Goal: Information Seeking & Learning: Find specific fact

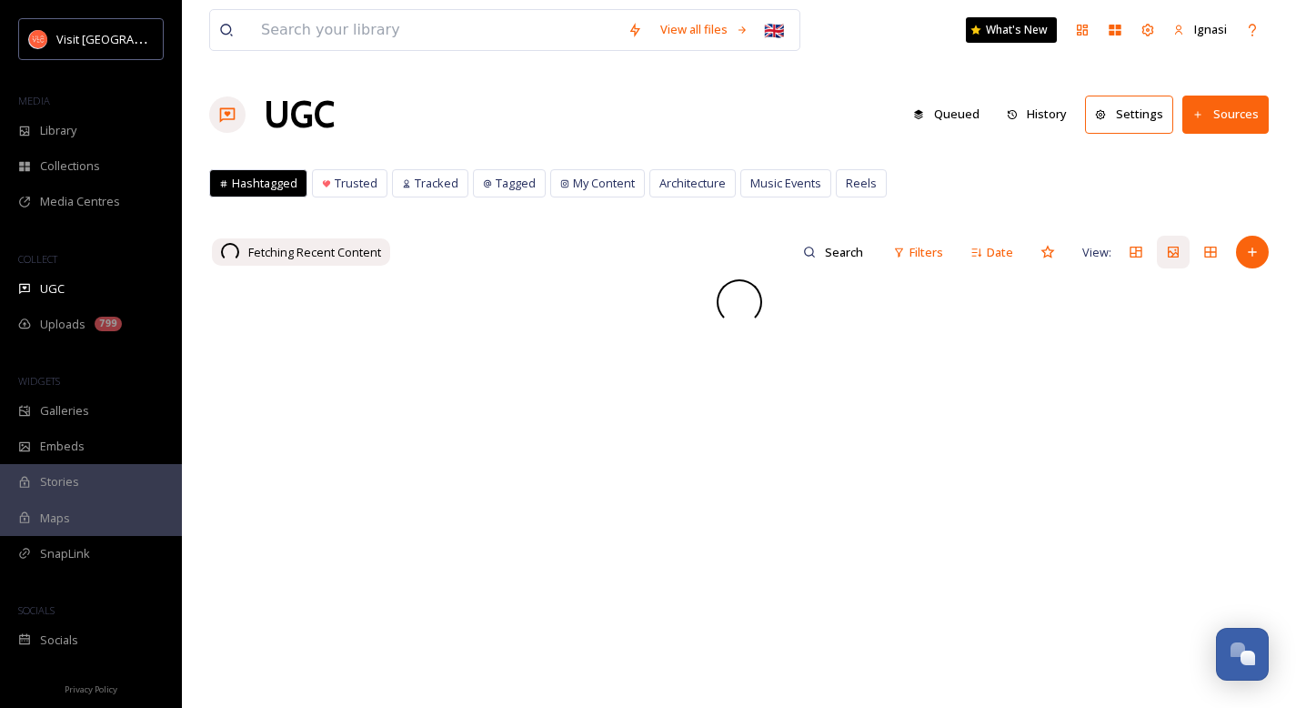
click at [55, 292] on span "UGC" at bounding box center [52, 288] width 25 height 17
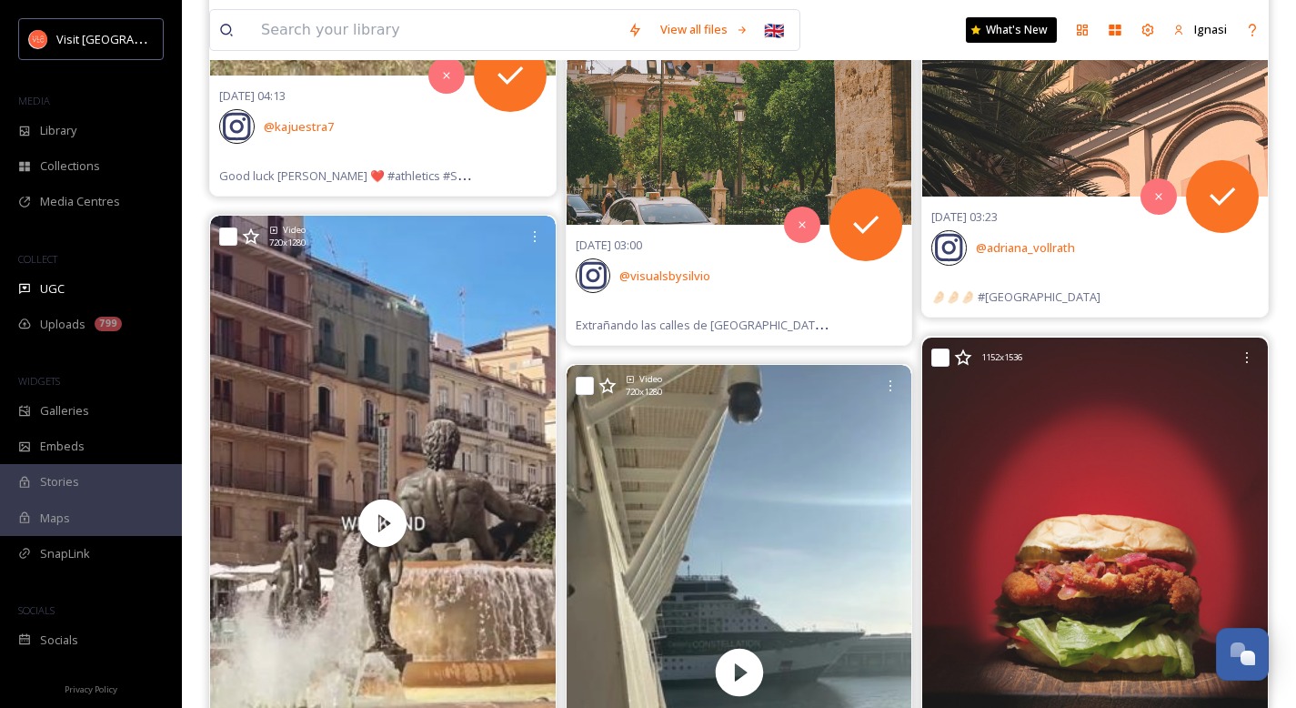
scroll to position [1629, 0]
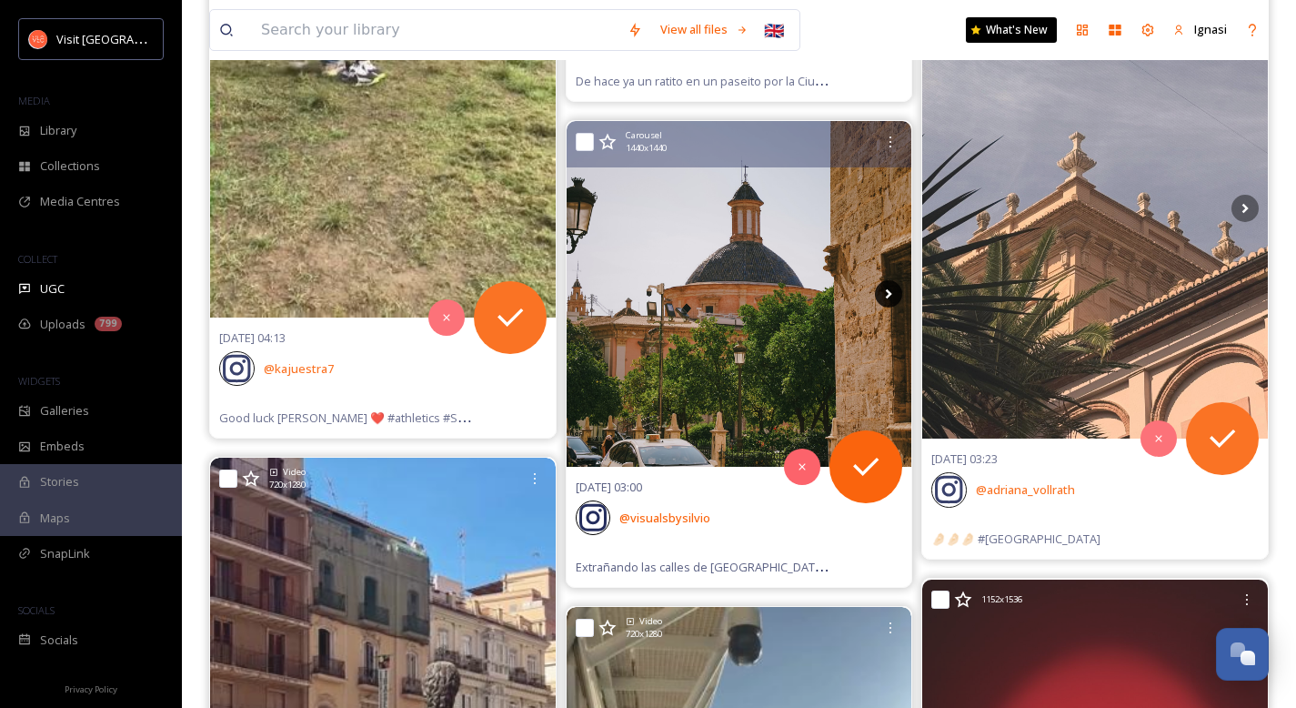
click at [887, 297] on icon at bounding box center [889, 294] width 6 height 10
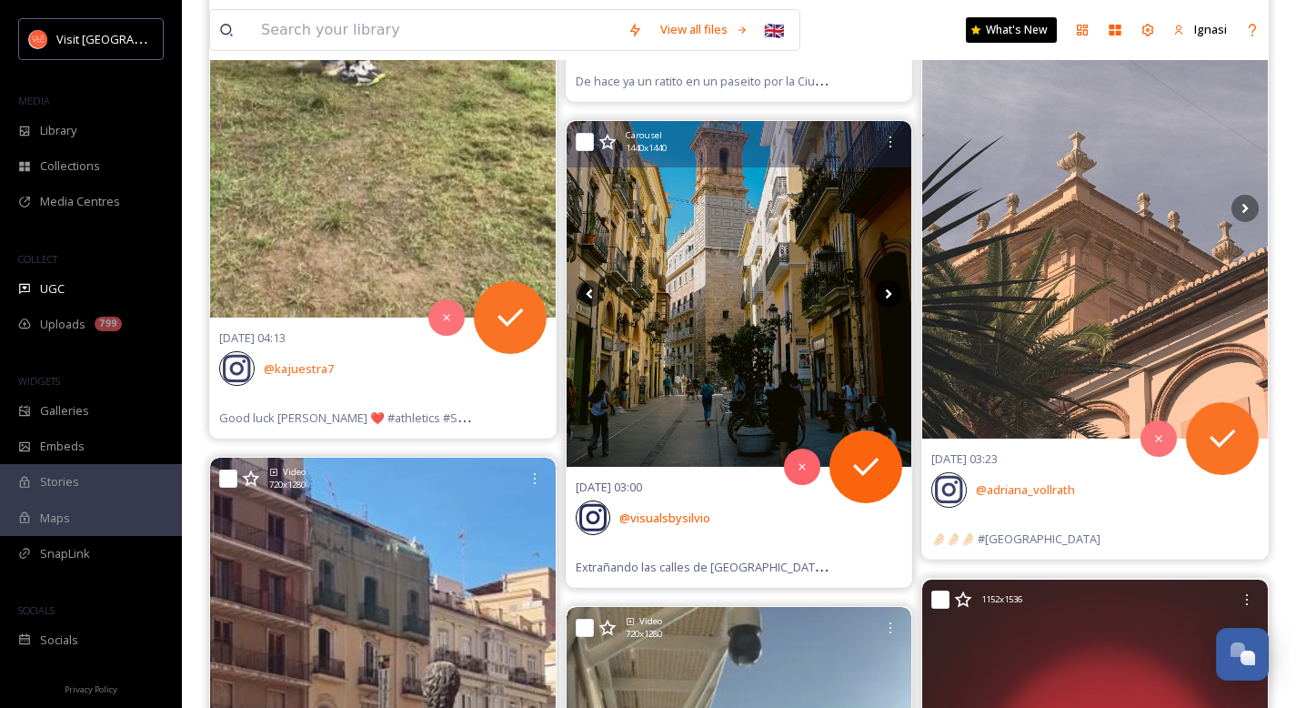
click at [887, 297] on icon at bounding box center [889, 294] width 6 height 10
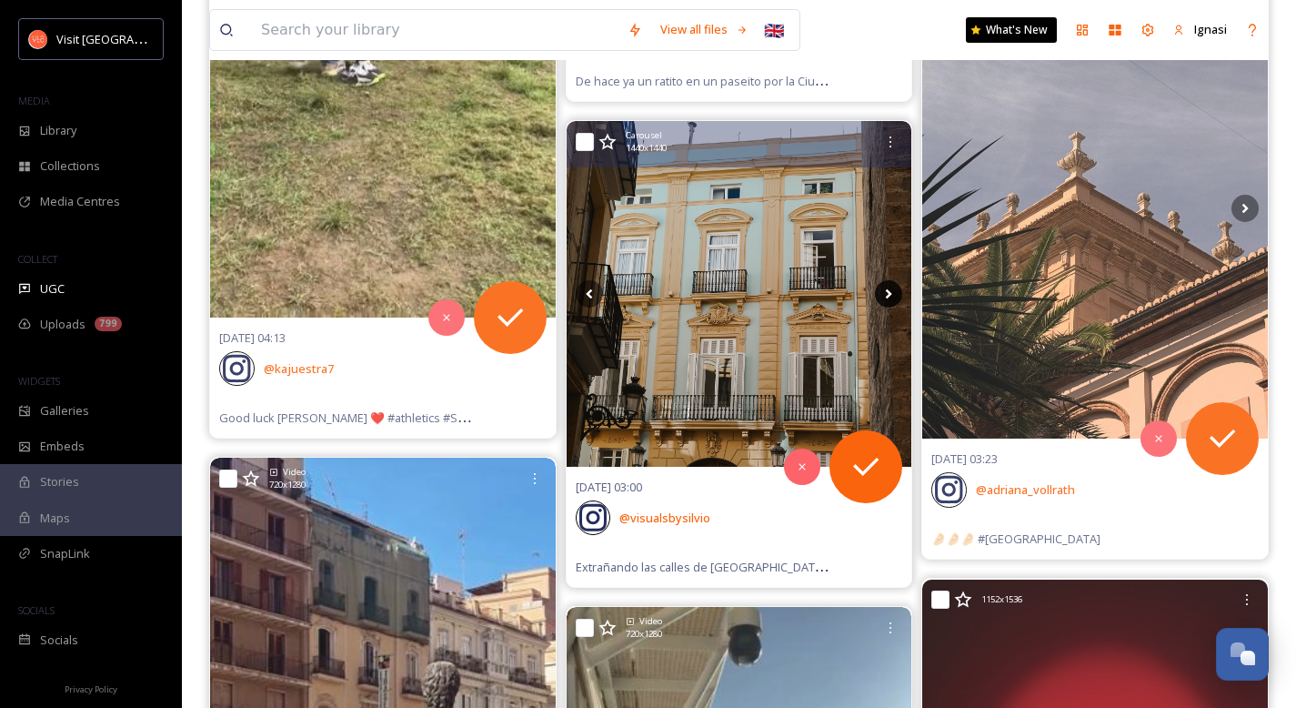
click at [887, 297] on icon at bounding box center [889, 294] width 6 height 10
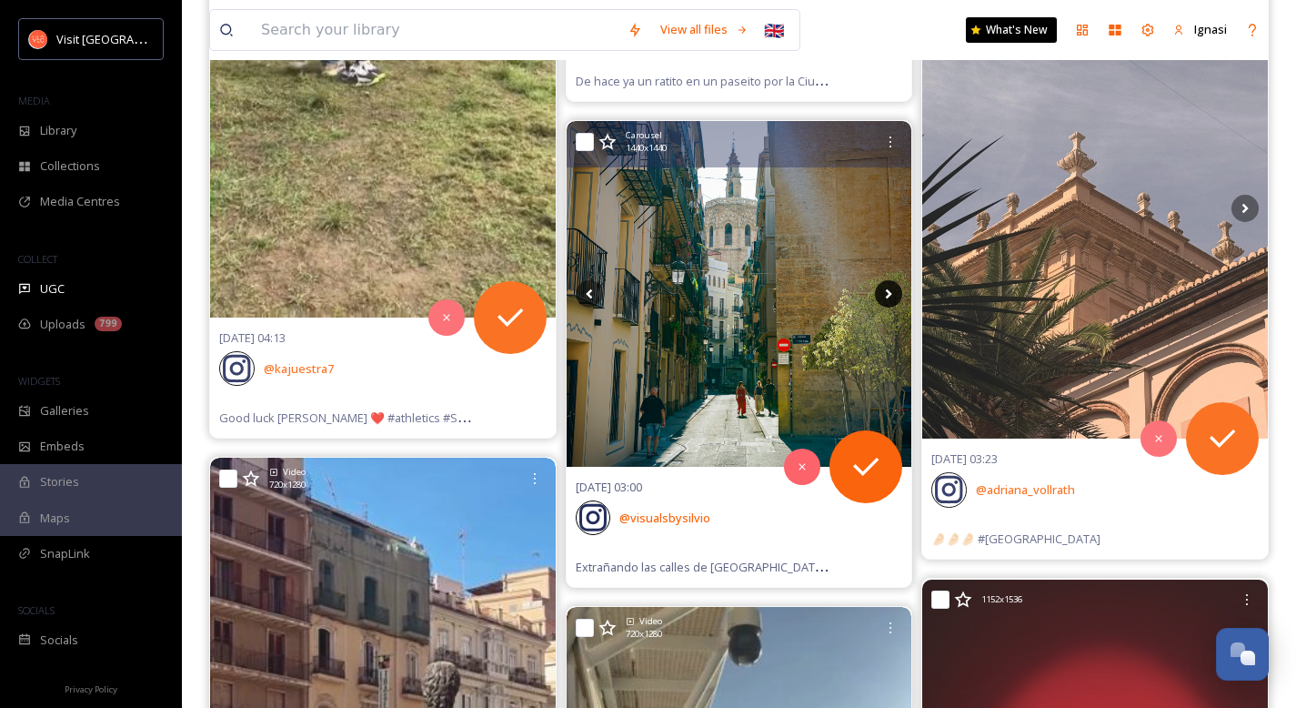
click at [887, 297] on icon at bounding box center [889, 294] width 6 height 10
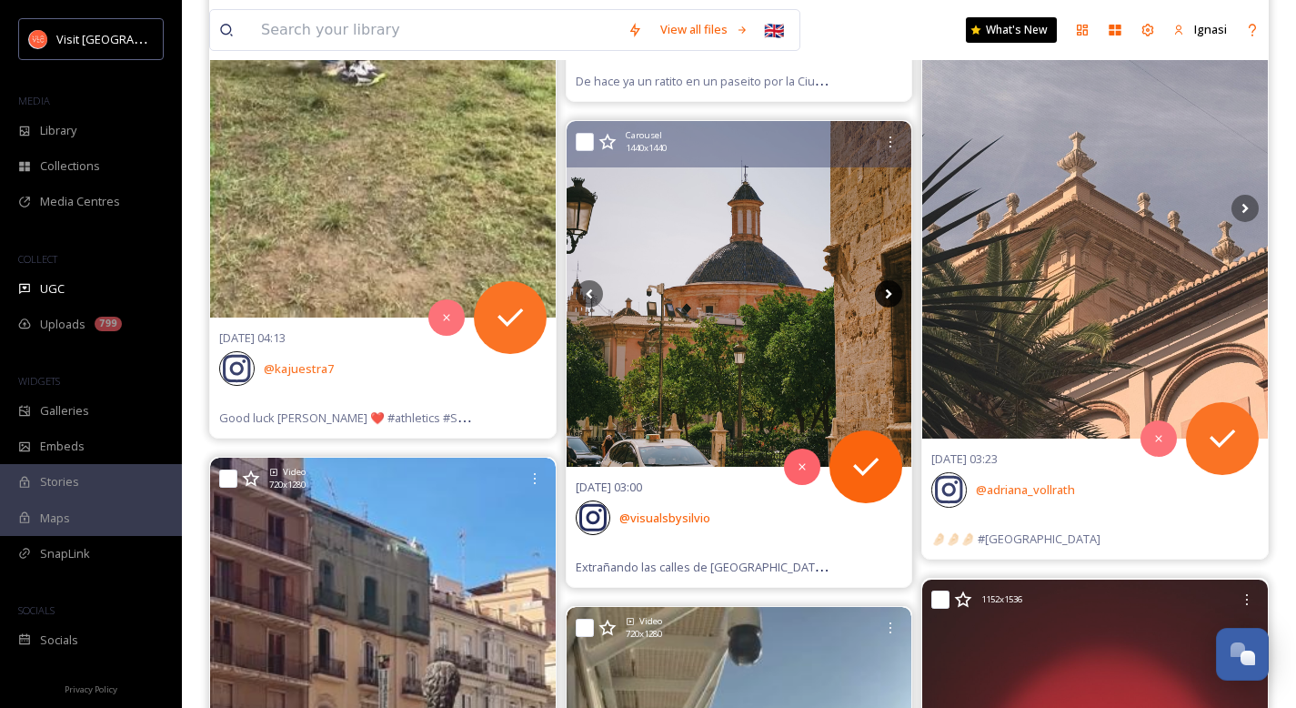
click at [887, 297] on icon at bounding box center [889, 294] width 6 height 10
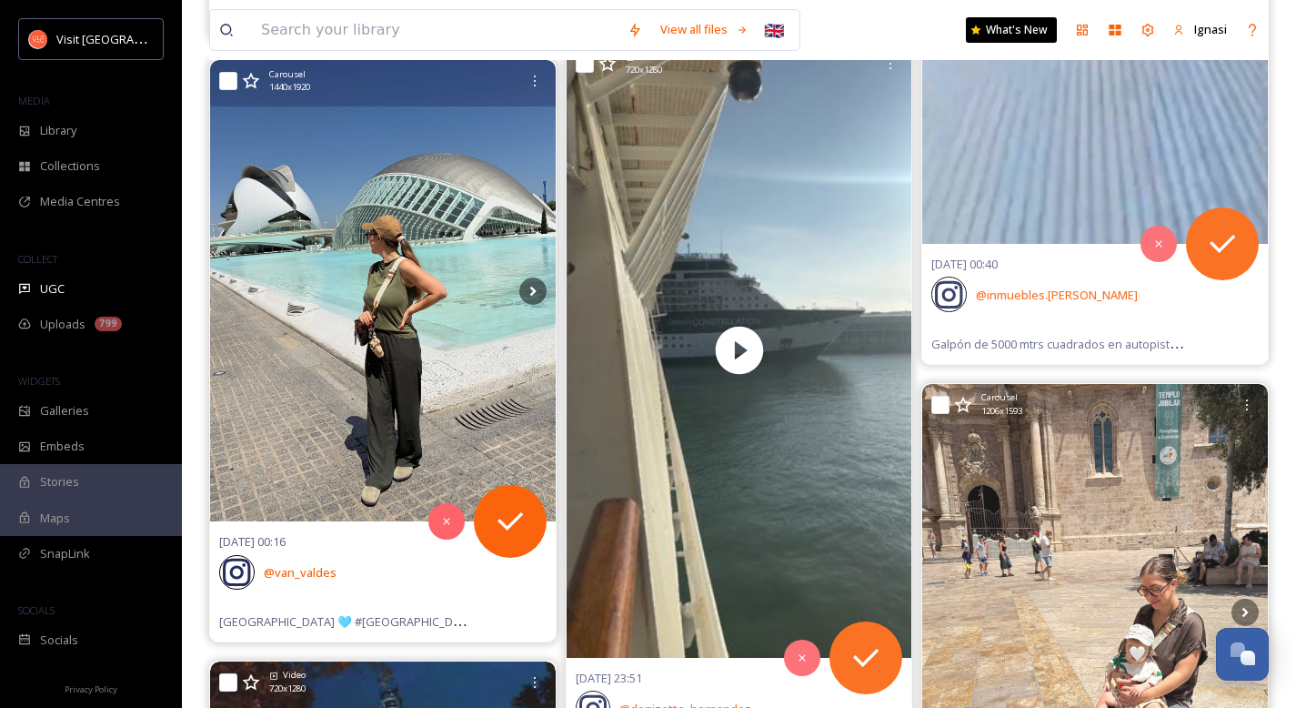
scroll to position [3938, 0]
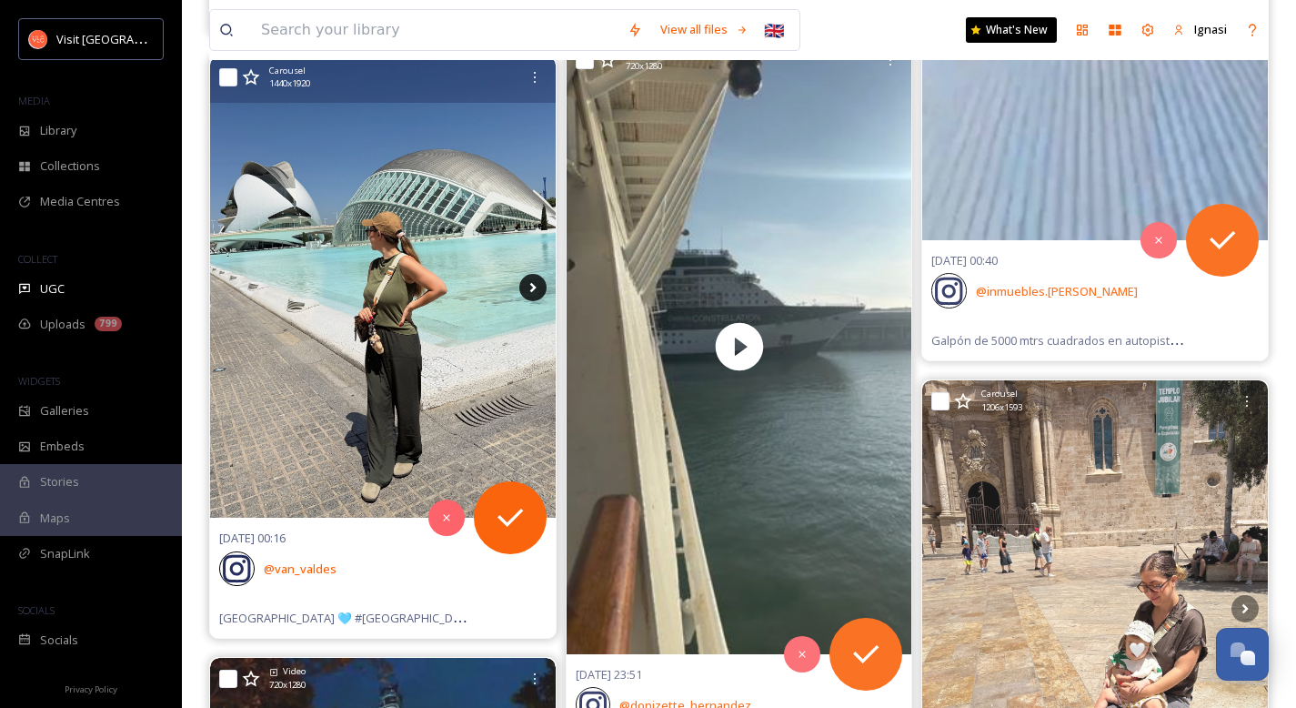
click at [527, 290] on icon at bounding box center [532, 287] width 27 height 27
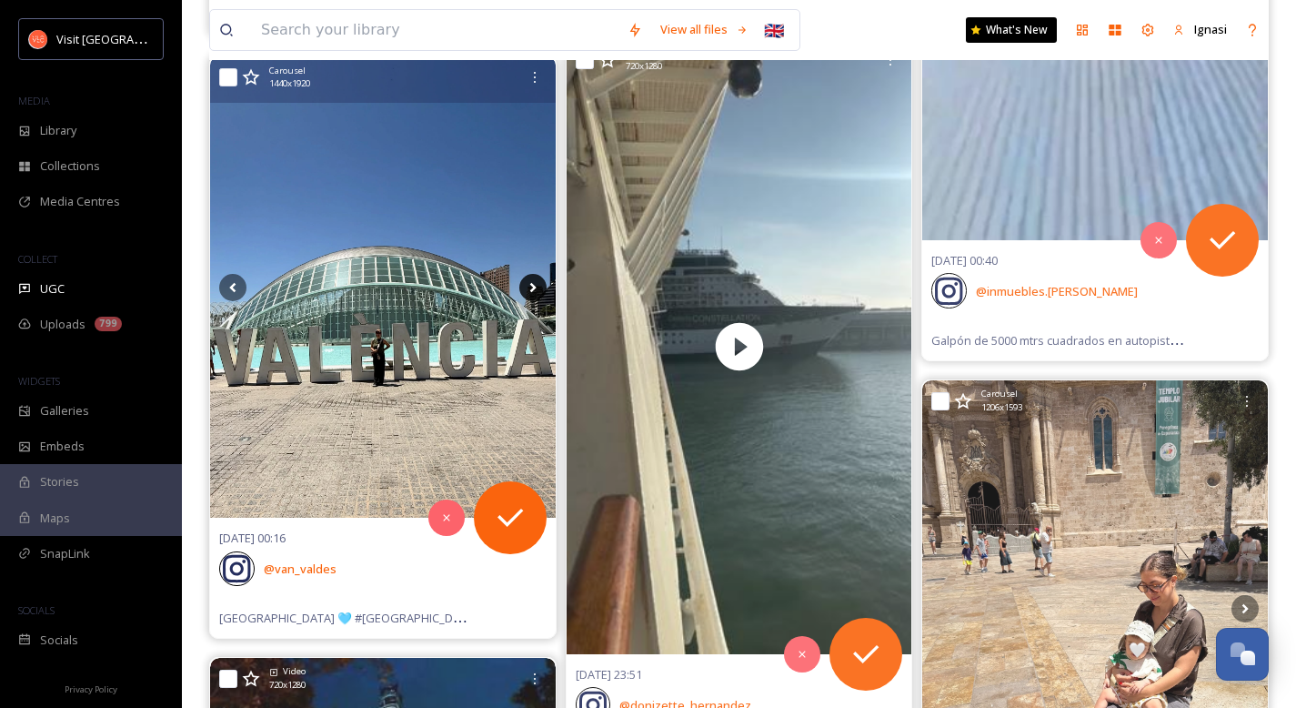
click at [532, 288] on icon at bounding box center [532, 287] width 6 height 10
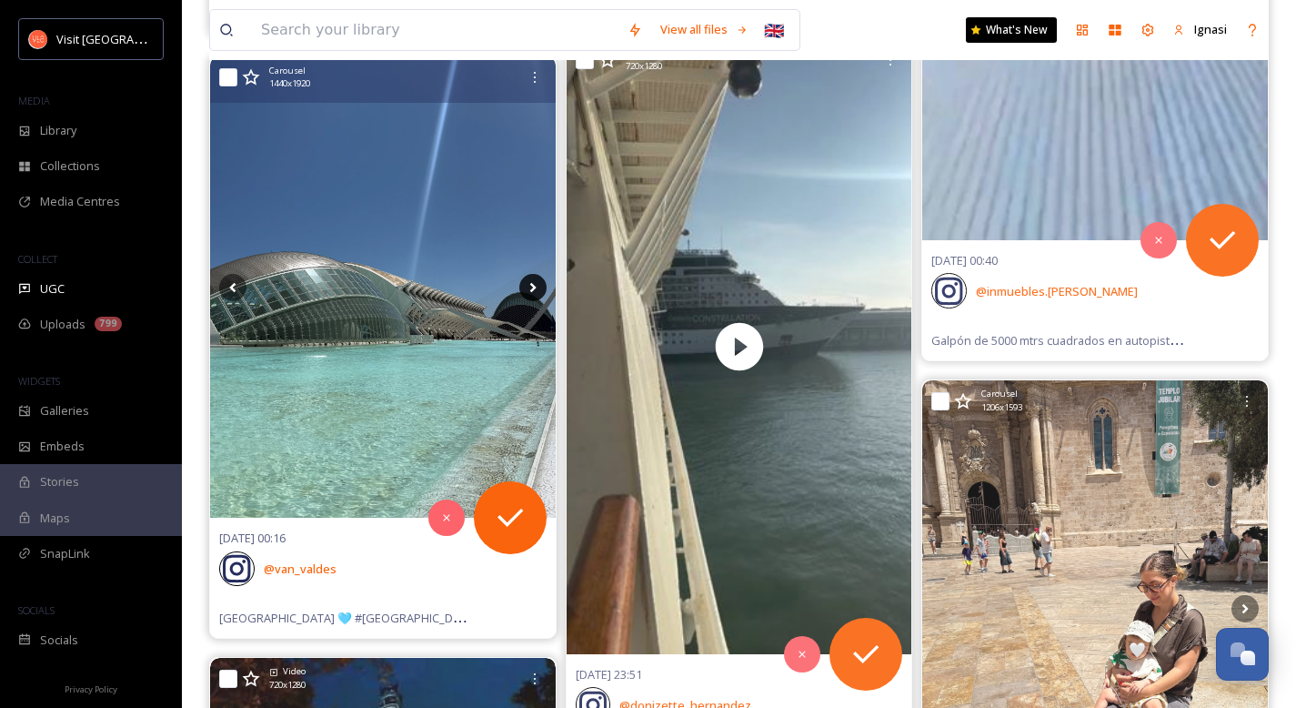
click at [532, 288] on icon at bounding box center [532, 287] width 6 height 10
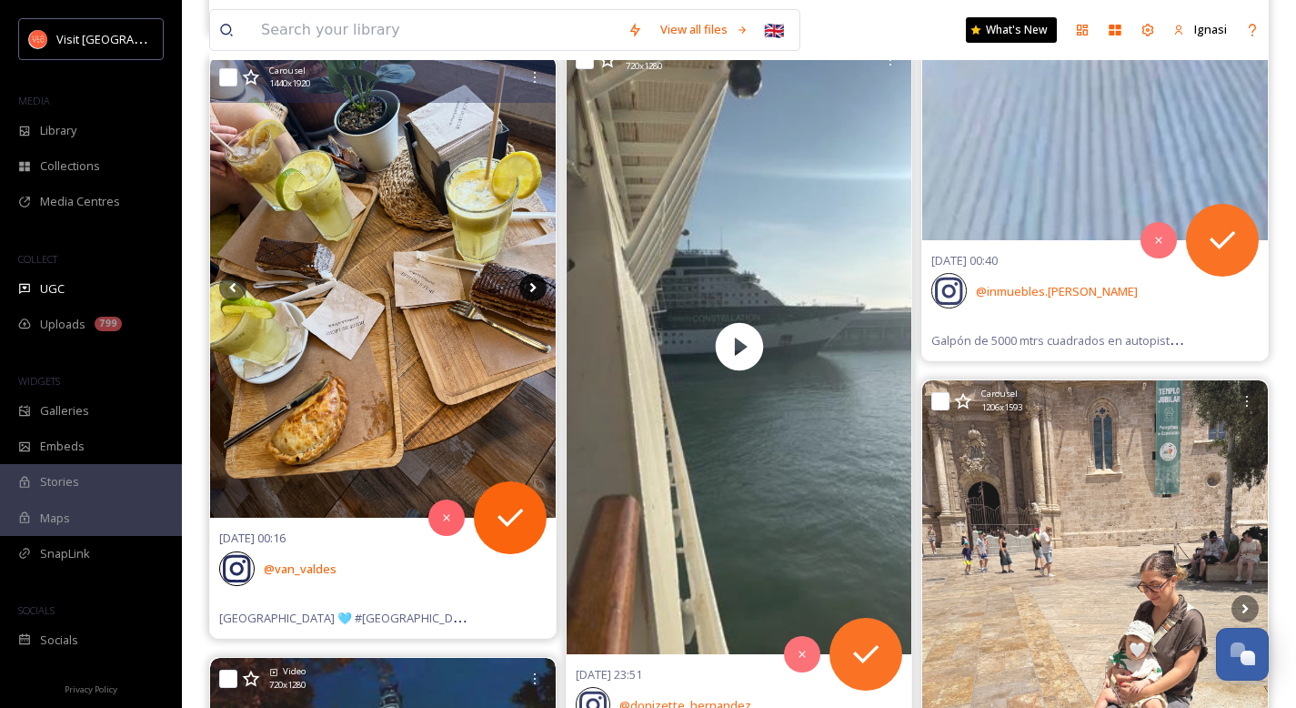
click at [532, 288] on icon at bounding box center [532, 287] width 6 height 10
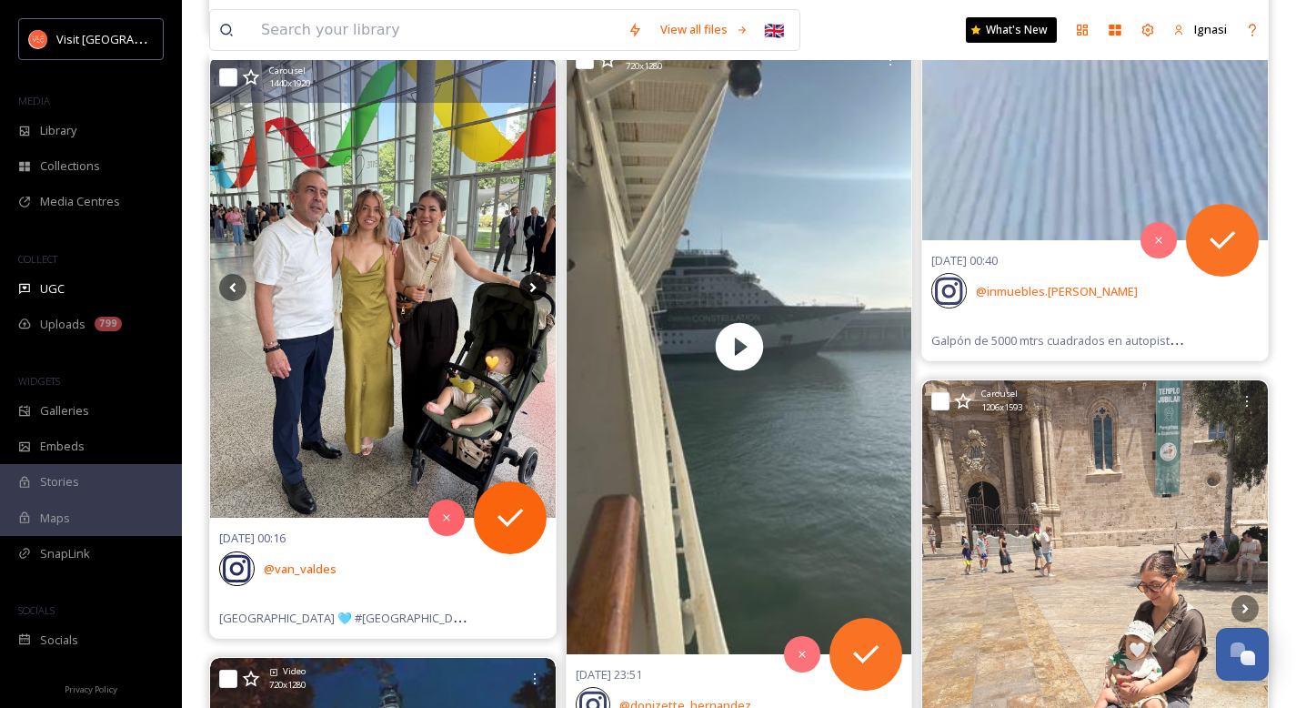
click at [532, 288] on icon at bounding box center [532, 287] width 6 height 10
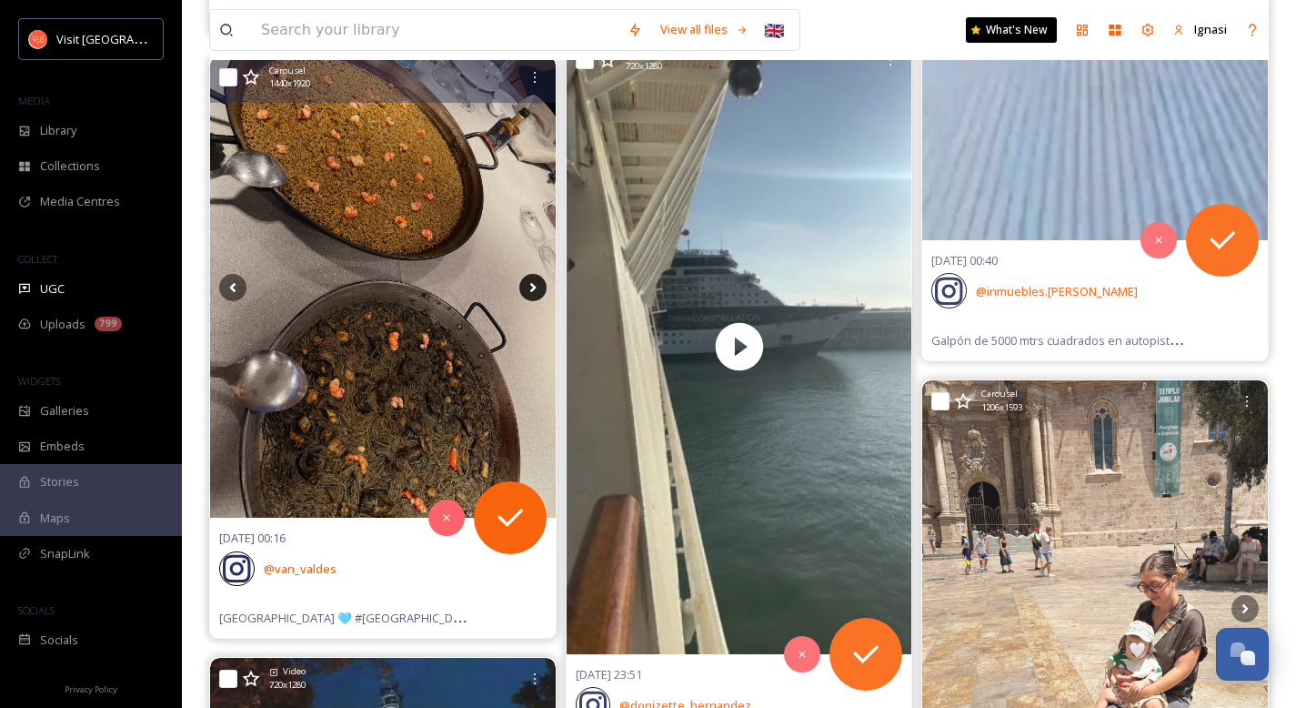
click at [532, 288] on icon at bounding box center [532, 287] width 6 height 10
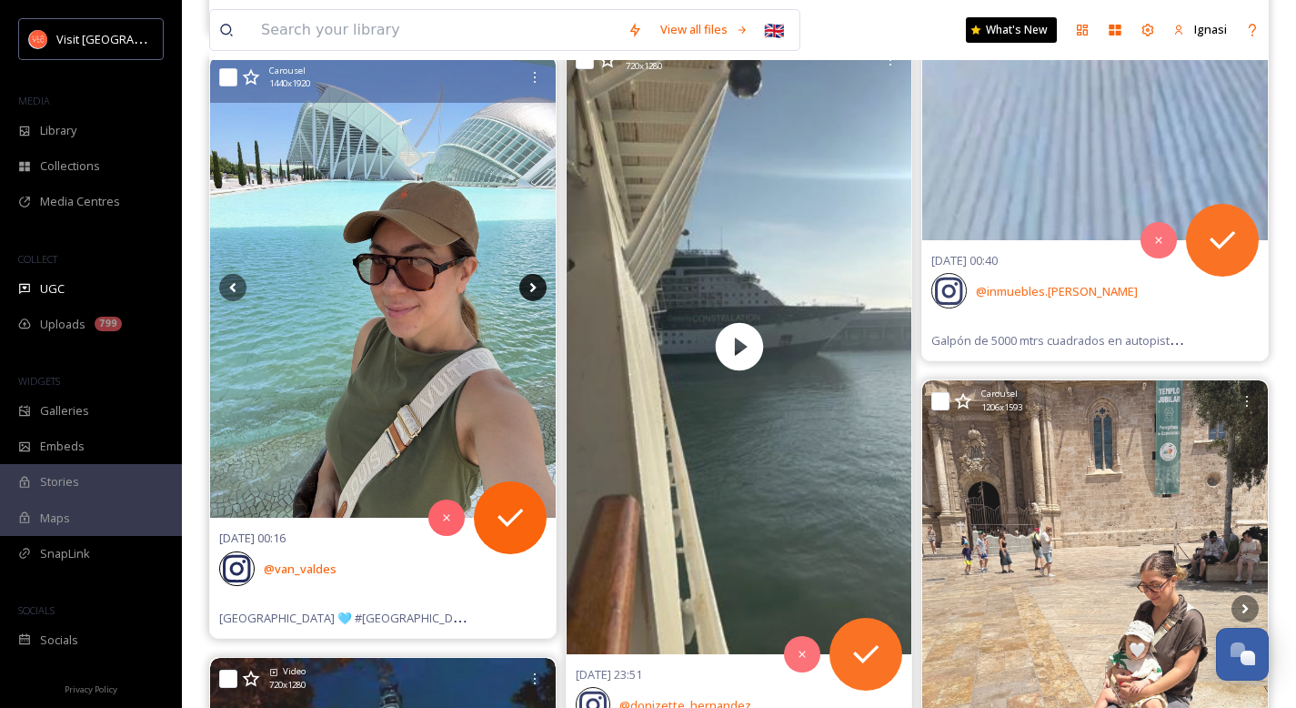
click at [532, 288] on icon at bounding box center [532, 287] width 6 height 10
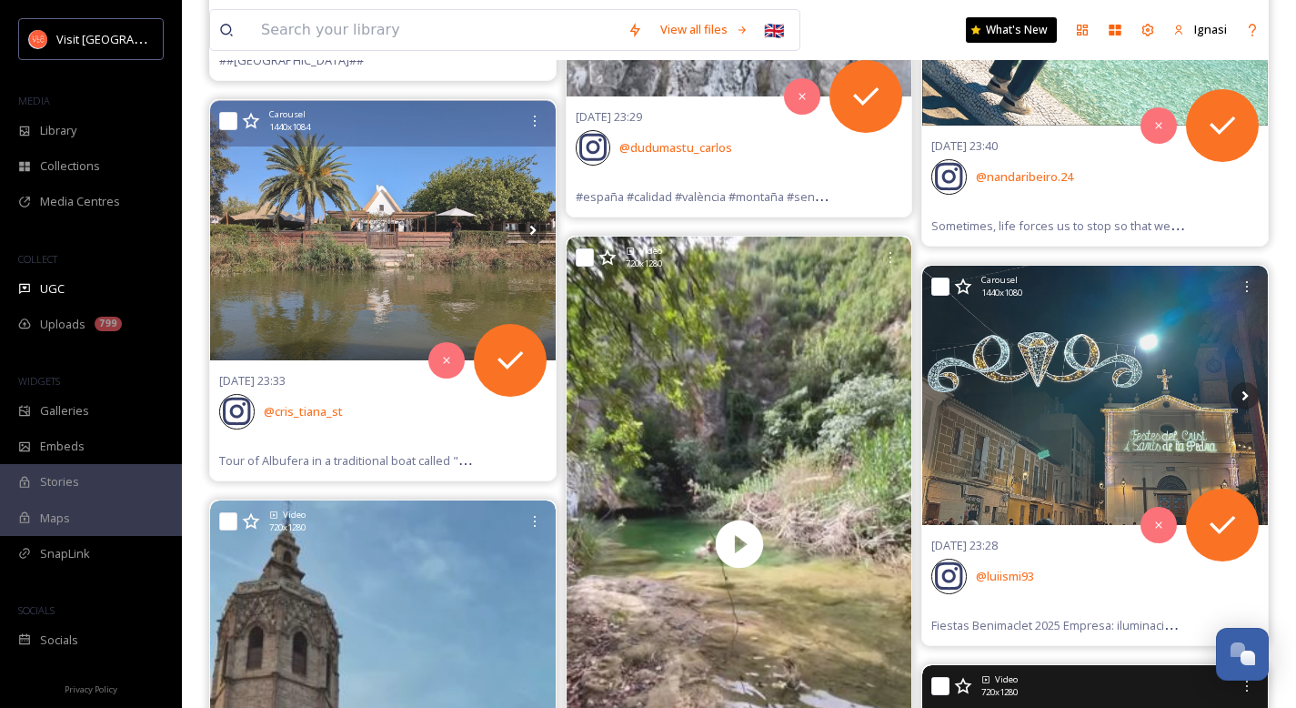
scroll to position [5290, 0]
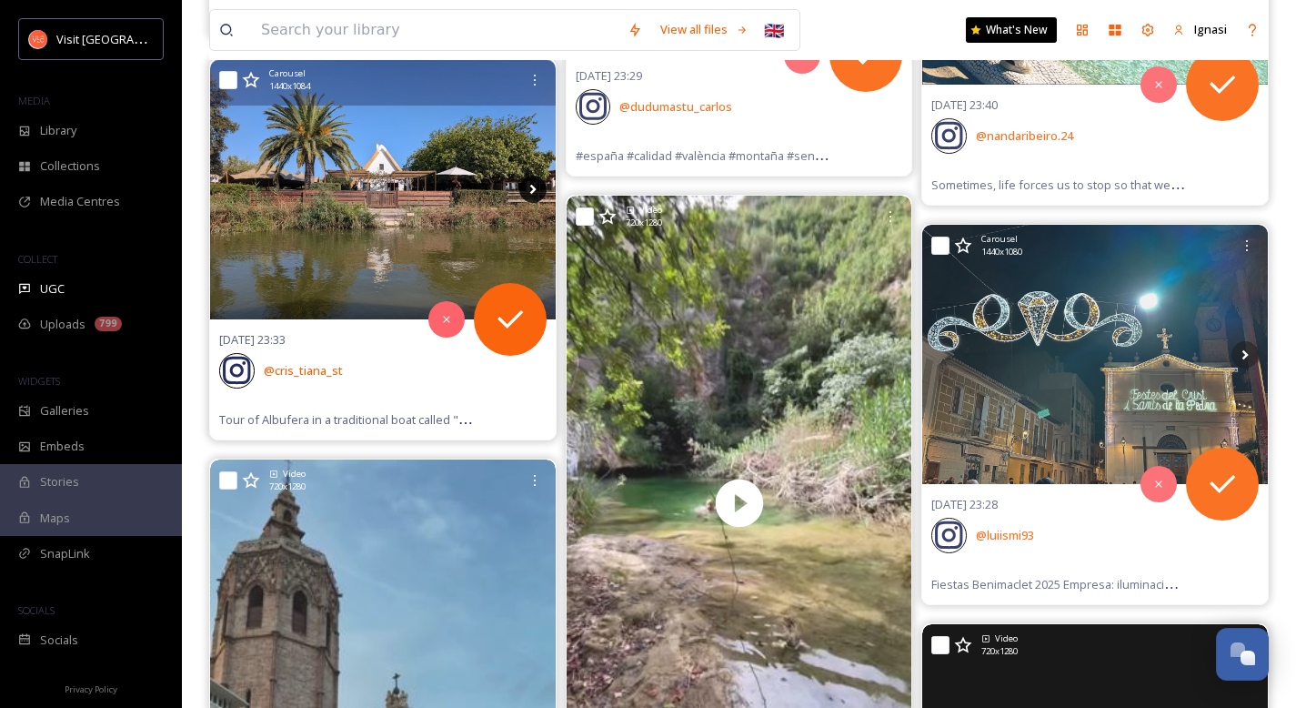
click at [535, 188] on icon at bounding box center [532, 189] width 27 height 27
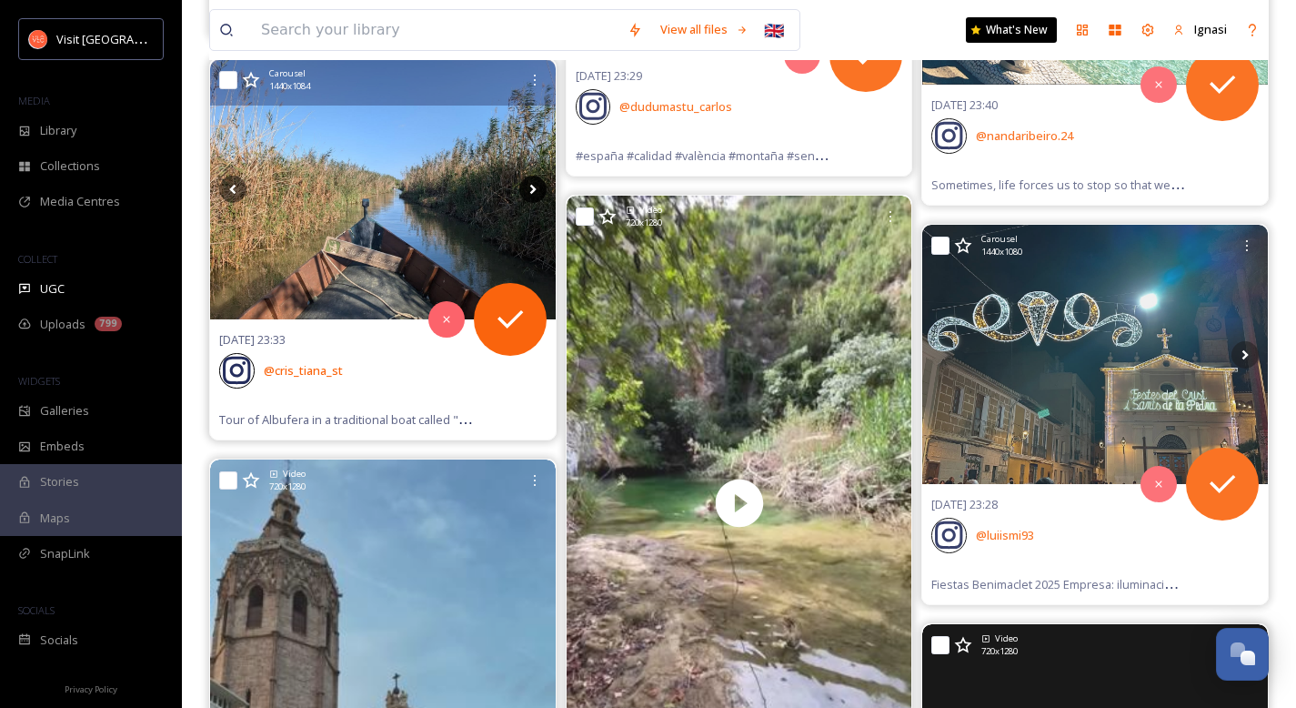
click at [535, 188] on icon at bounding box center [532, 189] width 27 height 27
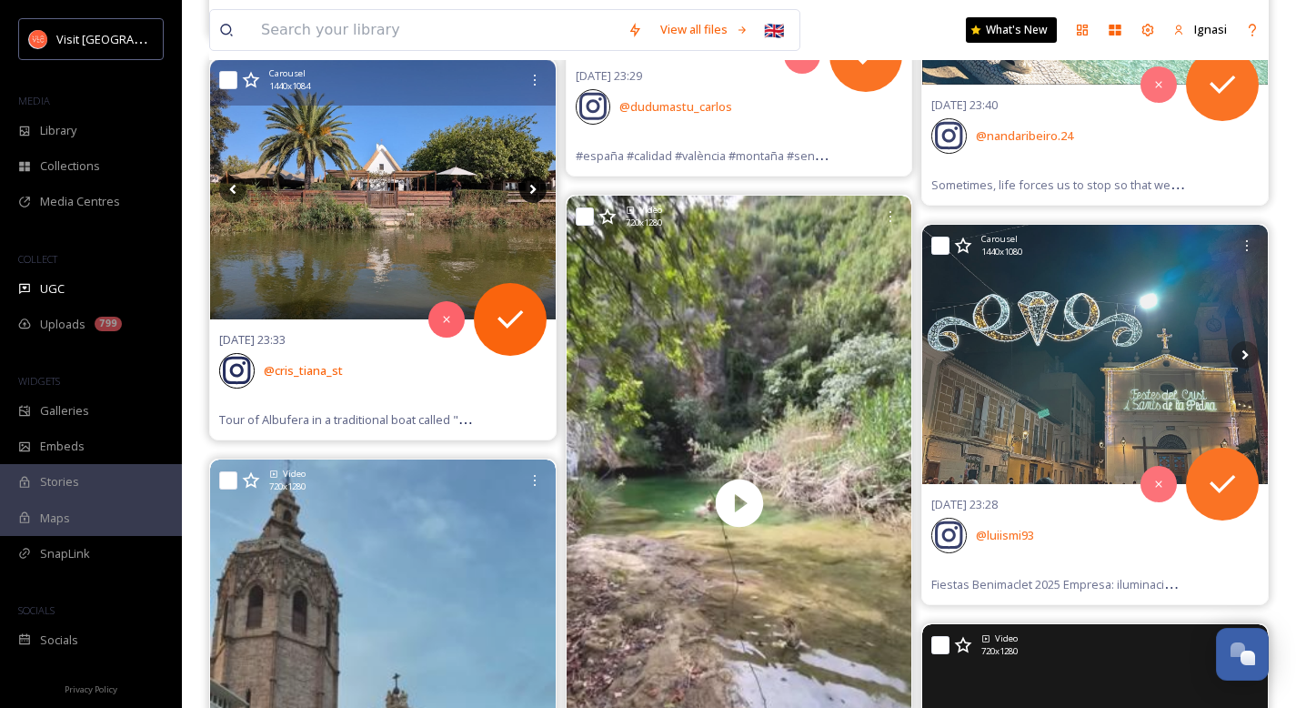
click at [535, 188] on icon at bounding box center [532, 189] width 27 height 27
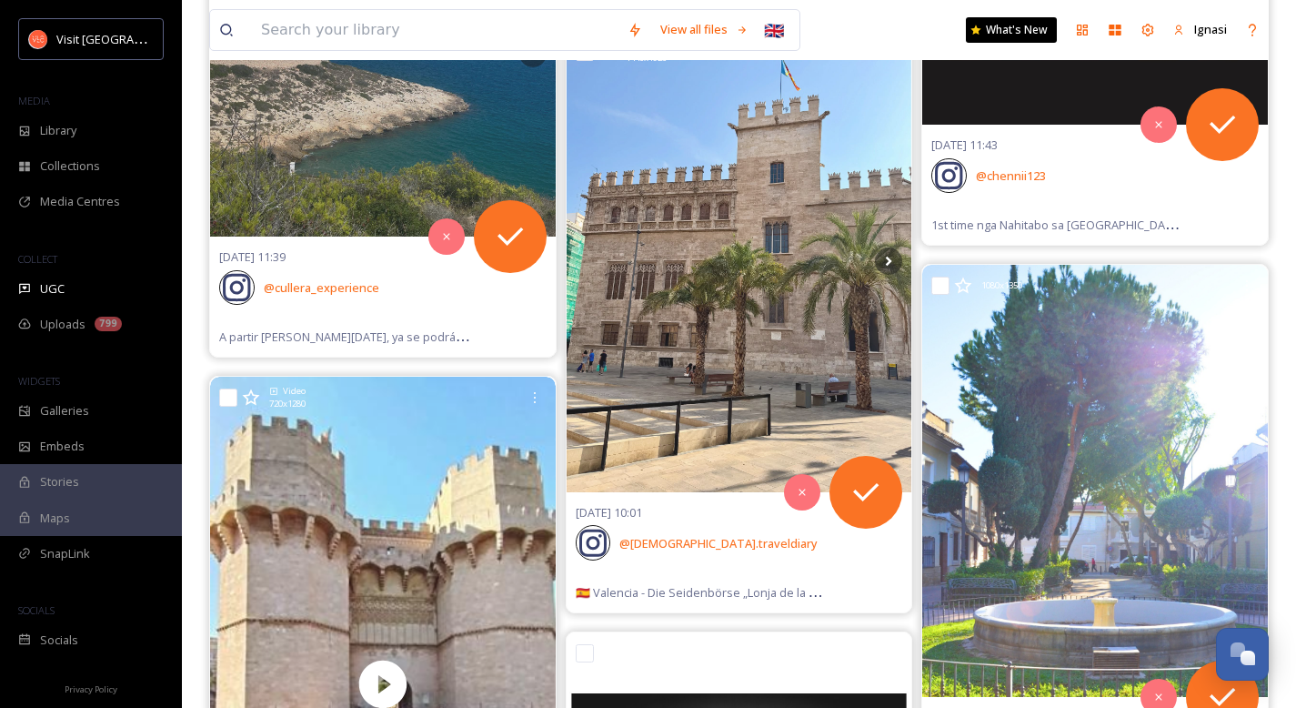
scroll to position [21130, 0]
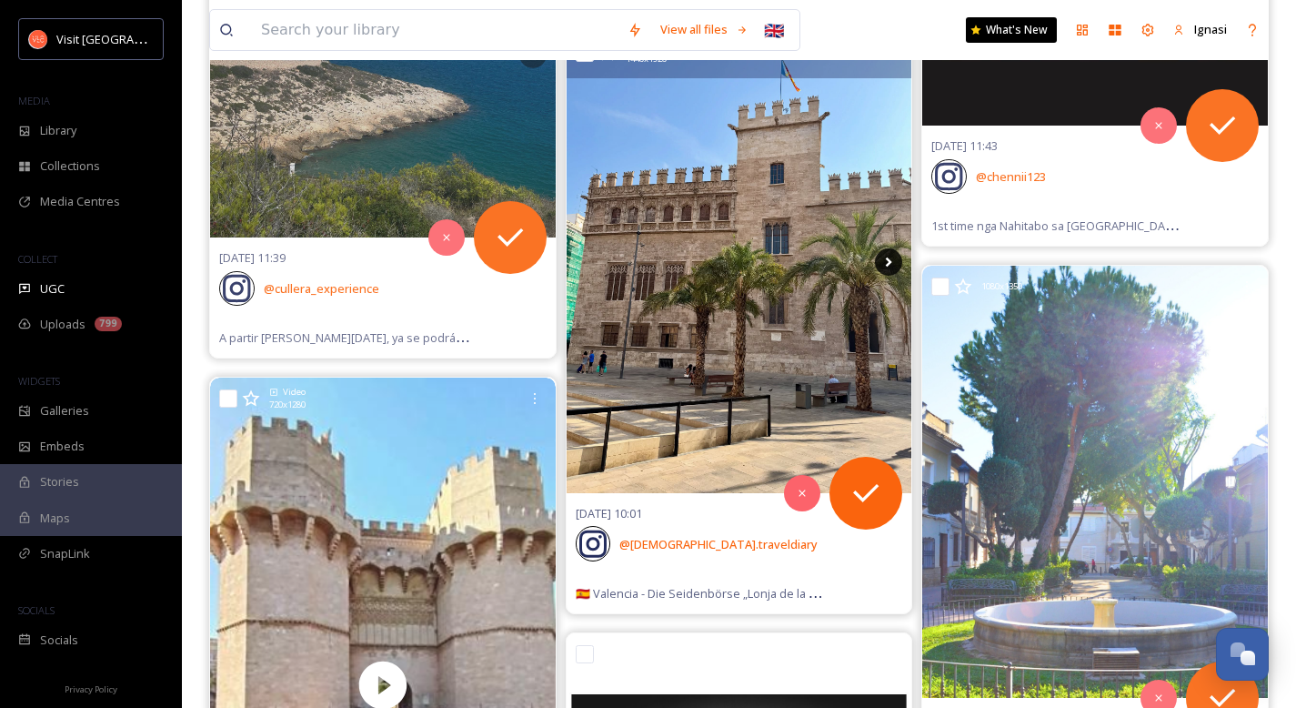
click at [887, 269] on icon at bounding box center [888, 261] width 27 height 27
click at [890, 259] on icon at bounding box center [888, 261] width 27 height 27
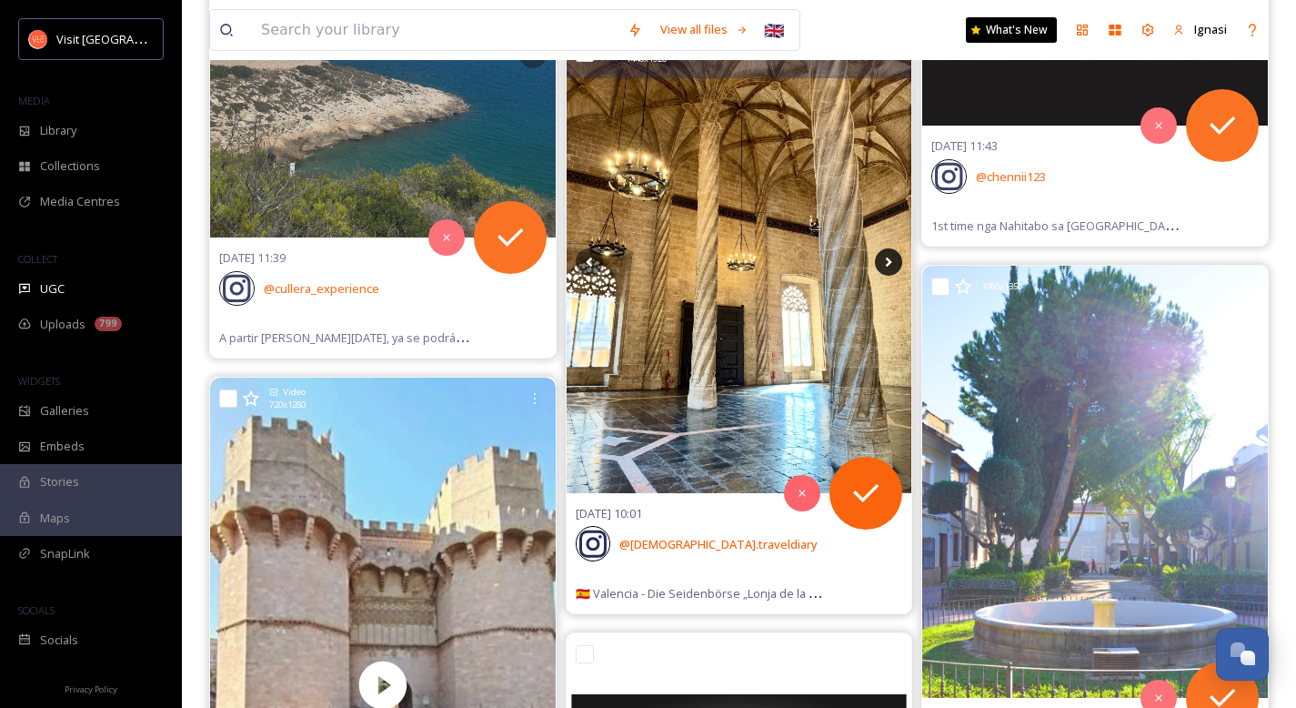
click at [886, 266] on icon at bounding box center [888, 261] width 27 height 27
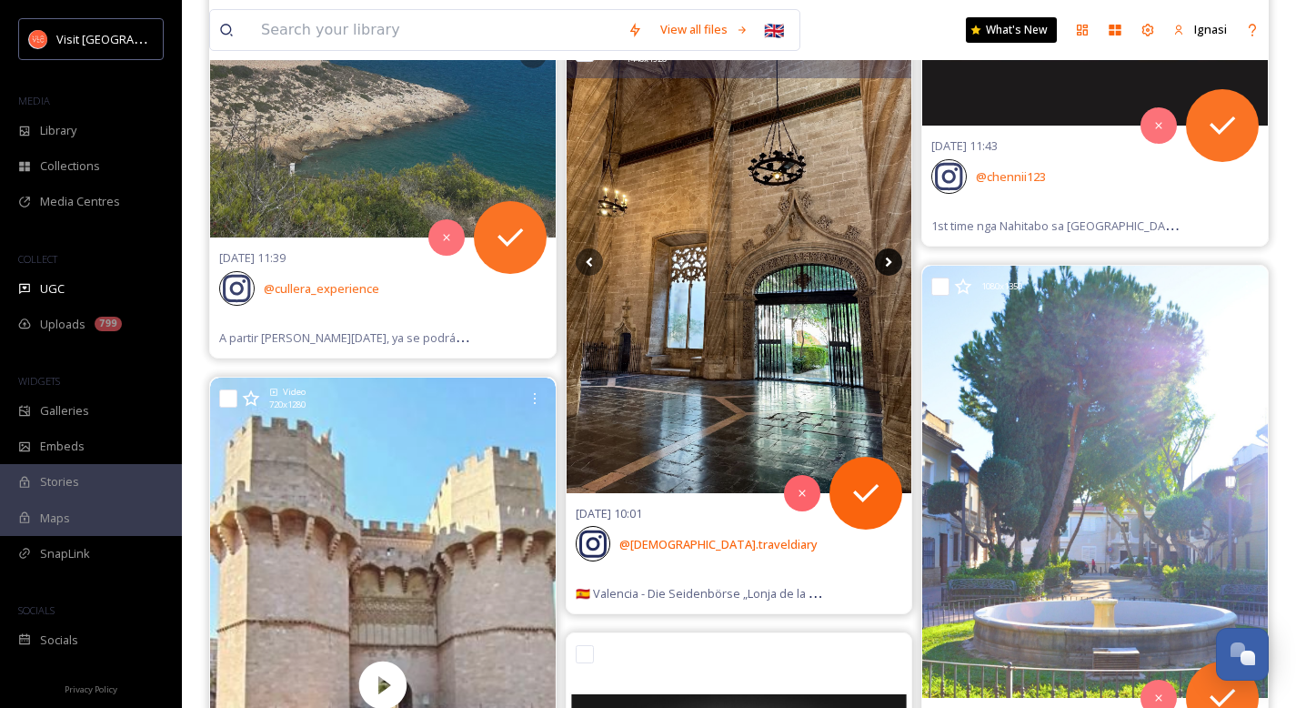
click at [886, 266] on icon at bounding box center [888, 261] width 27 height 27
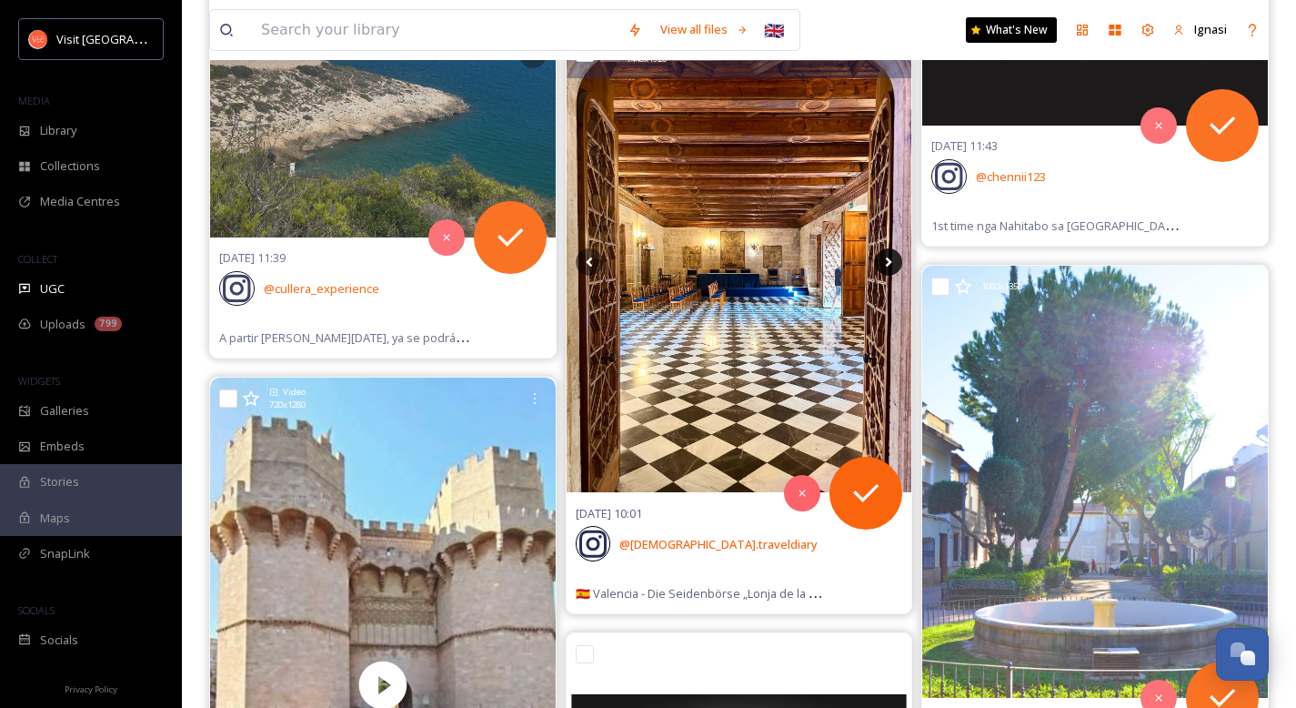
click at [886, 266] on icon at bounding box center [888, 261] width 27 height 27
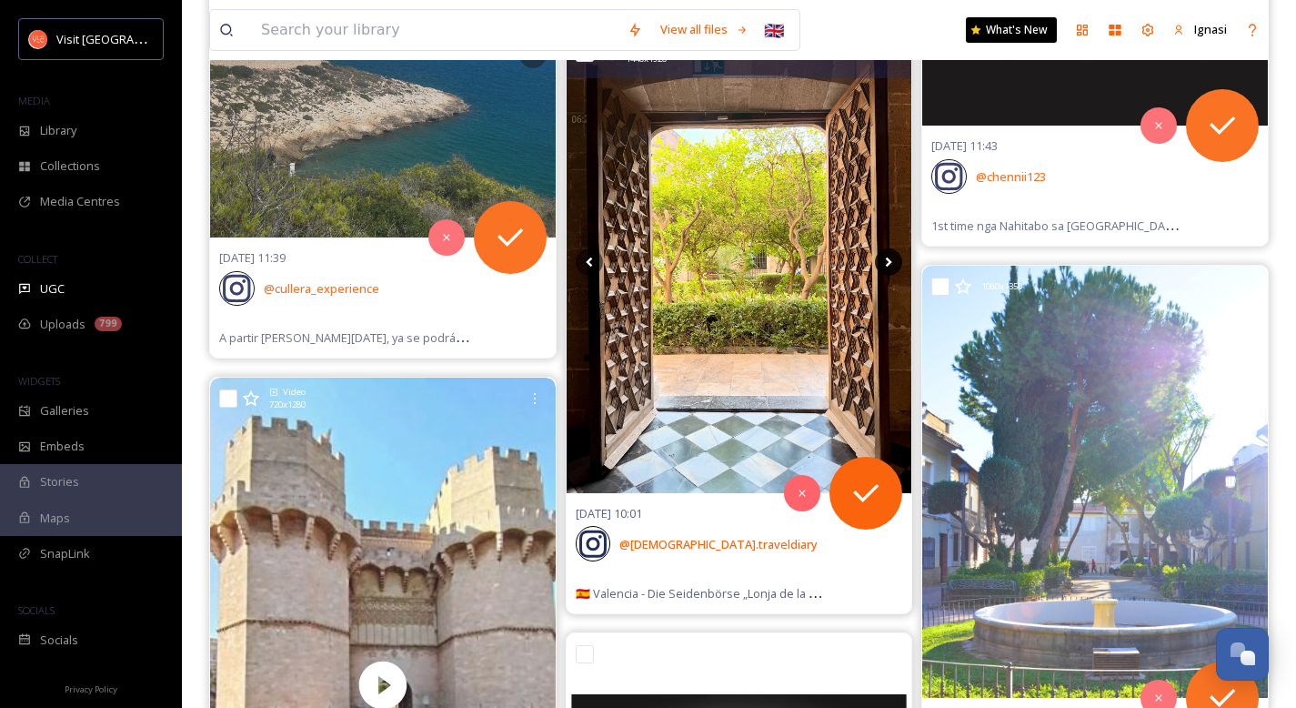
click at [886, 266] on icon at bounding box center [888, 261] width 27 height 27
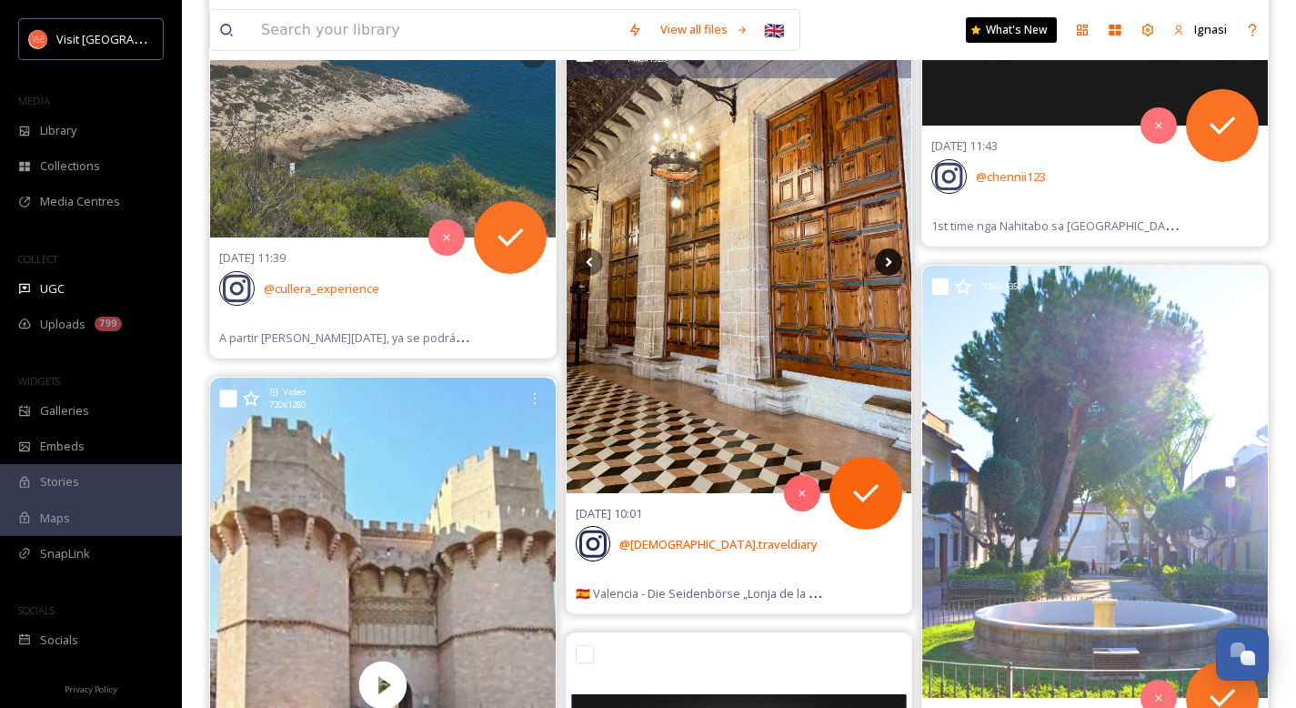
click at [886, 266] on icon at bounding box center [888, 261] width 27 height 27
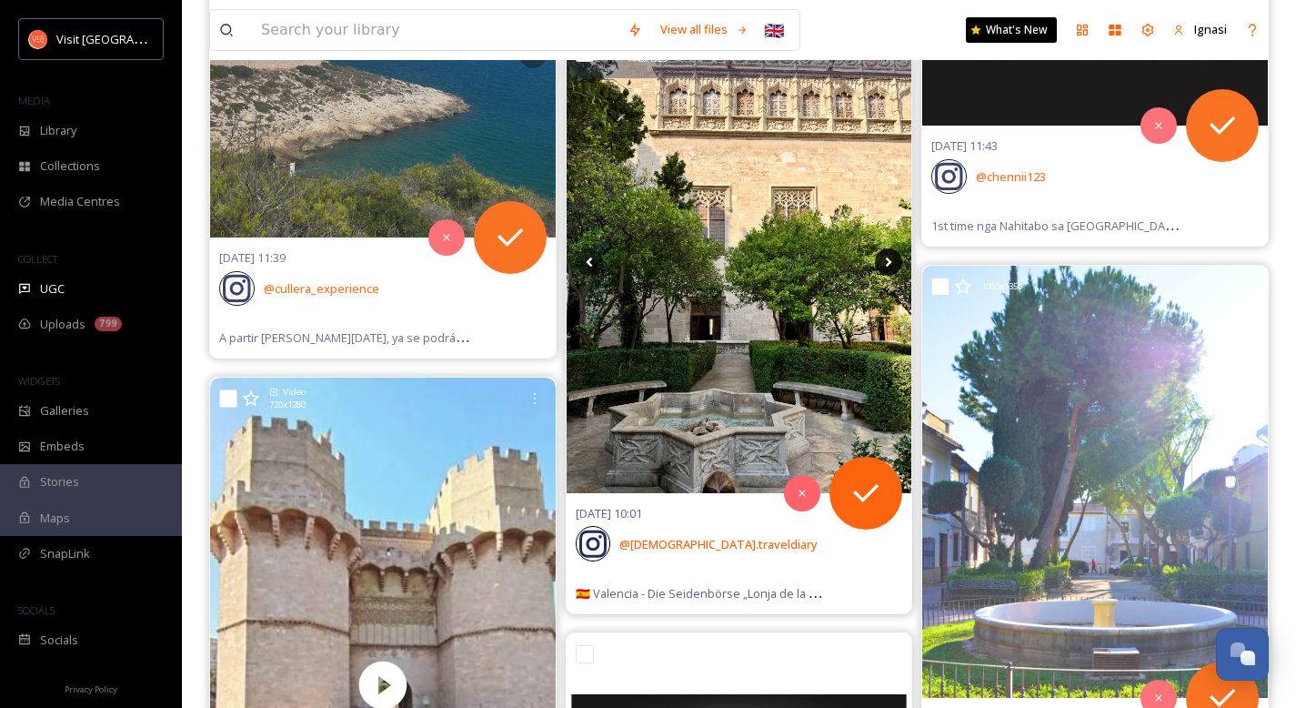
click at [886, 266] on icon at bounding box center [888, 261] width 27 height 27
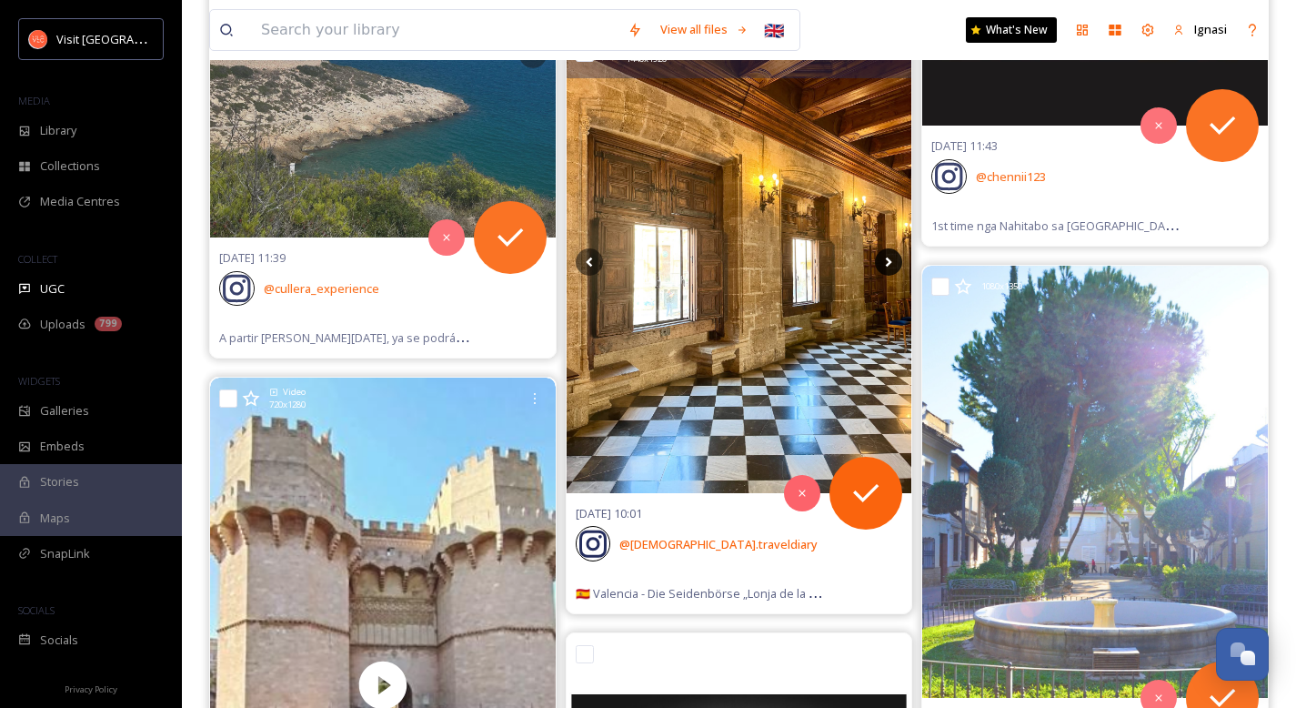
click at [886, 266] on icon at bounding box center [888, 261] width 27 height 27
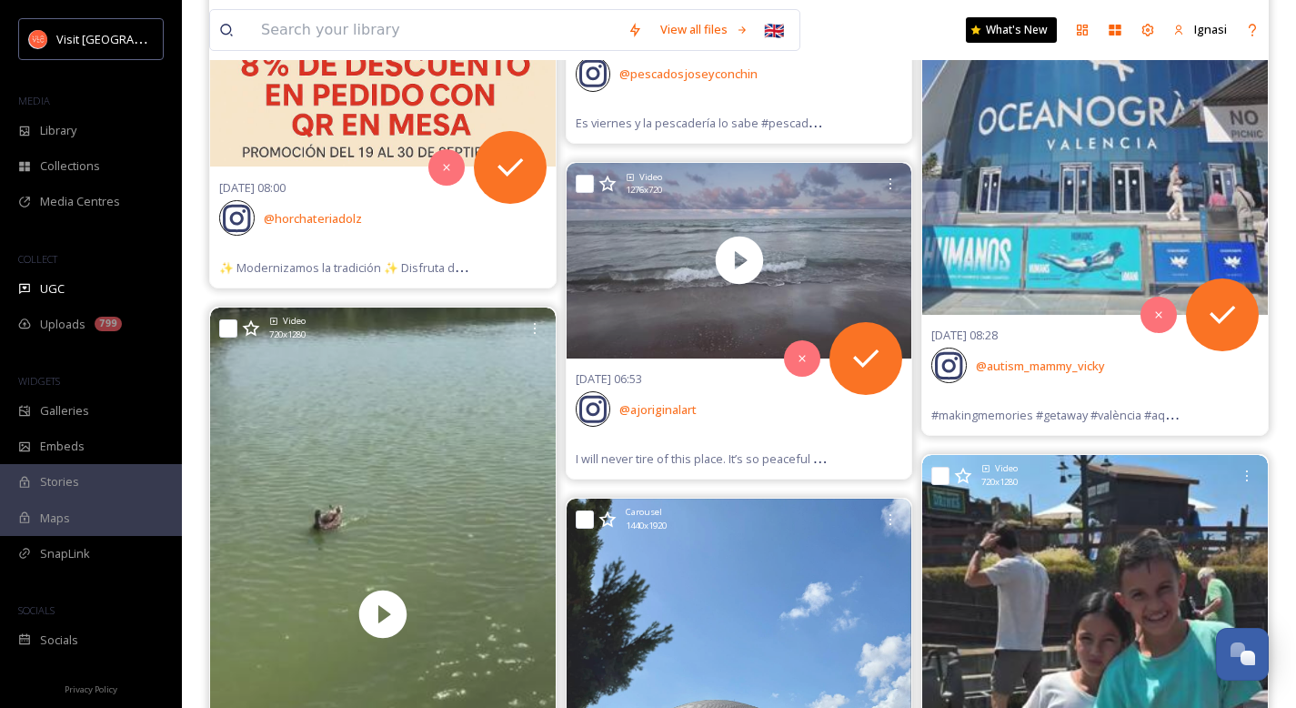
scroll to position [23168, 0]
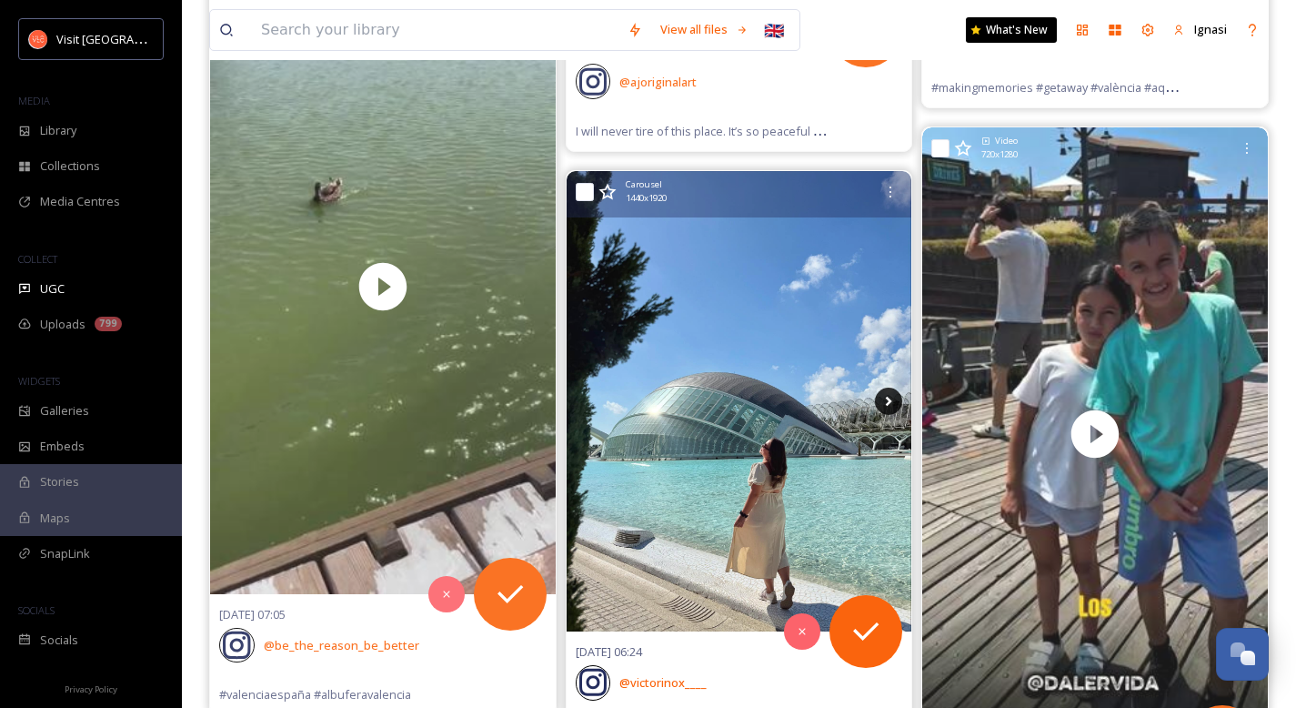
click at [890, 397] on icon at bounding box center [888, 400] width 27 height 27
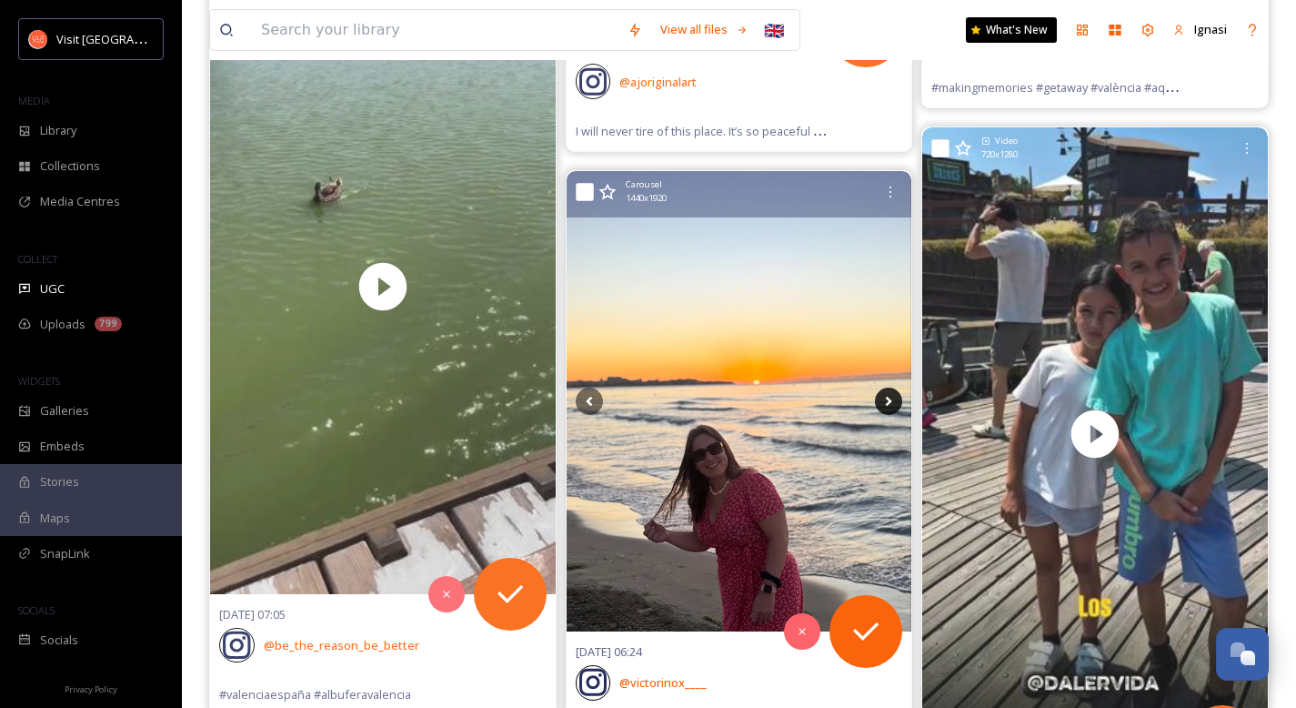
click at [890, 397] on icon at bounding box center [888, 400] width 27 height 27
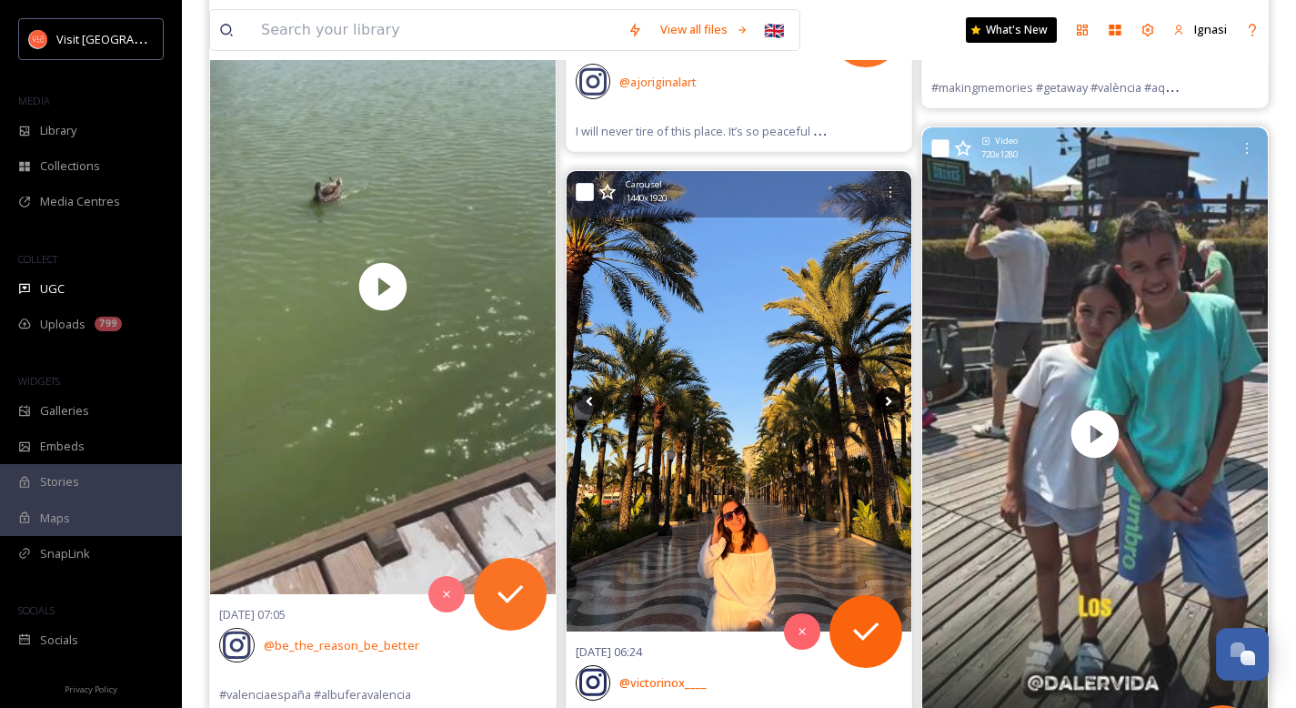
click at [890, 397] on icon at bounding box center [888, 400] width 27 height 27
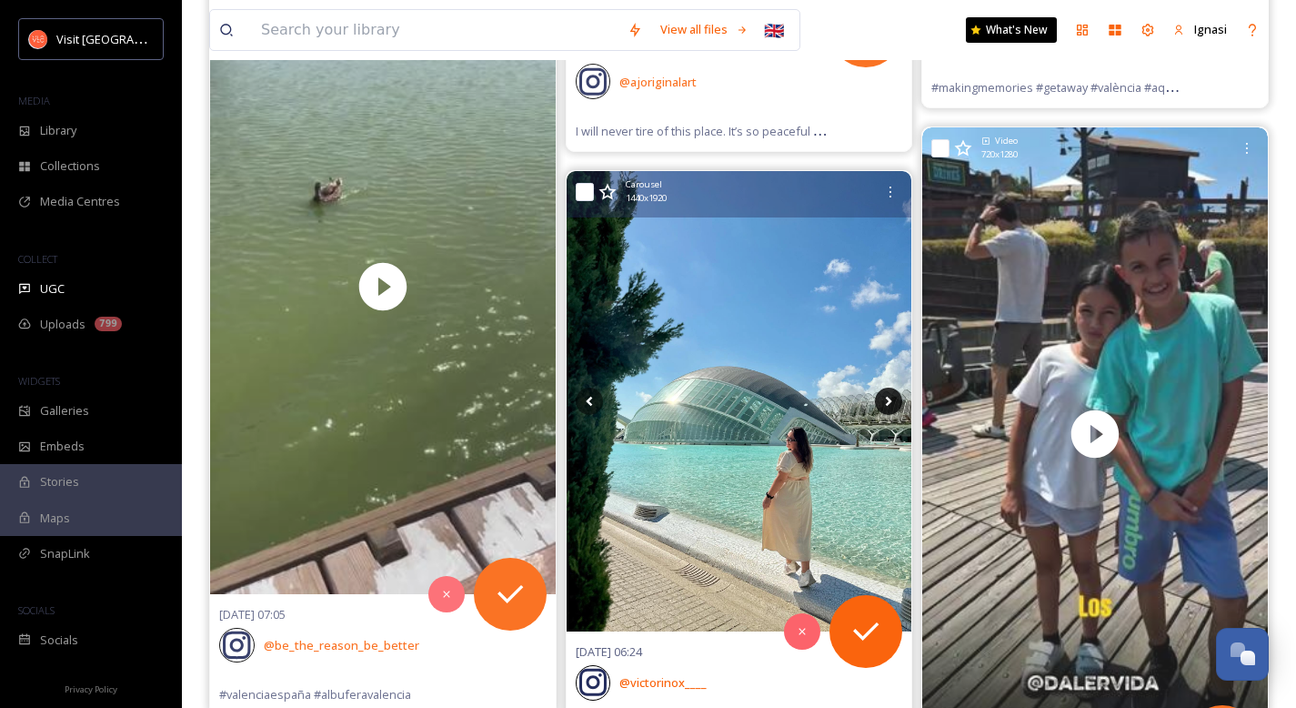
click at [890, 397] on icon at bounding box center [888, 400] width 27 height 27
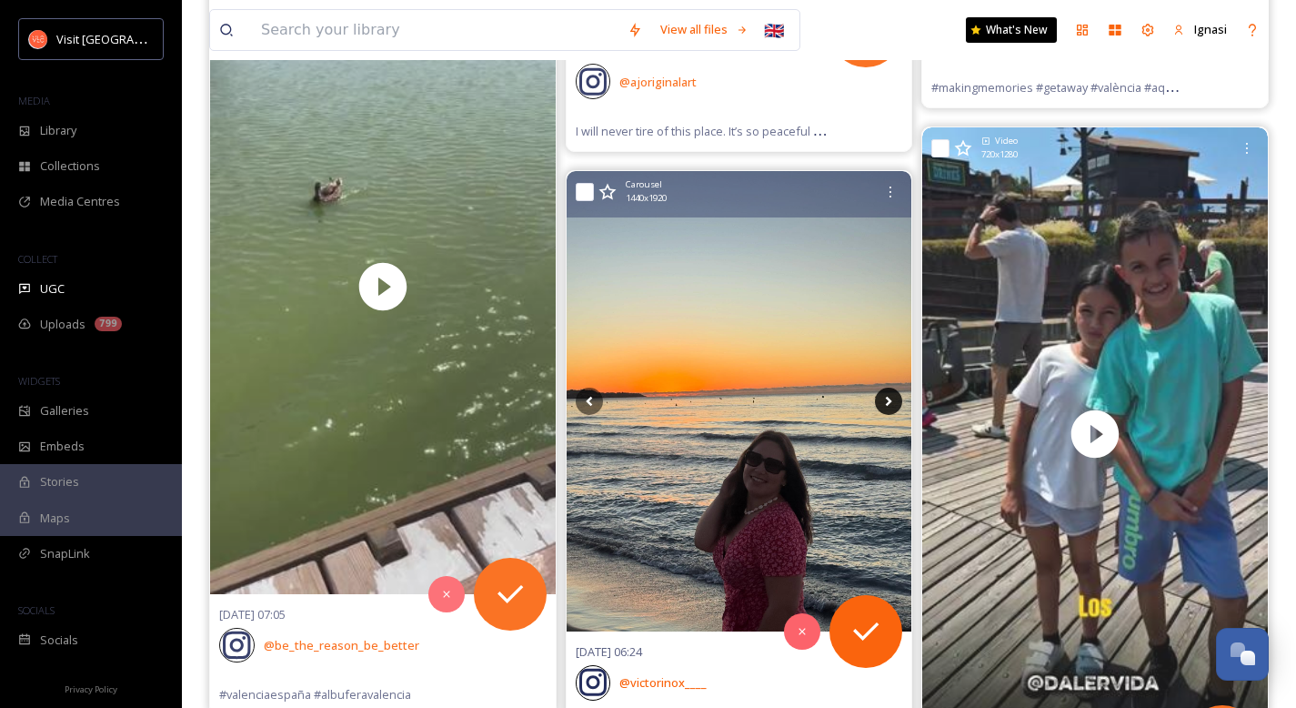
click at [890, 397] on icon at bounding box center [888, 400] width 27 height 27
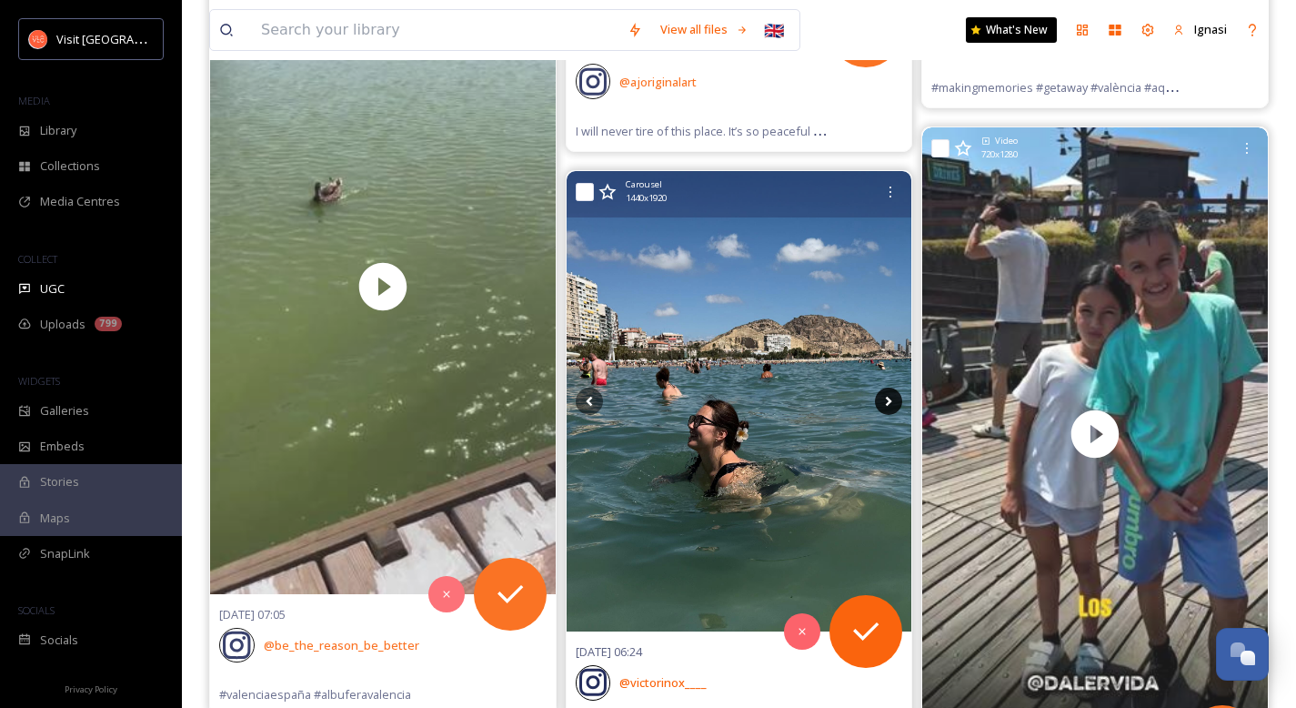
click at [890, 397] on icon at bounding box center [888, 400] width 27 height 27
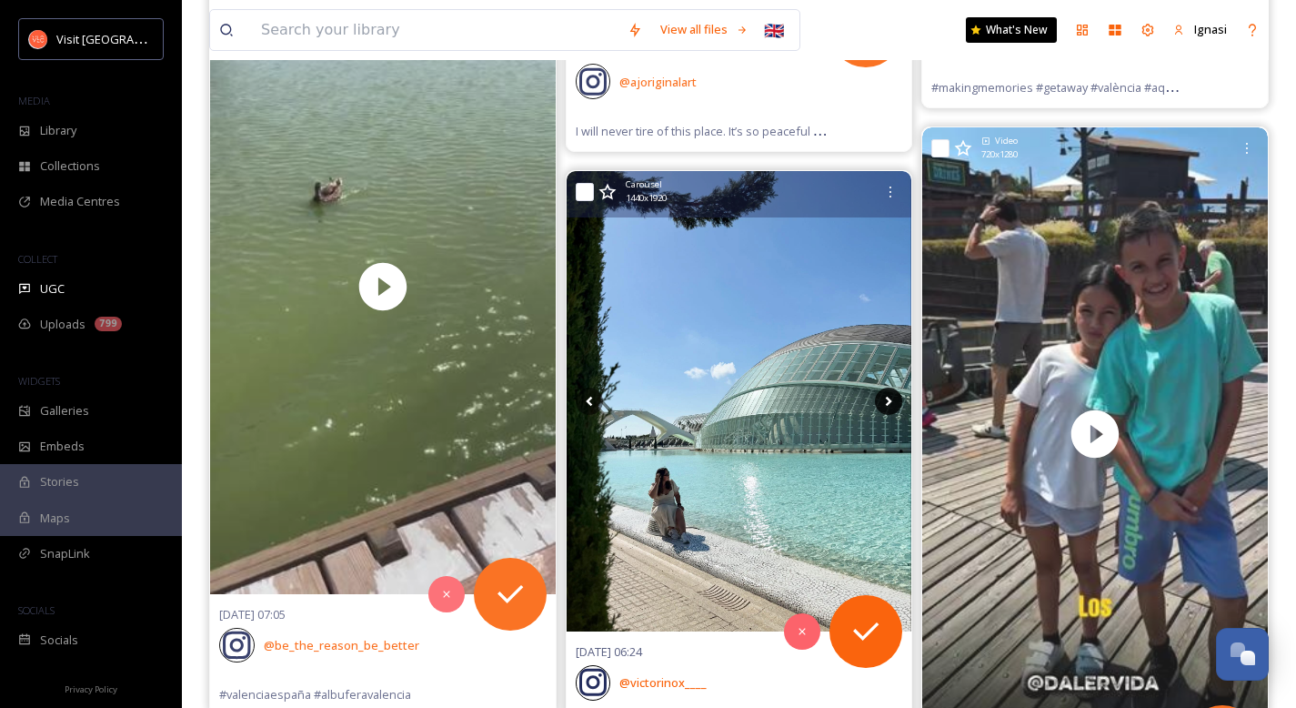
click at [890, 397] on icon at bounding box center [888, 400] width 27 height 27
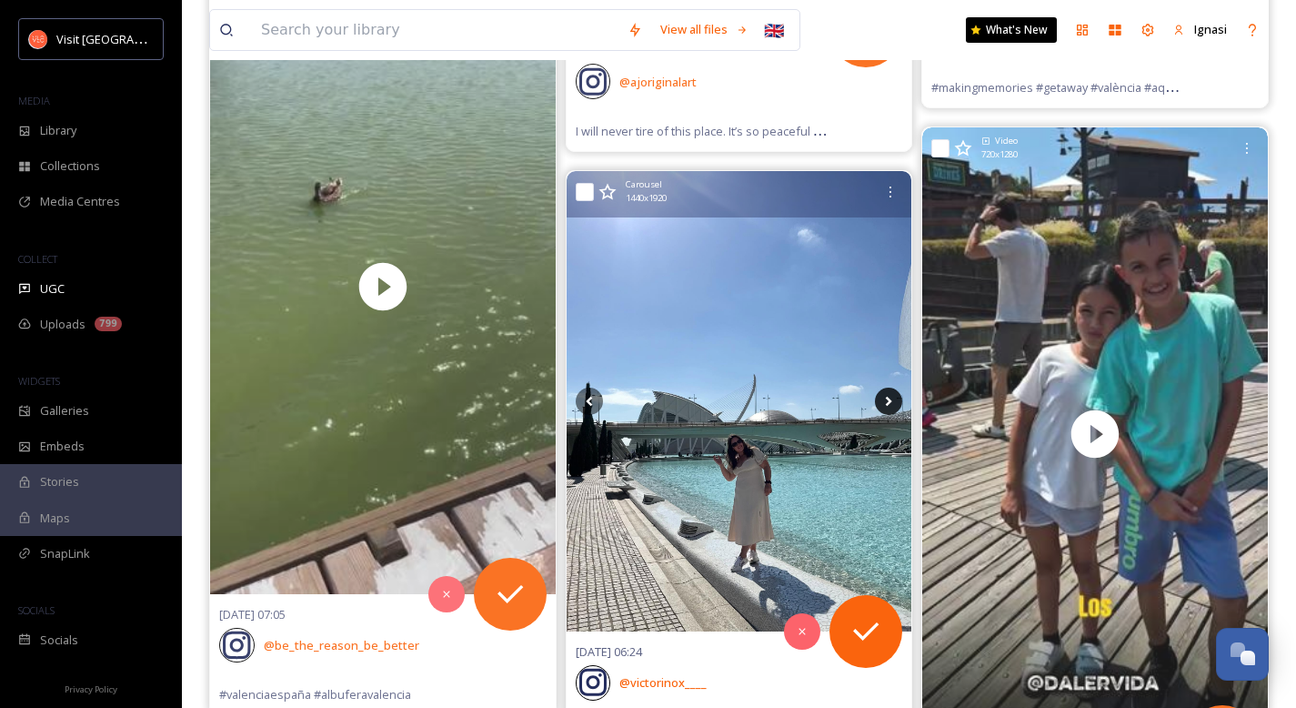
click at [890, 397] on icon at bounding box center [888, 400] width 27 height 27
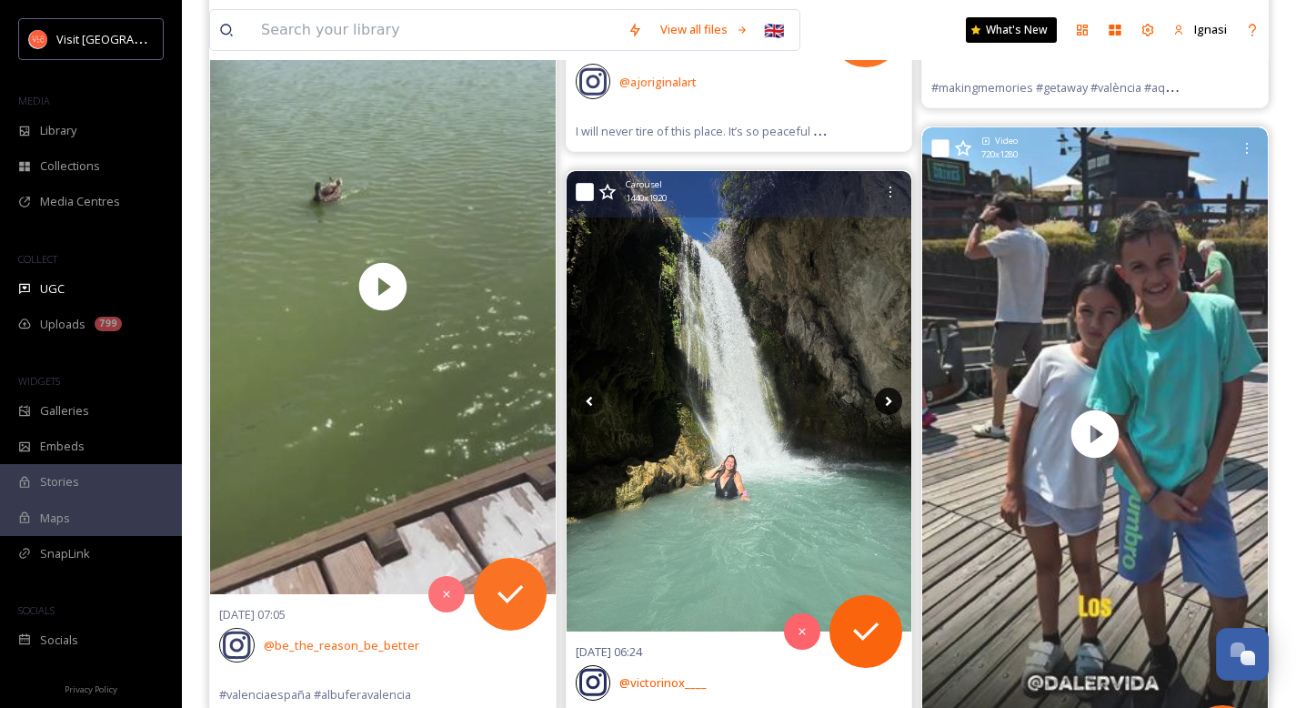
click at [890, 397] on icon at bounding box center [888, 400] width 27 height 27
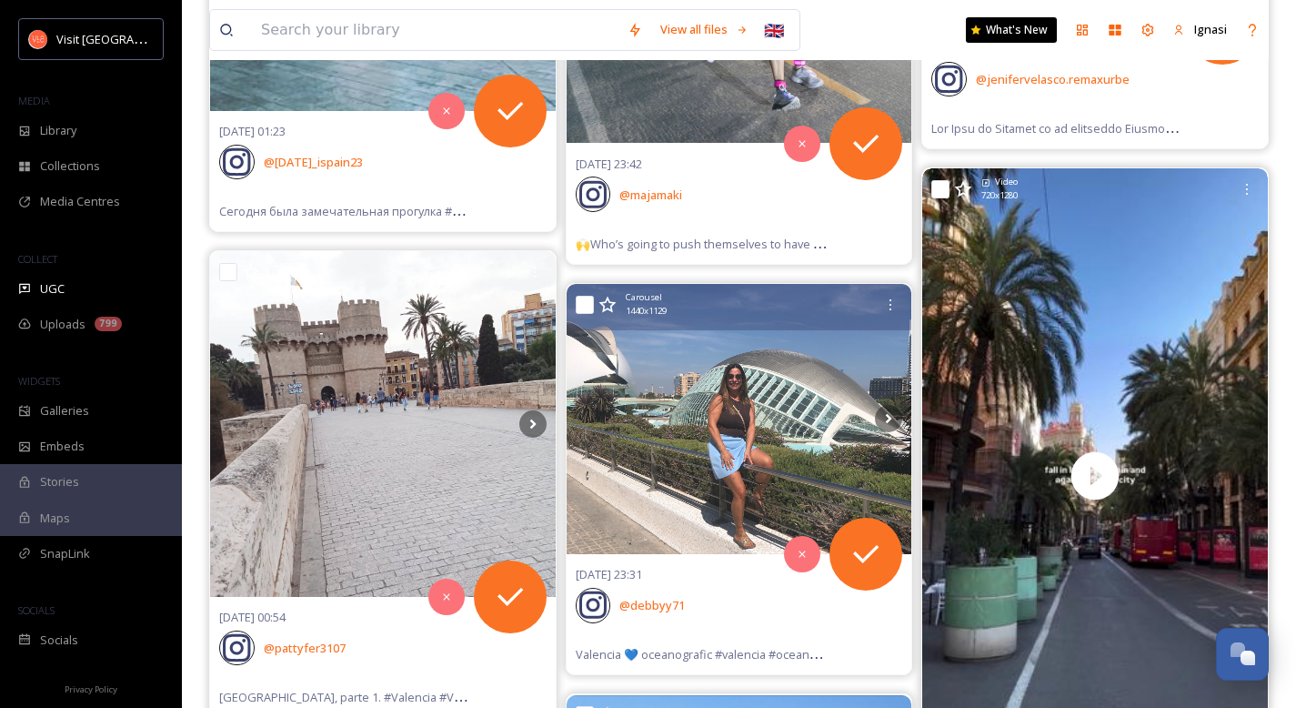
scroll to position [26820, 0]
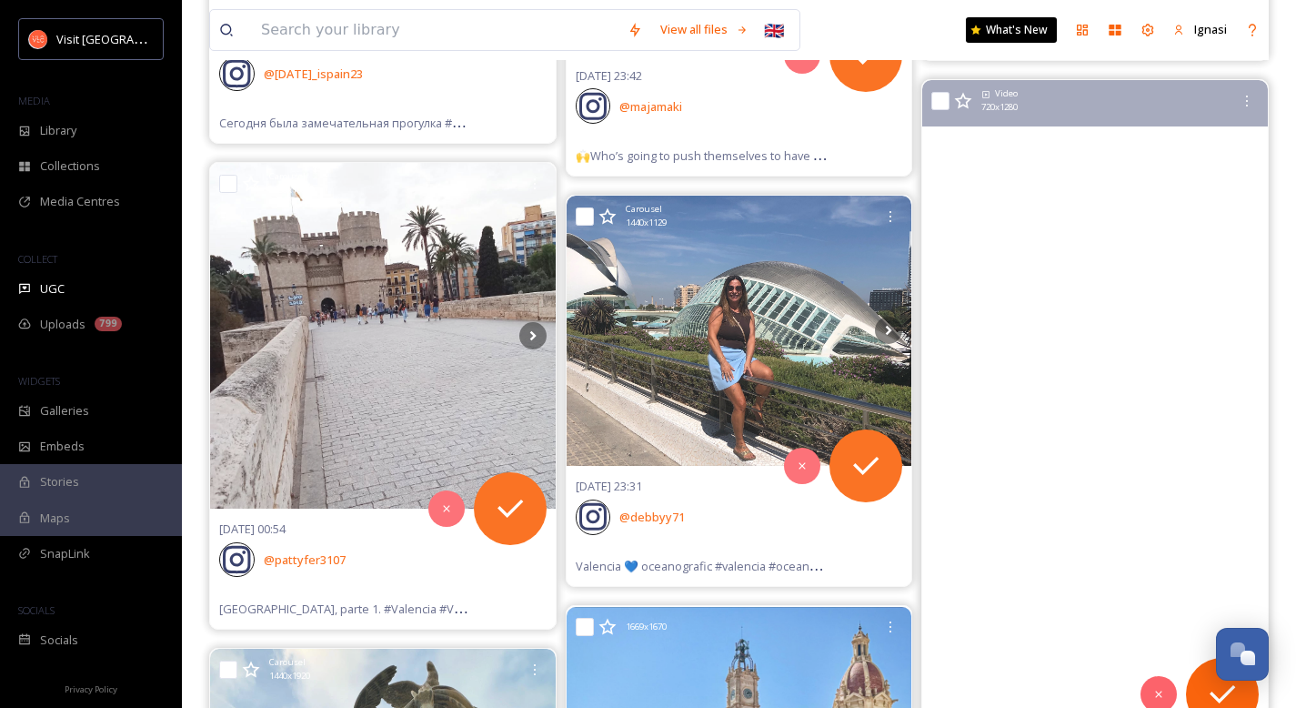
click at [1104, 487] on video "my love for valenciaaaa 🫶🏼\a\a#valenciaespaña #spain #travelgram #valenciaspain…" at bounding box center [1095, 387] width 346 height 615
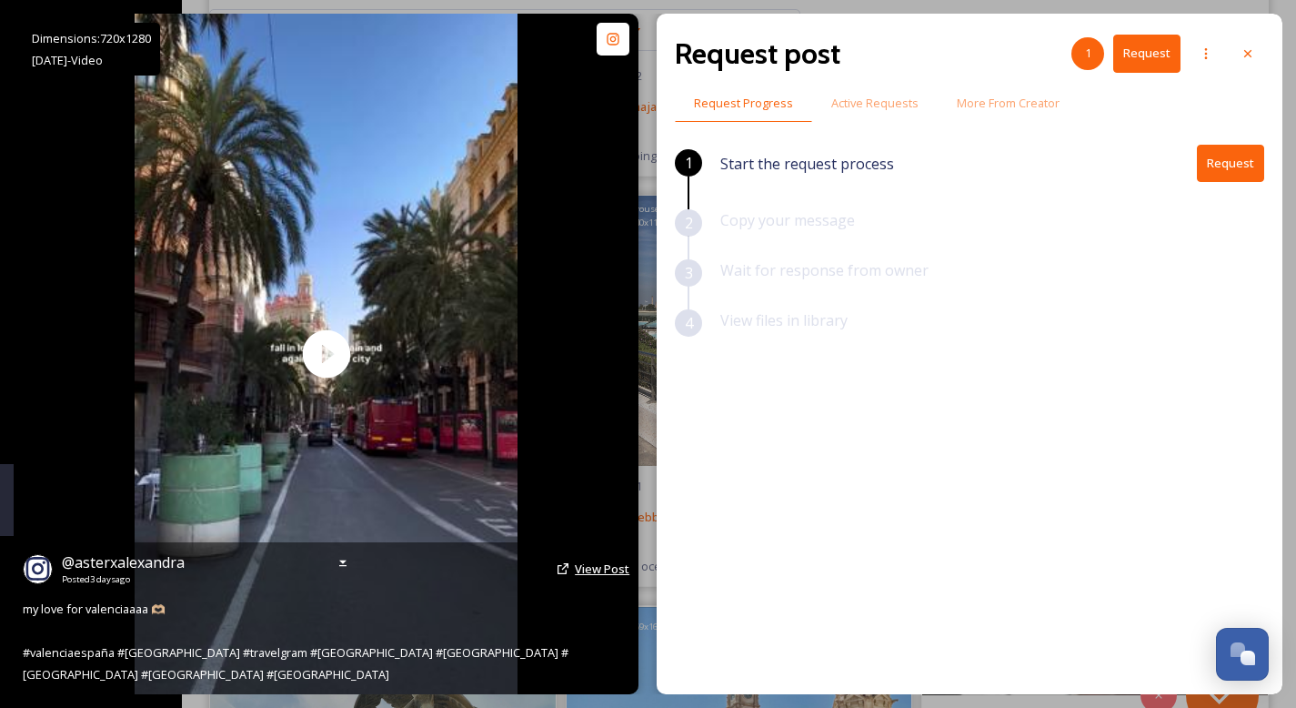
click at [597, 577] on span "View Post" at bounding box center [602, 568] width 55 height 16
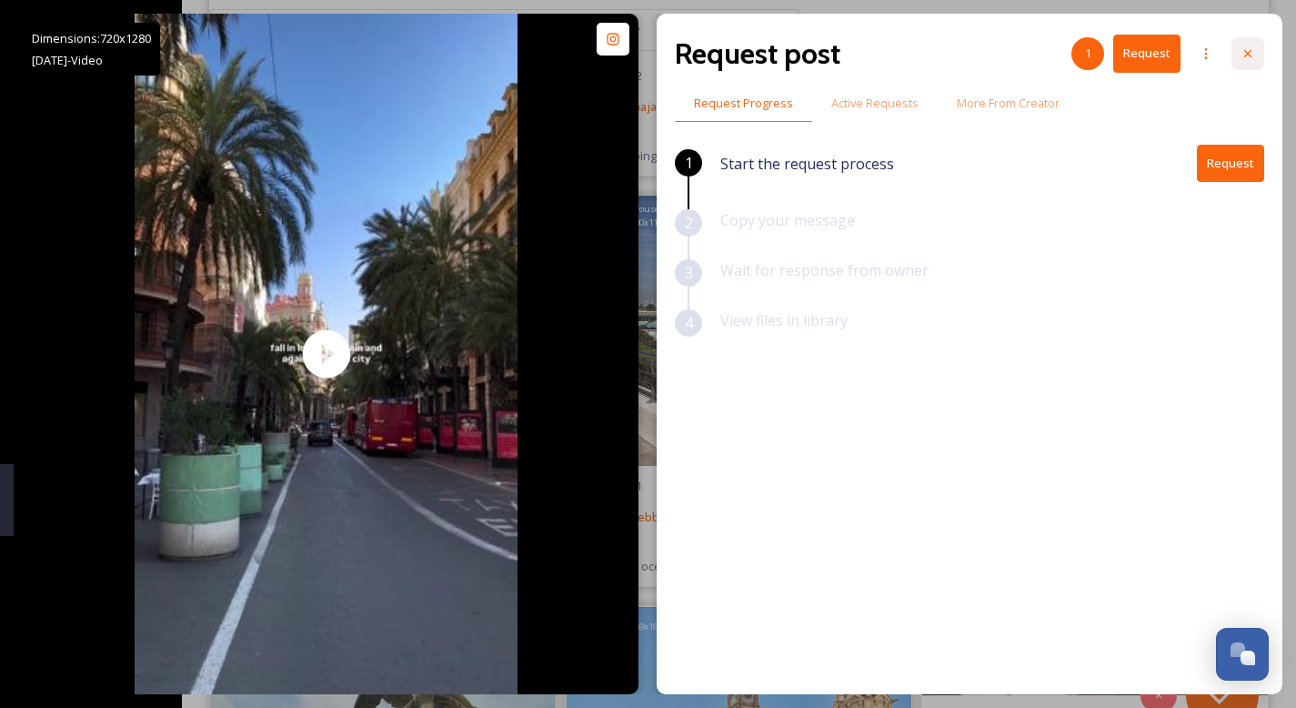
click at [1249, 57] on icon at bounding box center [1248, 53] width 15 height 15
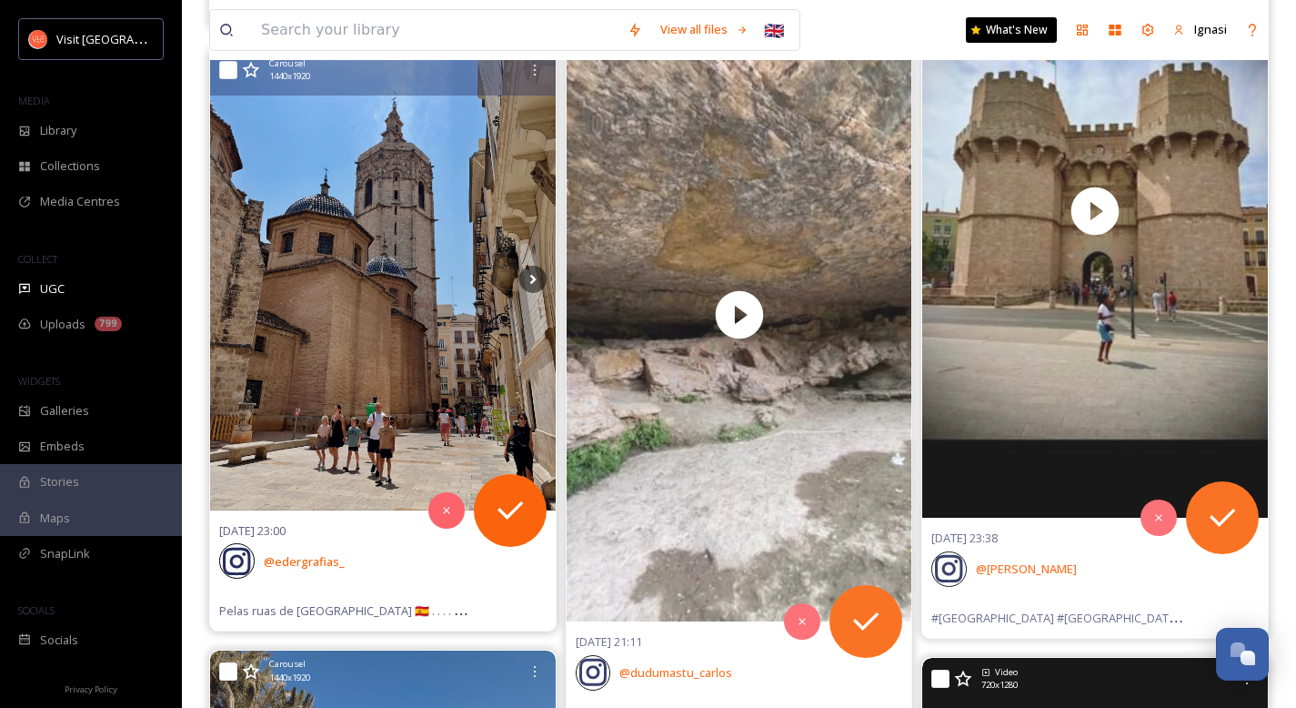
scroll to position [29263, 0]
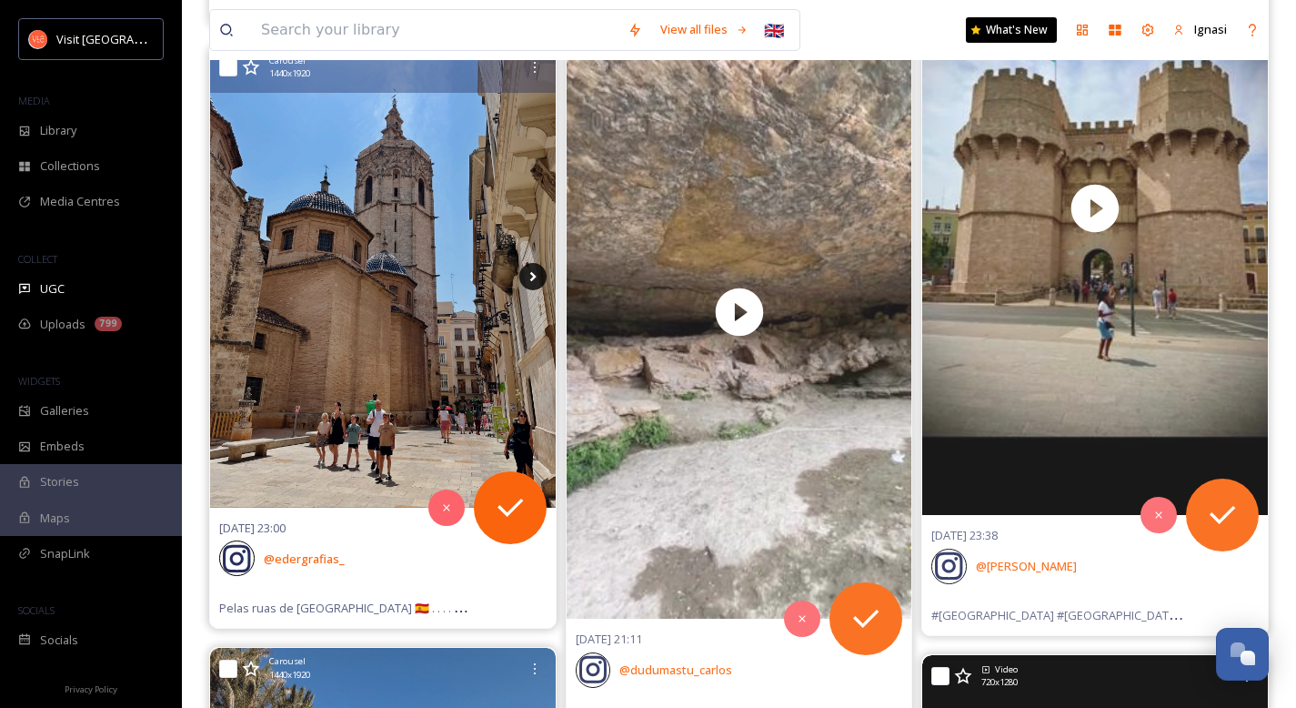
click at [537, 274] on icon at bounding box center [532, 276] width 27 height 27
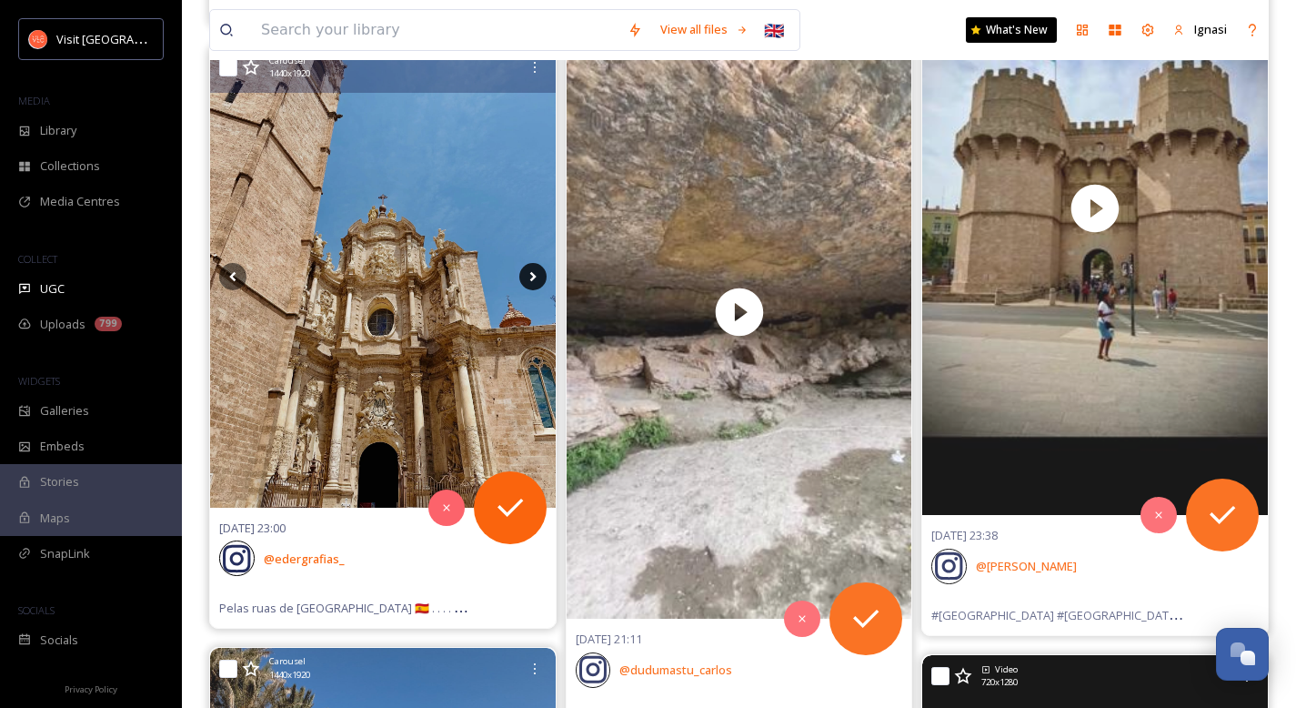
click at [528, 276] on icon at bounding box center [532, 276] width 27 height 27
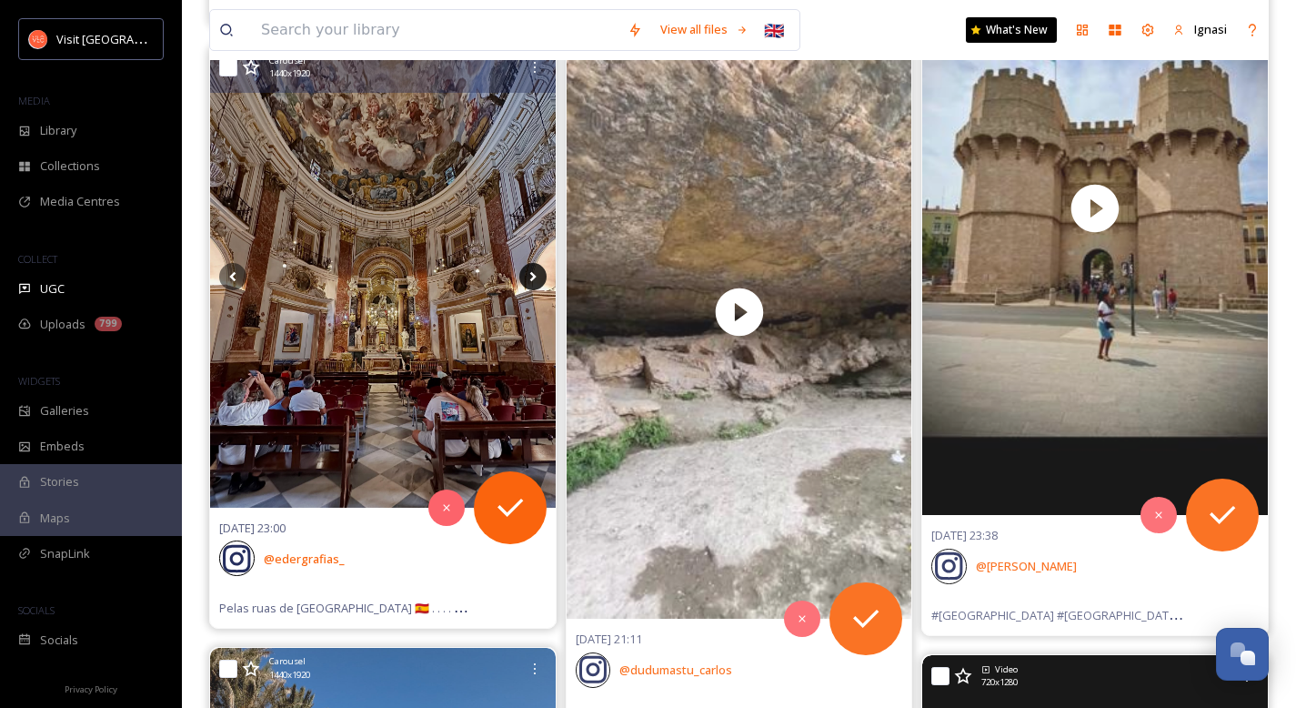
click at [528, 276] on icon at bounding box center [532, 276] width 27 height 27
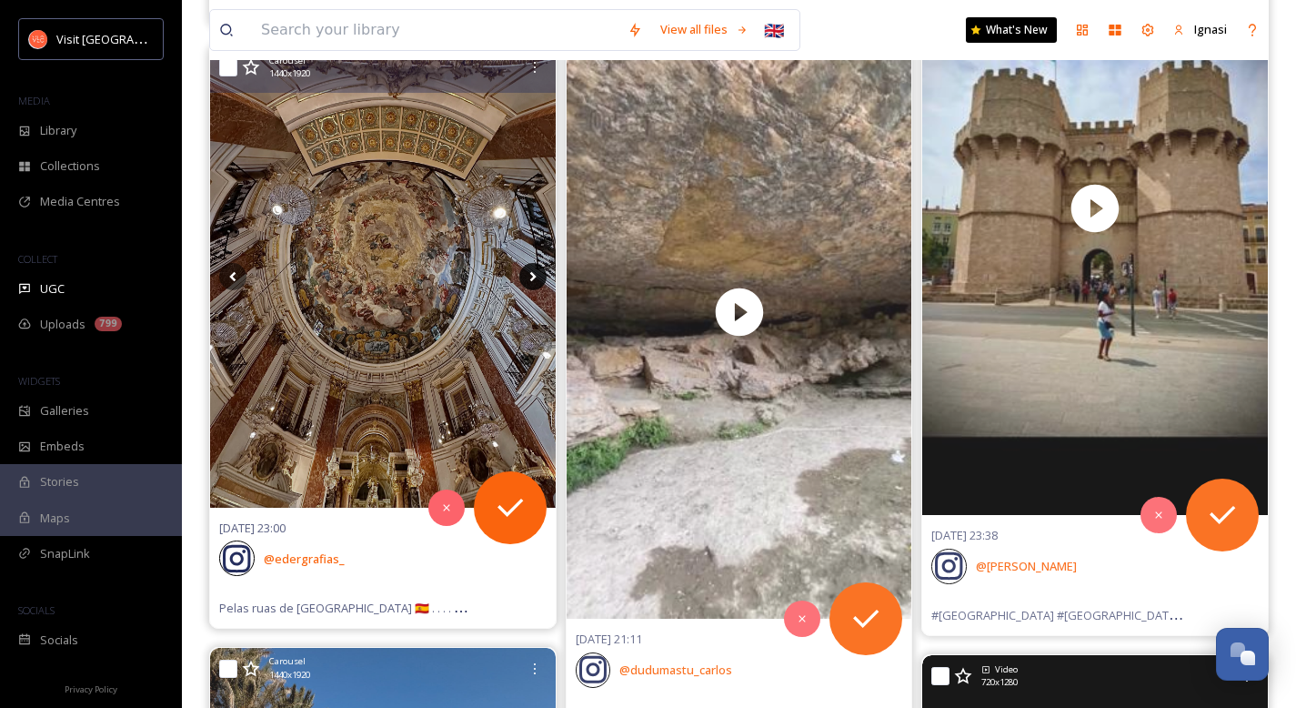
click at [528, 276] on icon at bounding box center [532, 276] width 27 height 27
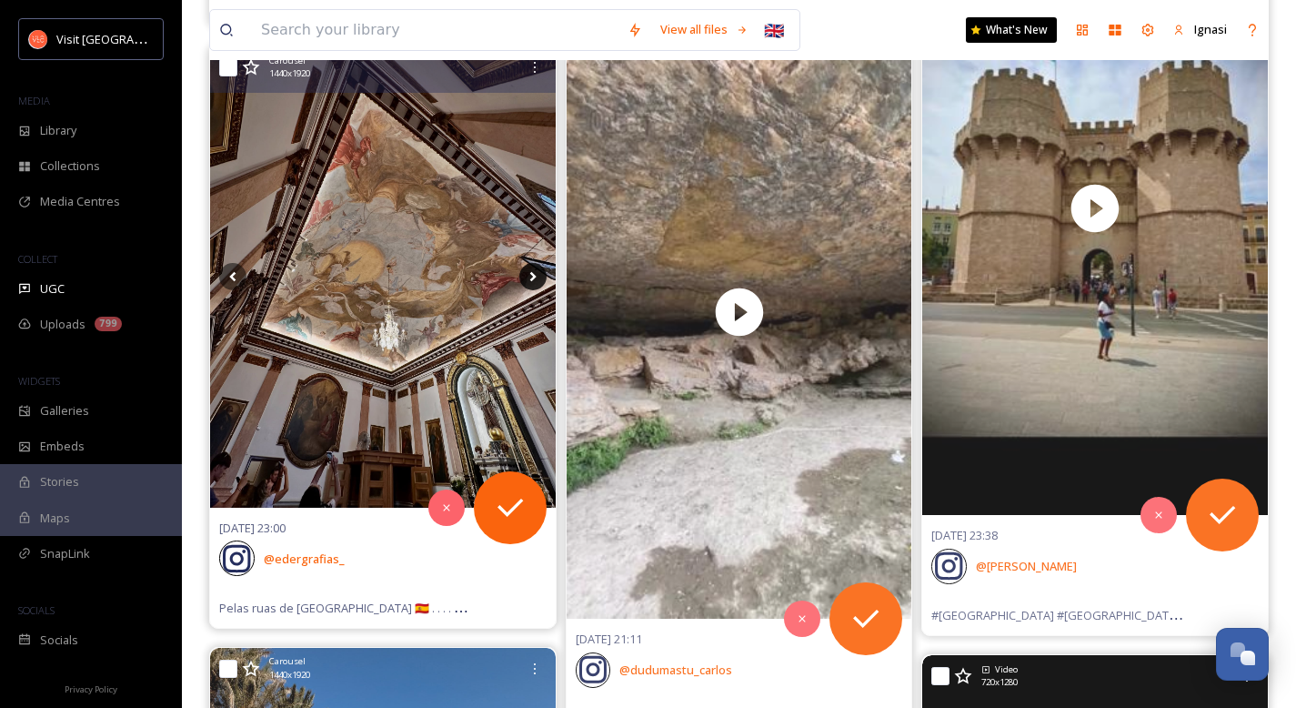
click at [528, 276] on icon at bounding box center [532, 276] width 27 height 27
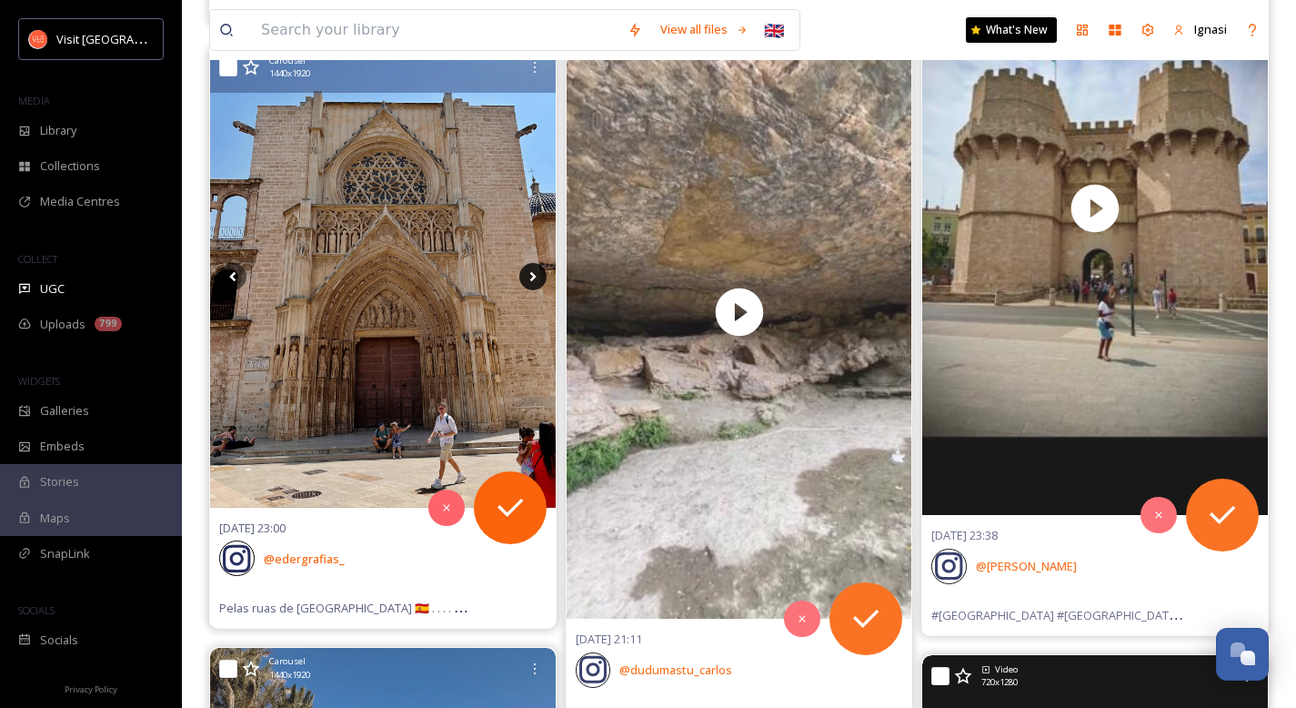
click at [528, 276] on icon at bounding box center [532, 276] width 27 height 27
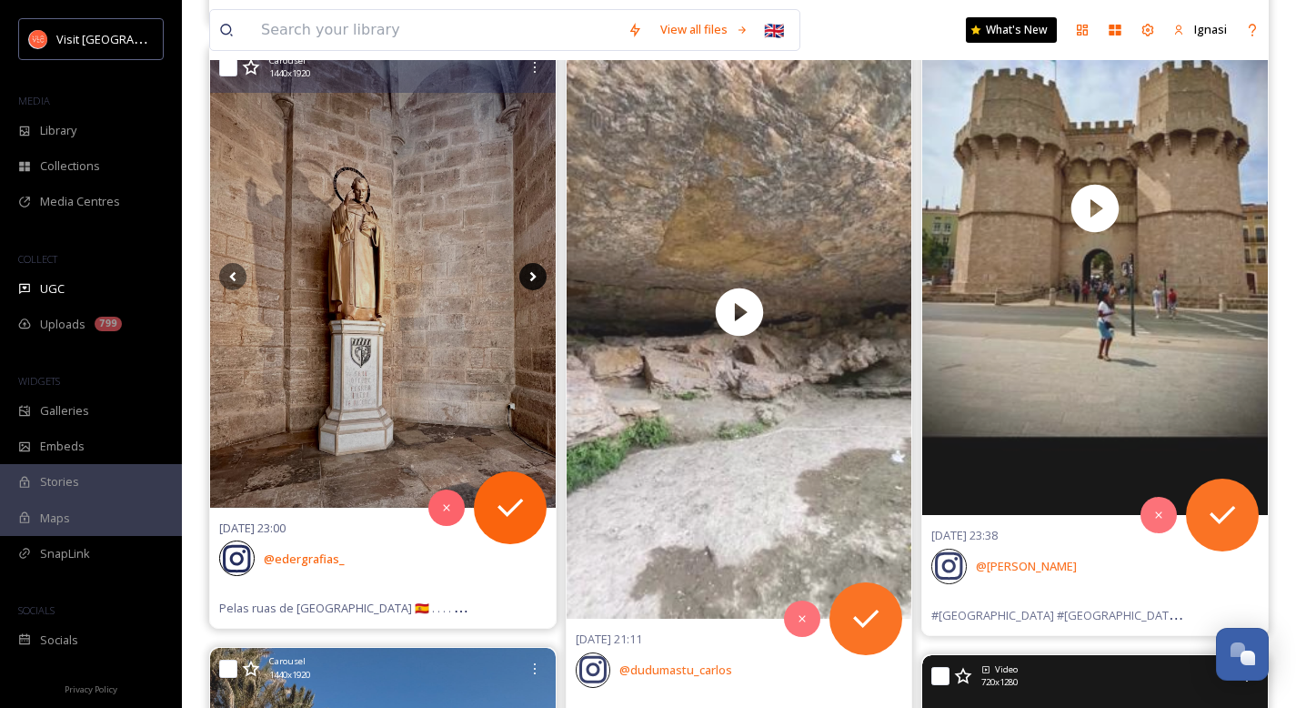
click at [528, 276] on icon at bounding box center [532, 276] width 27 height 27
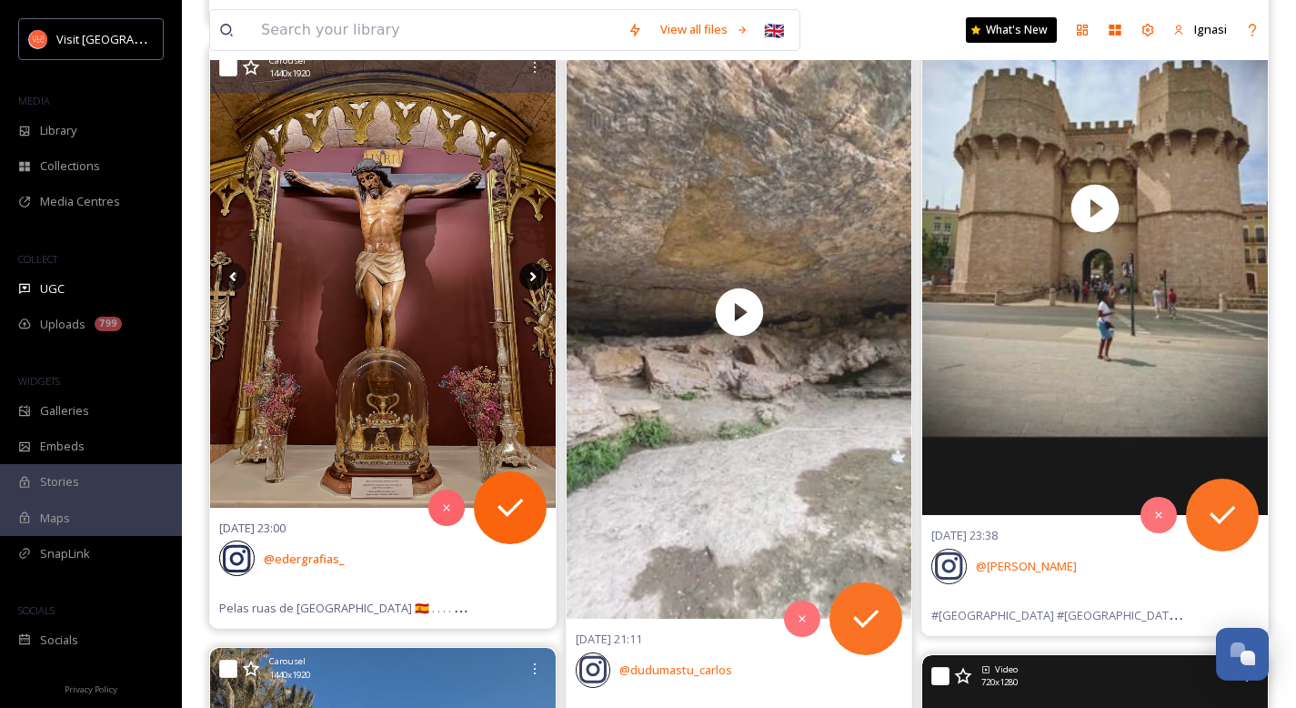
click at [528, 276] on icon at bounding box center [532, 276] width 27 height 27
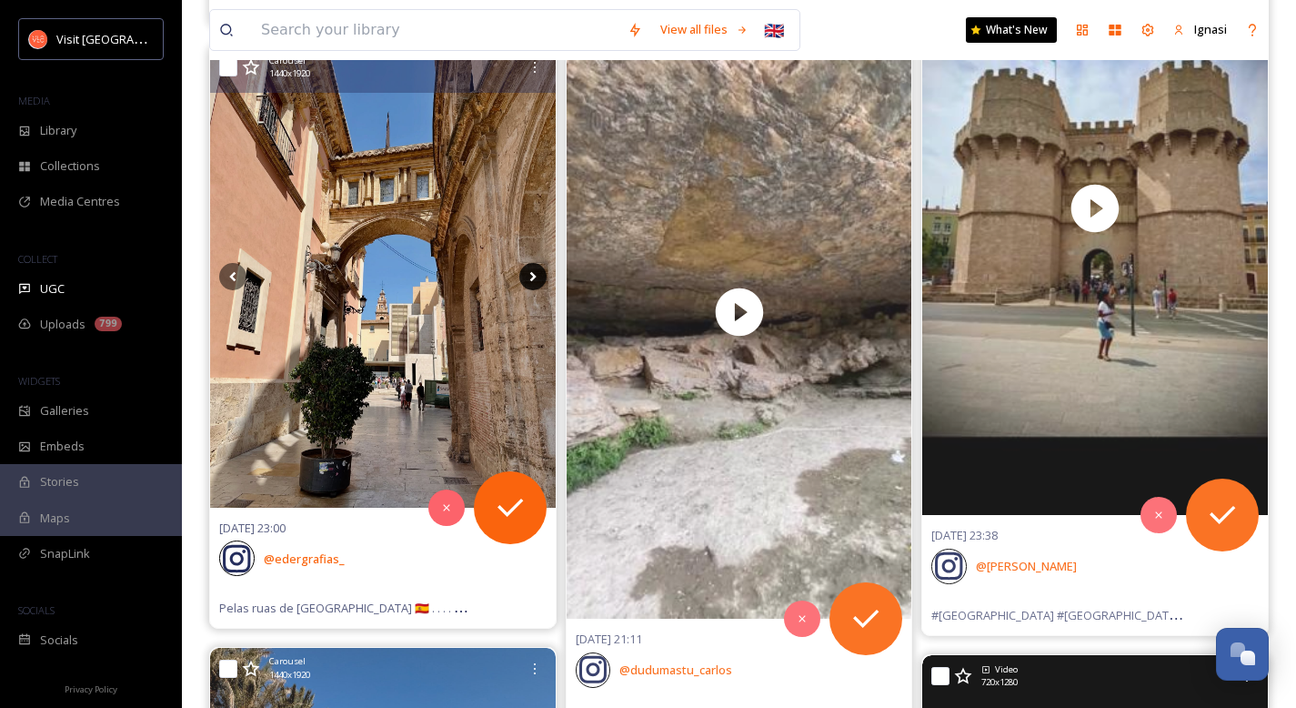
click at [528, 276] on icon at bounding box center [532, 276] width 27 height 27
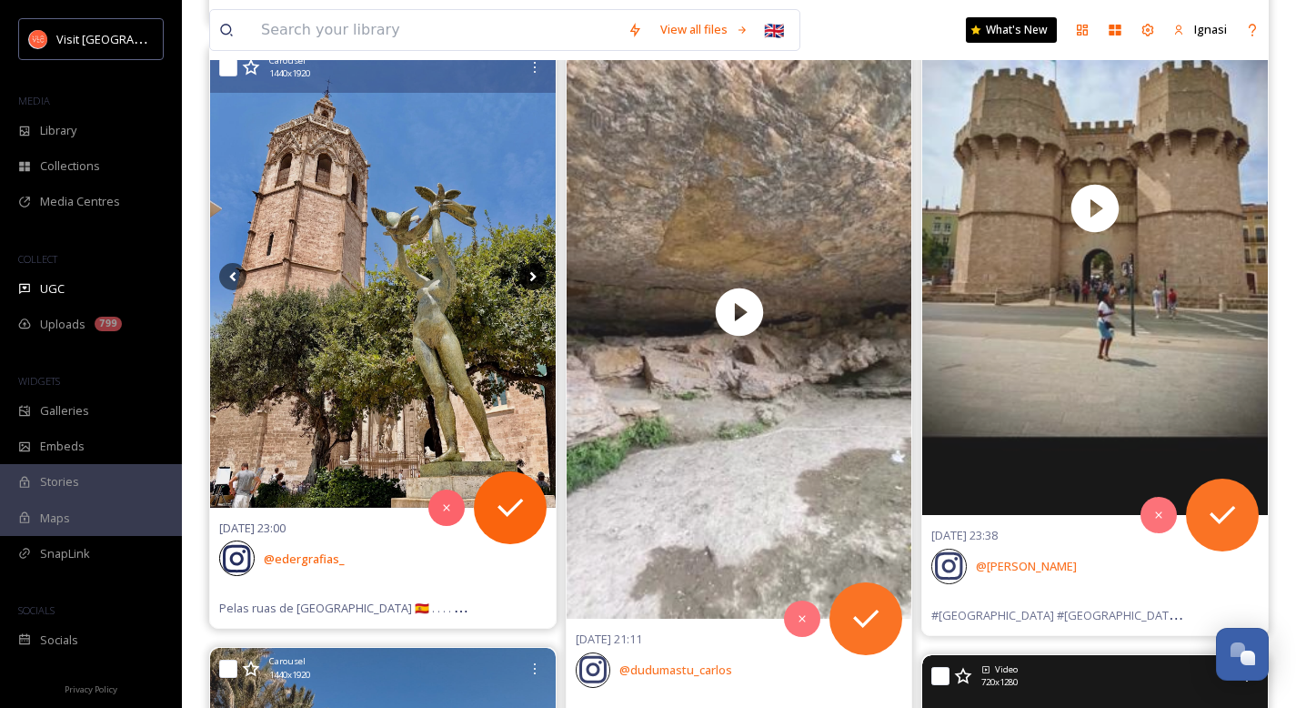
click at [528, 276] on icon at bounding box center [532, 276] width 27 height 27
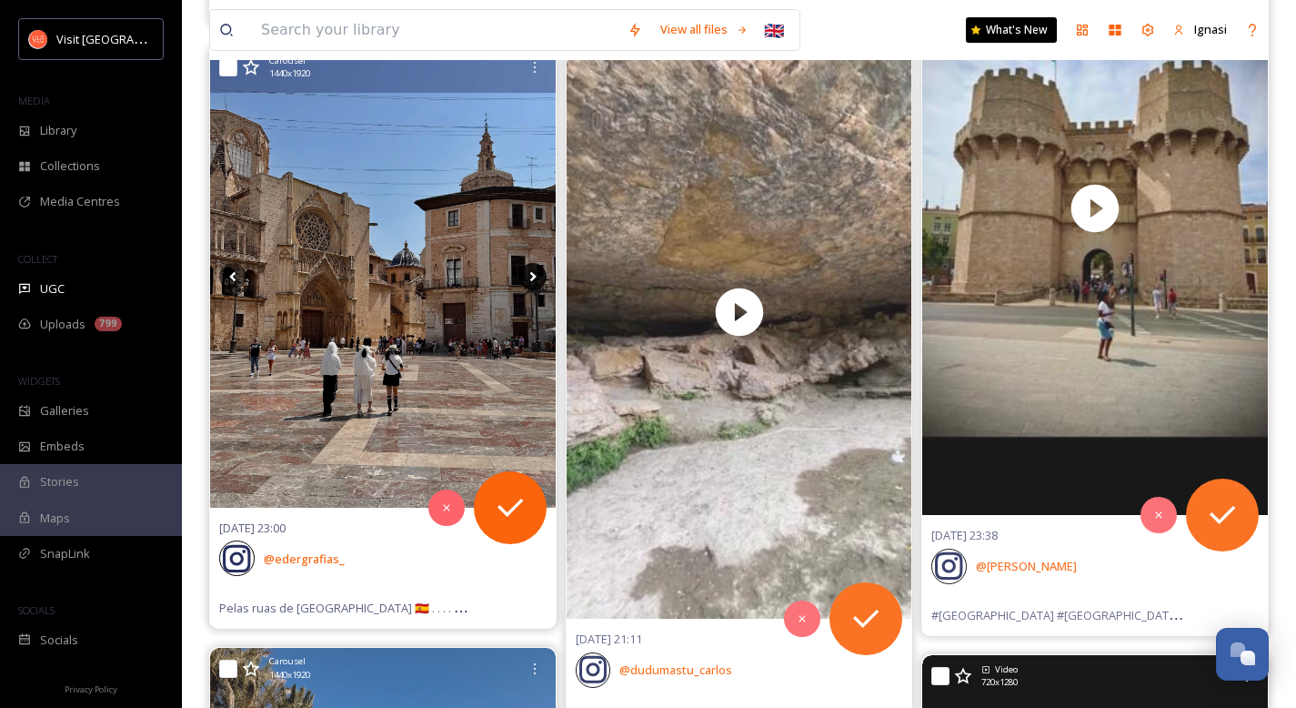
click at [528, 276] on icon at bounding box center [532, 276] width 27 height 27
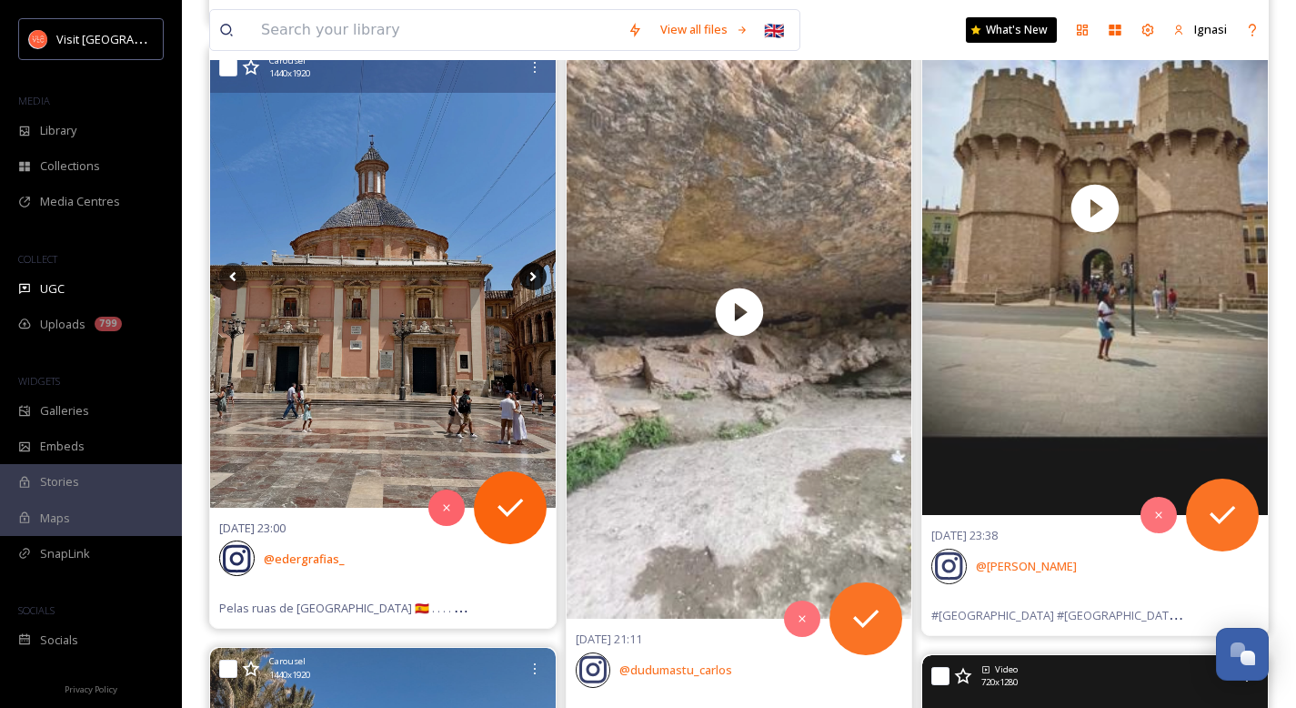
click at [528, 276] on icon at bounding box center [532, 276] width 27 height 27
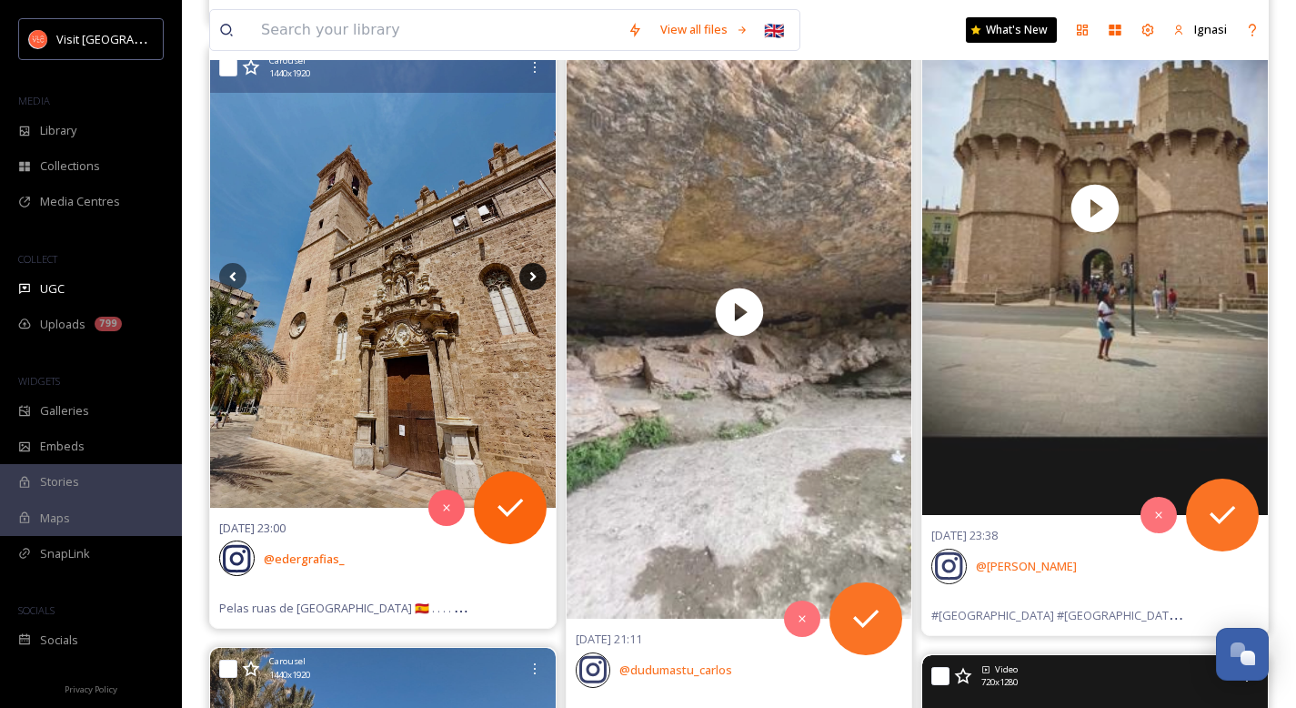
click at [528, 276] on icon at bounding box center [532, 276] width 27 height 27
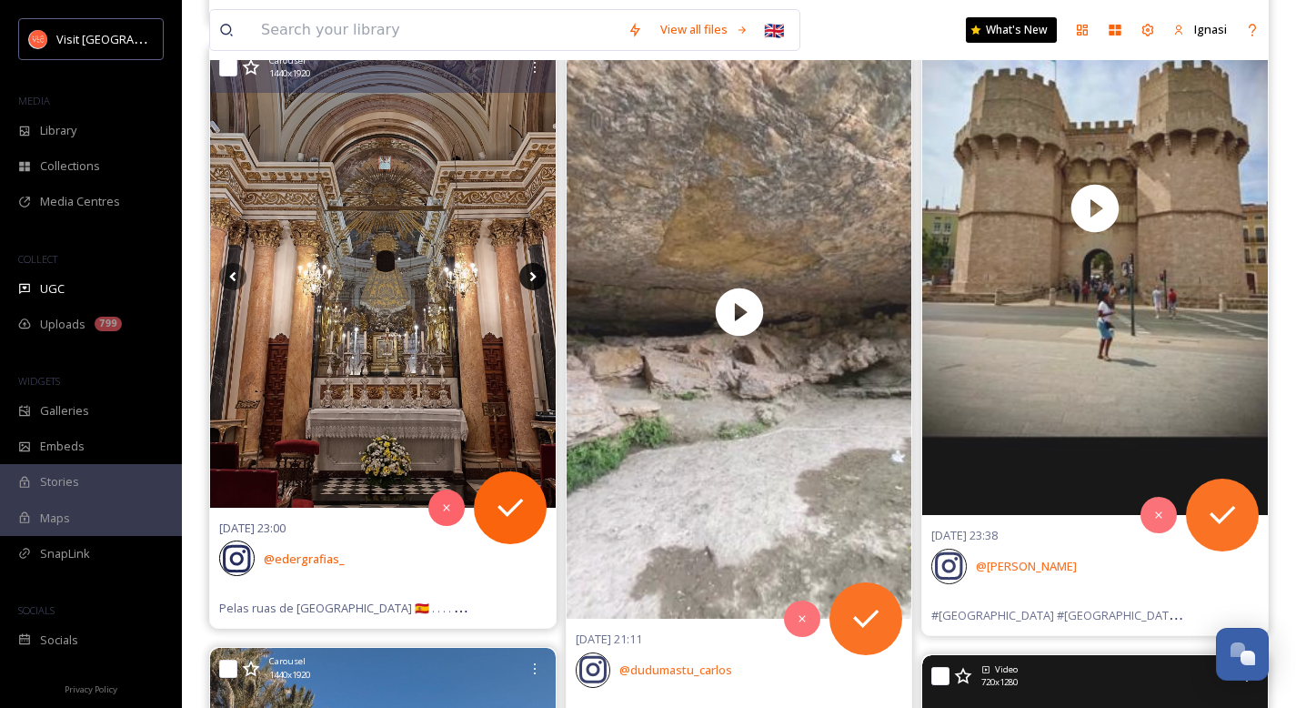
click at [528, 276] on icon at bounding box center [532, 276] width 27 height 27
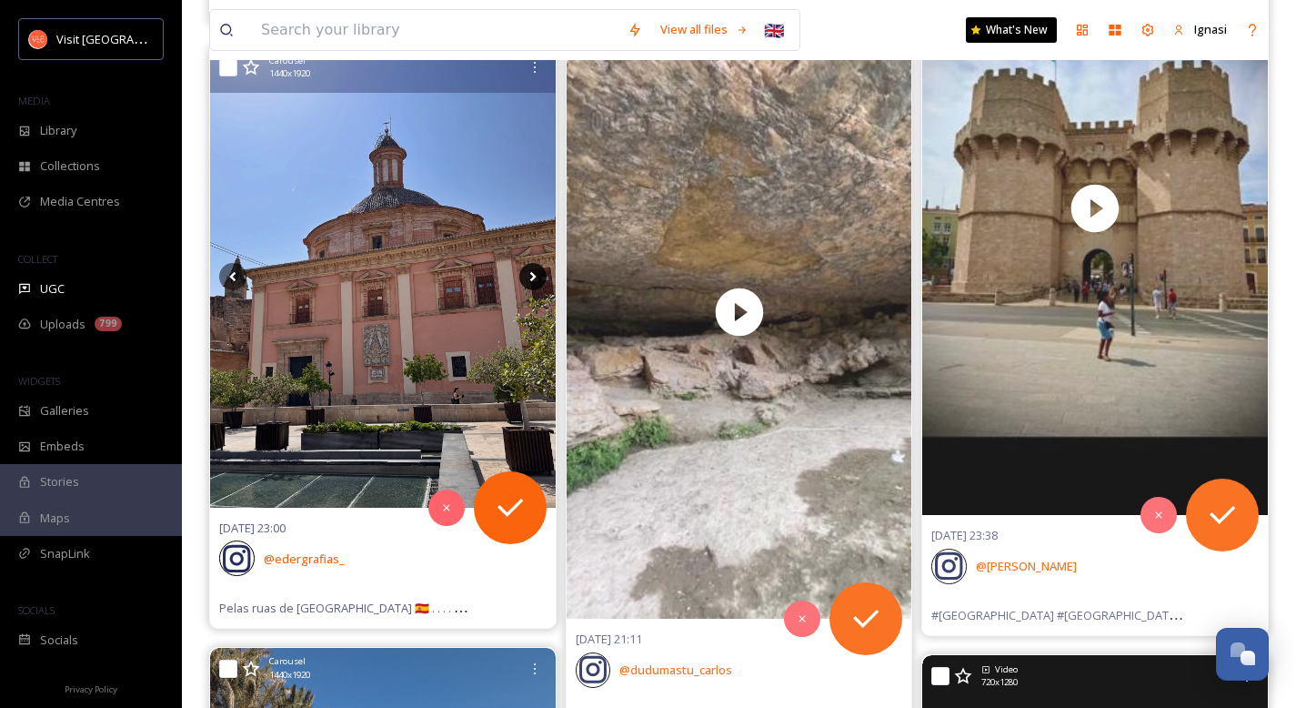
click at [528, 276] on icon at bounding box center [532, 276] width 27 height 27
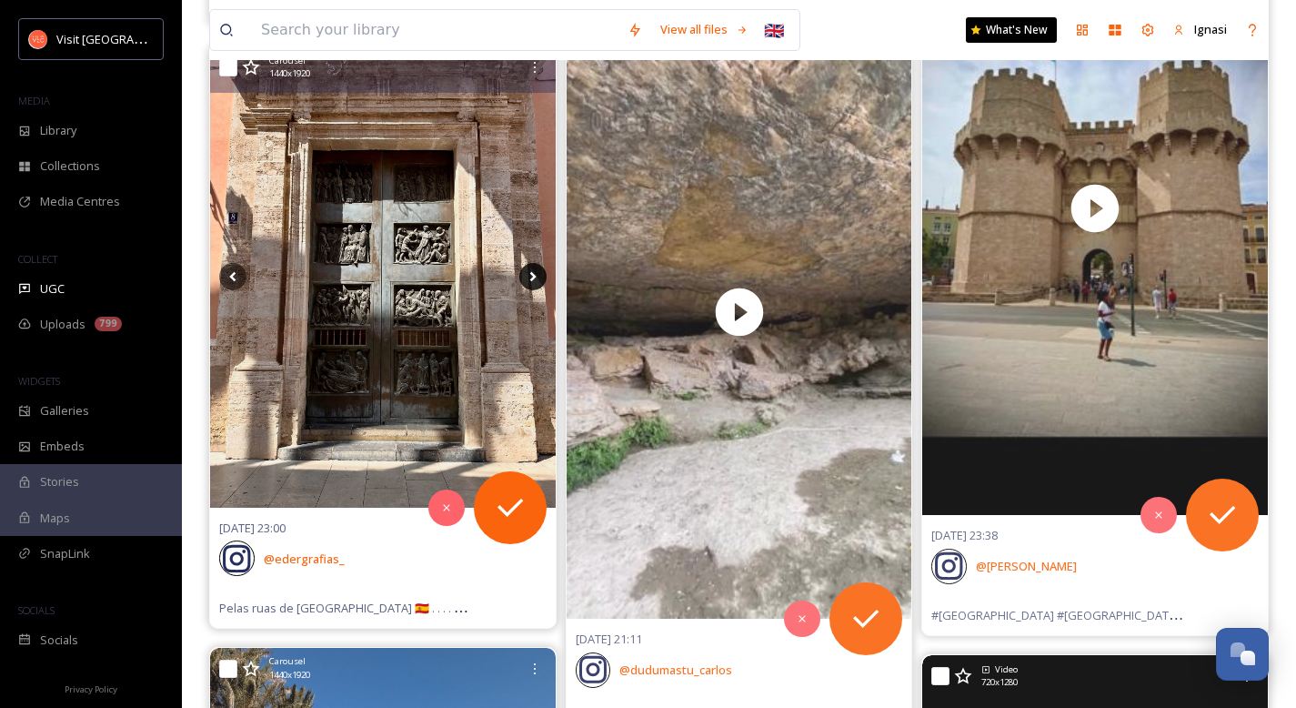
click at [528, 276] on icon at bounding box center [532, 276] width 27 height 27
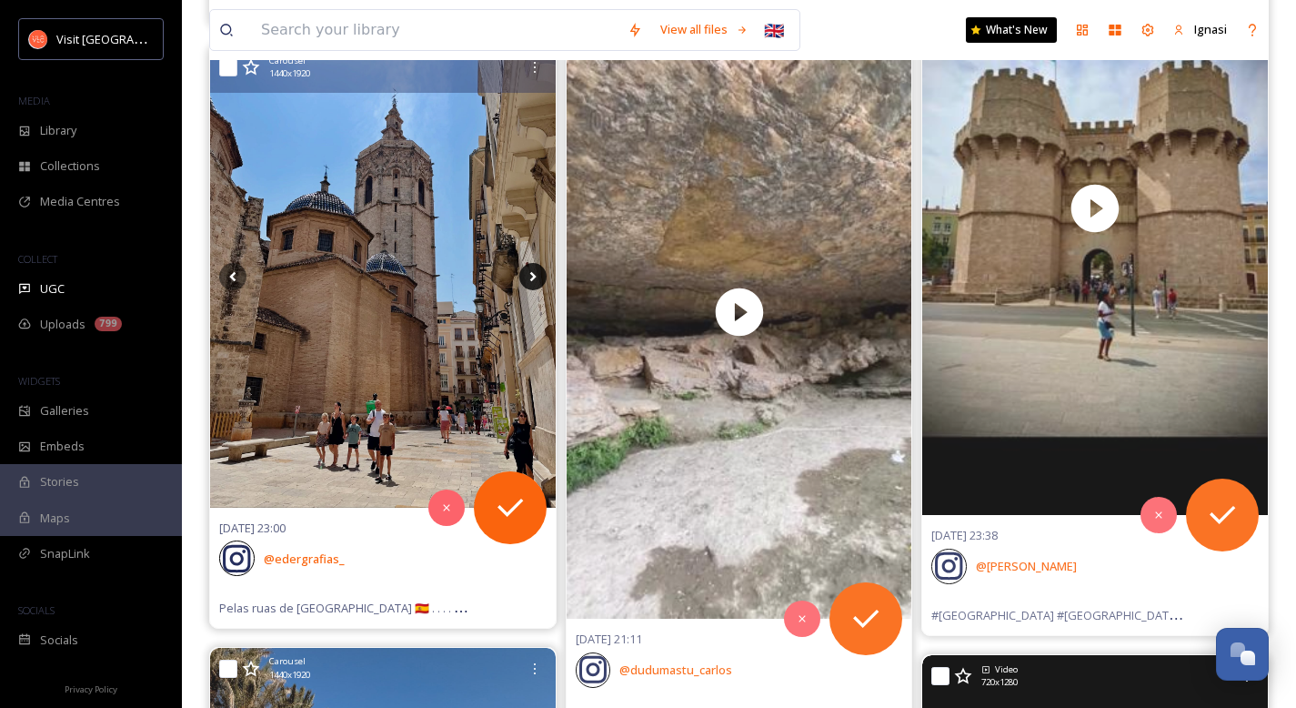
click at [528, 276] on icon at bounding box center [532, 276] width 27 height 27
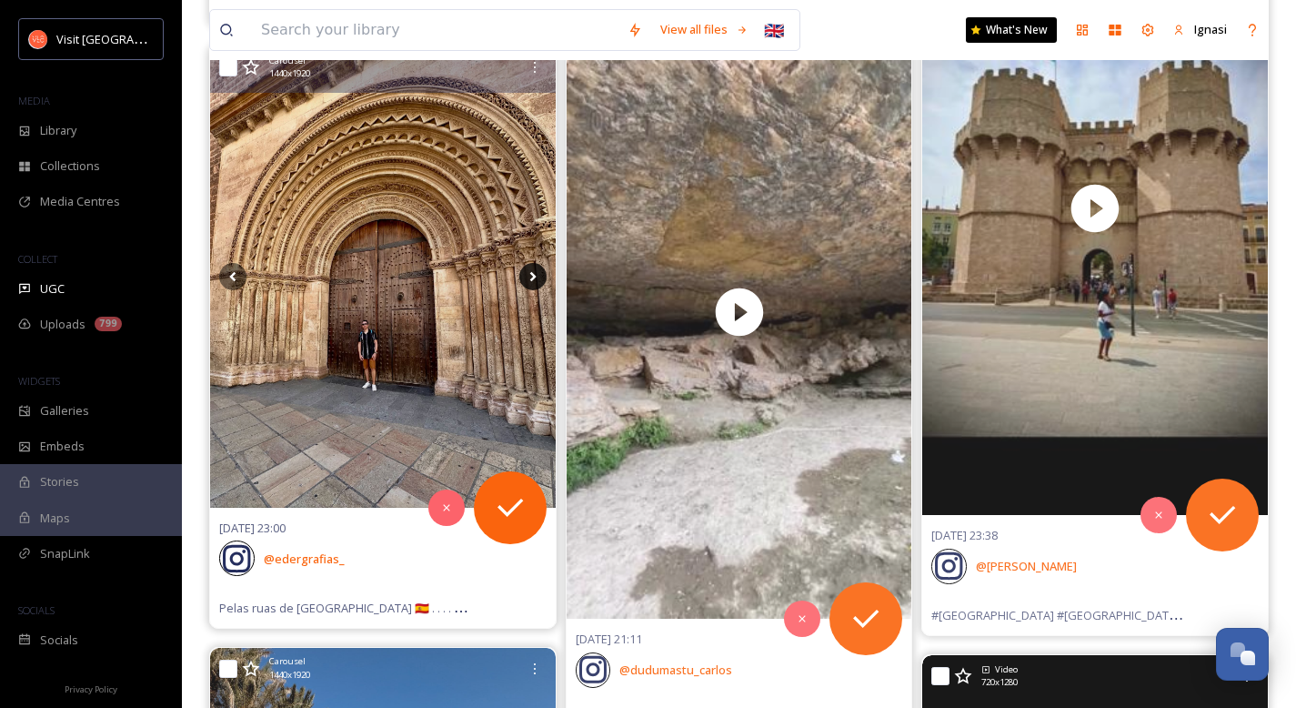
click at [528, 276] on icon at bounding box center [532, 276] width 27 height 27
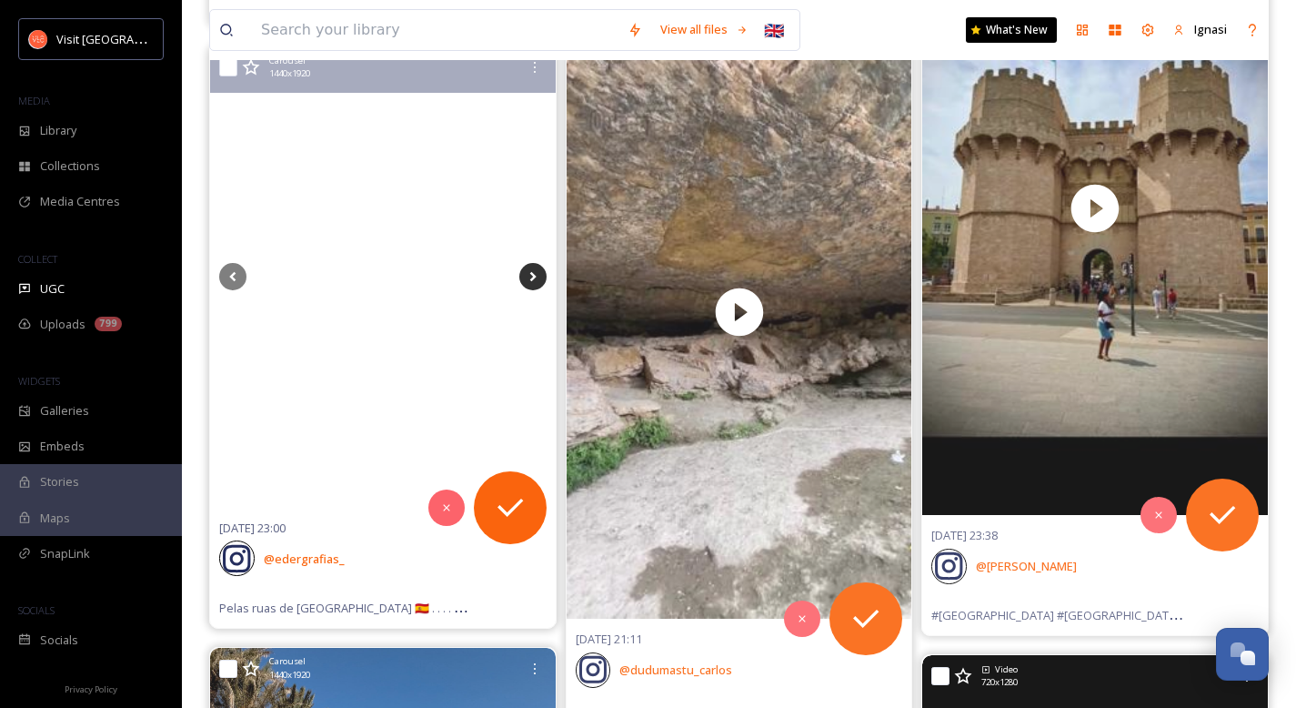
click at [528, 276] on icon at bounding box center [532, 276] width 27 height 27
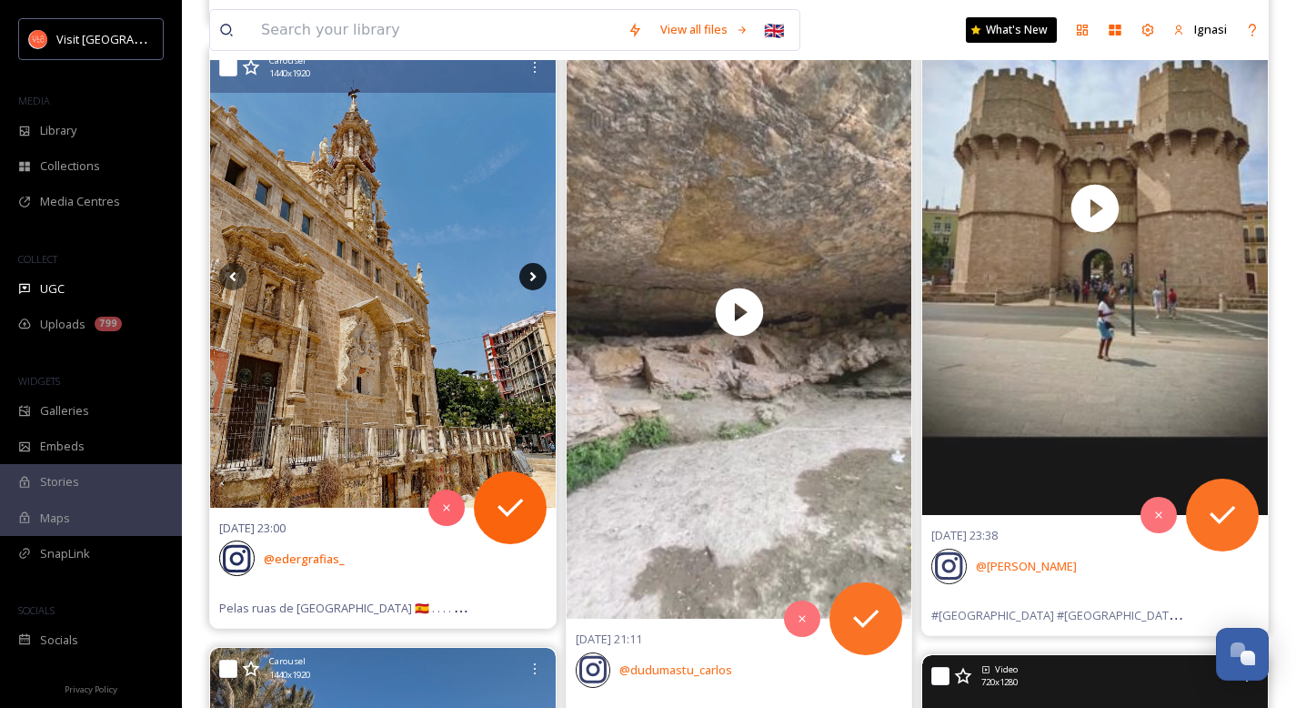
click at [528, 276] on icon at bounding box center [532, 276] width 27 height 27
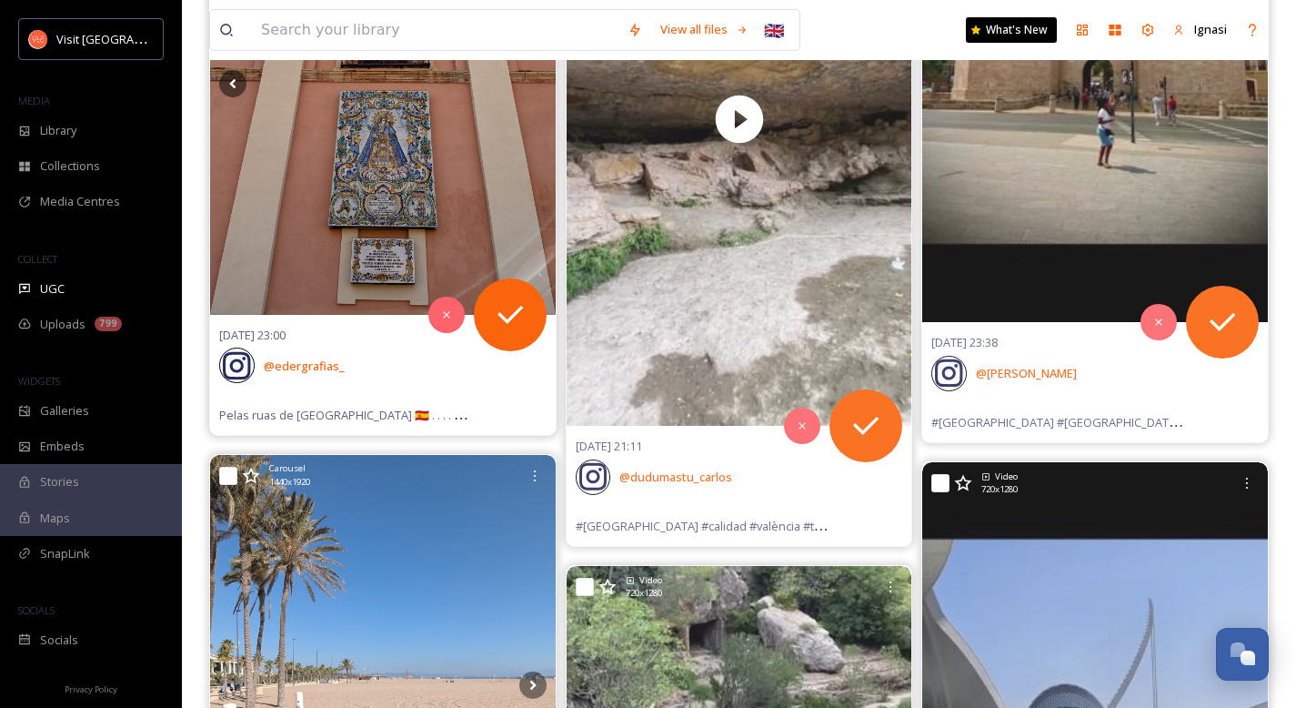
click at [397, 163] on img at bounding box center [383, 84] width 346 height 460
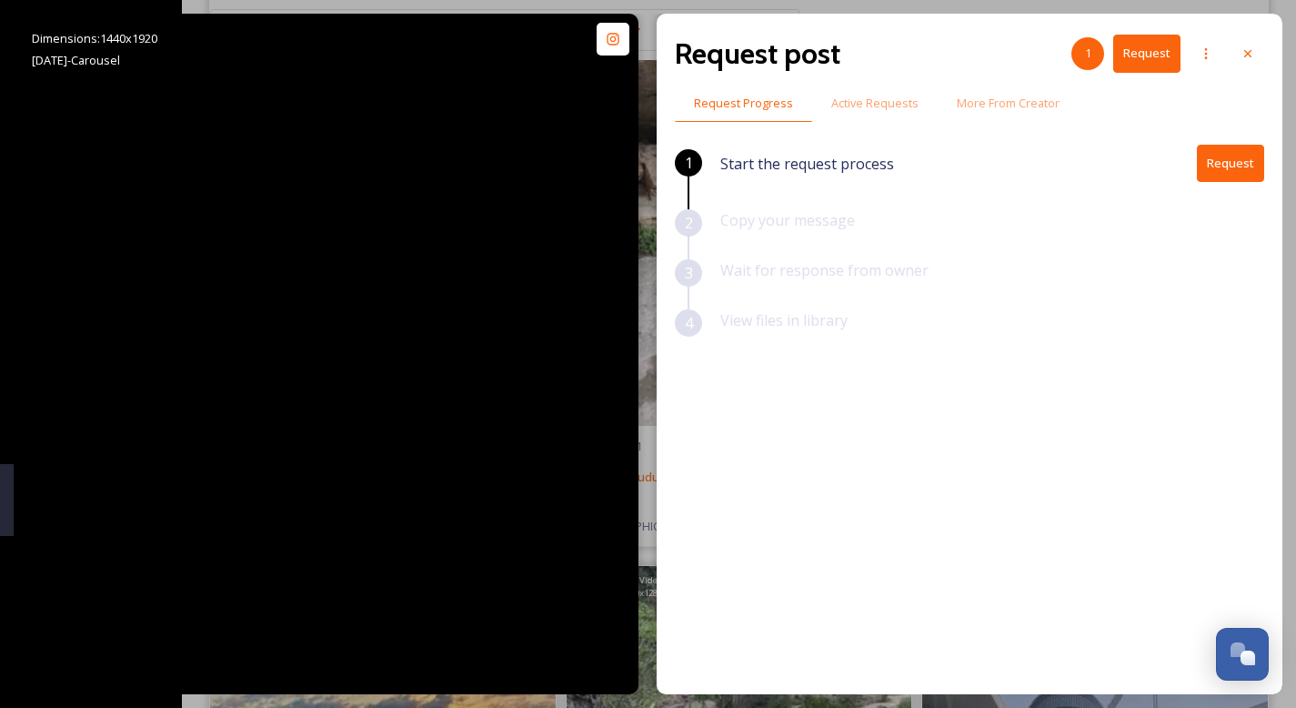
scroll to position [28854, 0]
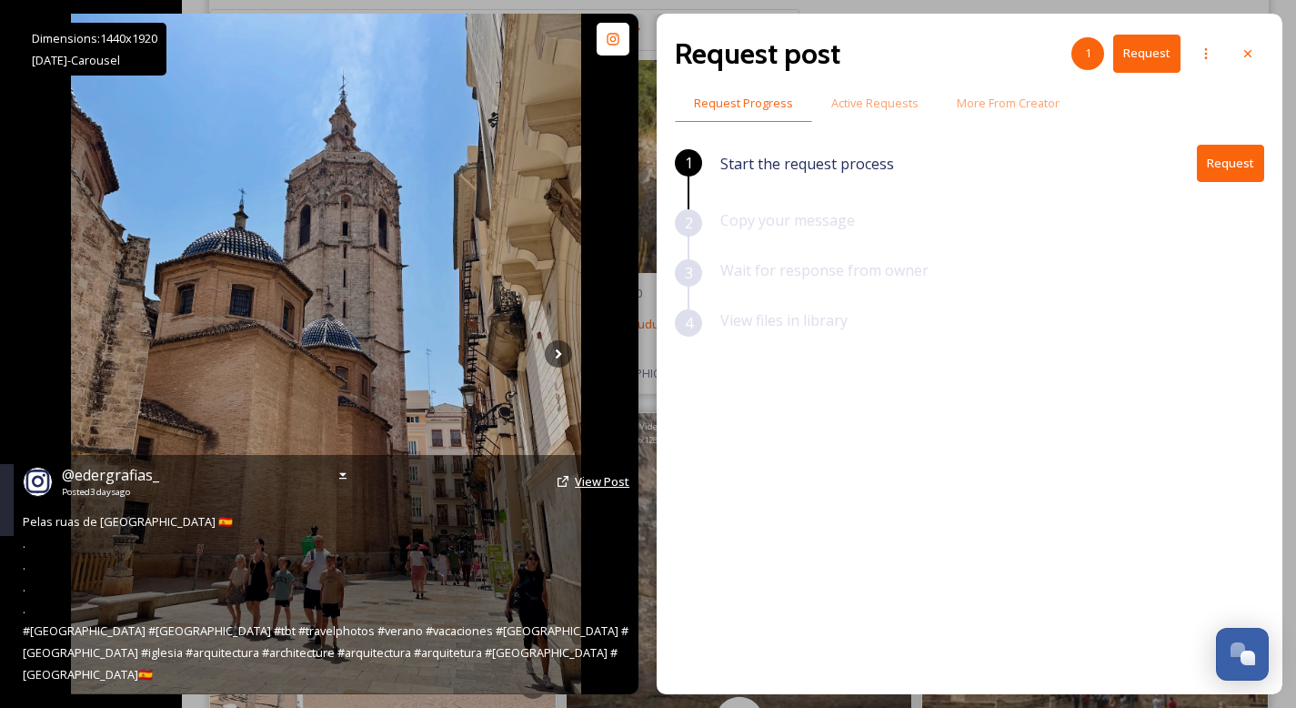
click at [592, 489] on span "View Post" at bounding box center [602, 481] width 55 height 16
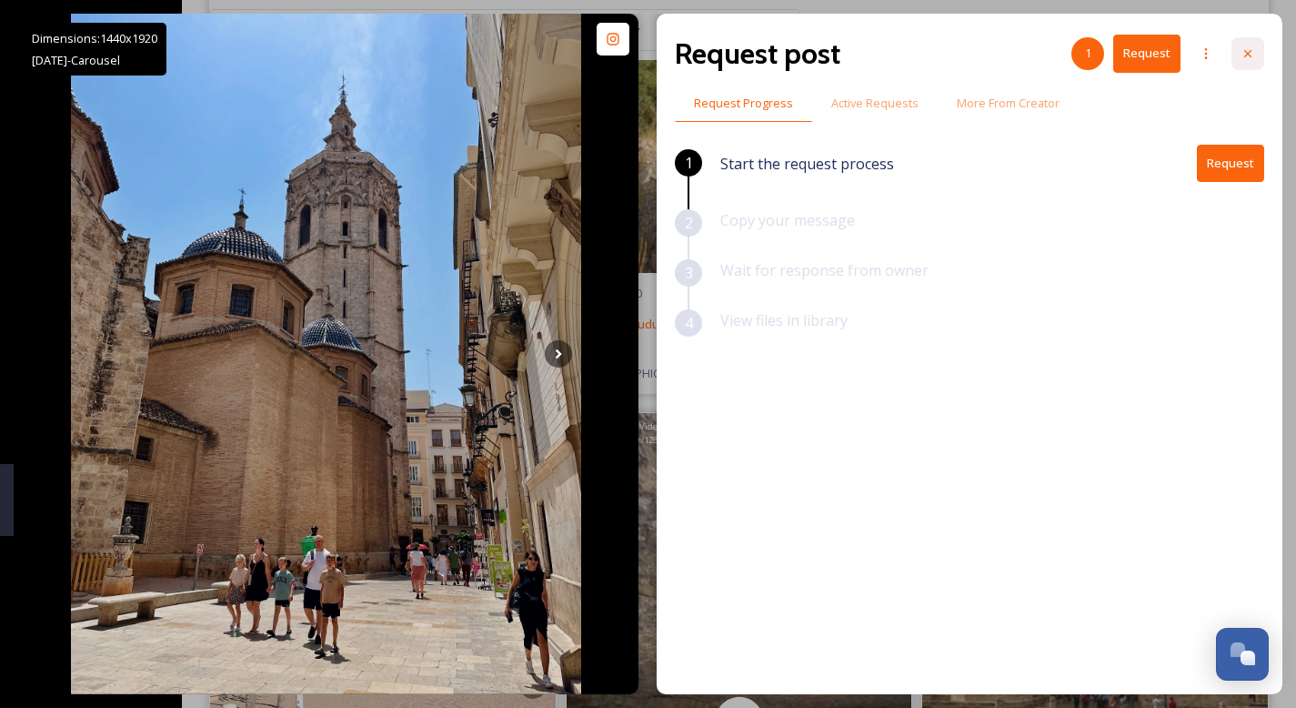
click at [1261, 55] on div at bounding box center [1247, 53] width 33 height 33
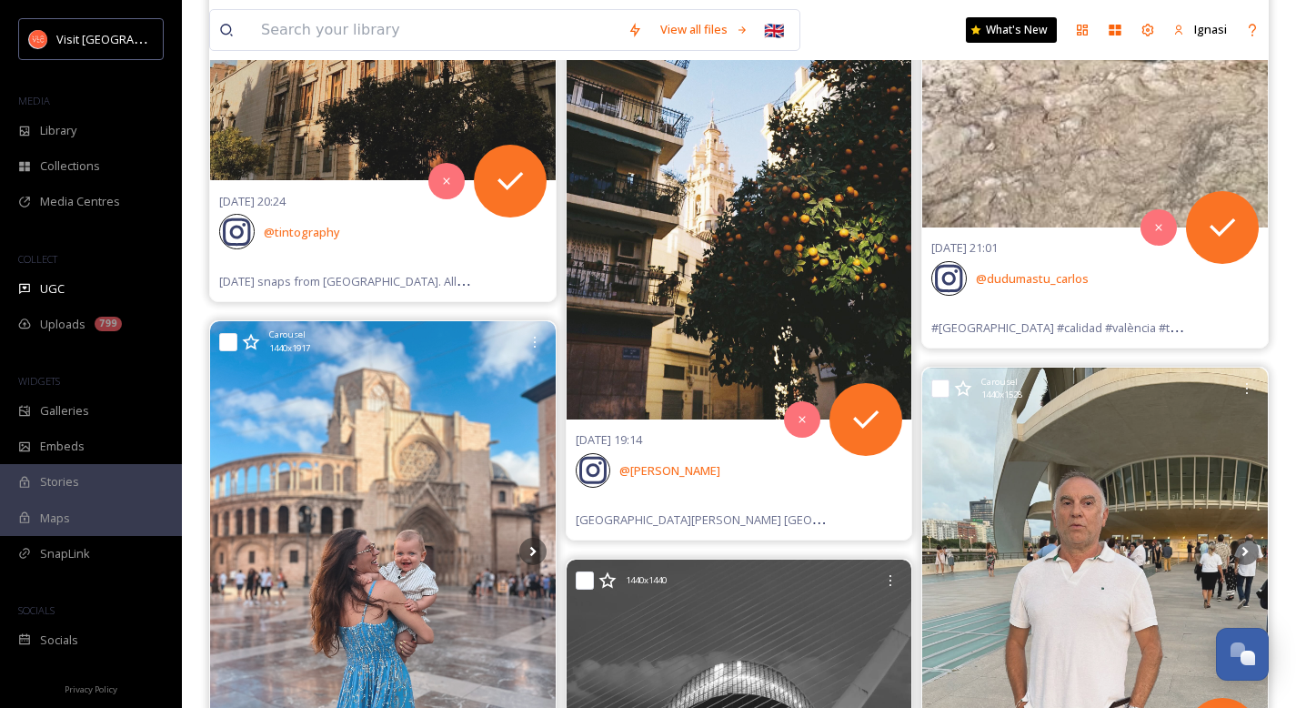
scroll to position [33997, 0]
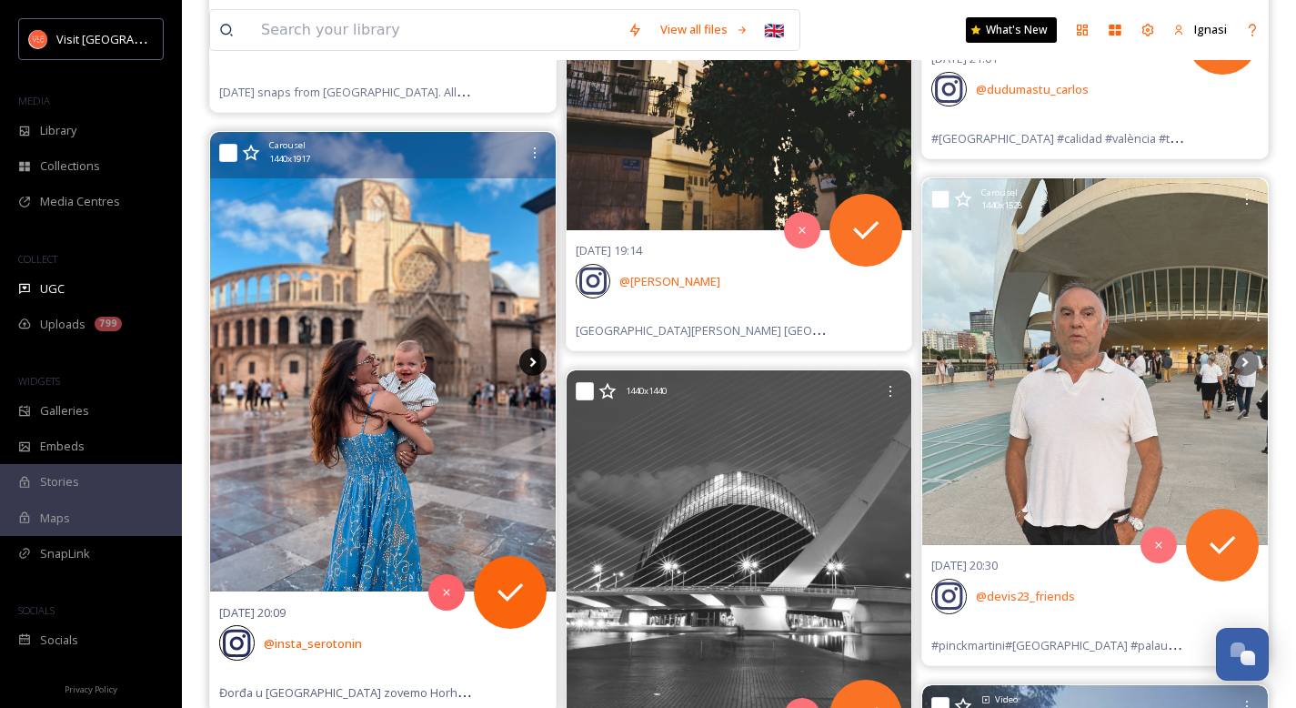
click at [532, 370] on icon at bounding box center [532, 361] width 27 height 27
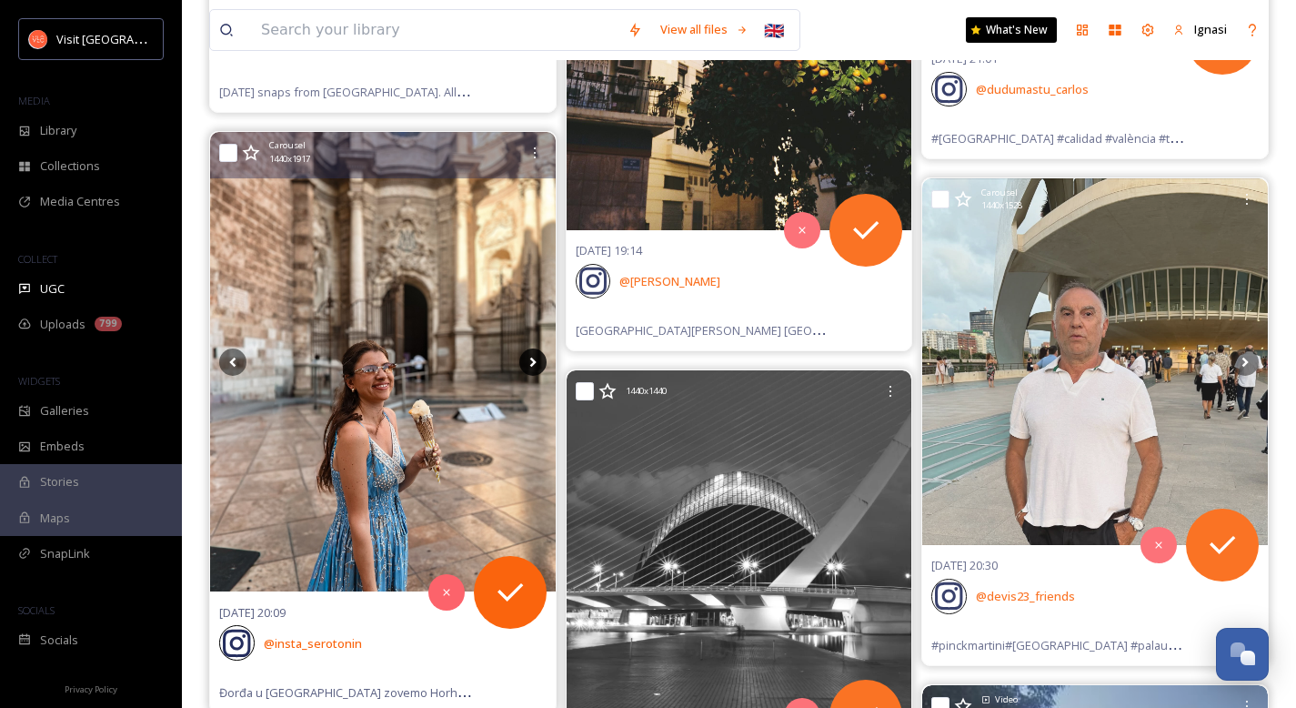
click at [532, 358] on icon at bounding box center [532, 362] width 6 height 10
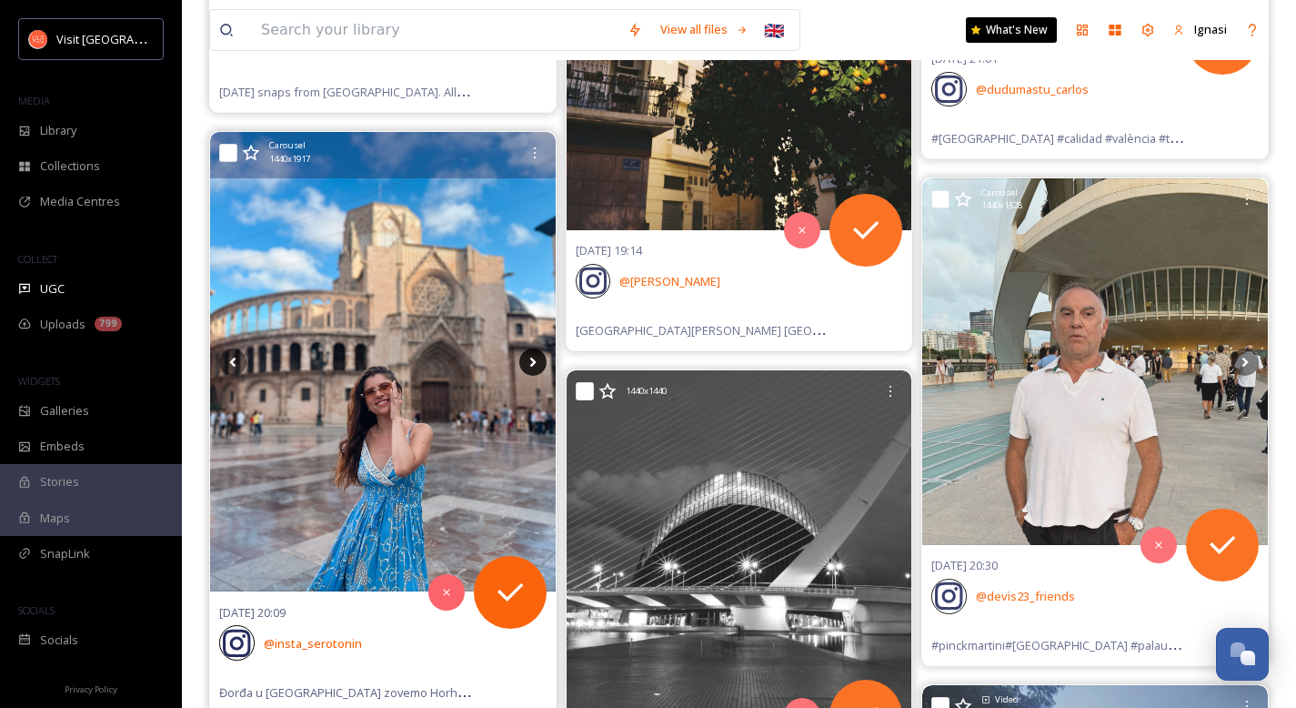
click at [532, 358] on icon at bounding box center [532, 362] width 6 height 10
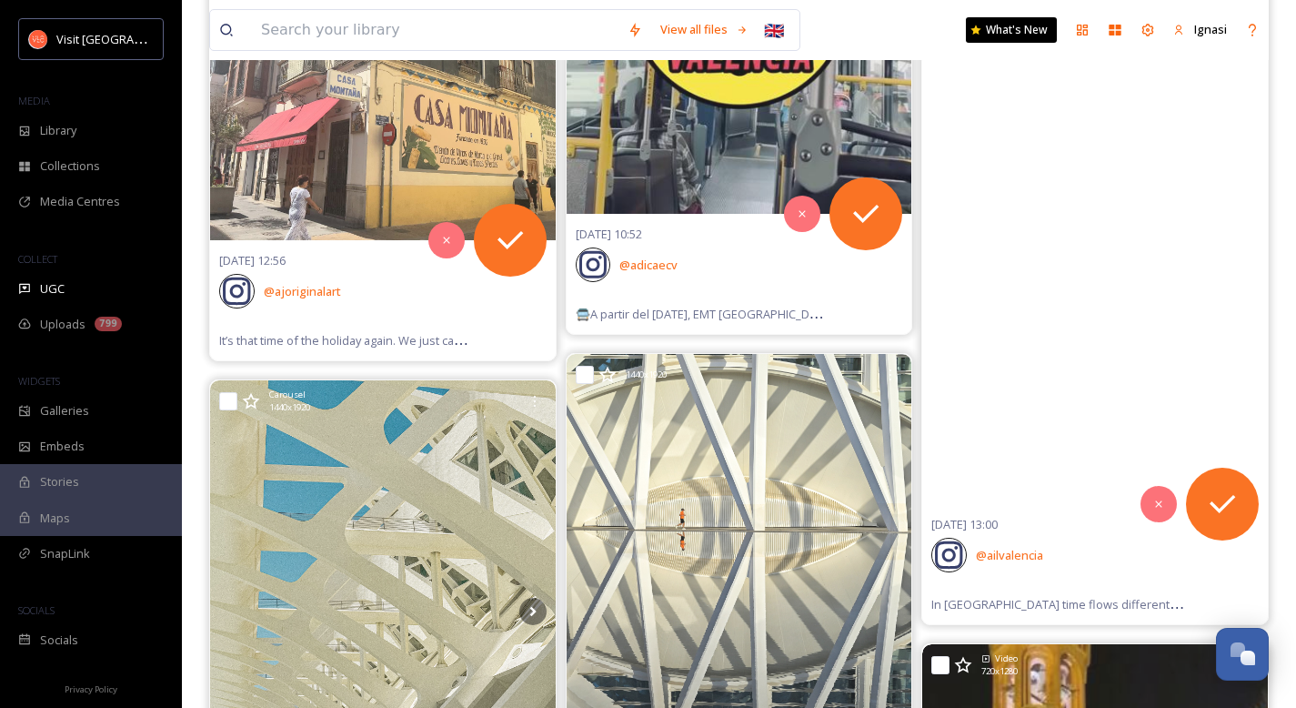
scroll to position [46795, 0]
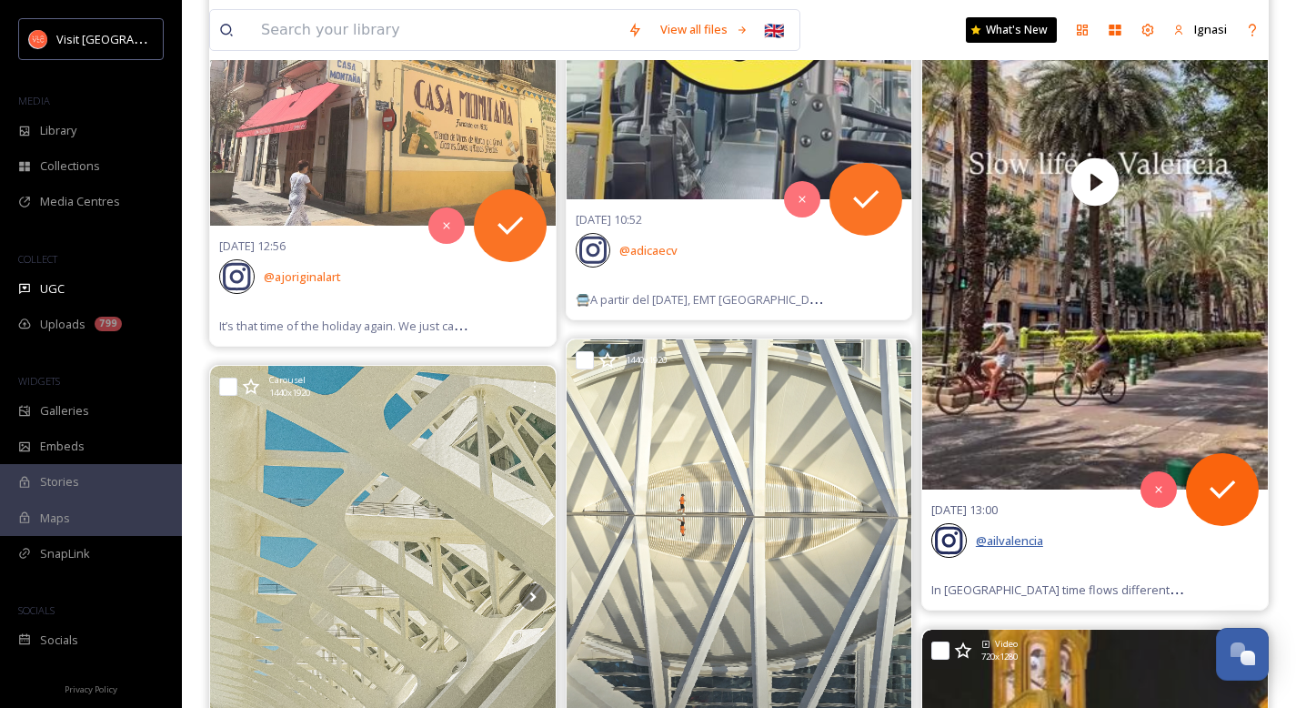
click at [1008, 539] on span "@ ailvalencia" at bounding box center [1009, 540] width 67 height 16
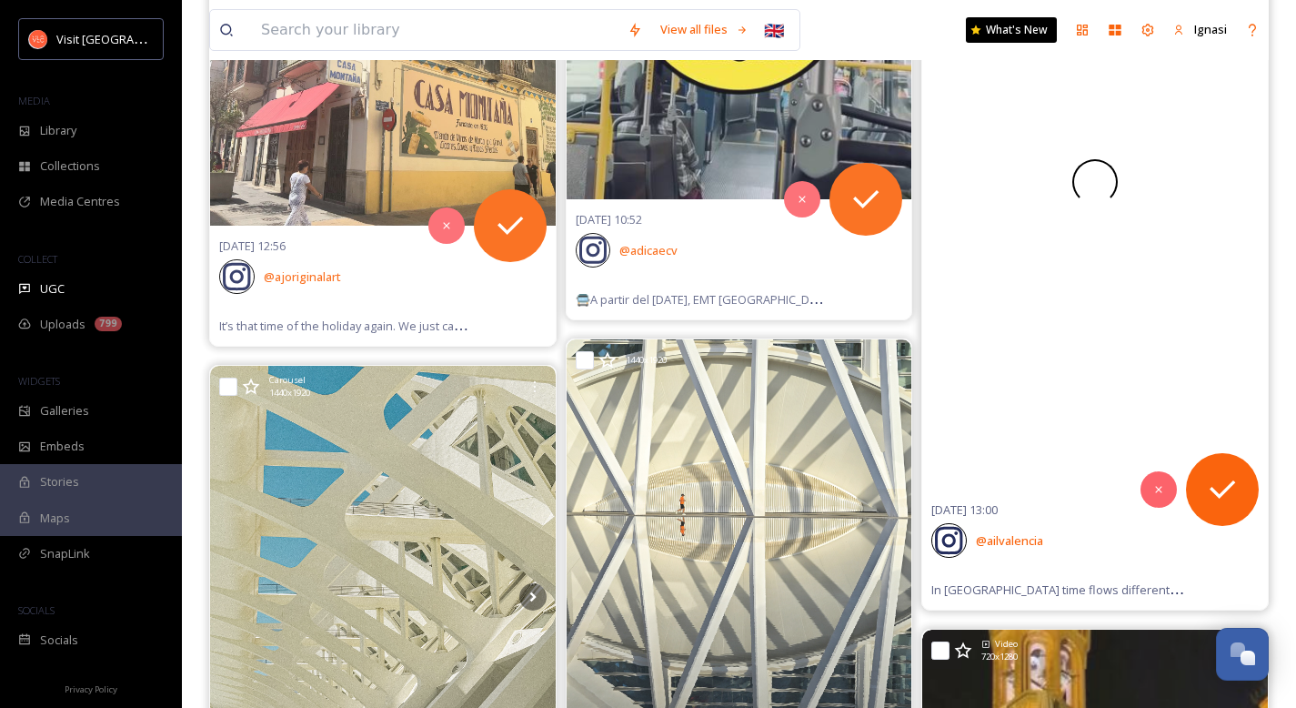
click at [1024, 422] on video "In Valencia time flows differently☀️ #spanishinspain #2daylanguages #learnspani…" at bounding box center [1095, 182] width 346 height 615
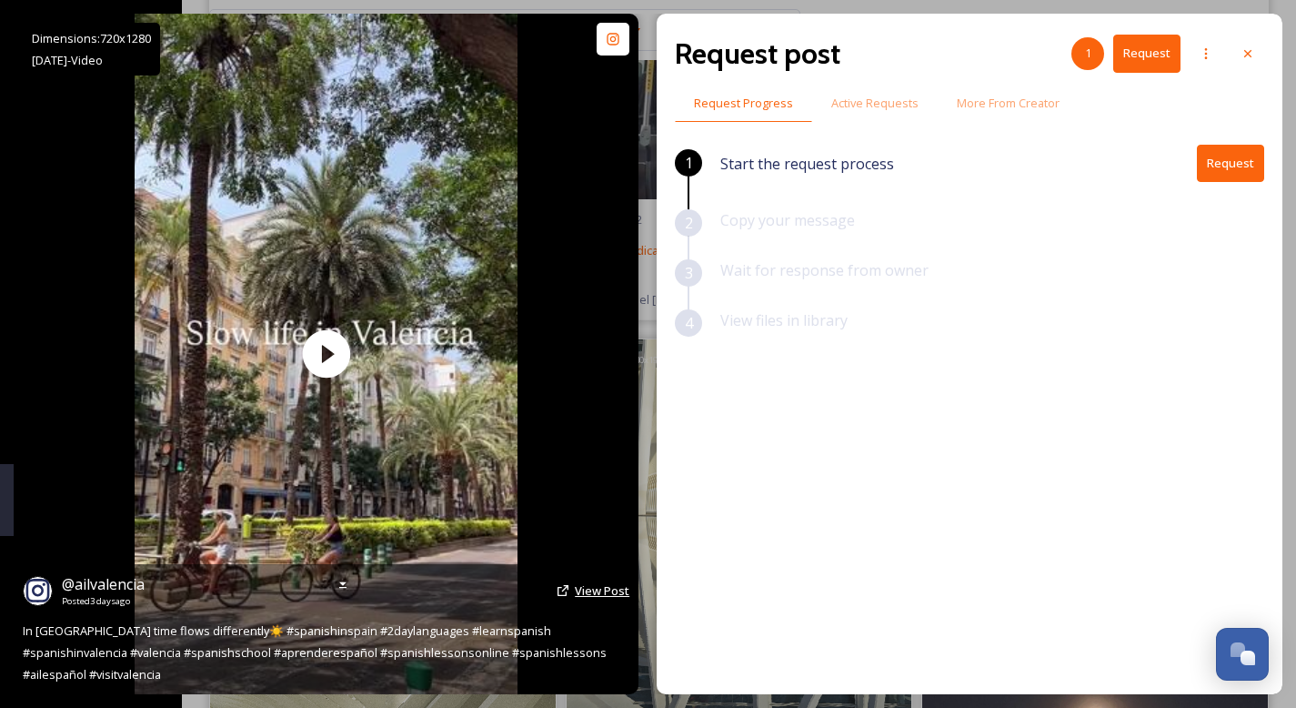
click at [598, 598] on span "View Post" at bounding box center [602, 590] width 55 height 16
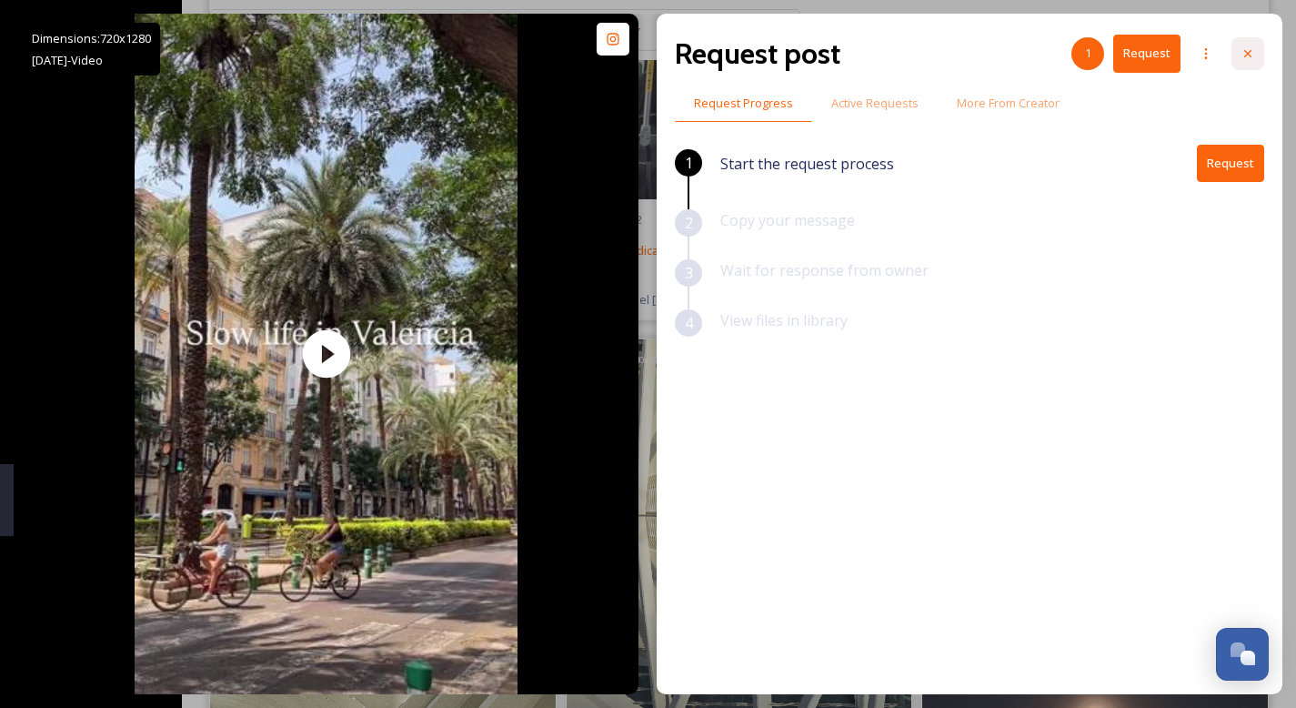
click at [1246, 62] on div at bounding box center [1247, 53] width 33 height 33
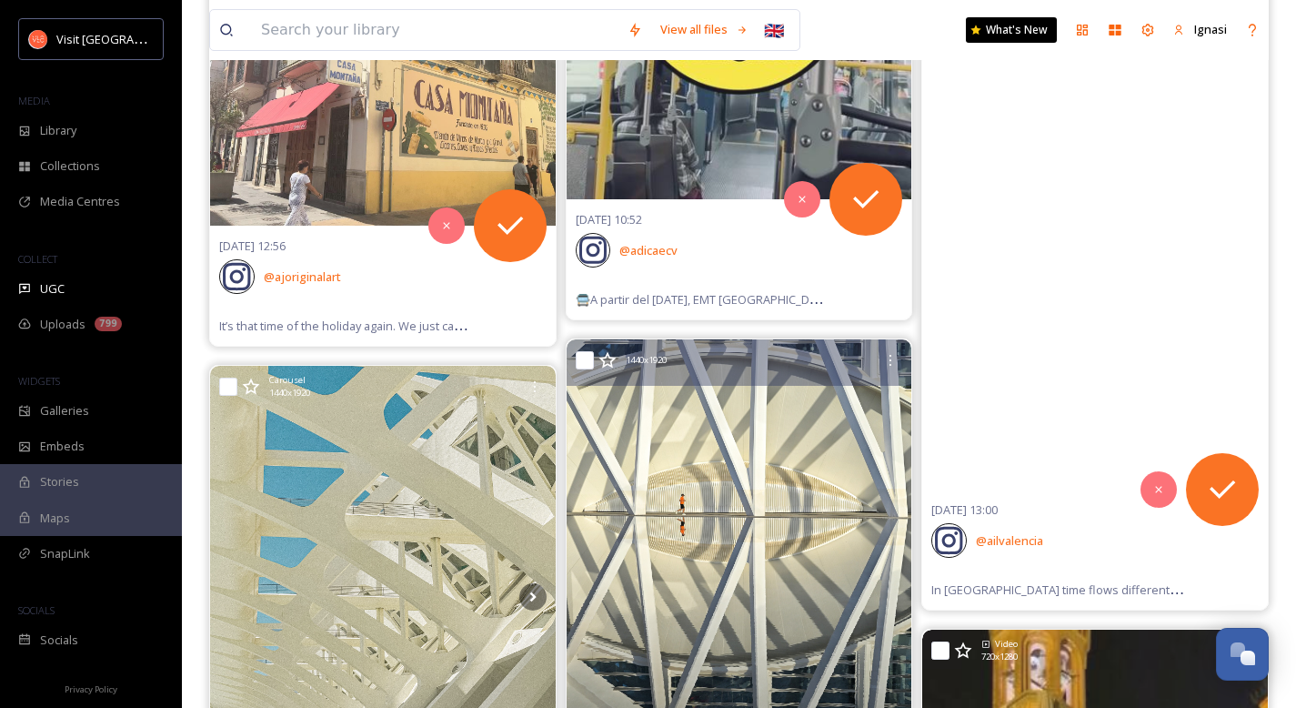
scroll to position [47103, 0]
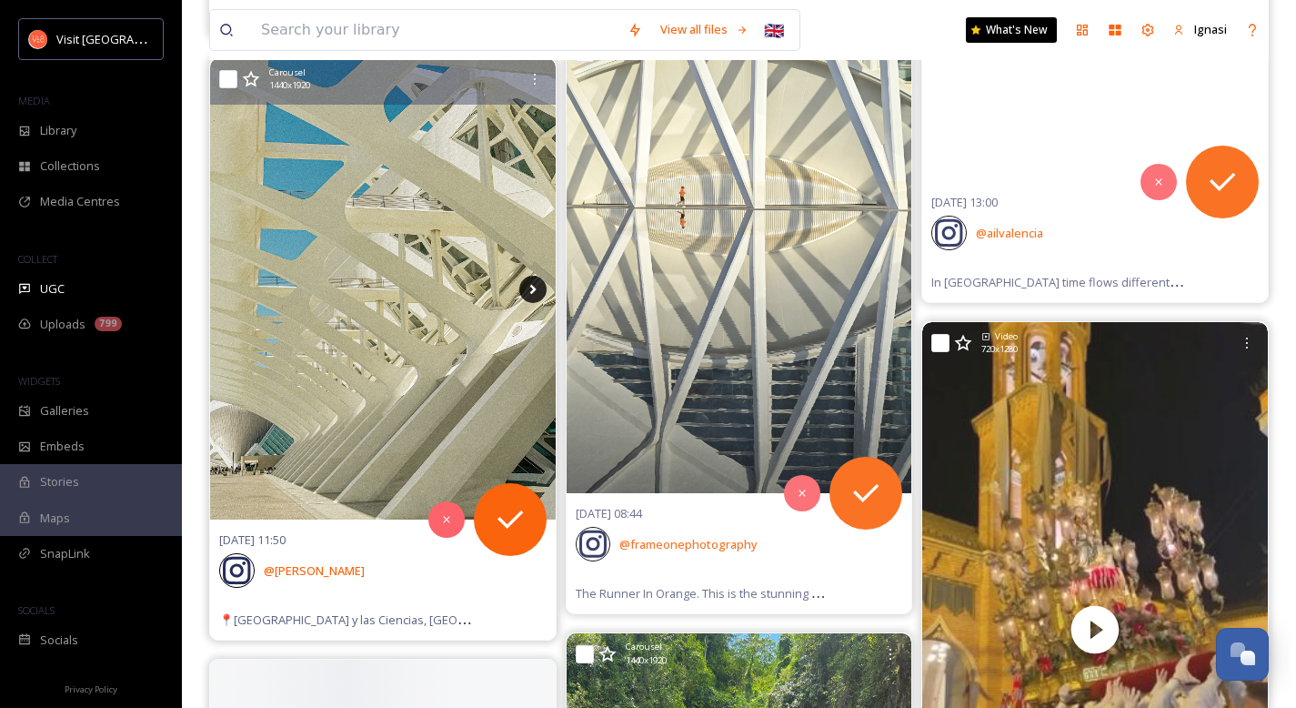
click at [527, 285] on icon at bounding box center [532, 289] width 27 height 27
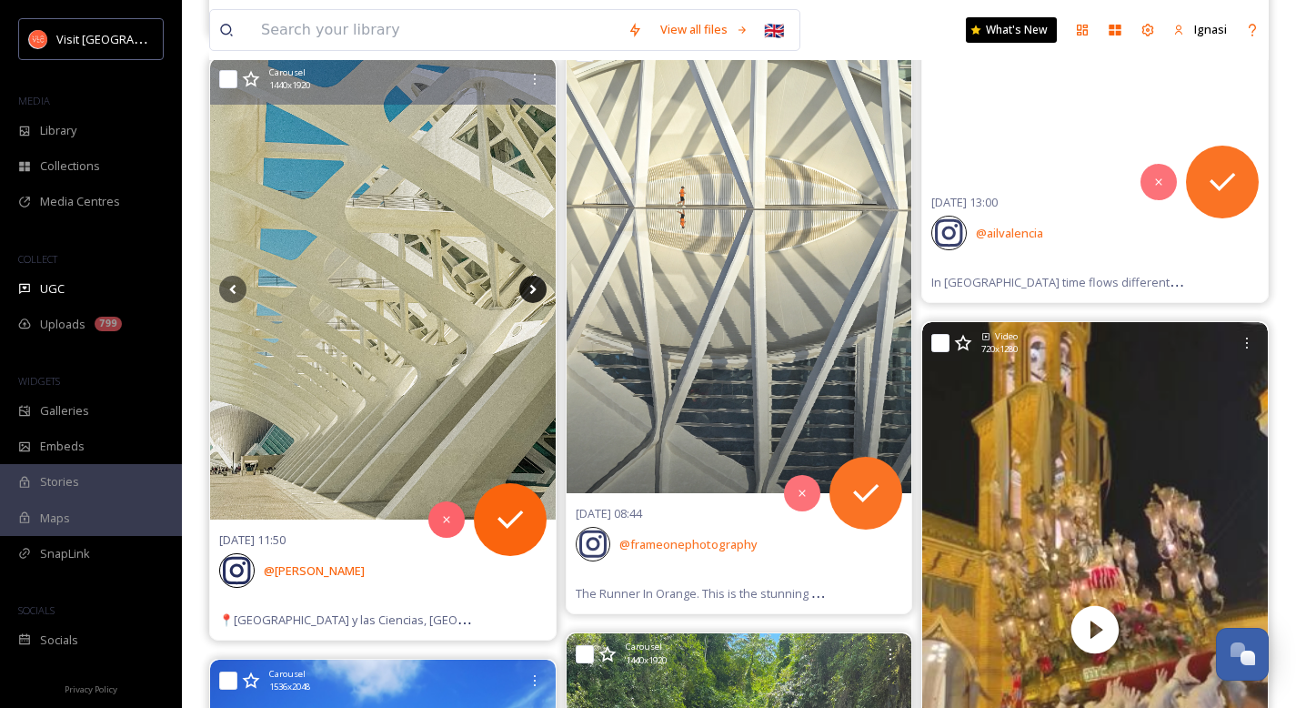
click at [527, 285] on icon at bounding box center [532, 289] width 27 height 27
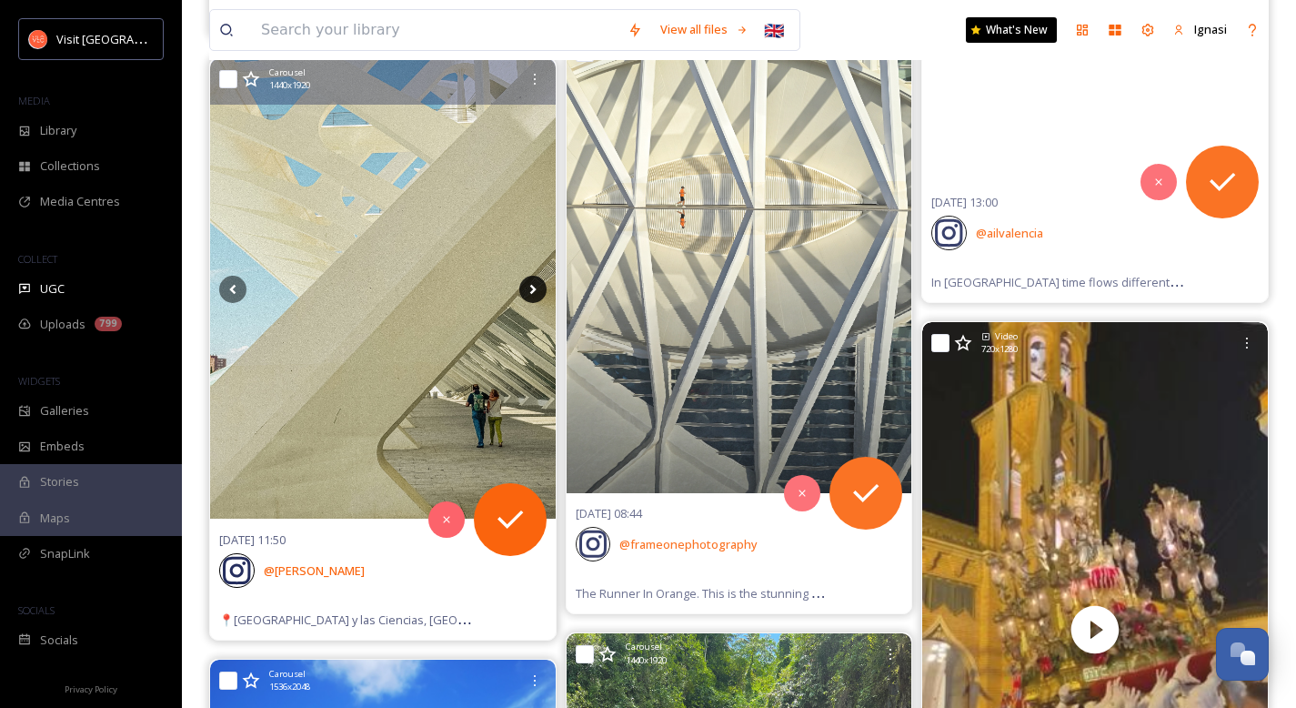
click at [532, 290] on icon at bounding box center [532, 289] width 6 height 10
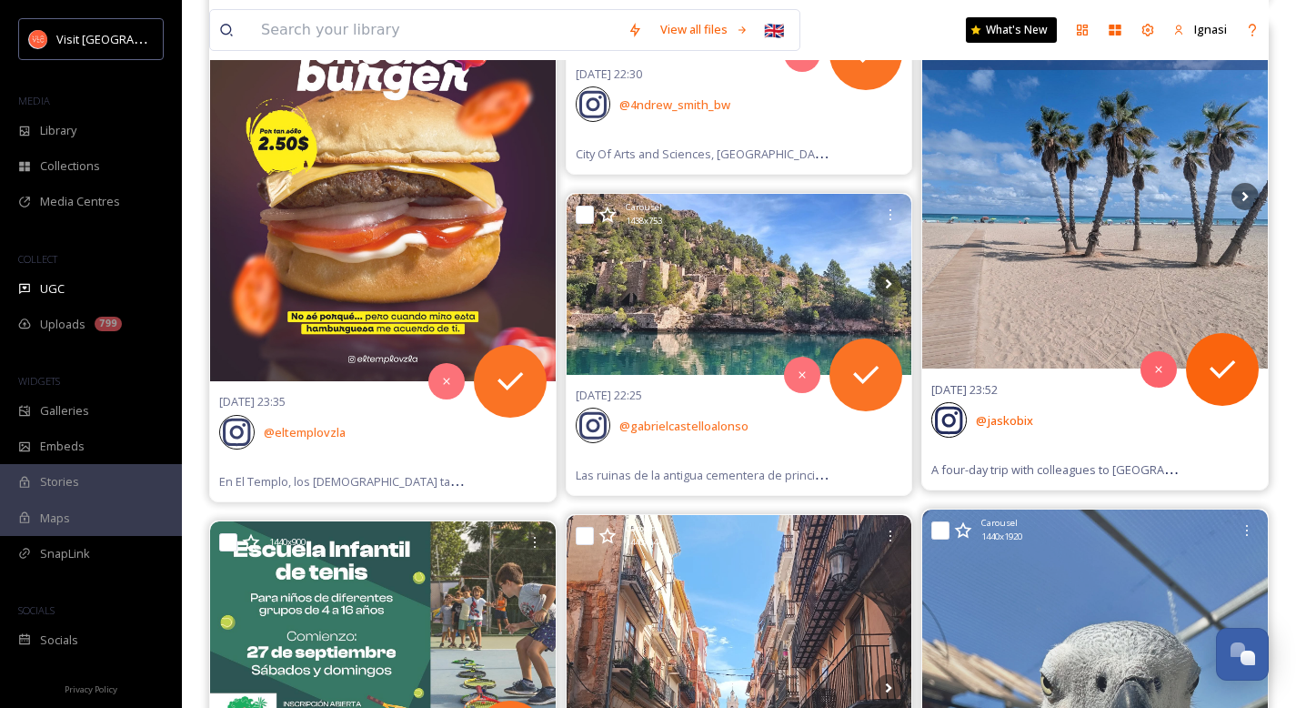
scroll to position [63023, 0]
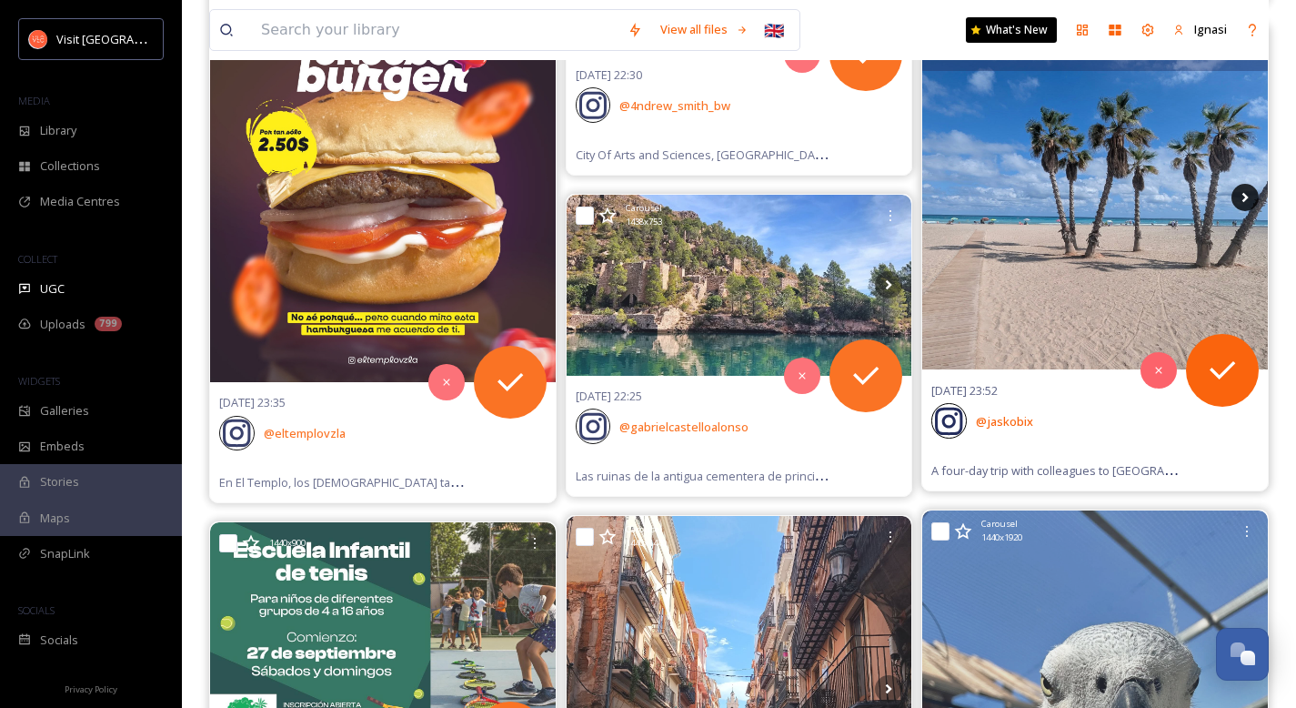
click at [1249, 201] on icon at bounding box center [1244, 197] width 27 height 27
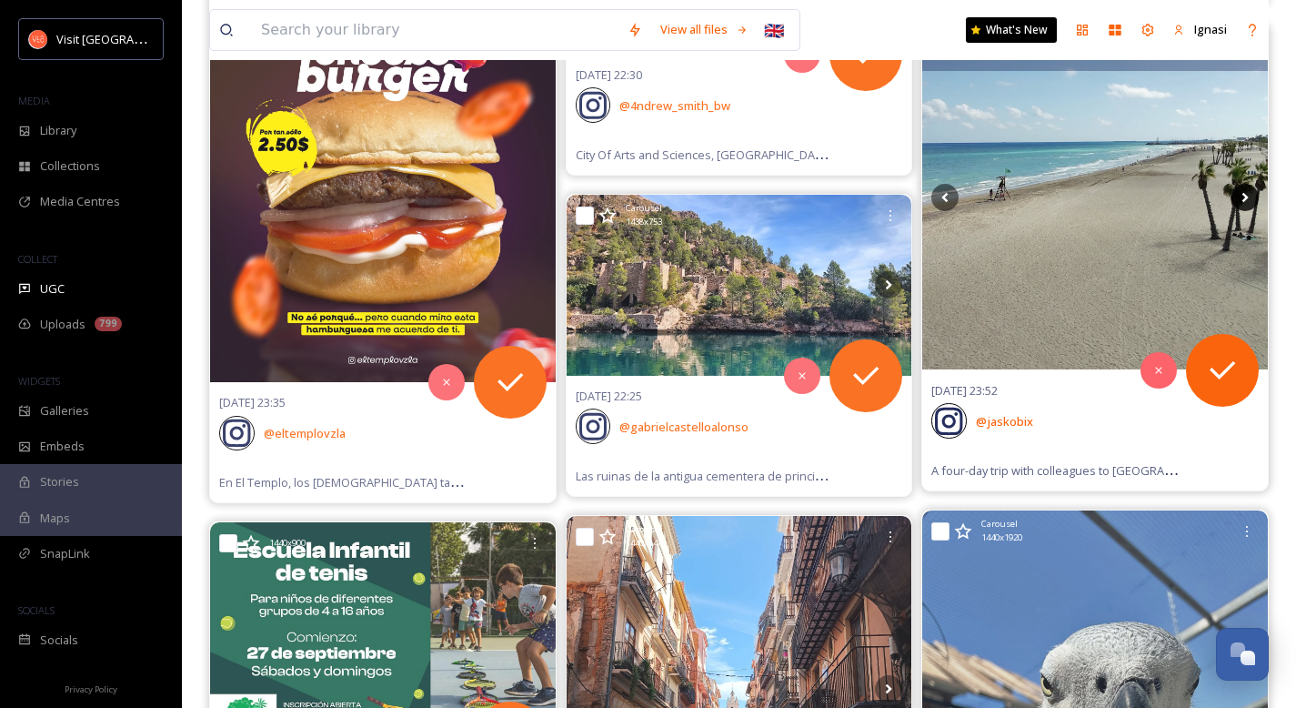
click at [1241, 194] on icon at bounding box center [1244, 197] width 27 height 27
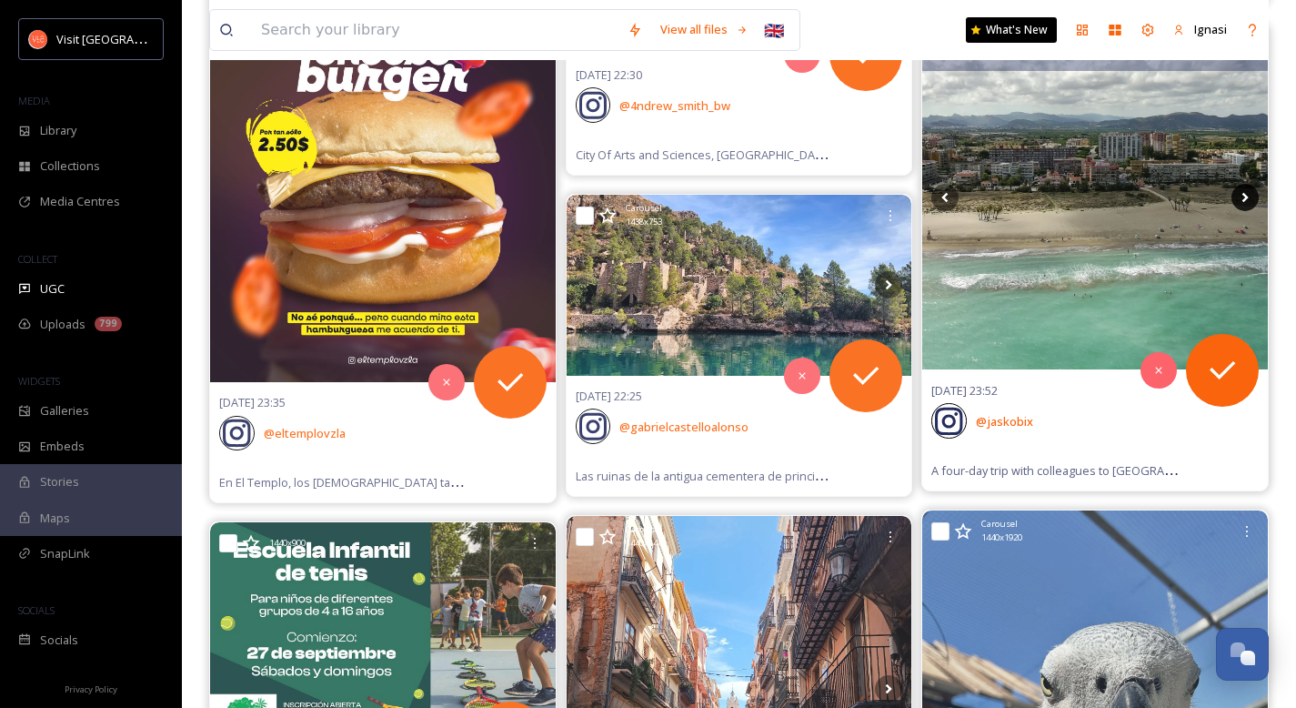
click at [1241, 194] on icon at bounding box center [1244, 197] width 27 height 27
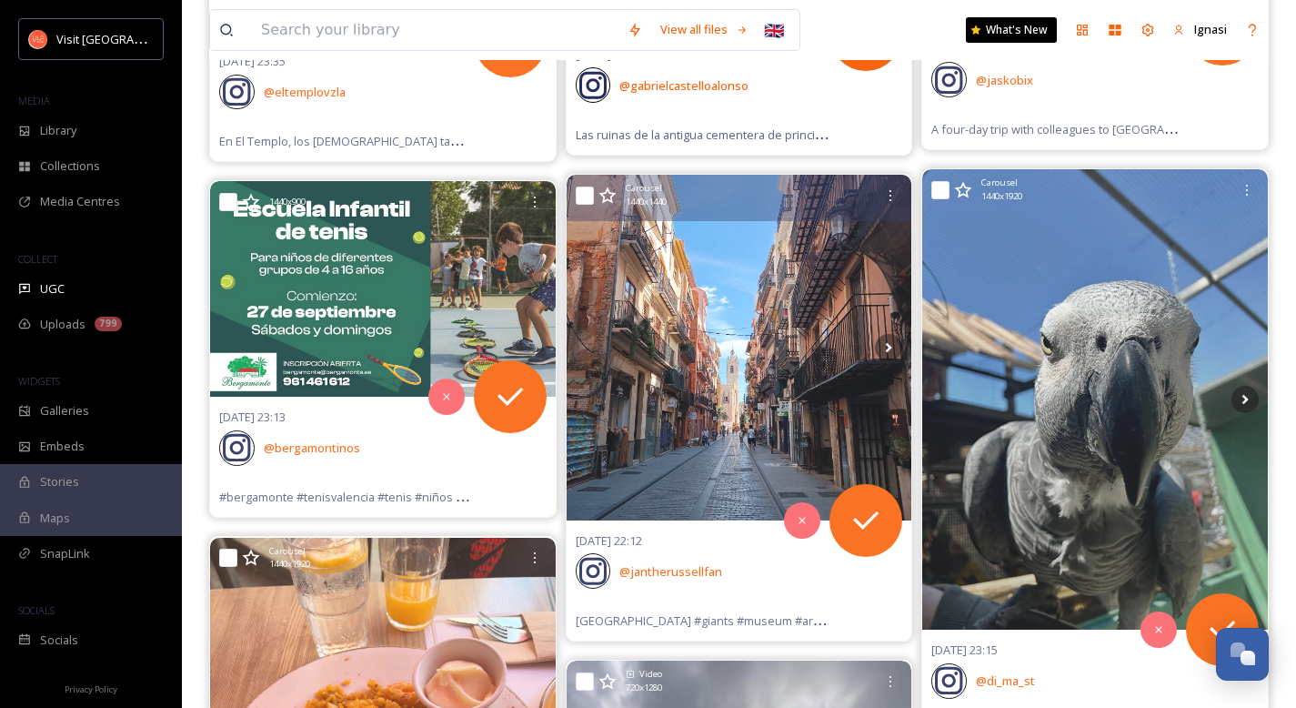
scroll to position [63403, 0]
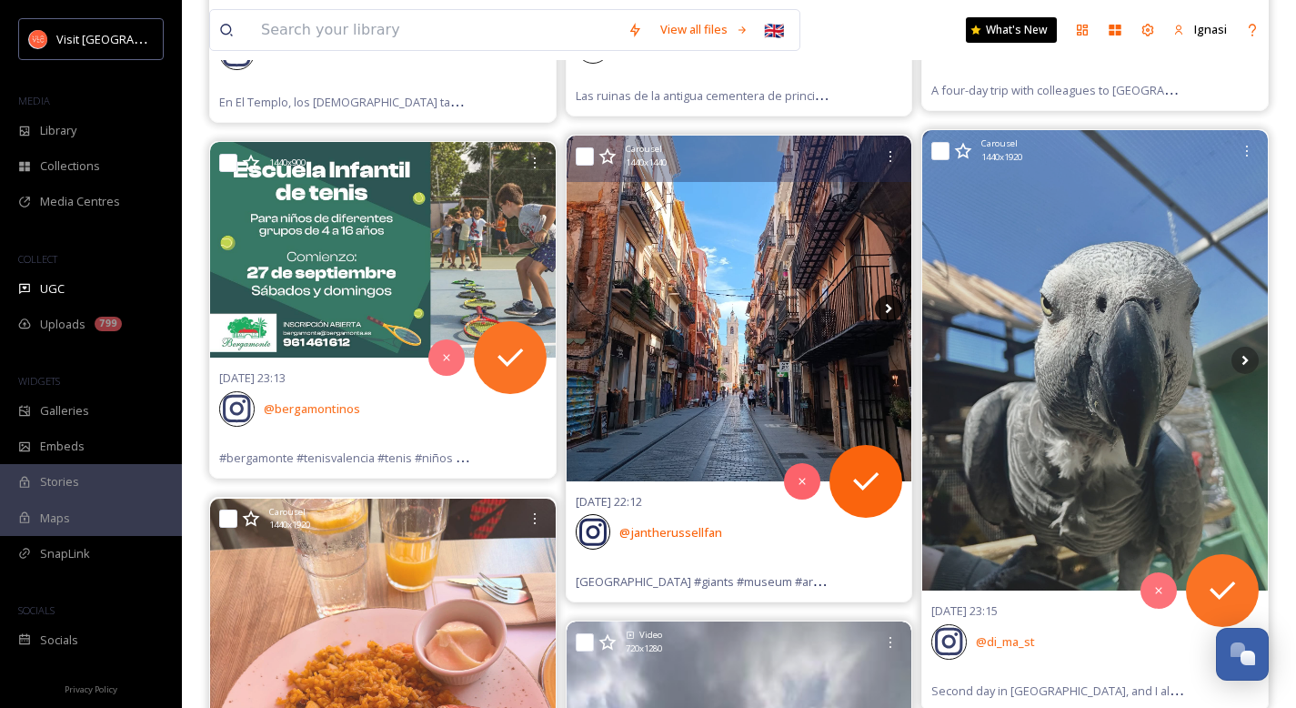
click at [886, 304] on icon at bounding box center [889, 308] width 6 height 10
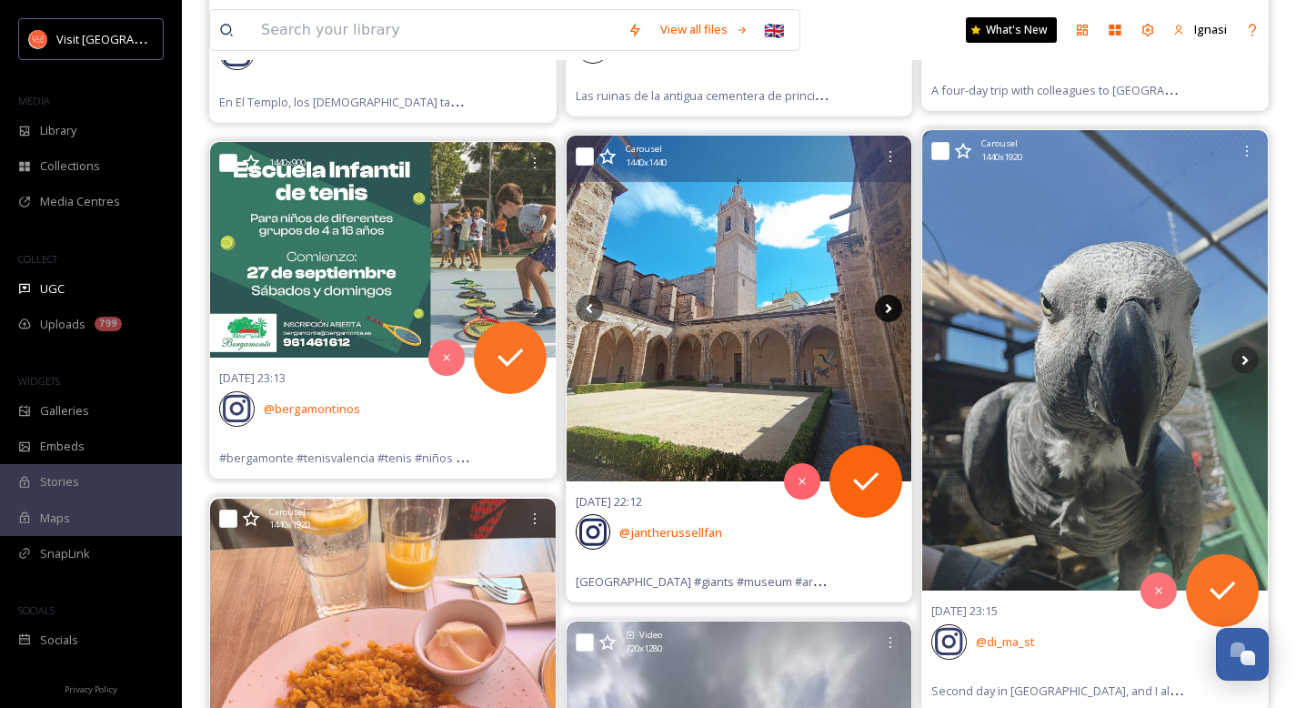
click at [886, 304] on icon at bounding box center [889, 308] width 6 height 10
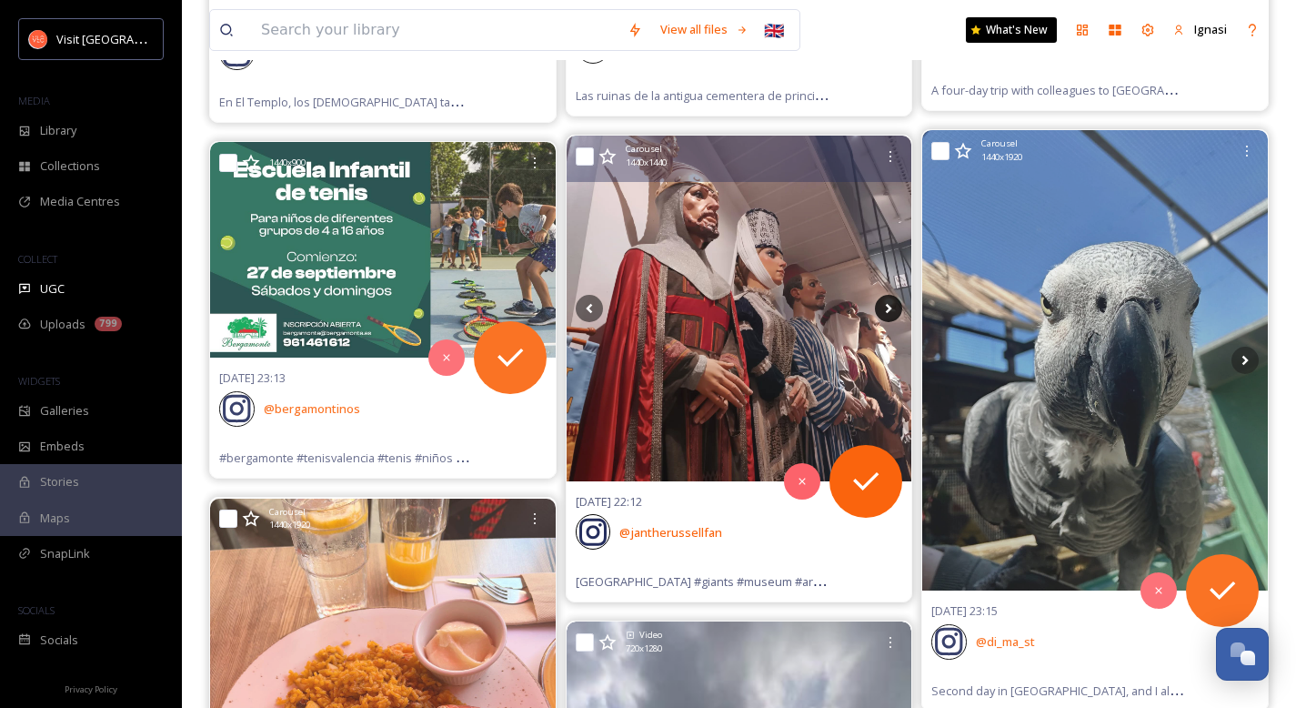
click at [886, 304] on icon at bounding box center [889, 308] width 6 height 10
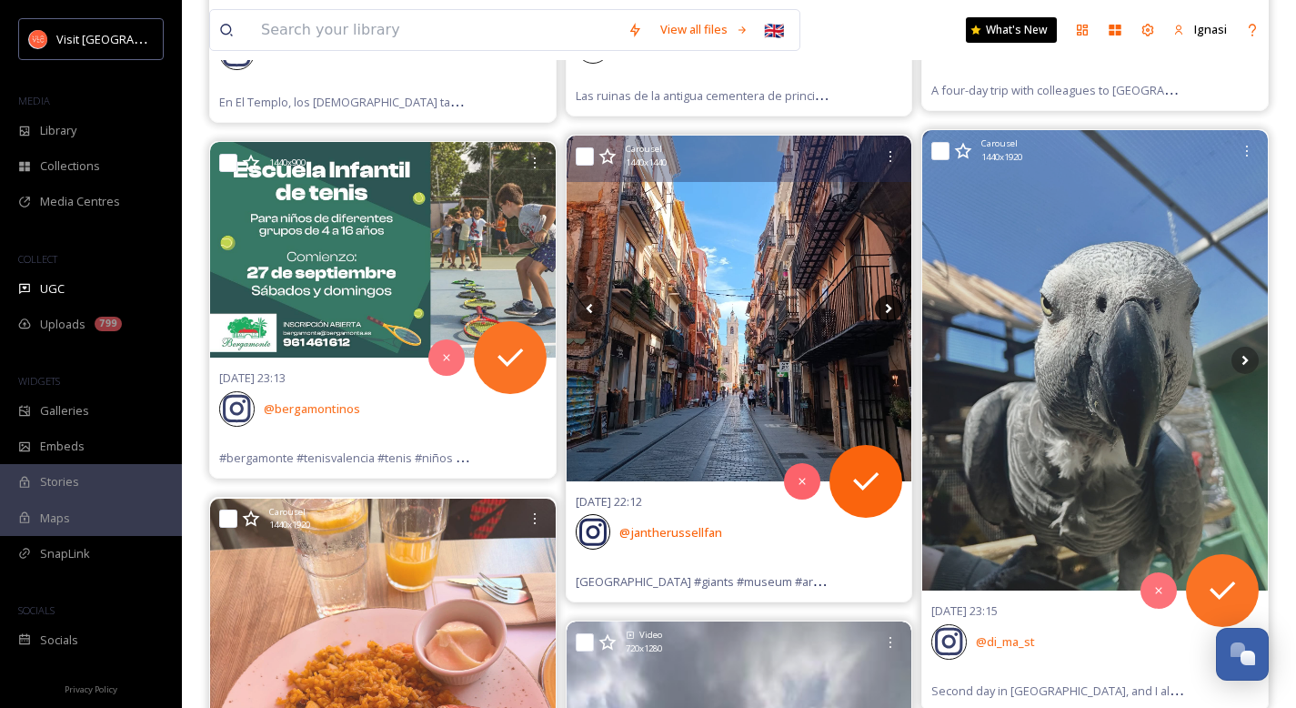
click at [886, 304] on icon at bounding box center [889, 308] width 6 height 10
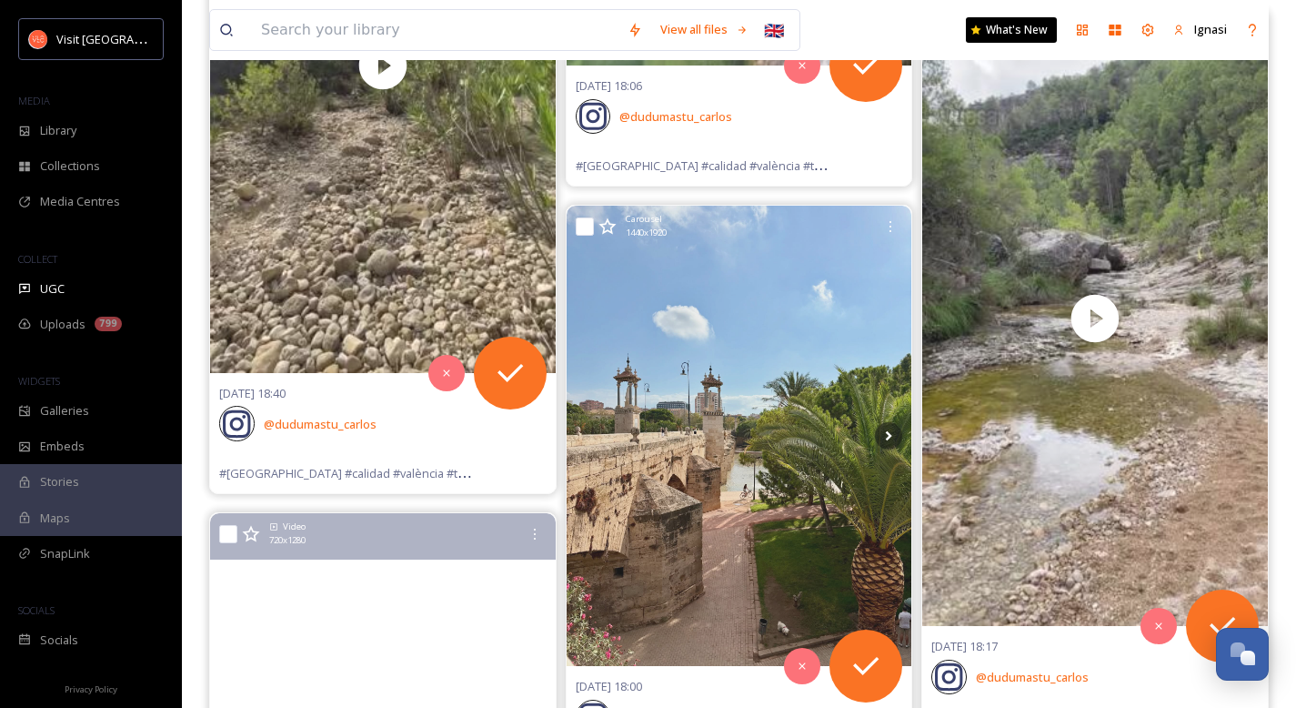
scroll to position [75225, 0]
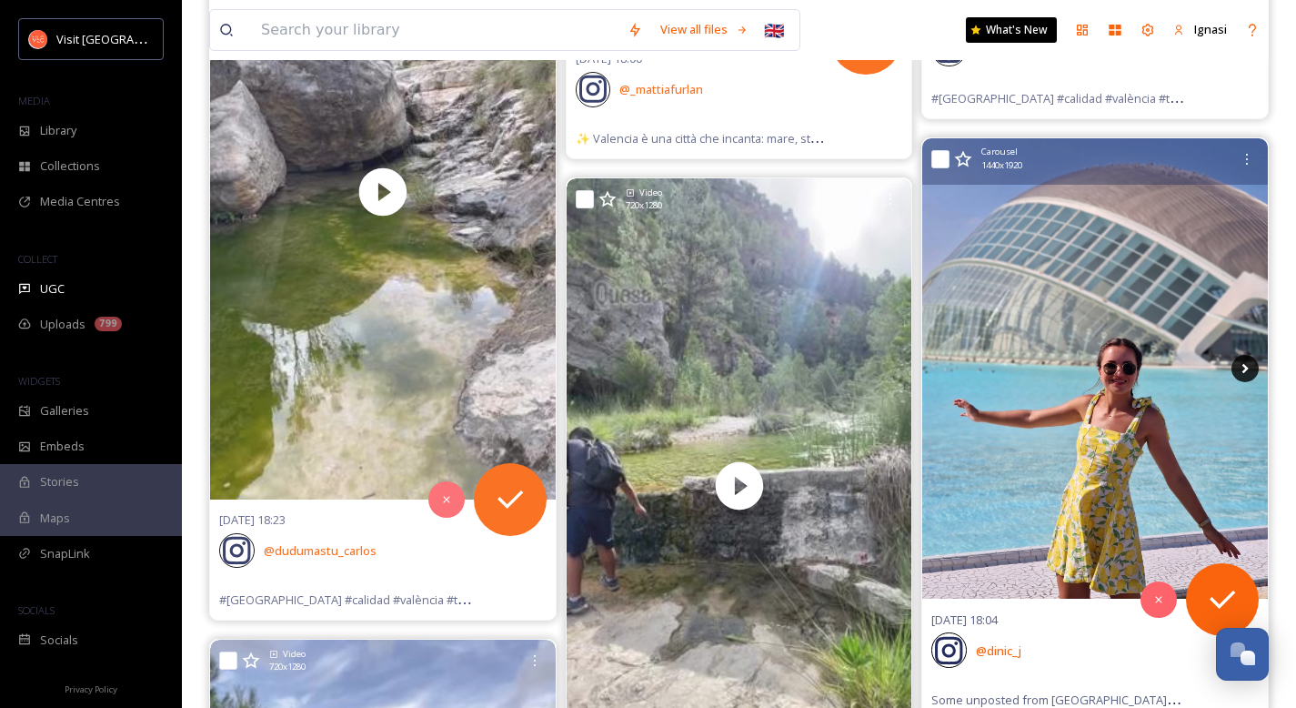
click at [1241, 382] on icon at bounding box center [1244, 368] width 27 height 27
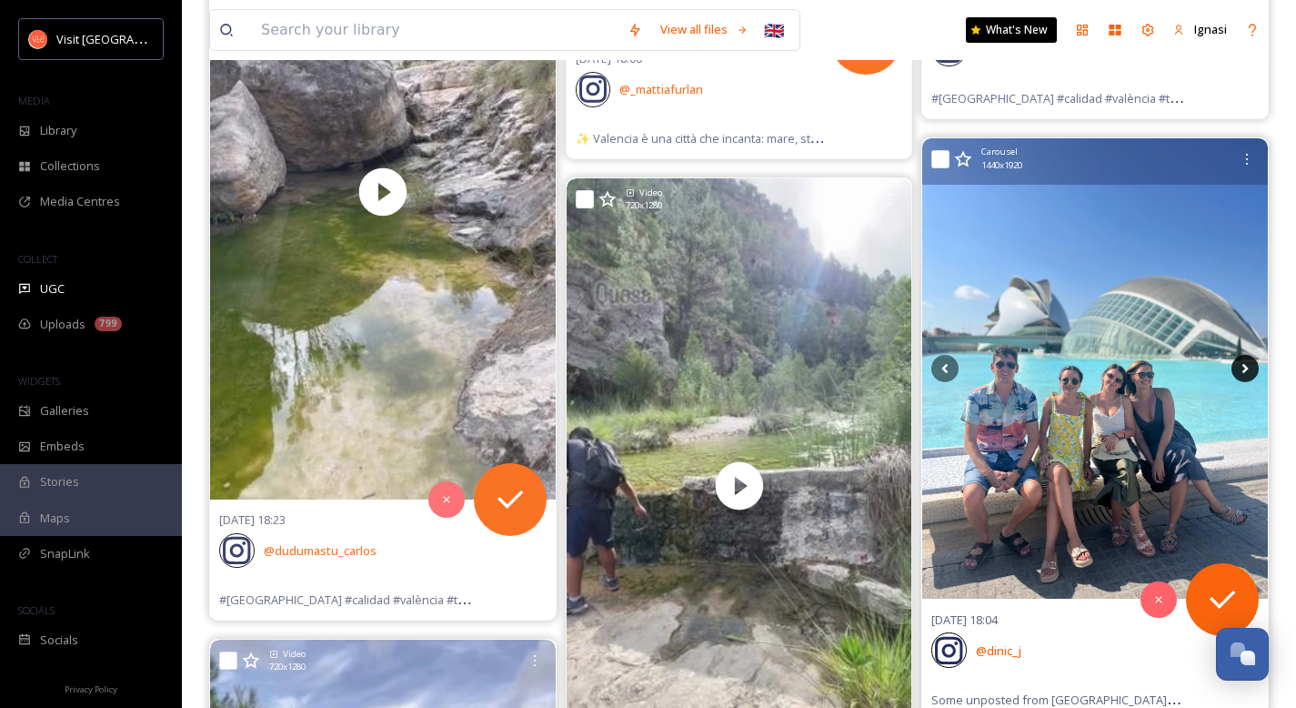
scroll to position [75198, 0]
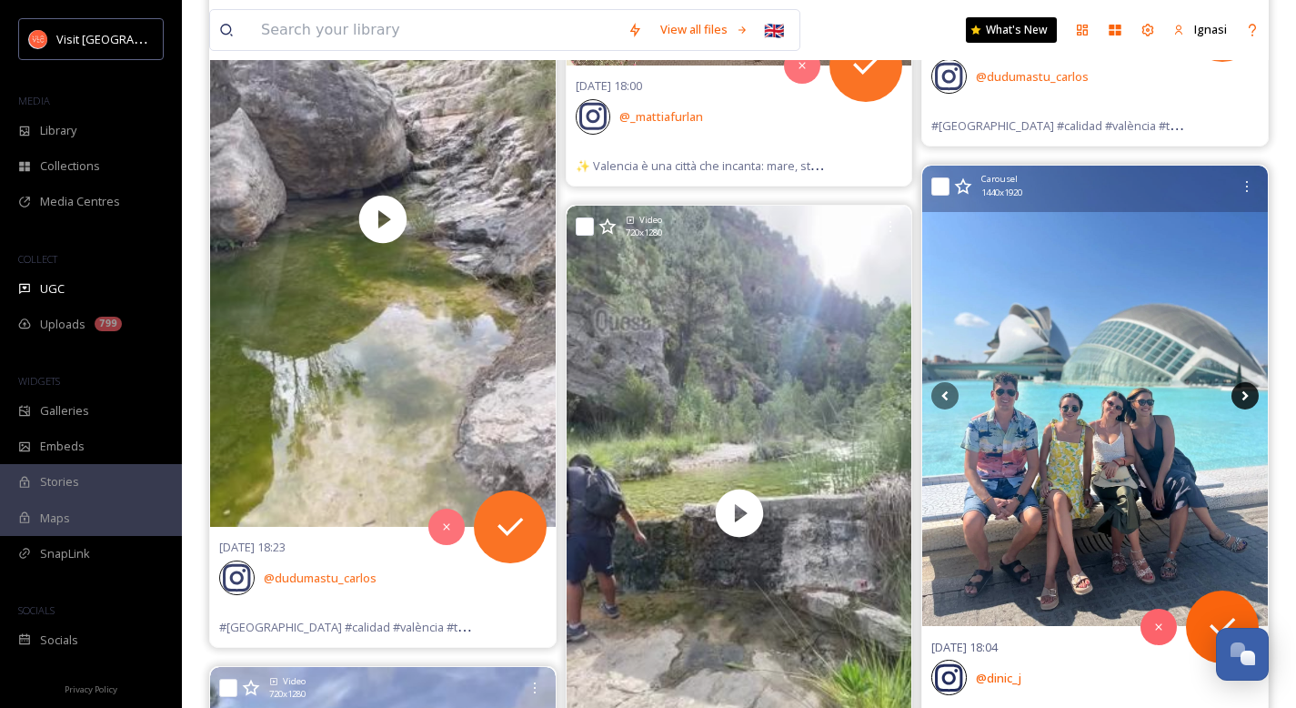
click at [1241, 397] on icon at bounding box center [1244, 395] width 27 height 27
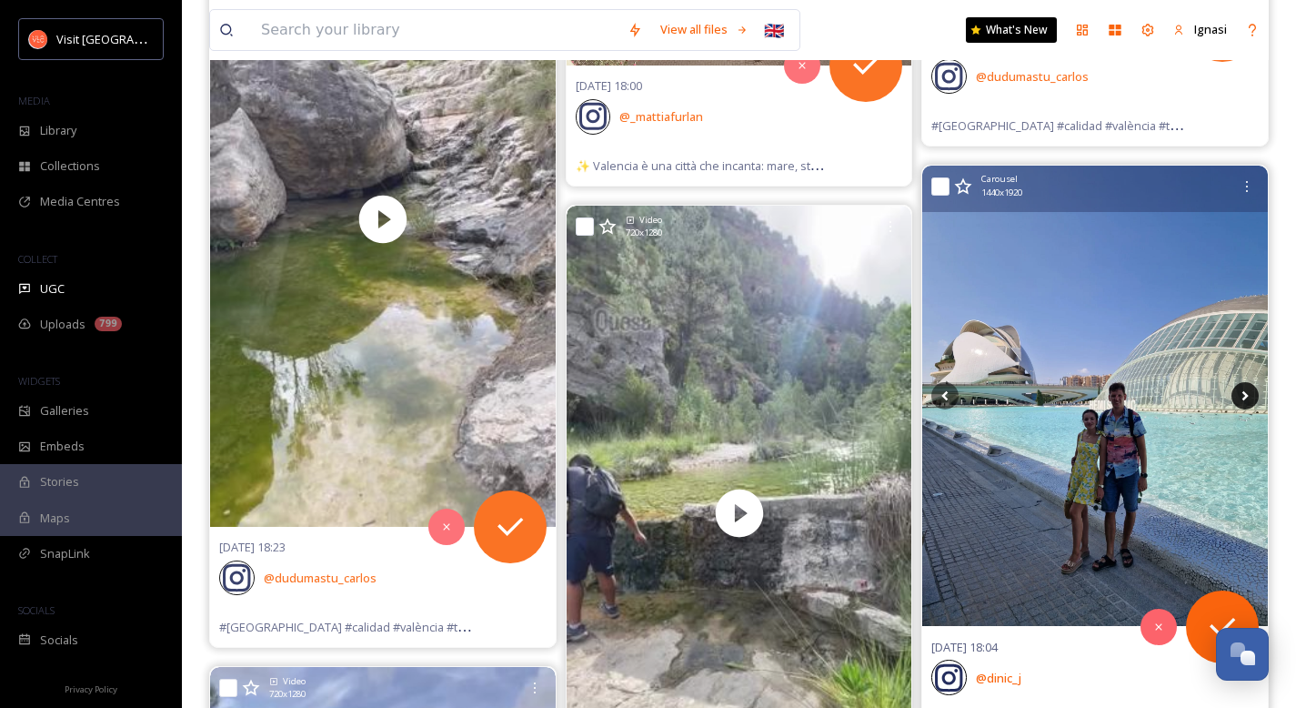
click at [1241, 397] on icon at bounding box center [1244, 395] width 27 height 27
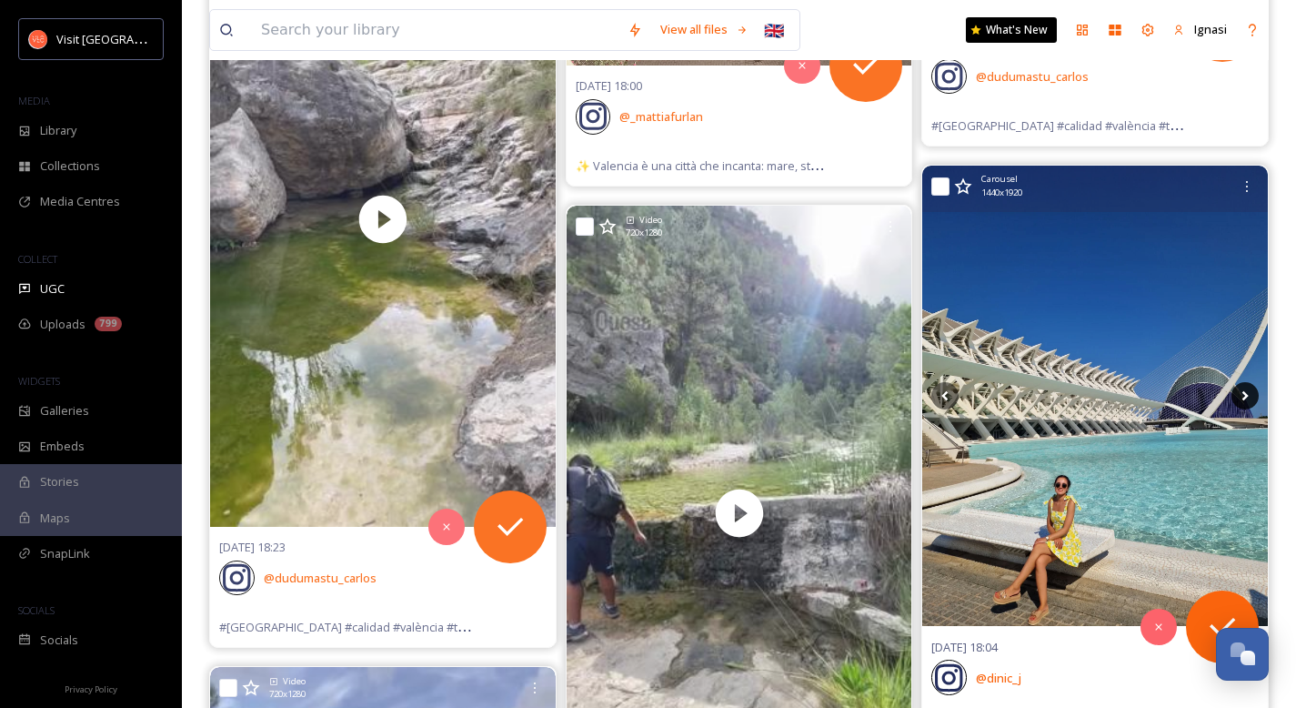
click at [1241, 397] on icon at bounding box center [1244, 395] width 27 height 27
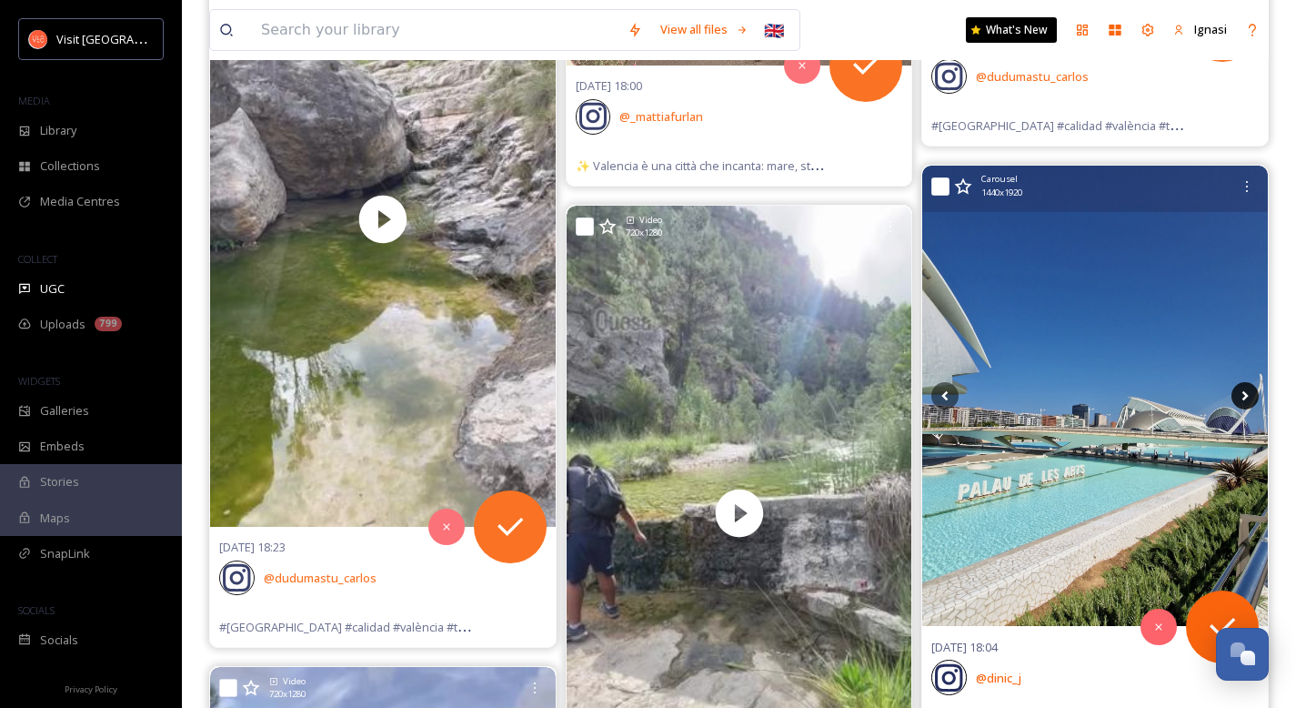
click at [1241, 397] on icon at bounding box center [1244, 395] width 27 height 27
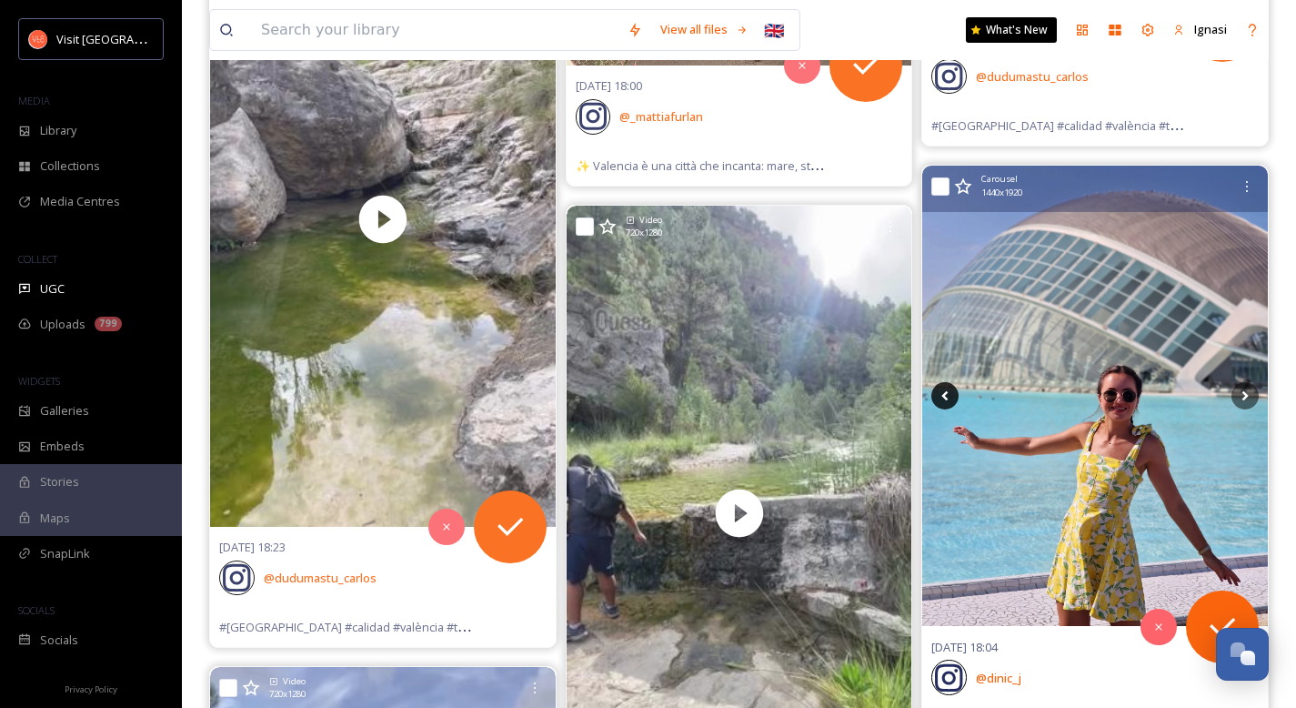
click at [948, 392] on icon at bounding box center [944, 395] width 27 height 27
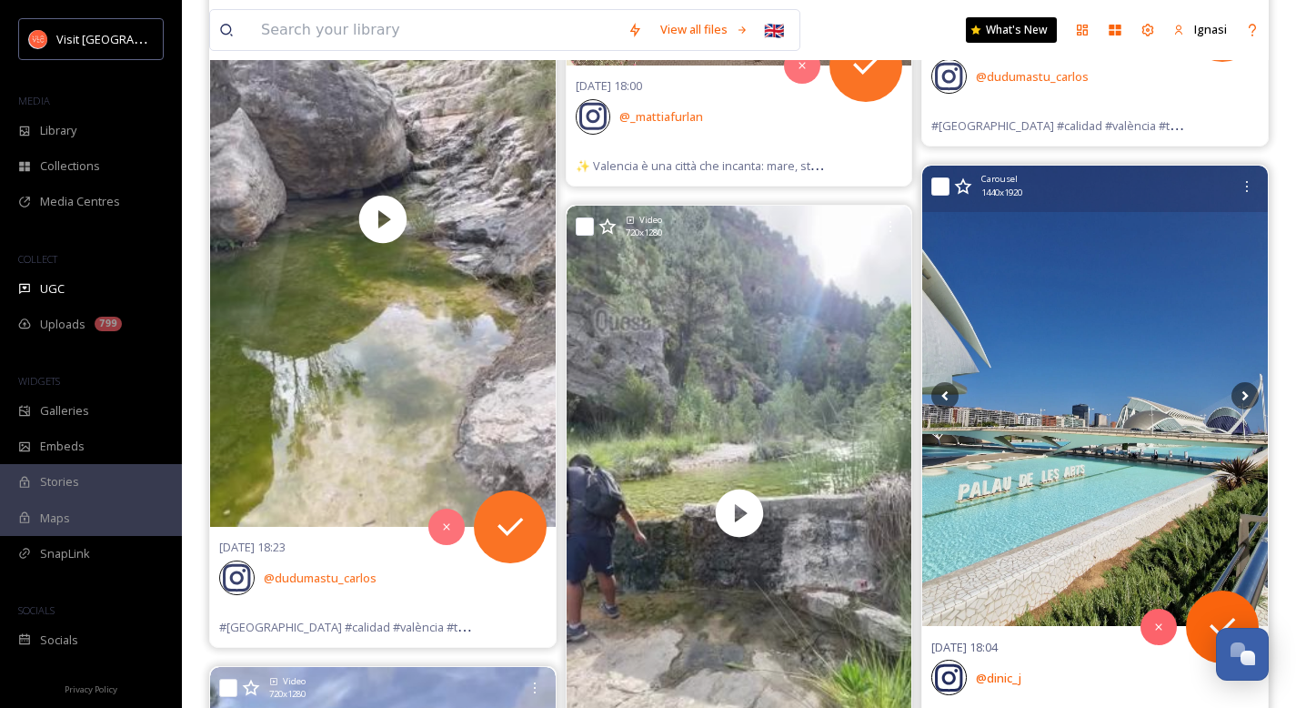
click at [1030, 432] on img at bounding box center [1095, 396] width 346 height 460
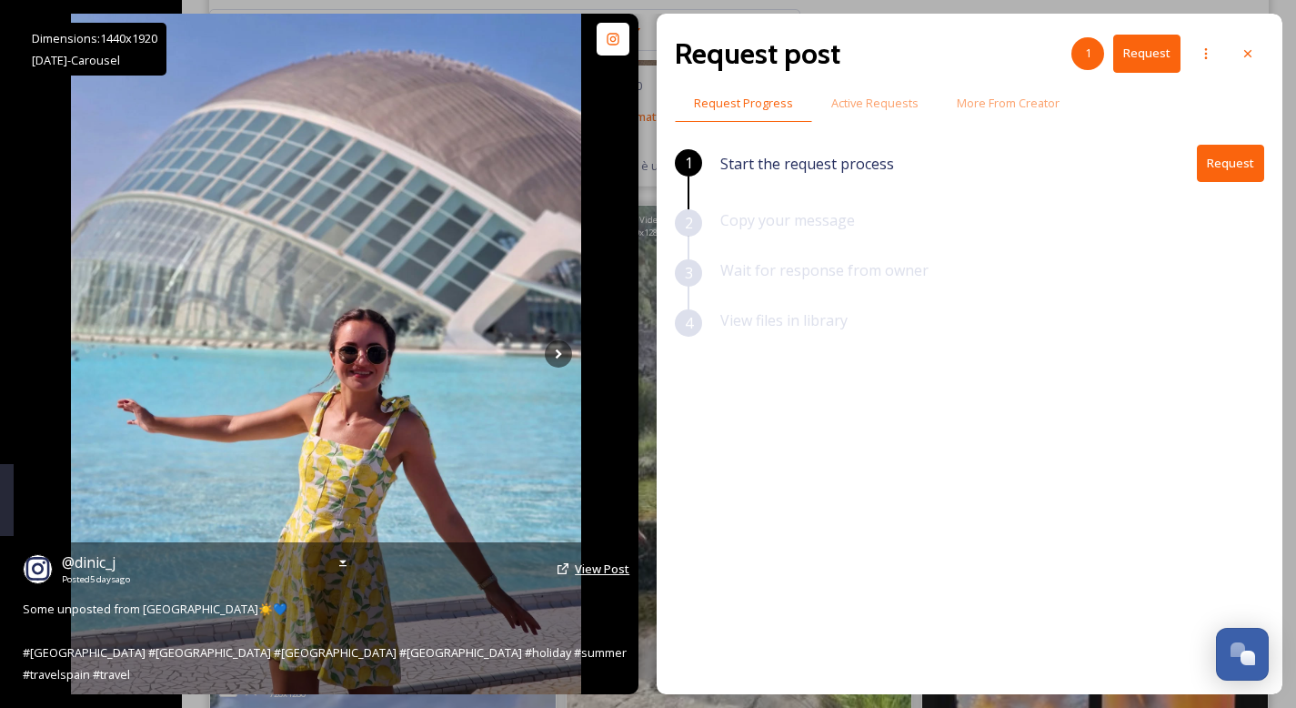
click at [597, 577] on span "View Post" at bounding box center [602, 568] width 55 height 16
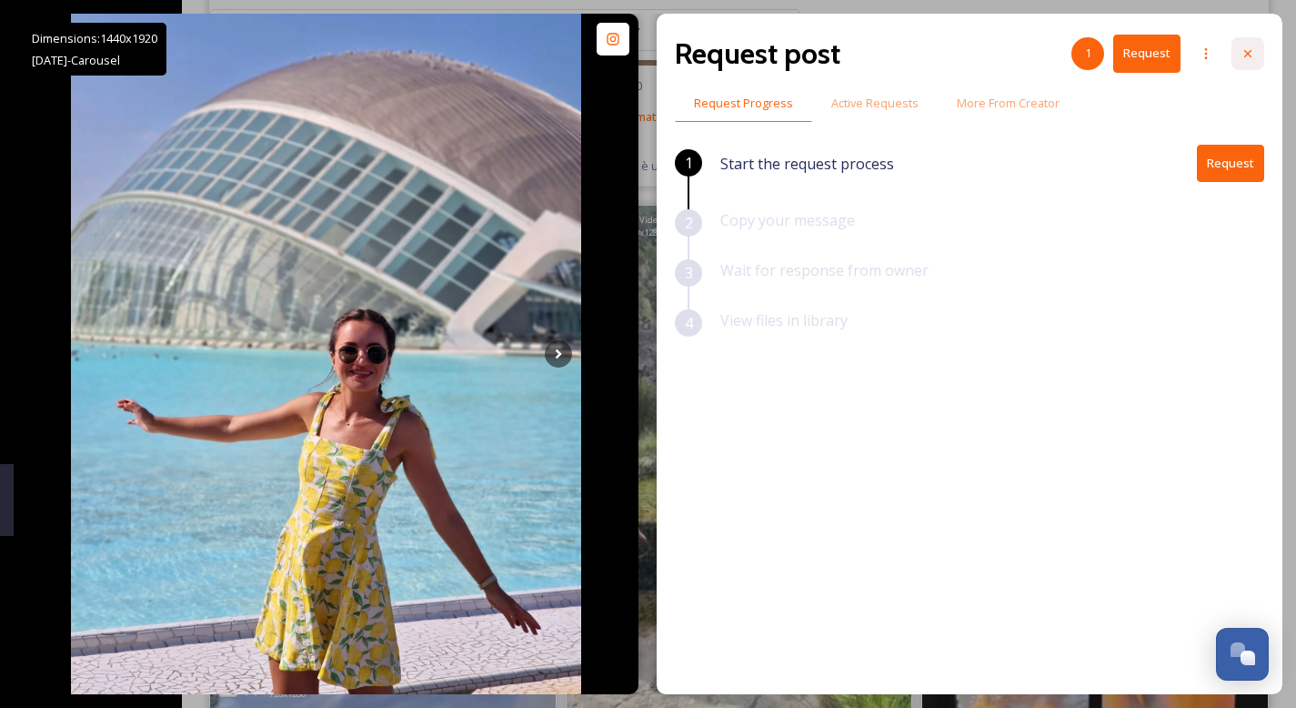
click at [1252, 62] on div at bounding box center [1247, 53] width 33 height 33
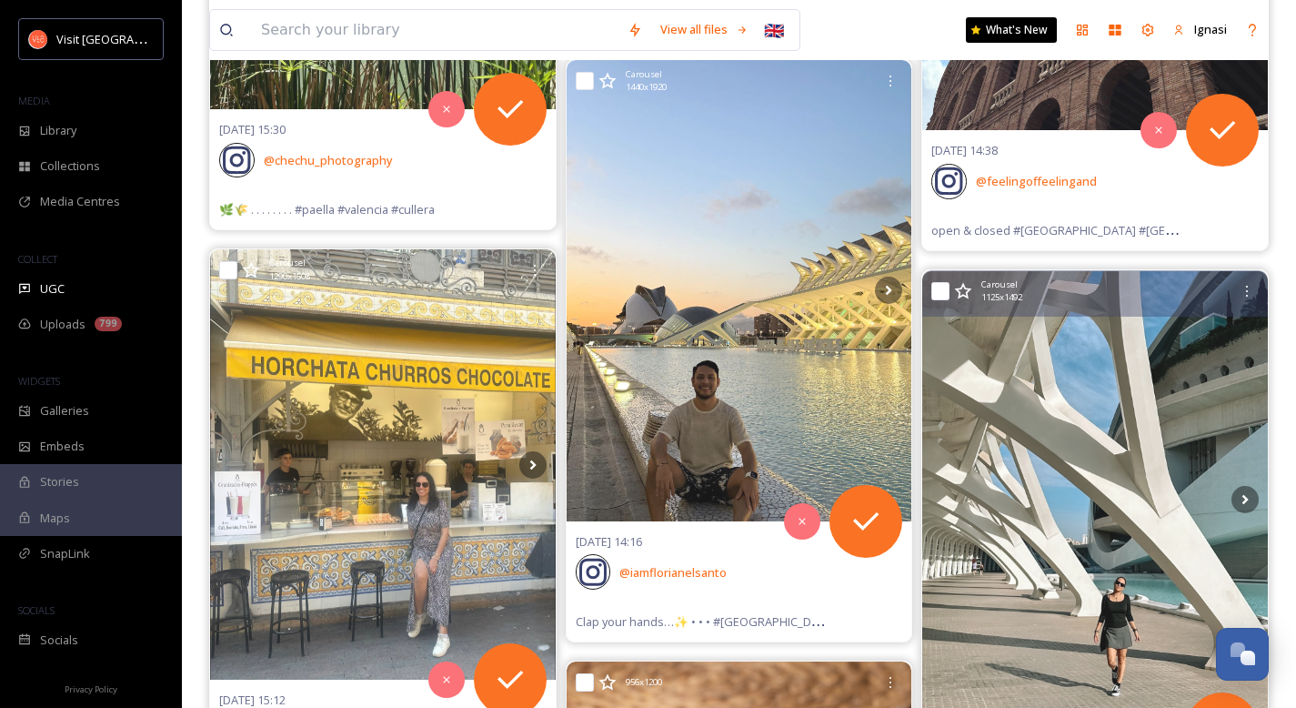
scroll to position [80909, 0]
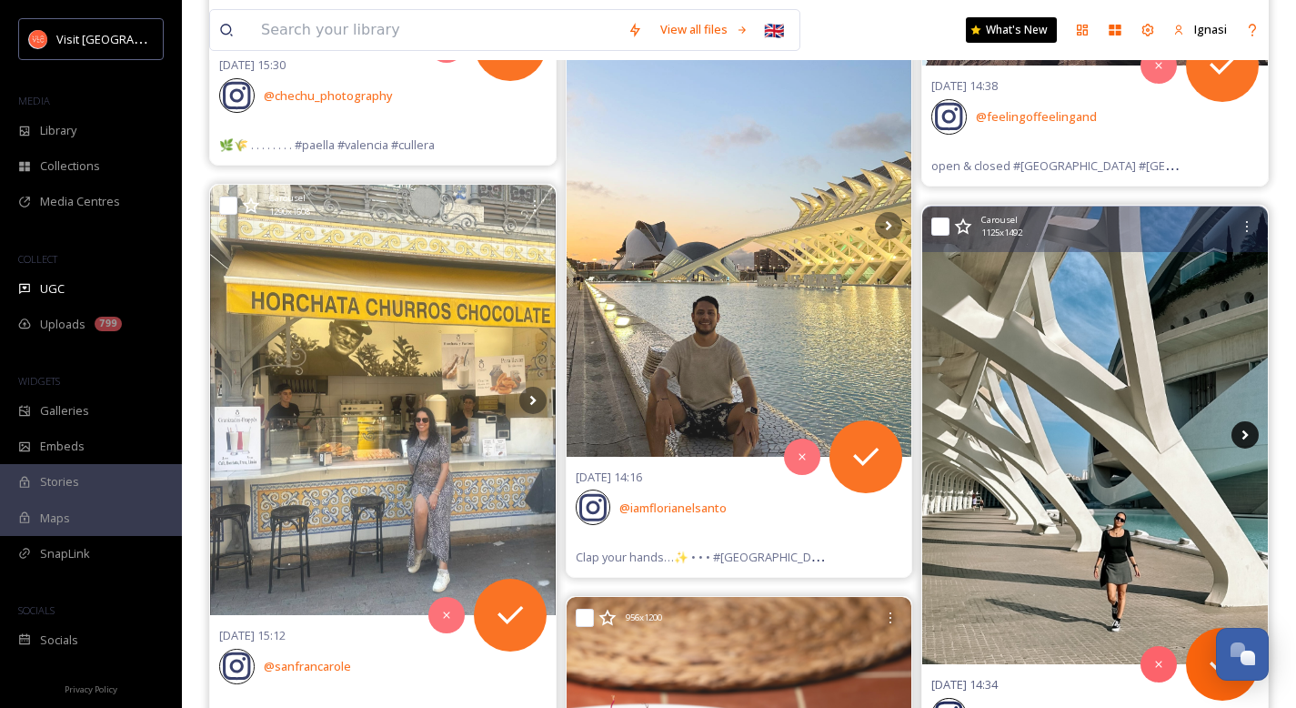
click at [1241, 437] on icon at bounding box center [1244, 434] width 27 height 27
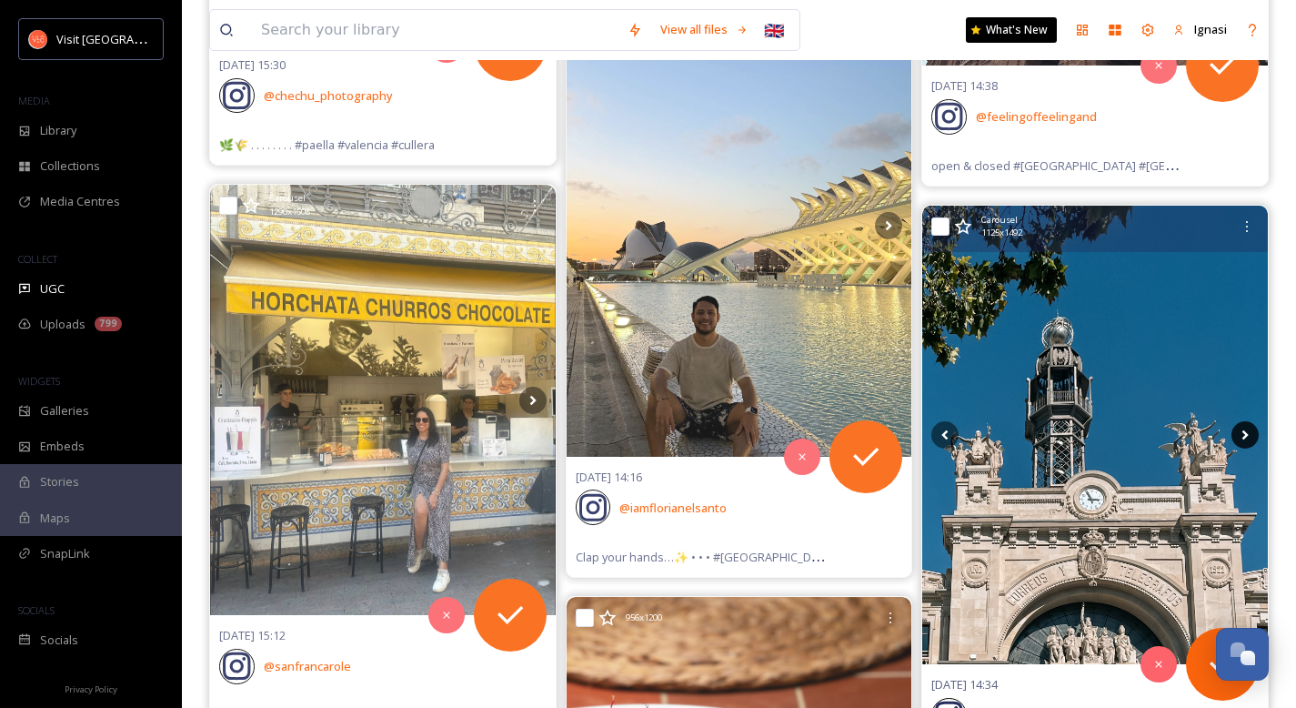
click at [1241, 437] on icon at bounding box center [1244, 434] width 27 height 27
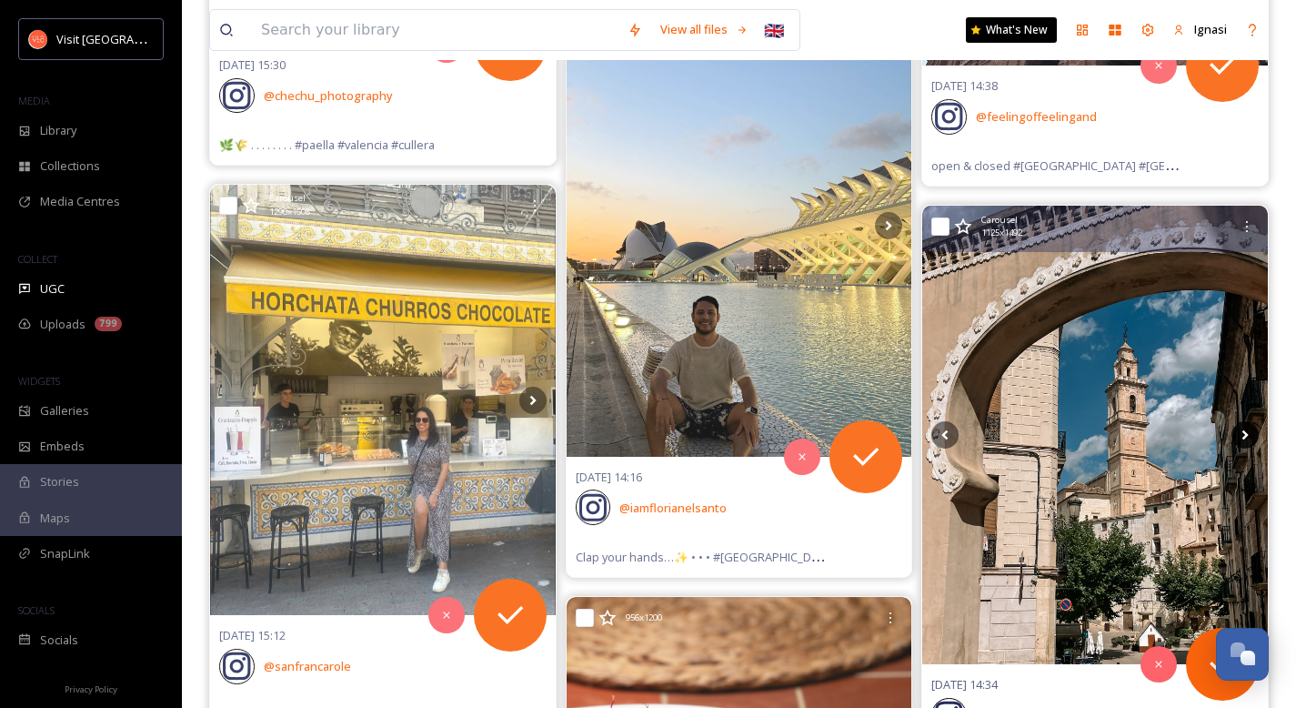
click at [1241, 437] on icon at bounding box center [1244, 434] width 27 height 27
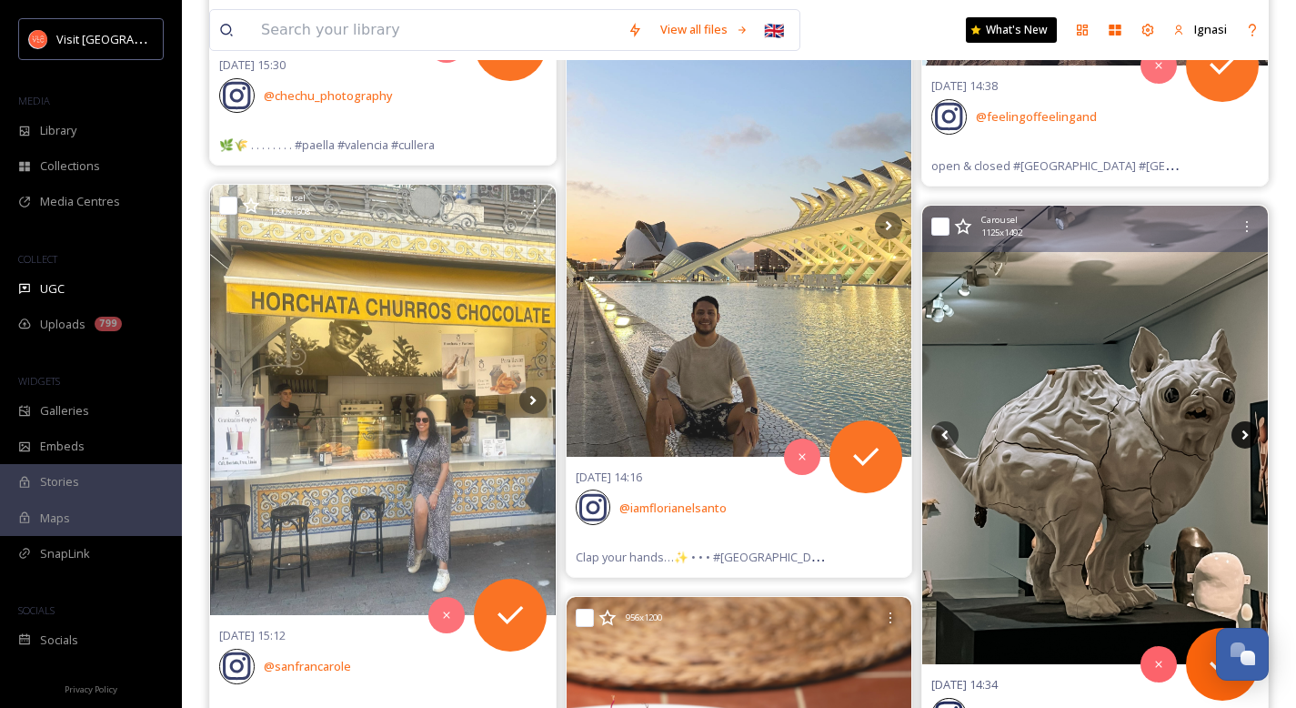
click at [1241, 437] on icon at bounding box center [1244, 434] width 27 height 27
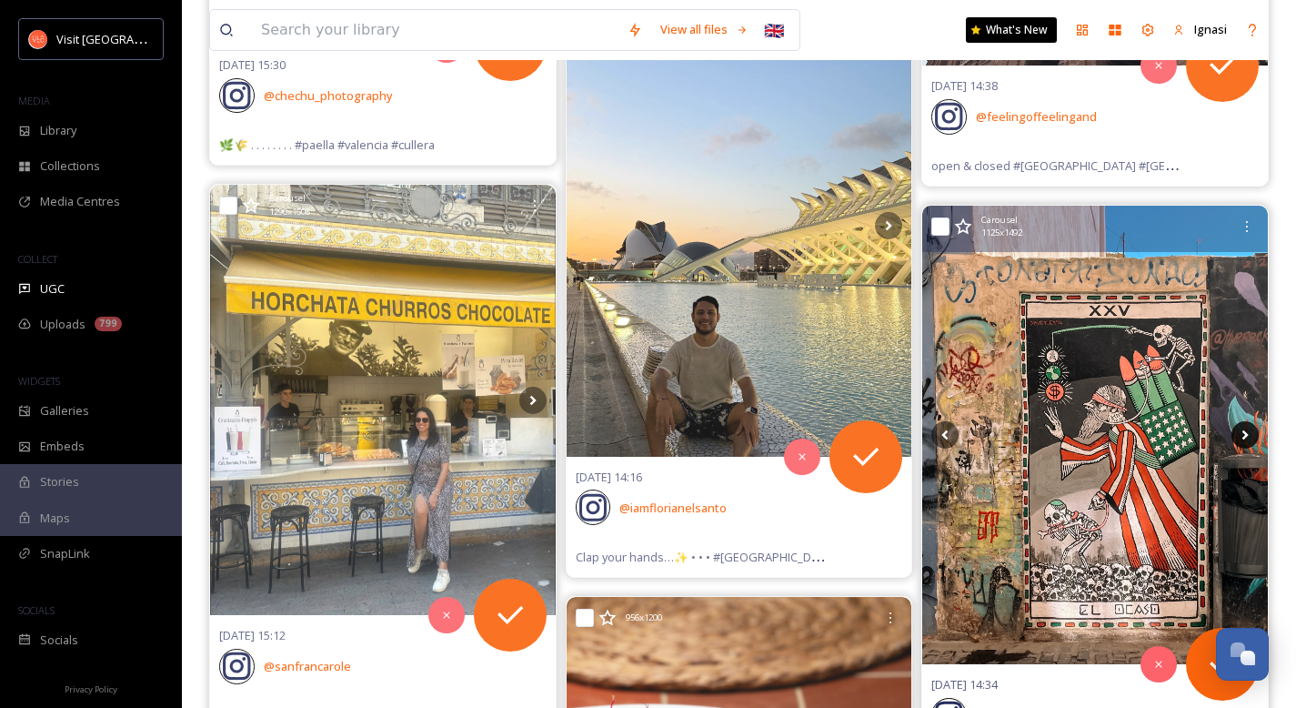
click at [1241, 437] on icon at bounding box center [1244, 434] width 27 height 27
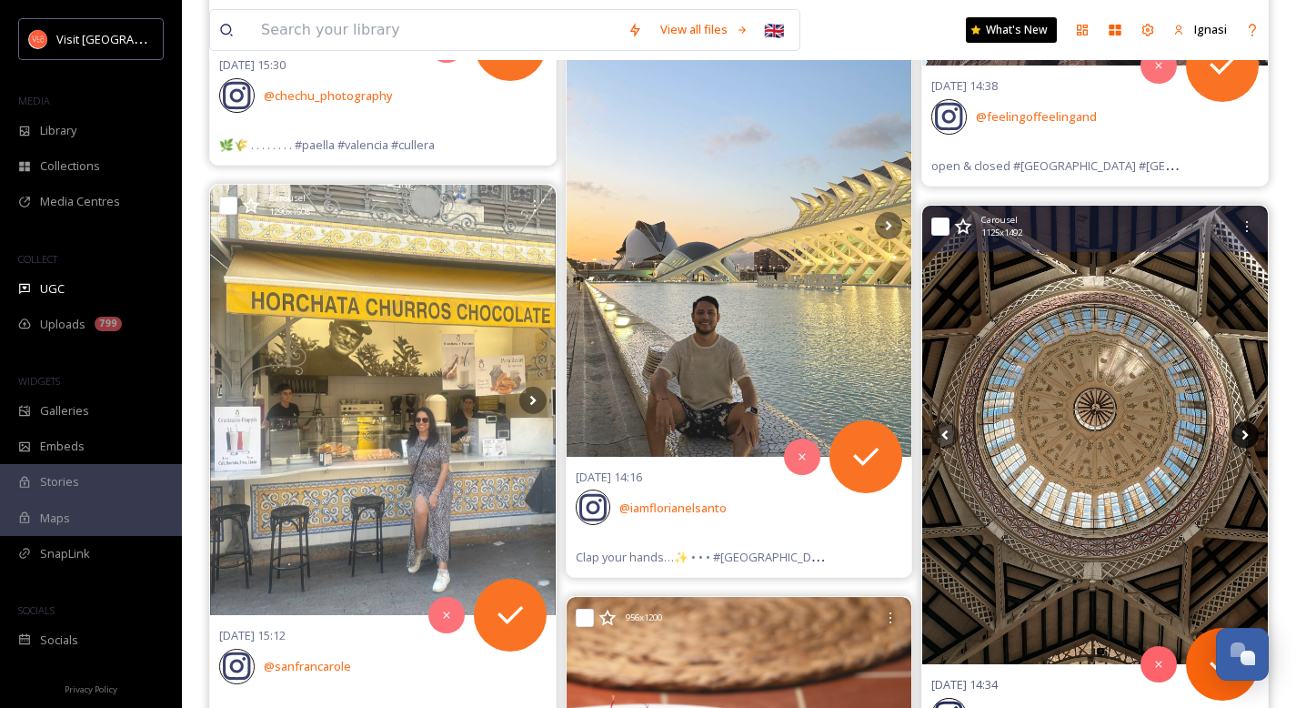
click at [1241, 437] on icon at bounding box center [1244, 434] width 27 height 27
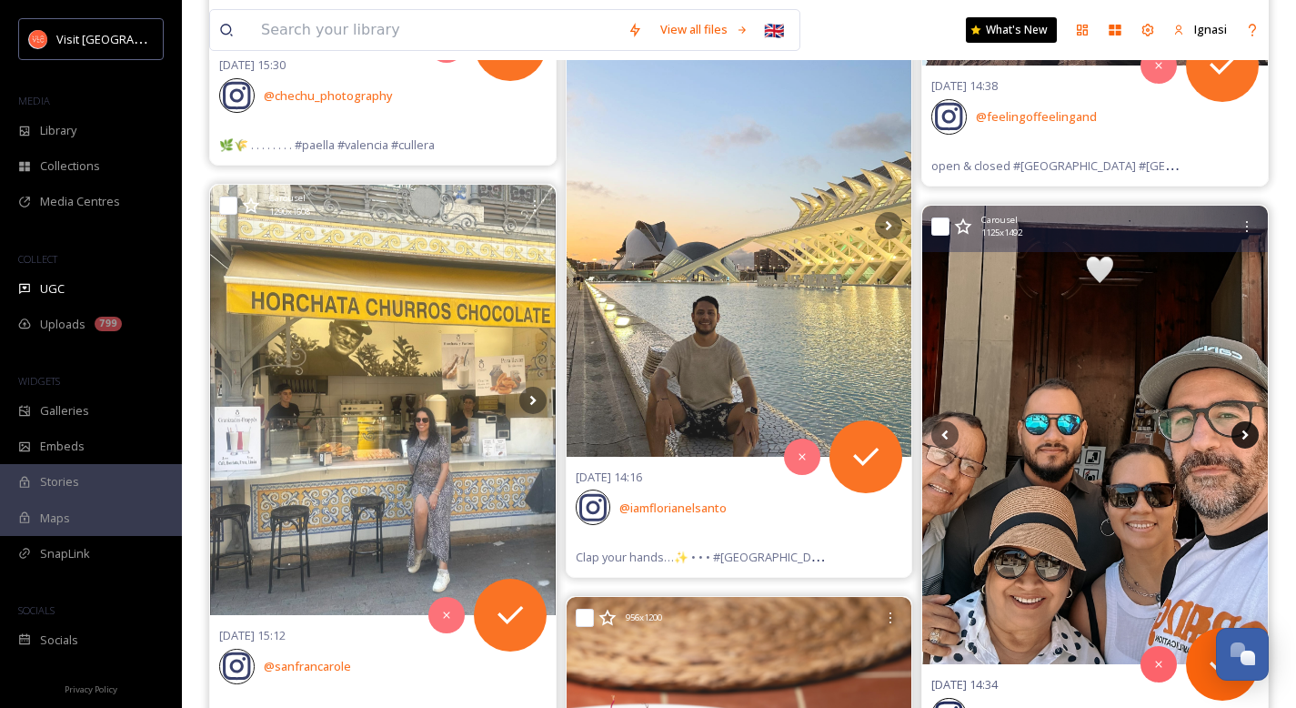
click at [1241, 437] on icon at bounding box center [1244, 434] width 27 height 27
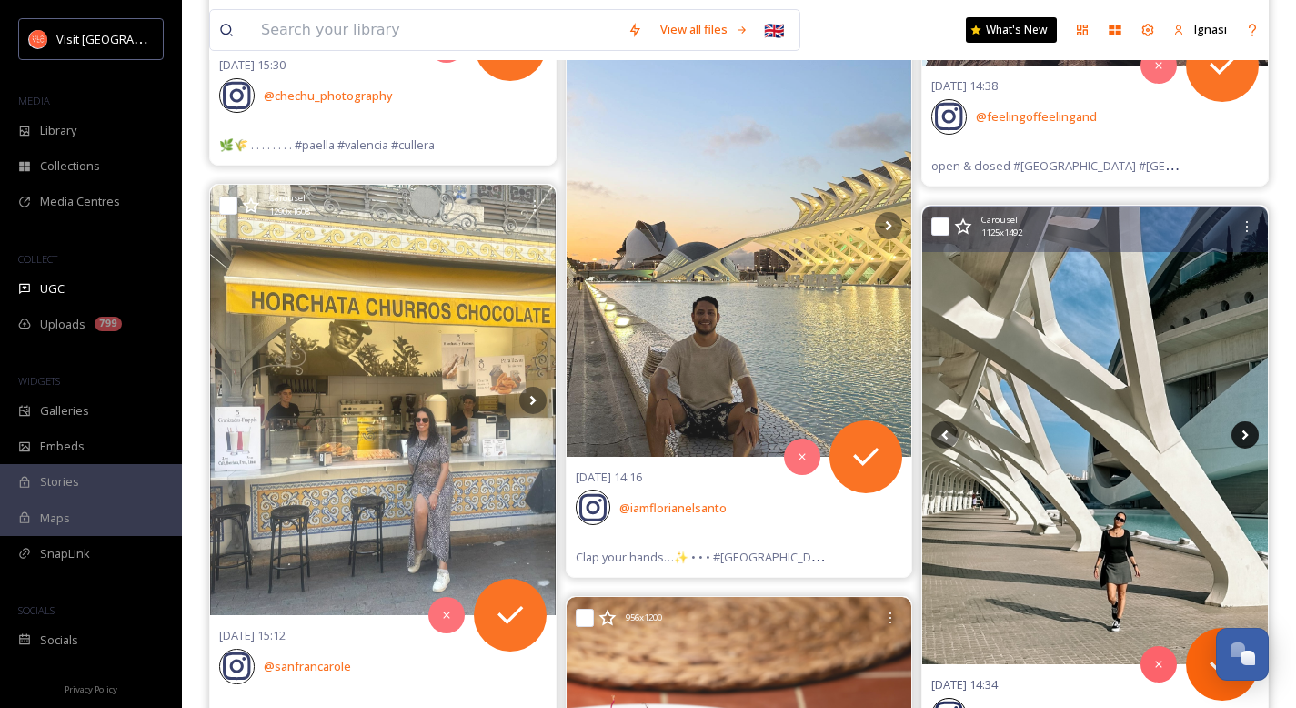
click at [1241, 437] on icon at bounding box center [1244, 434] width 27 height 27
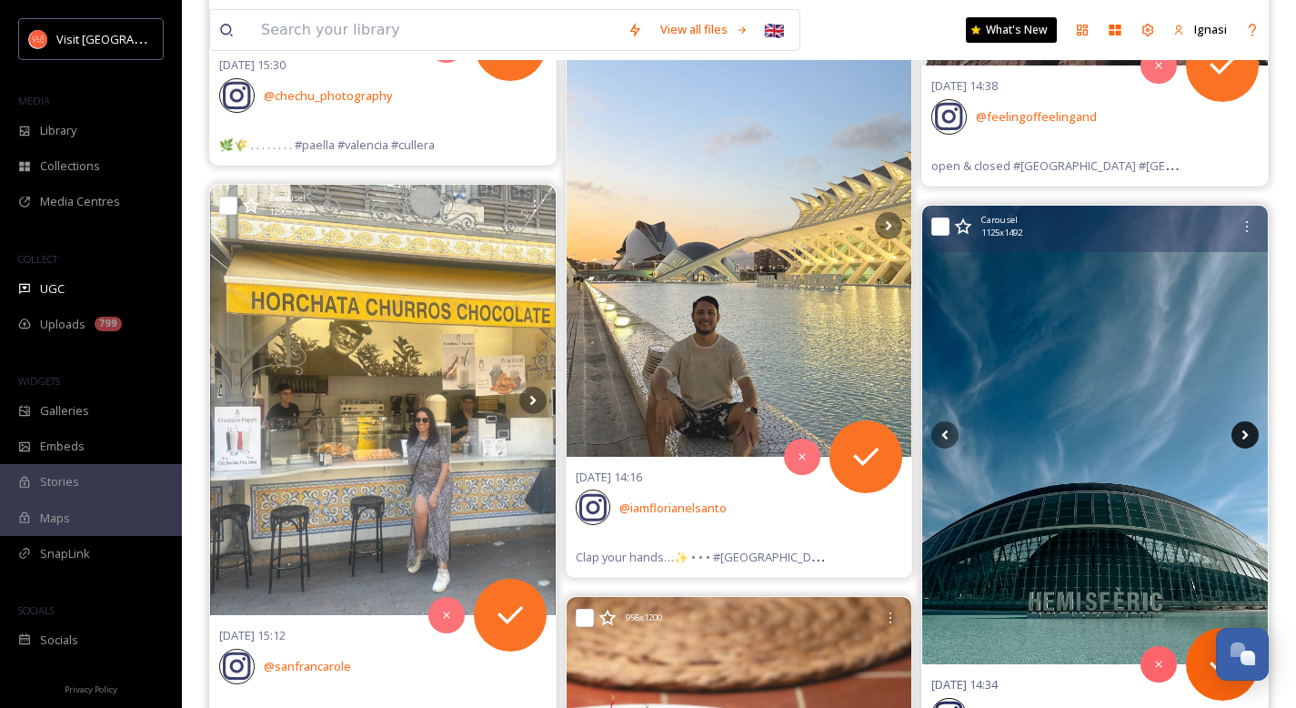
click at [1241, 437] on icon at bounding box center [1244, 434] width 27 height 27
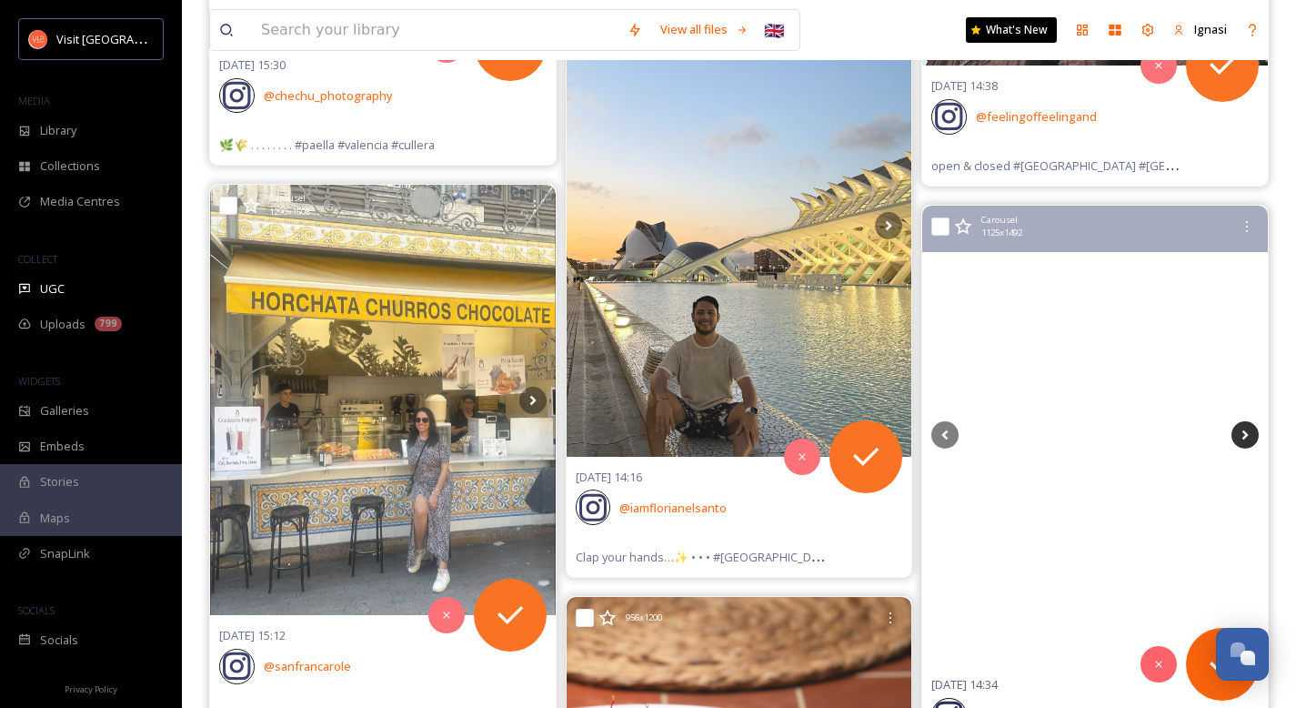
click at [1241, 437] on icon at bounding box center [1244, 434] width 27 height 27
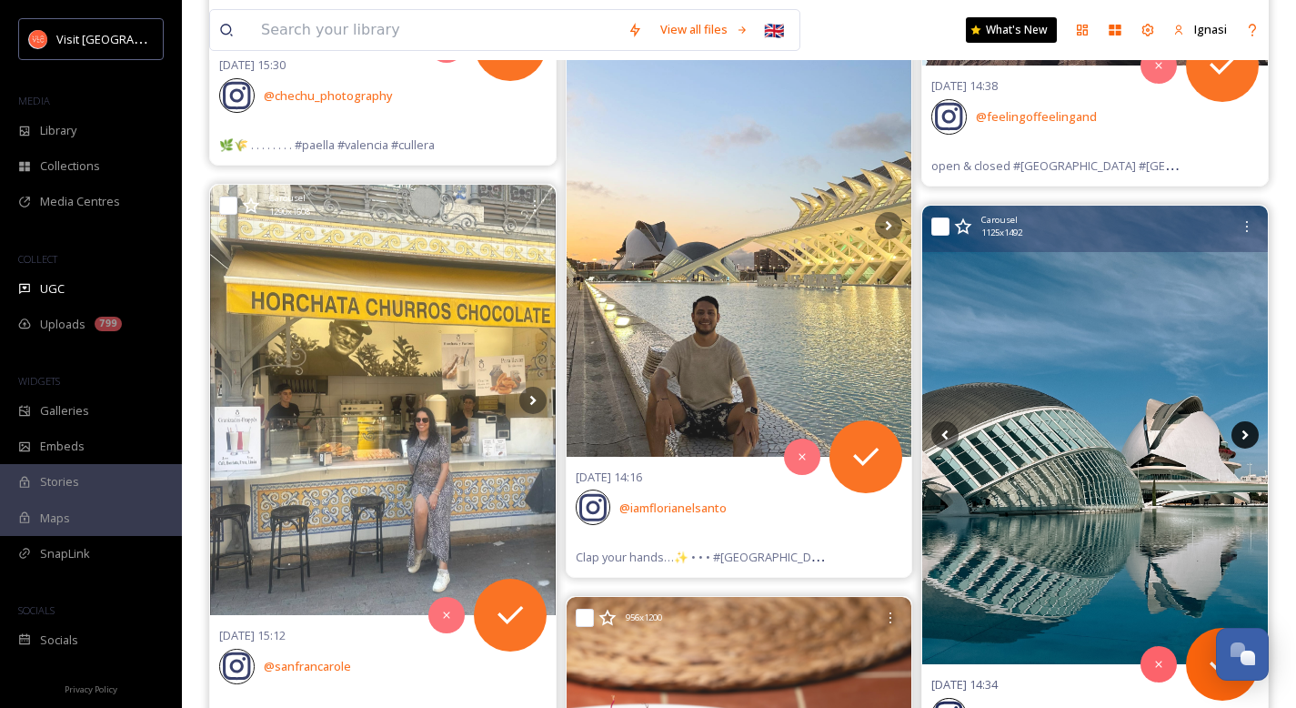
click at [1241, 437] on icon at bounding box center [1244, 434] width 27 height 27
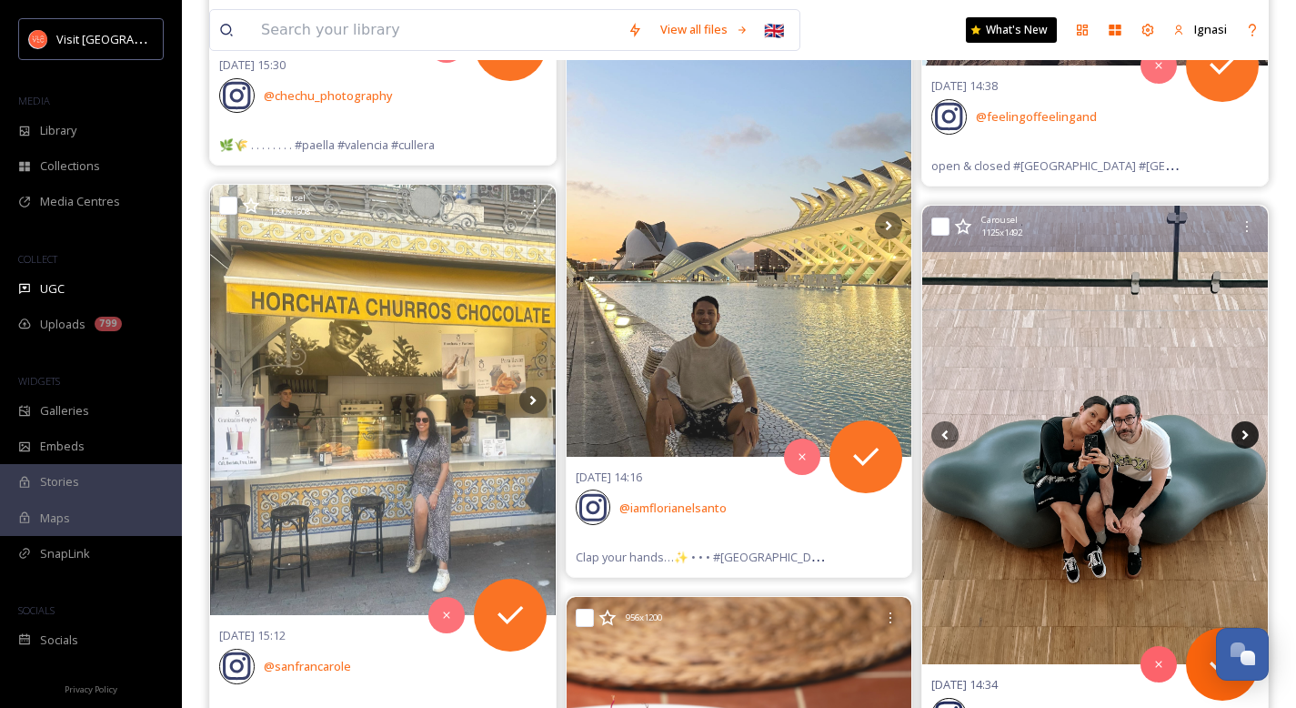
click at [1241, 437] on icon at bounding box center [1244, 434] width 27 height 27
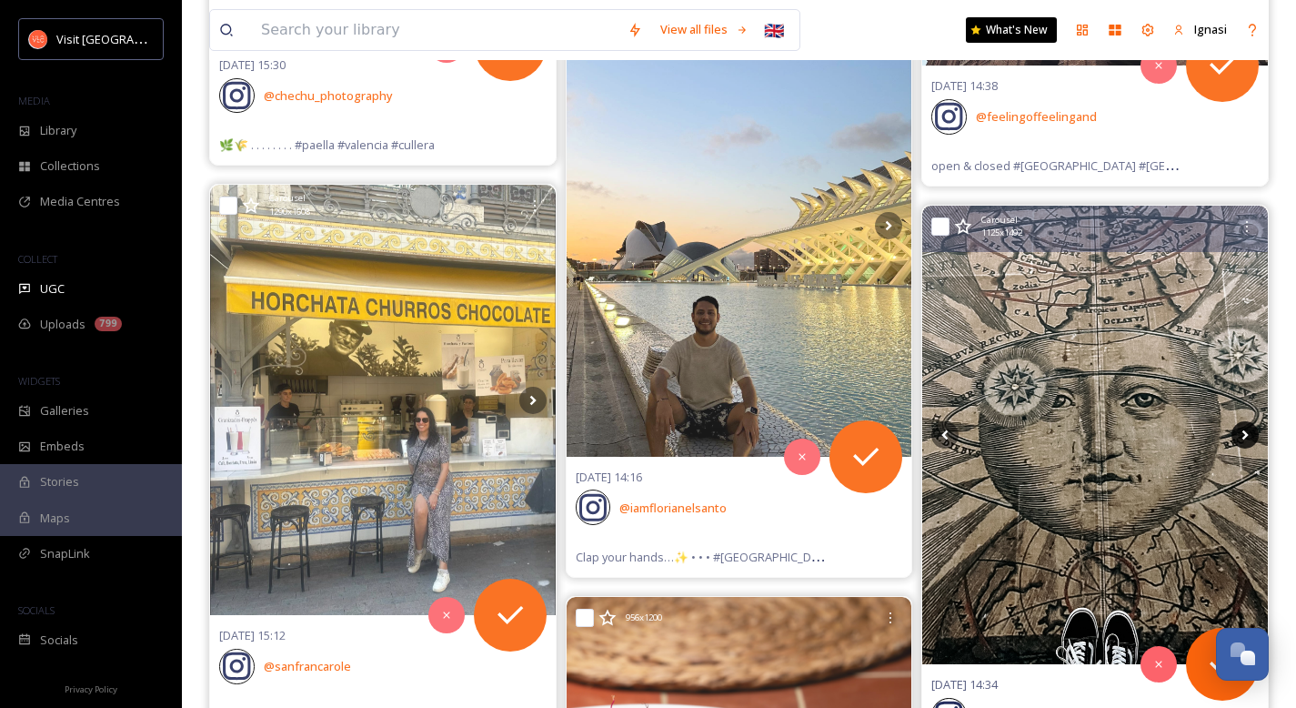
click at [1241, 437] on icon at bounding box center [1244, 434] width 27 height 27
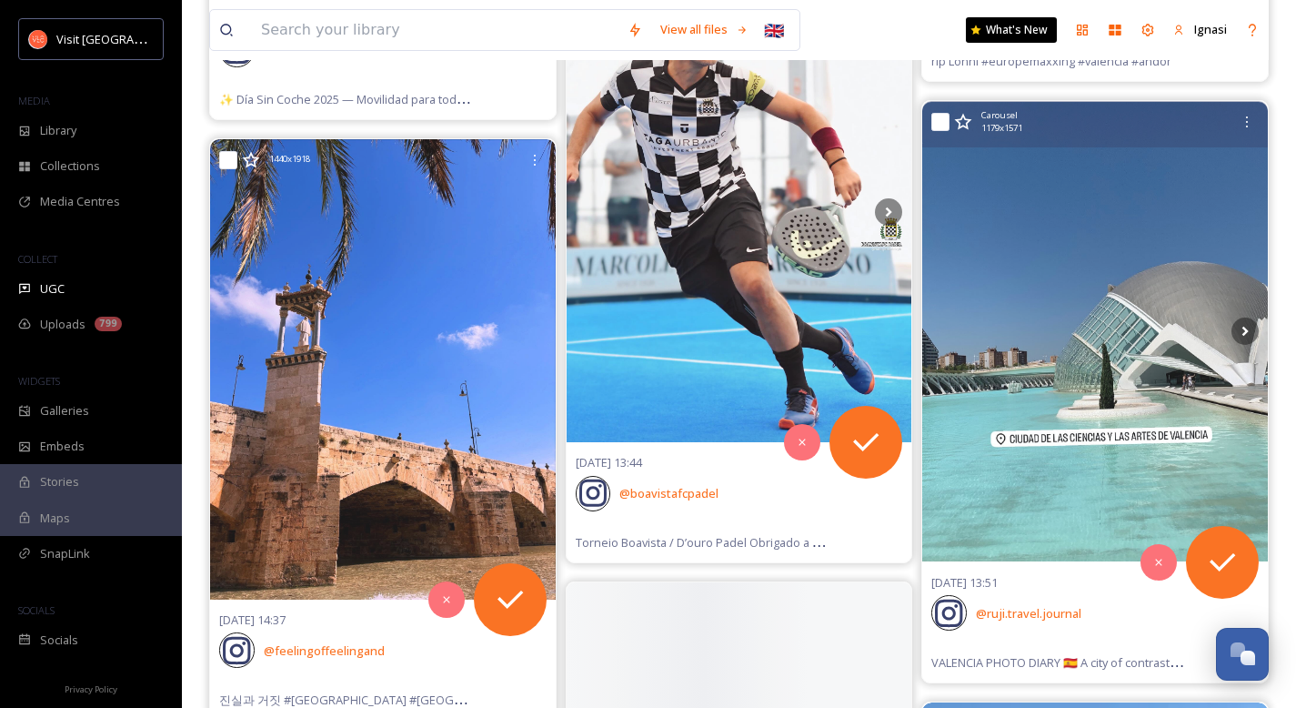
scroll to position [82102, 0]
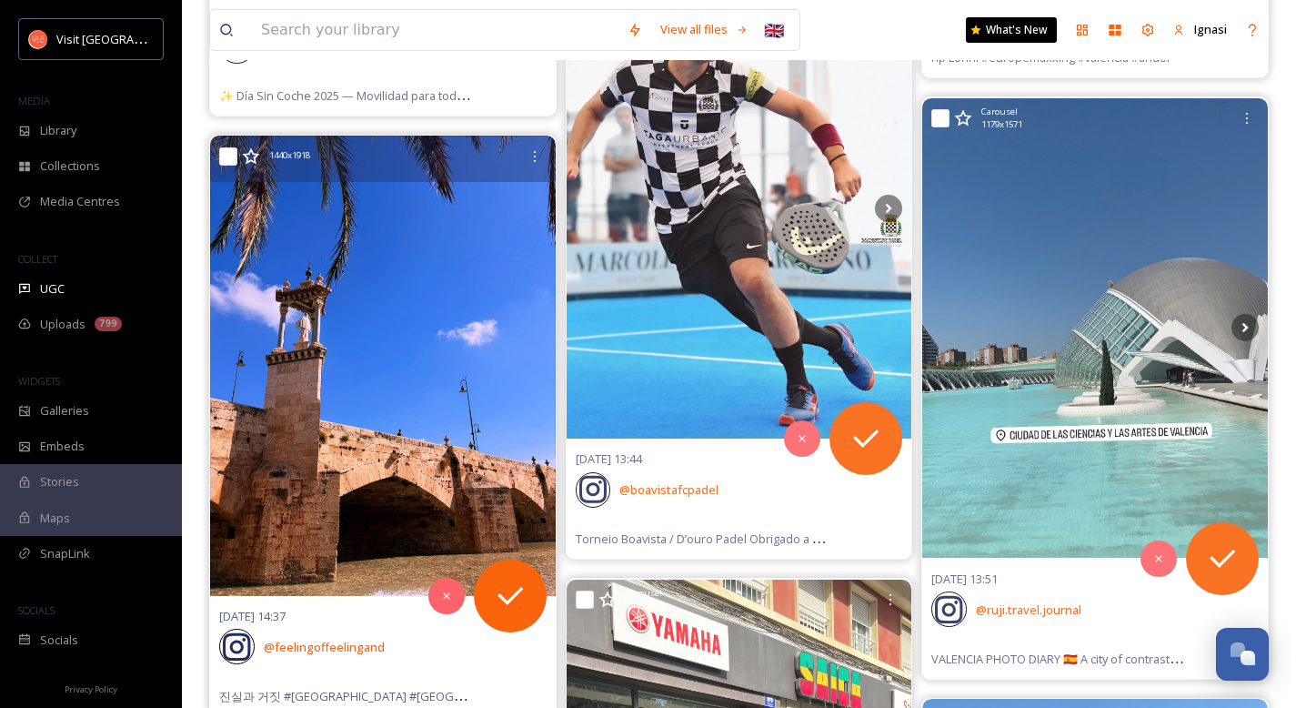
click at [304, 386] on img at bounding box center [383, 366] width 346 height 460
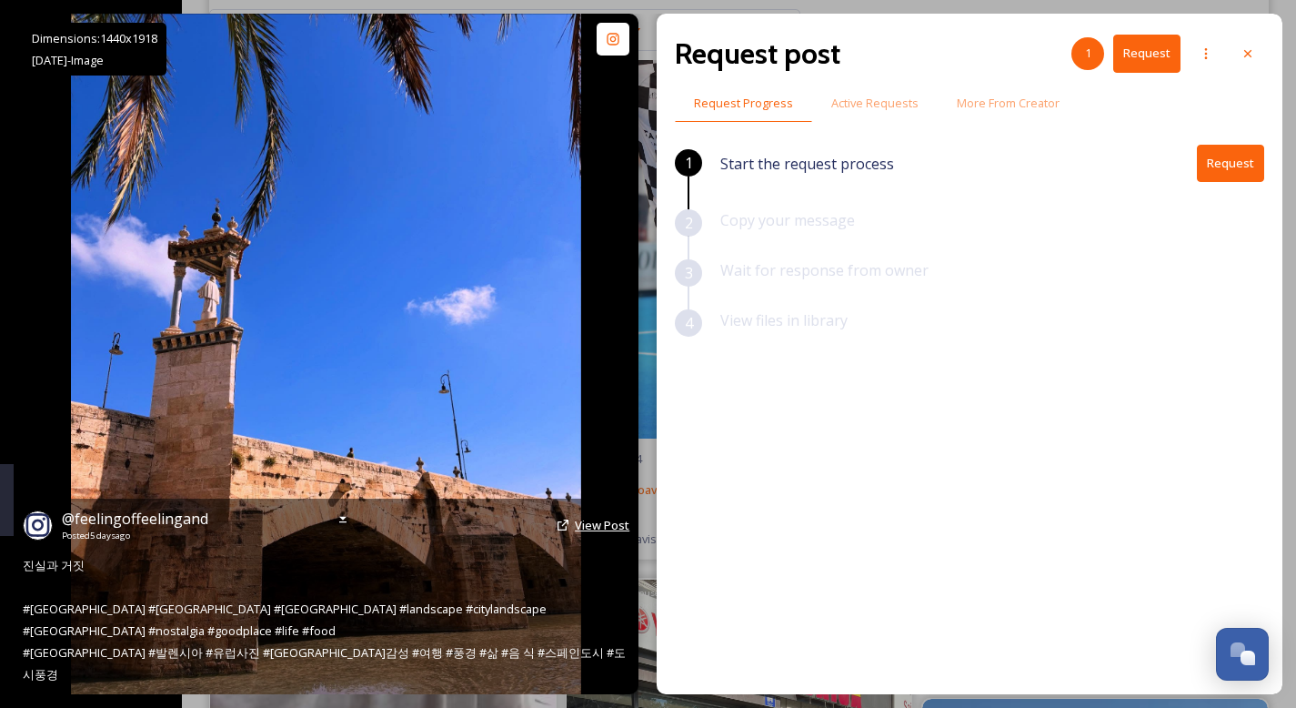
click at [599, 533] on span "View Post" at bounding box center [602, 525] width 55 height 16
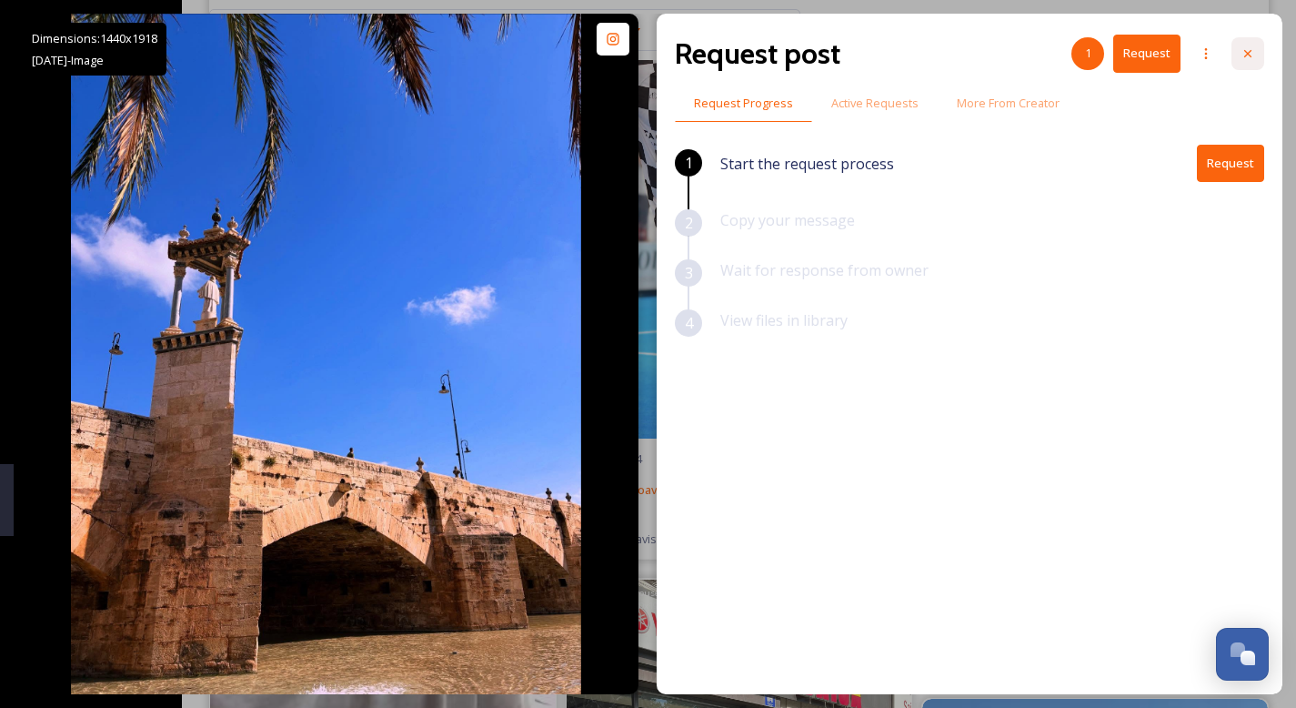
click at [1250, 60] on icon at bounding box center [1248, 53] width 15 height 15
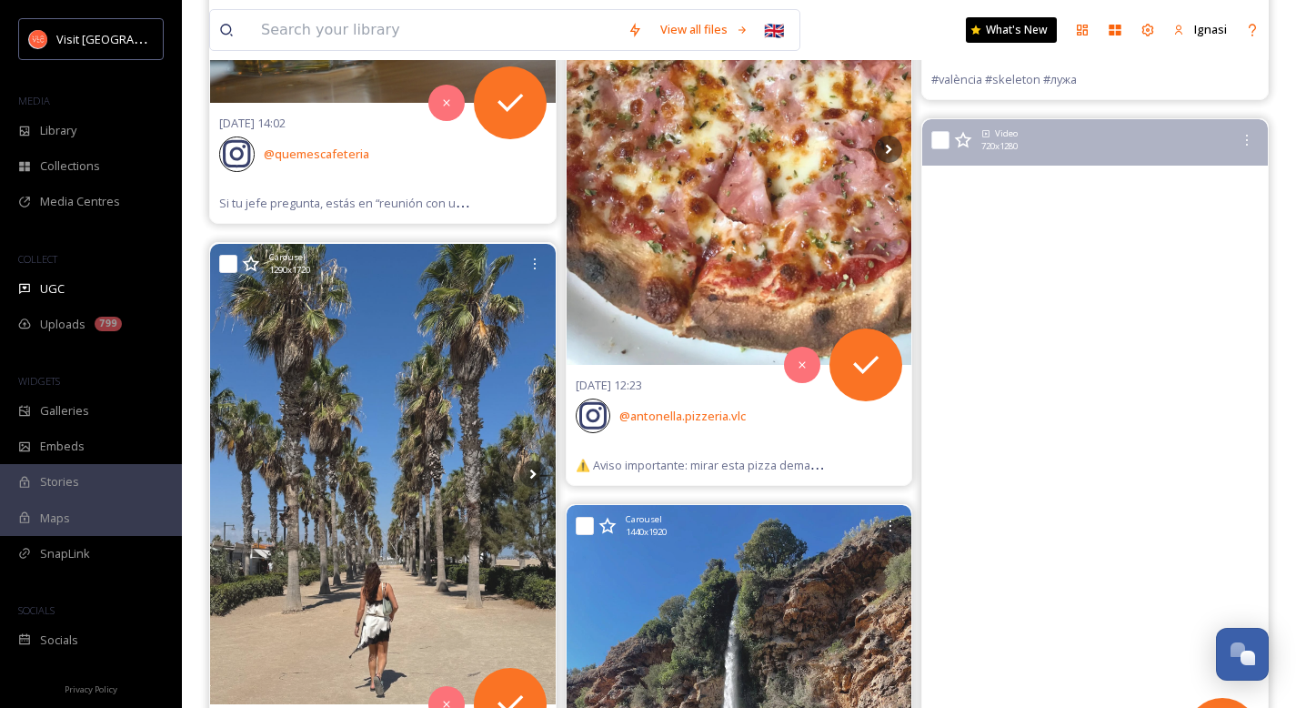
scroll to position [84009, 0]
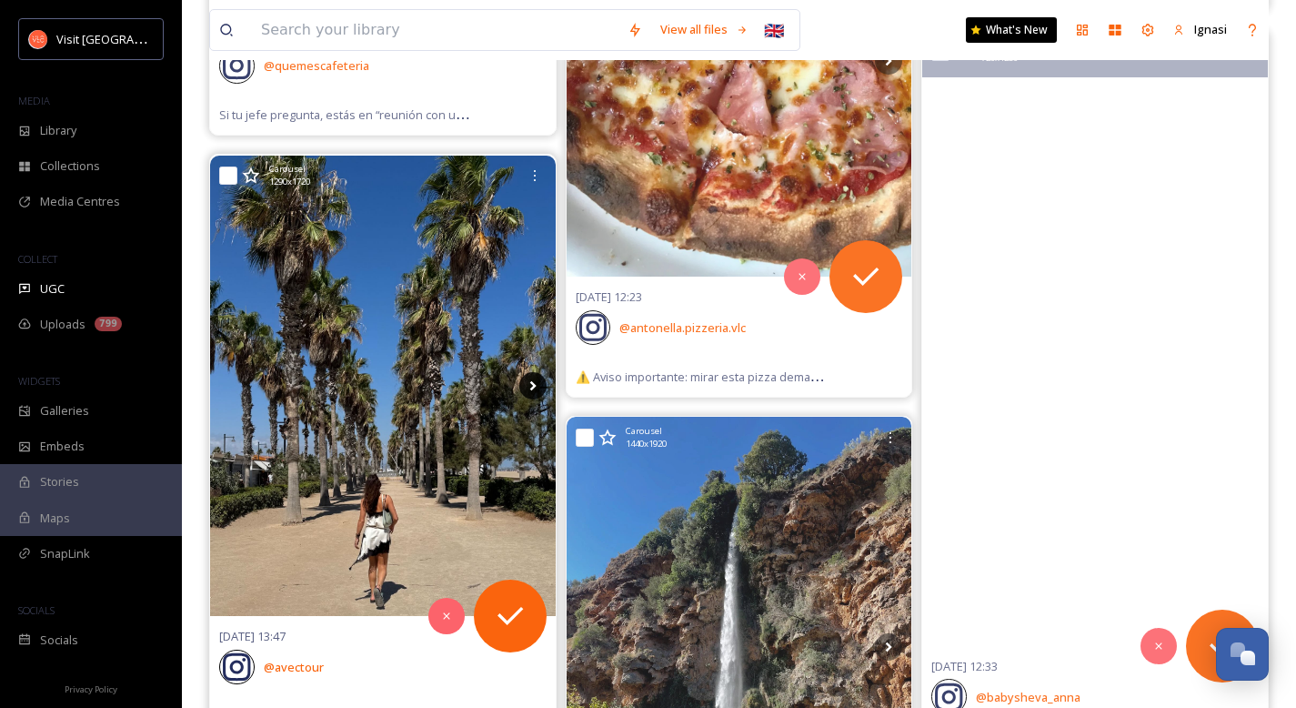
click at [537, 372] on icon at bounding box center [532, 385] width 27 height 27
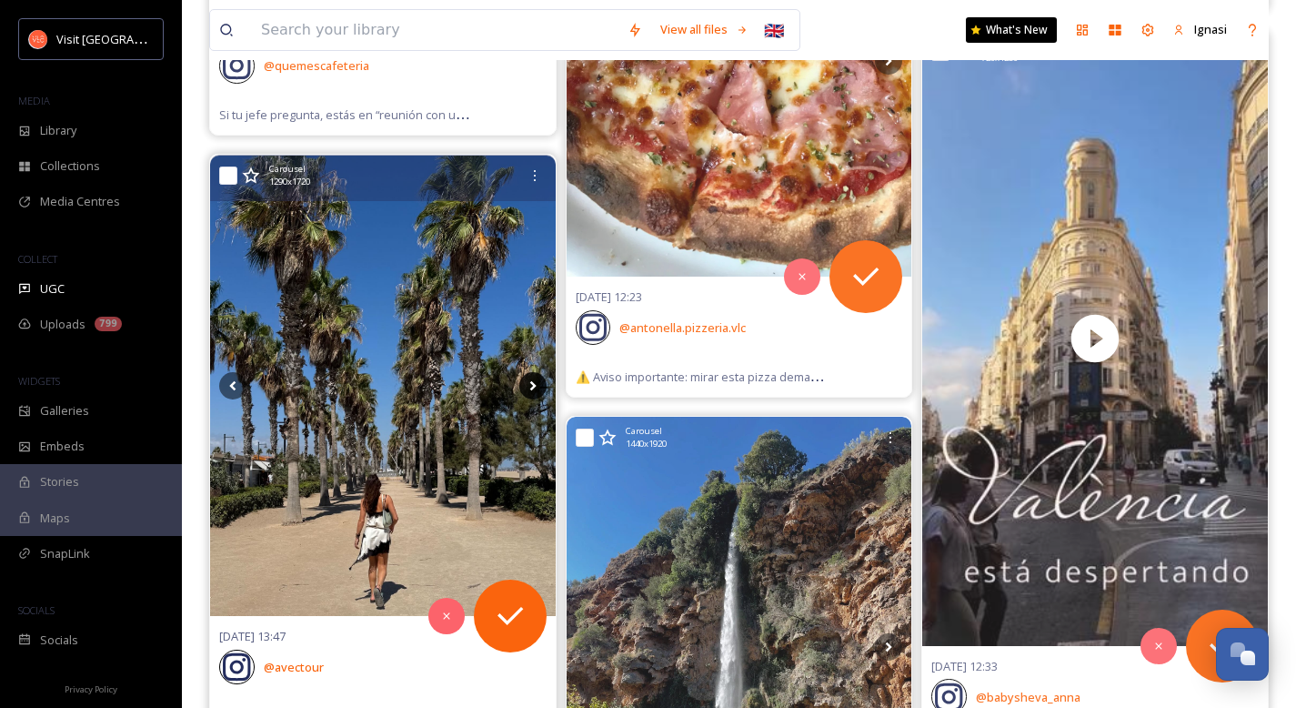
scroll to position [84122, 0]
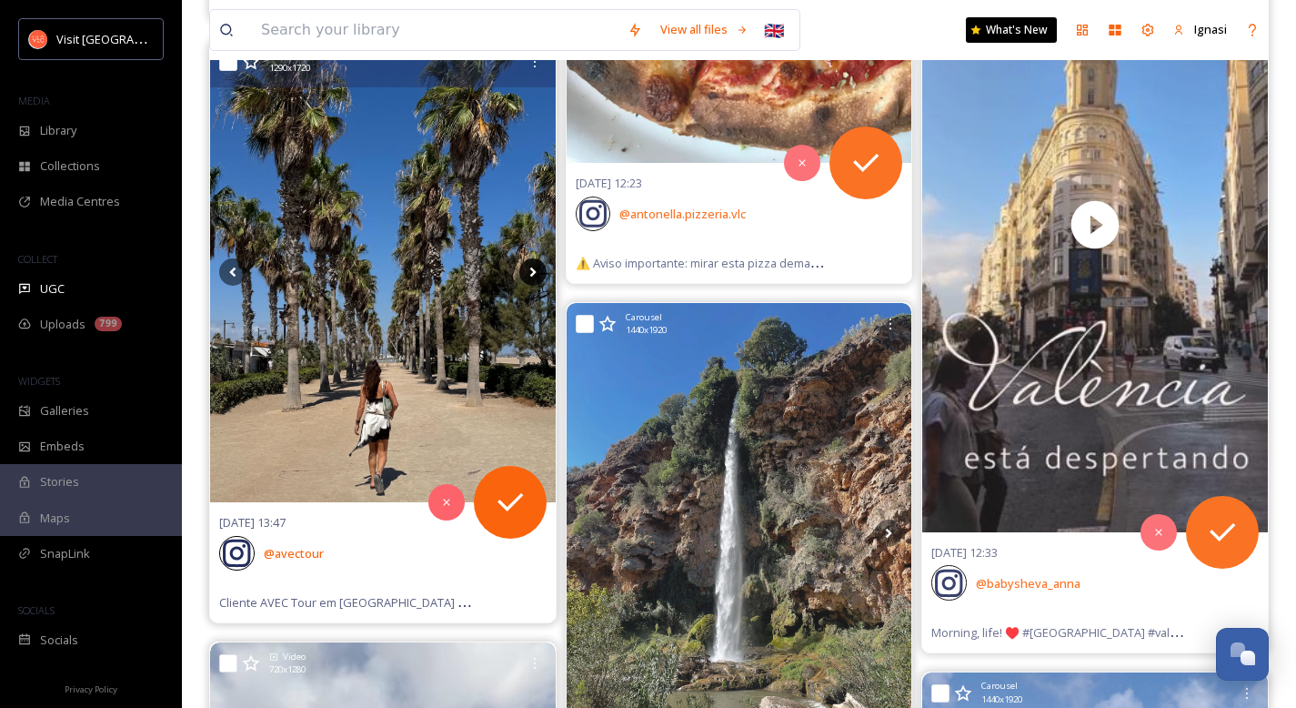
click at [532, 276] on icon at bounding box center [532, 271] width 27 height 27
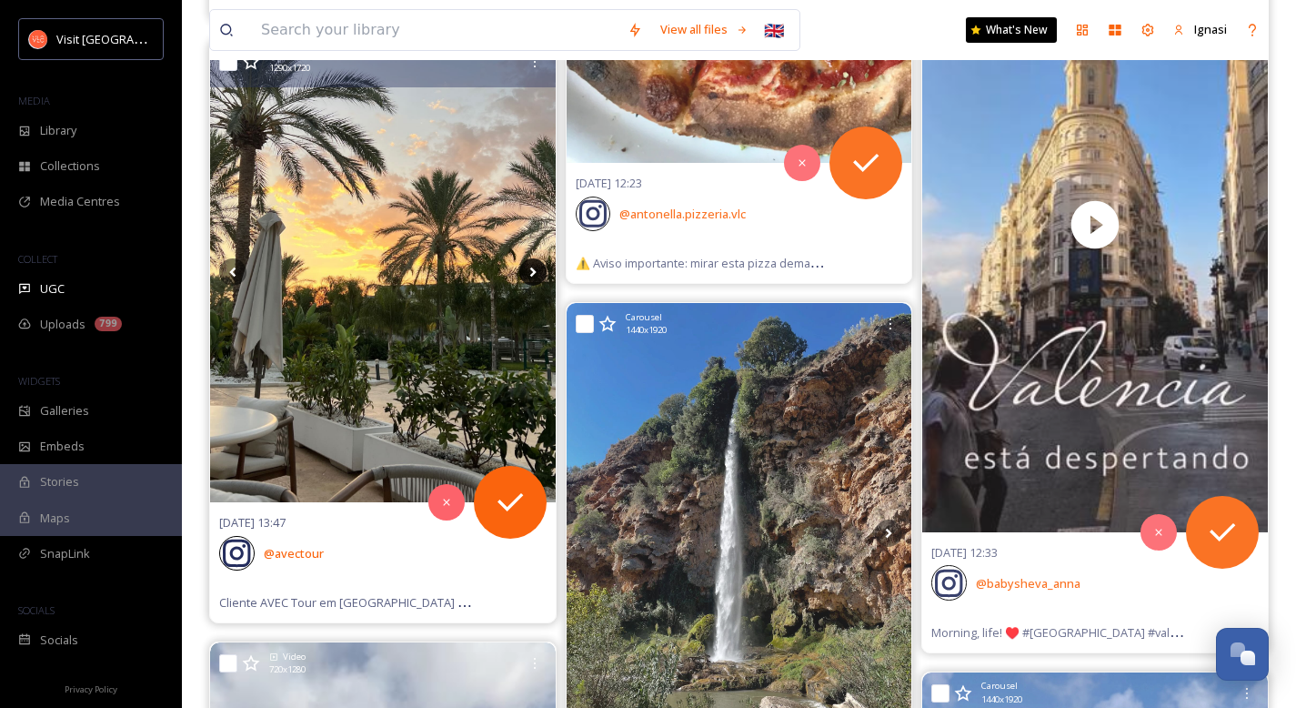
click at [532, 276] on icon at bounding box center [532, 271] width 27 height 27
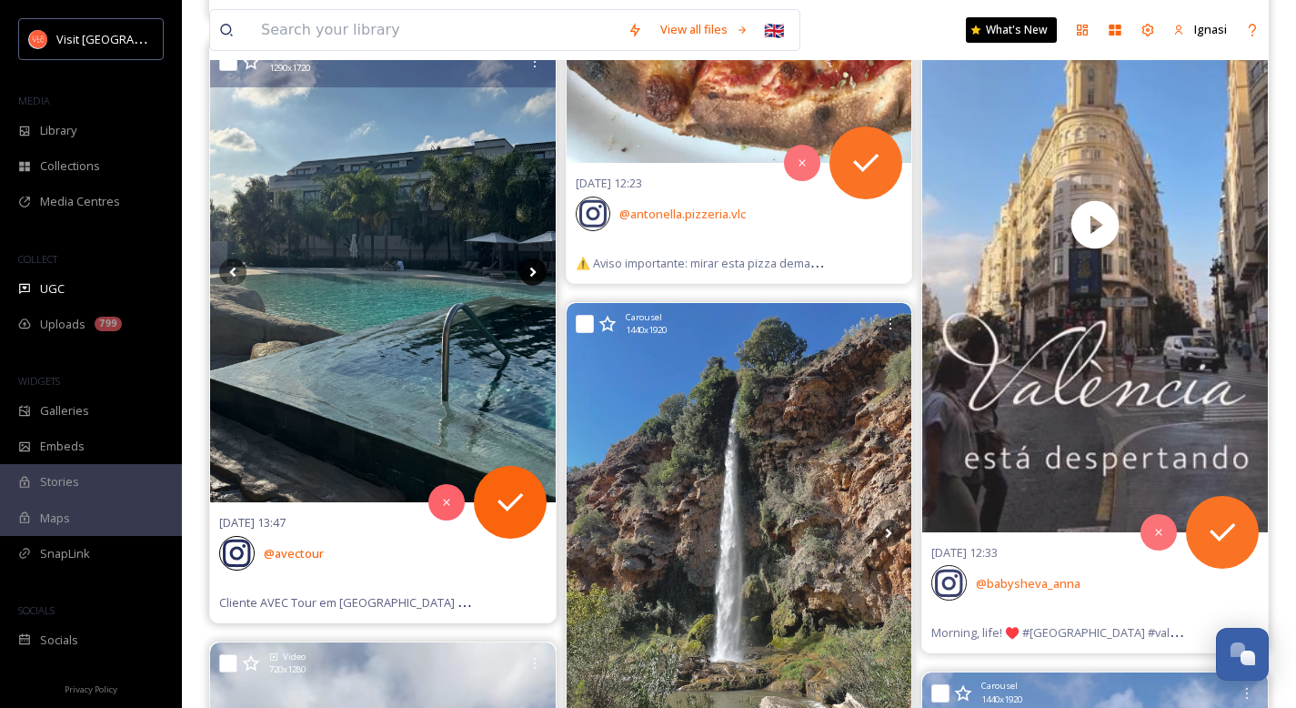
click at [532, 276] on icon at bounding box center [532, 271] width 27 height 27
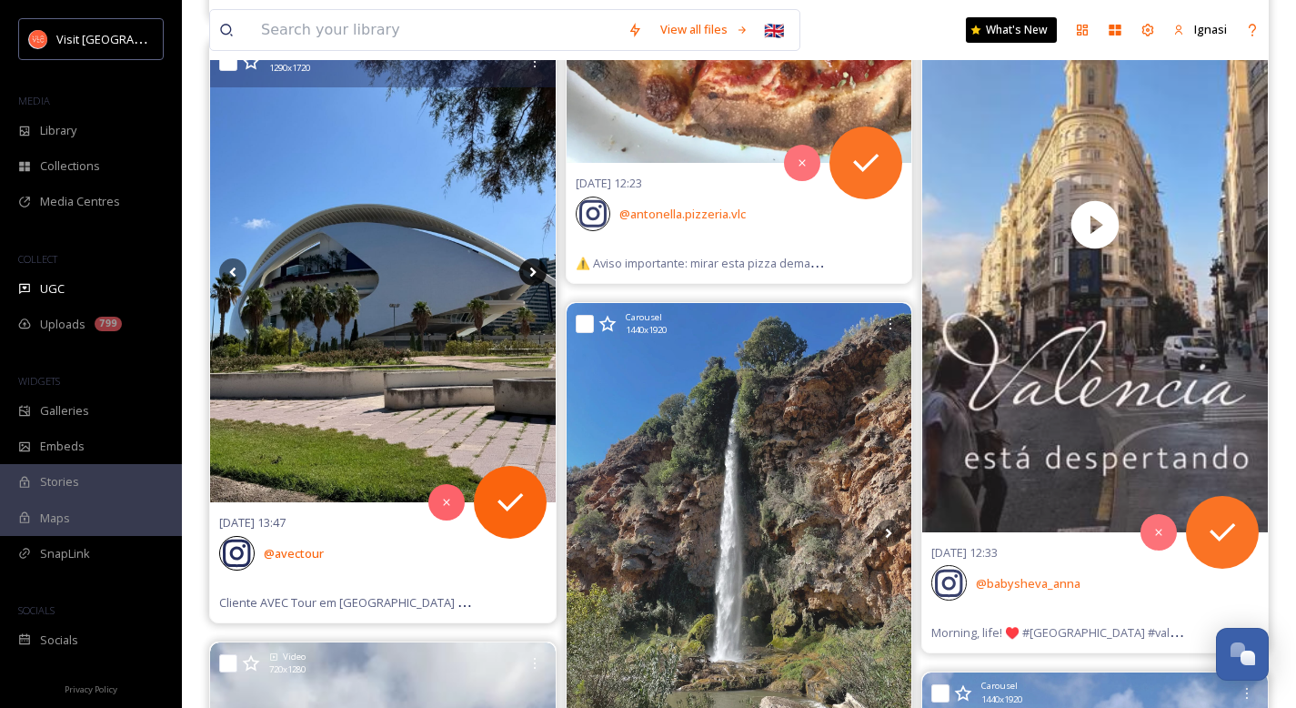
click at [532, 276] on icon at bounding box center [532, 271] width 27 height 27
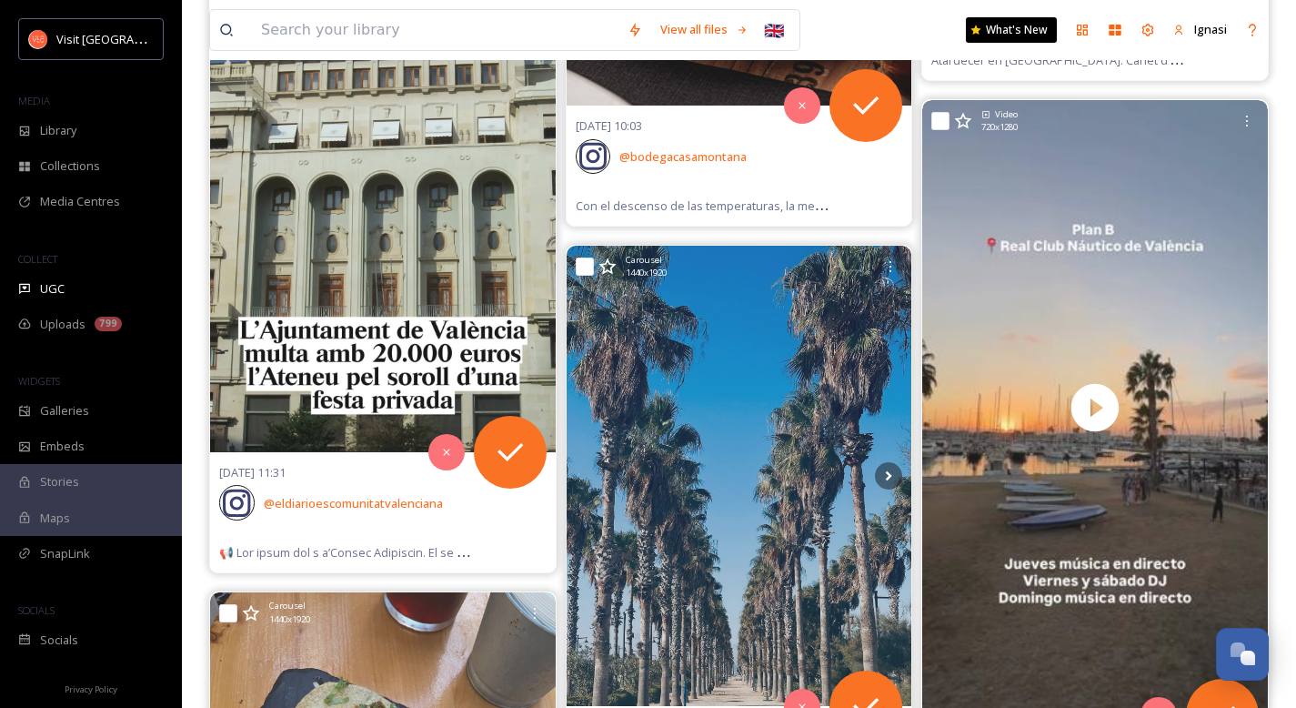
scroll to position [88662, 0]
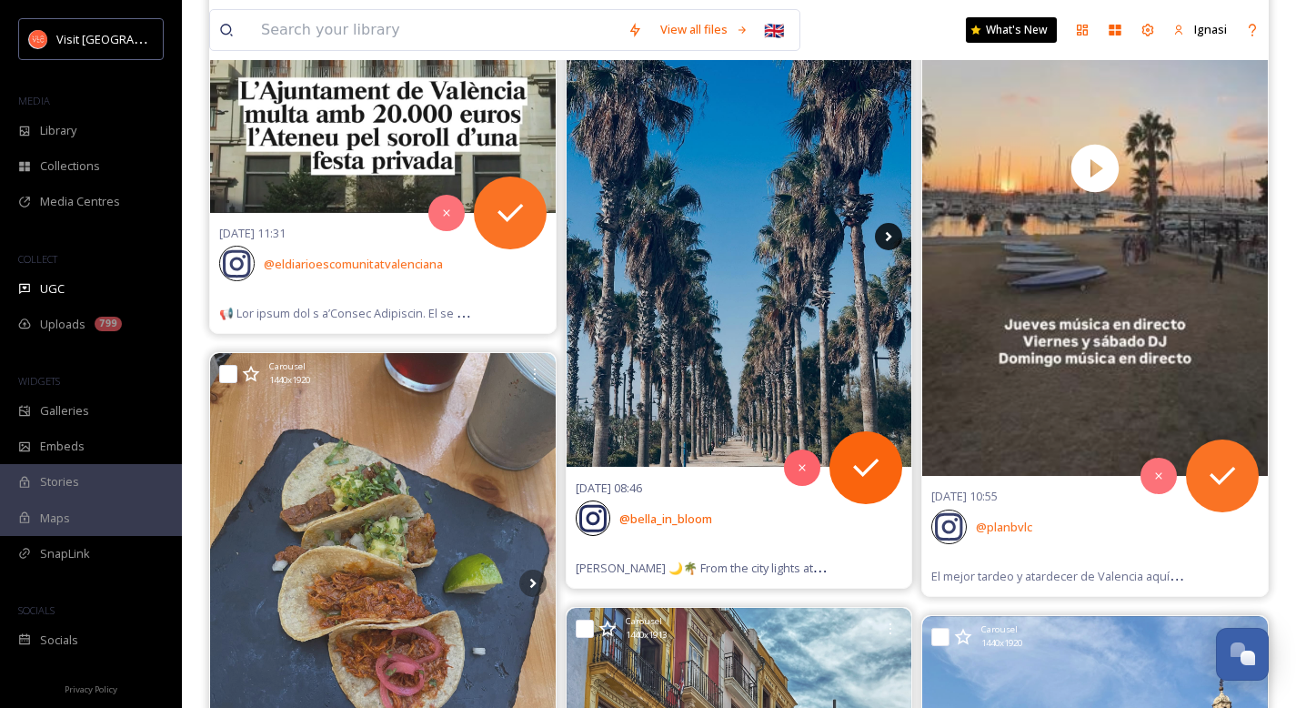
click at [890, 237] on icon at bounding box center [889, 237] width 6 height 10
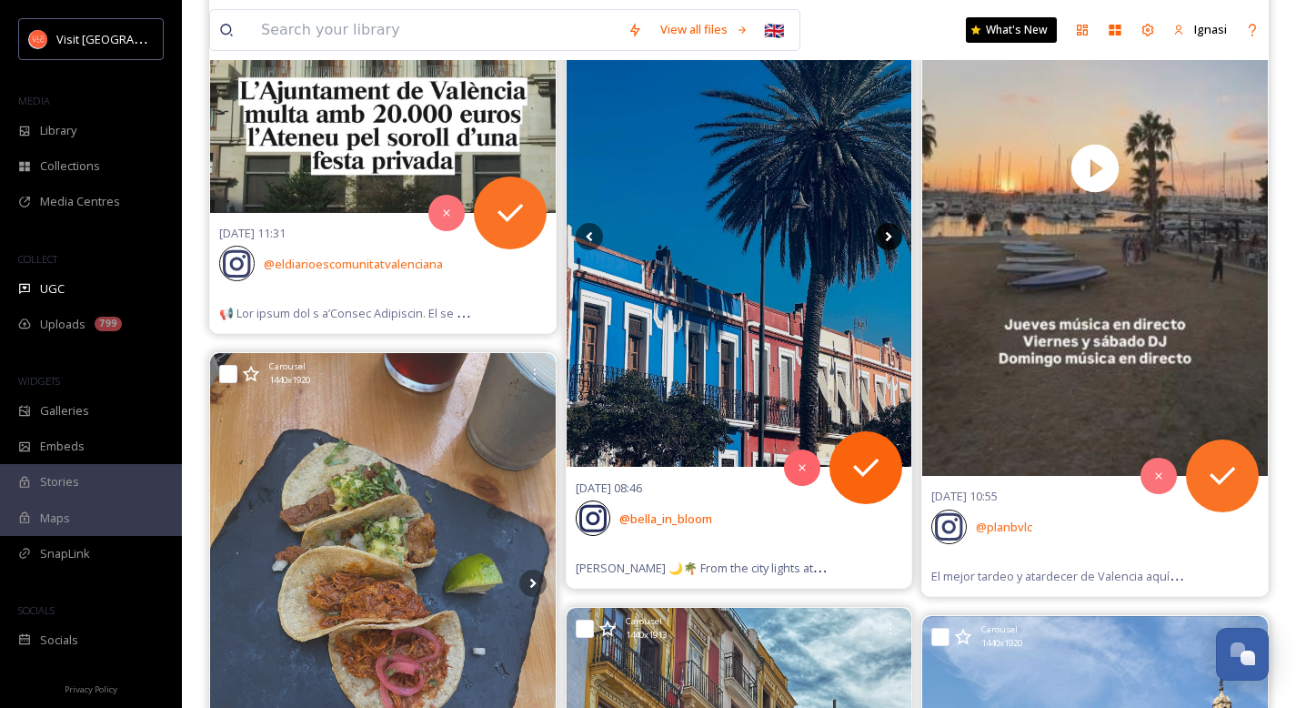
click at [890, 237] on icon at bounding box center [889, 237] width 6 height 10
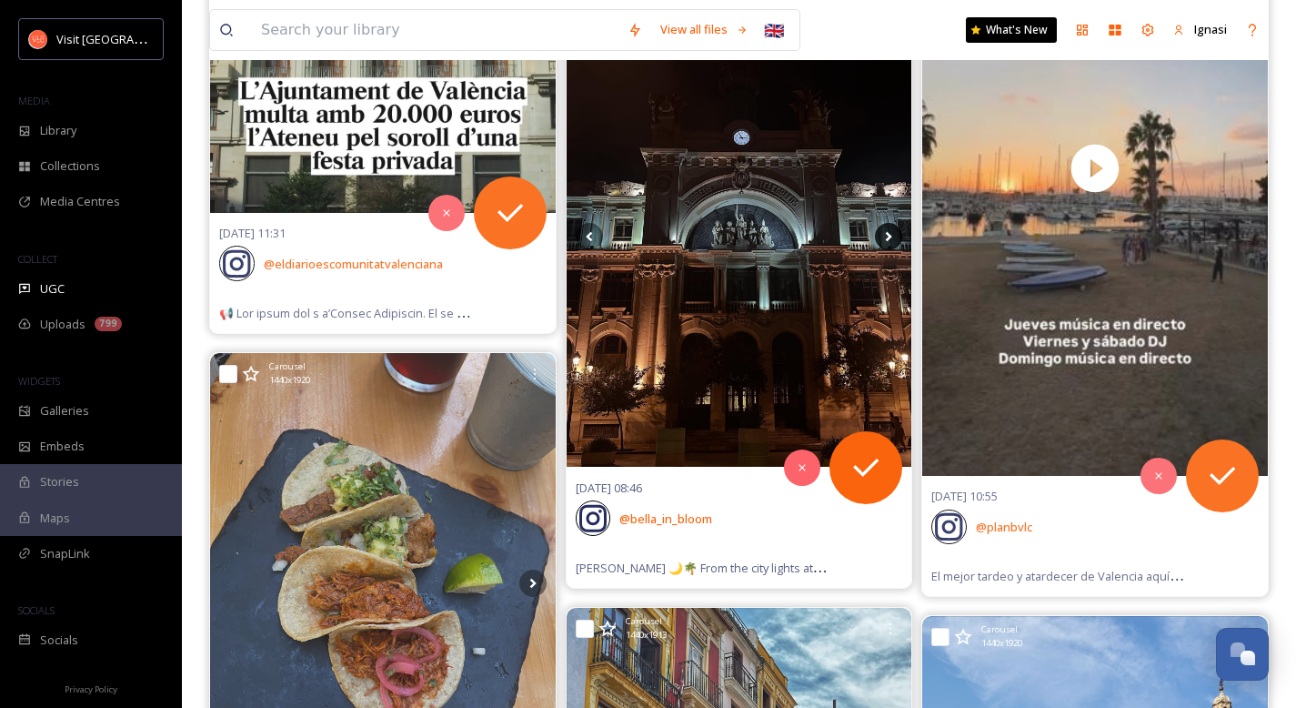
click at [890, 237] on icon at bounding box center [889, 237] width 6 height 10
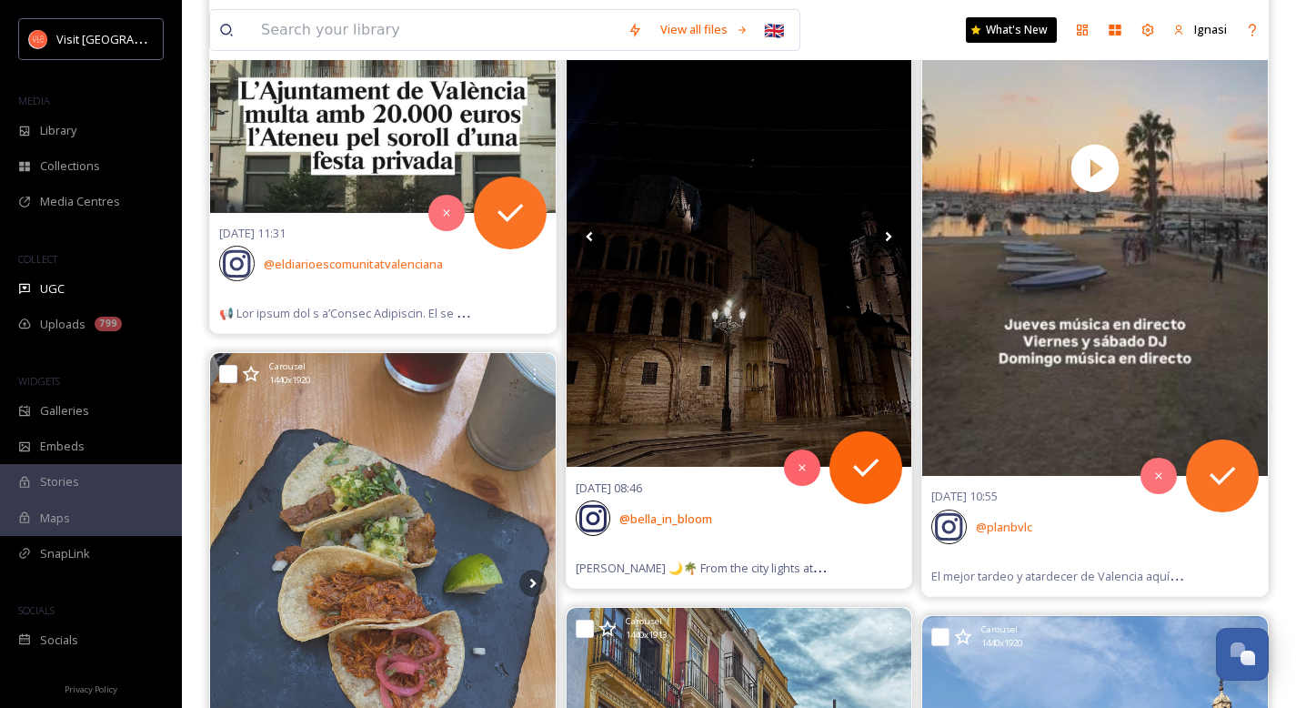
click at [890, 237] on icon at bounding box center [889, 237] width 6 height 10
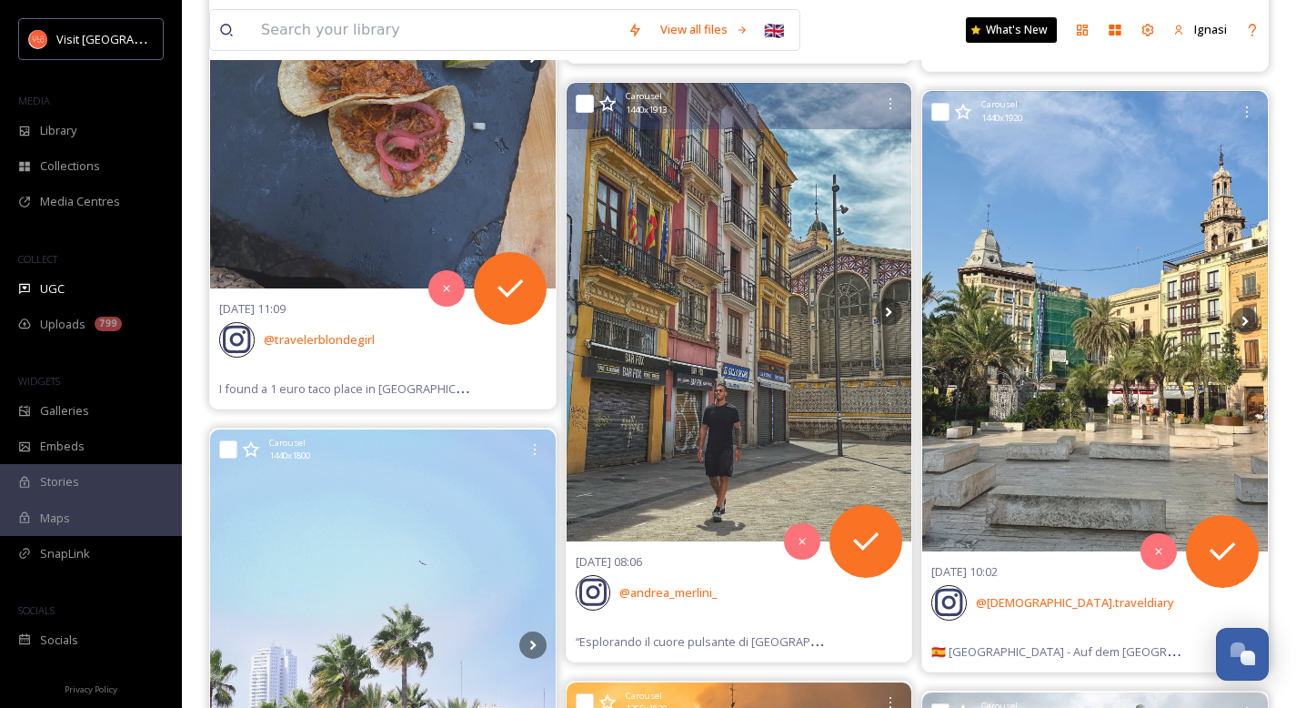
scroll to position [89181, 0]
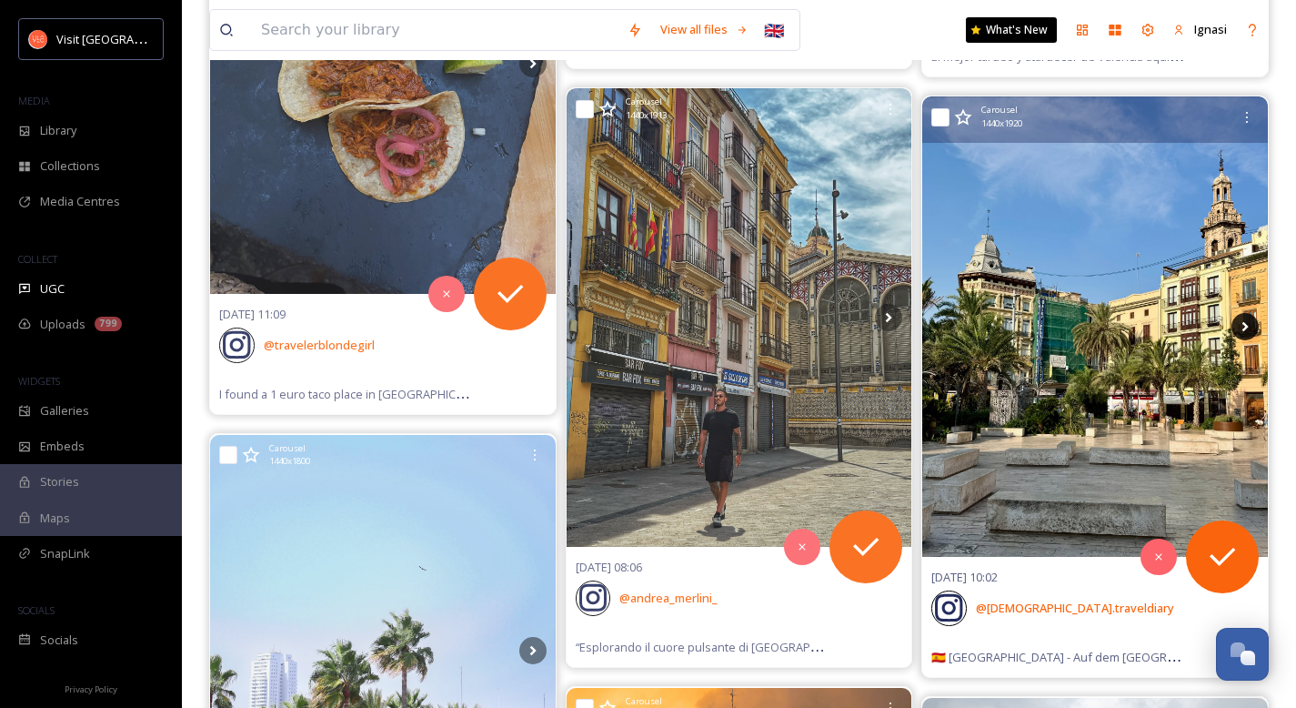
click at [1242, 327] on icon at bounding box center [1244, 326] width 27 height 27
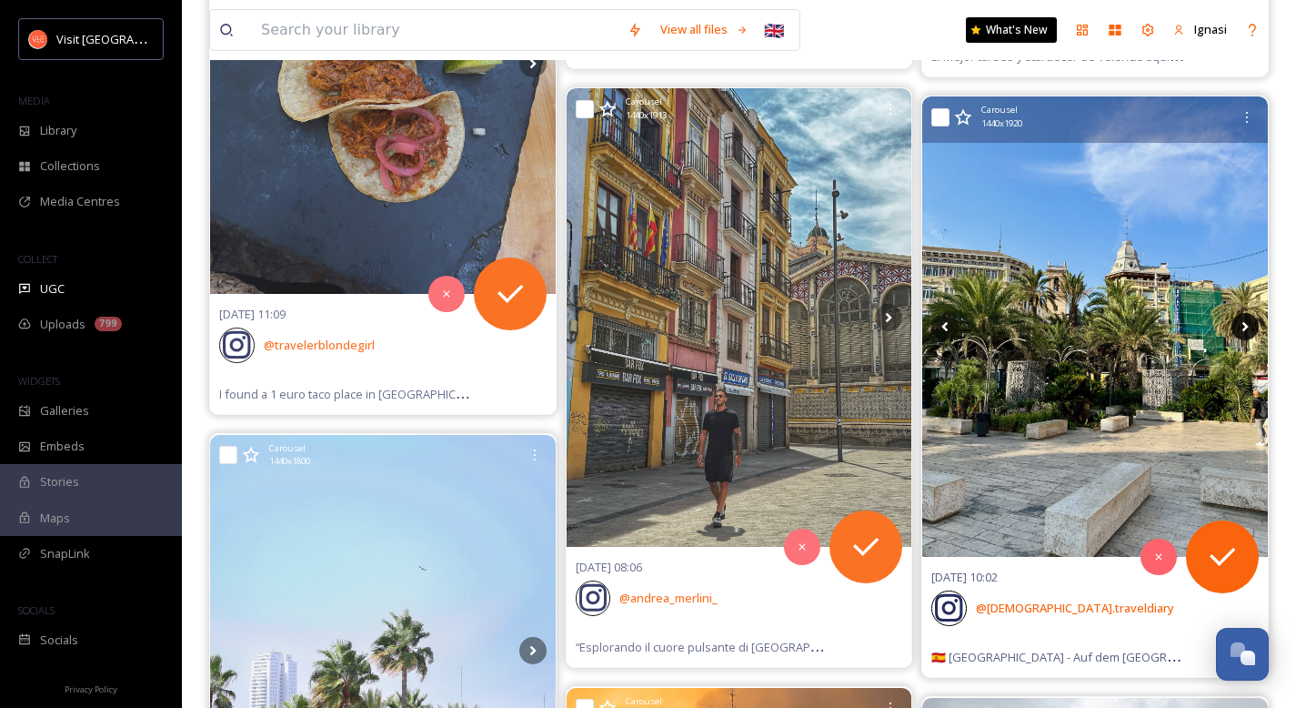
click at [1242, 327] on icon at bounding box center [1244, 326] width 27 height 27
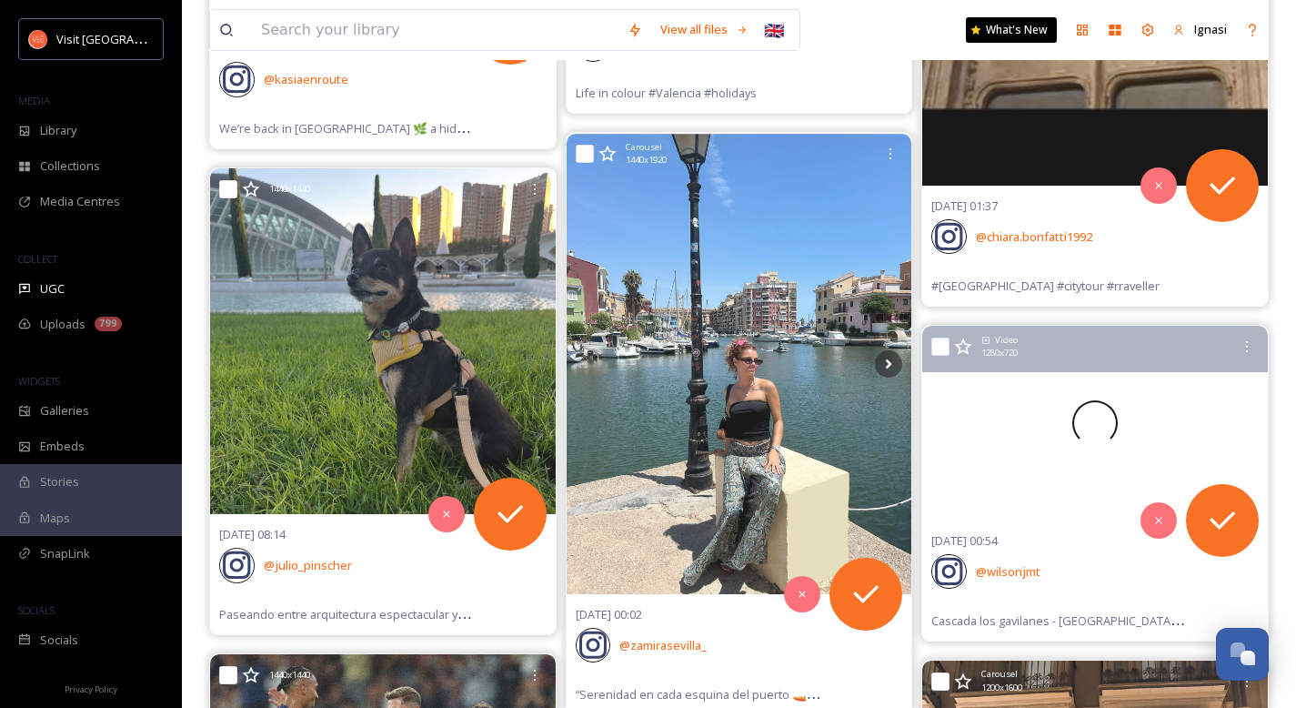
scroll to position [91271, 0]
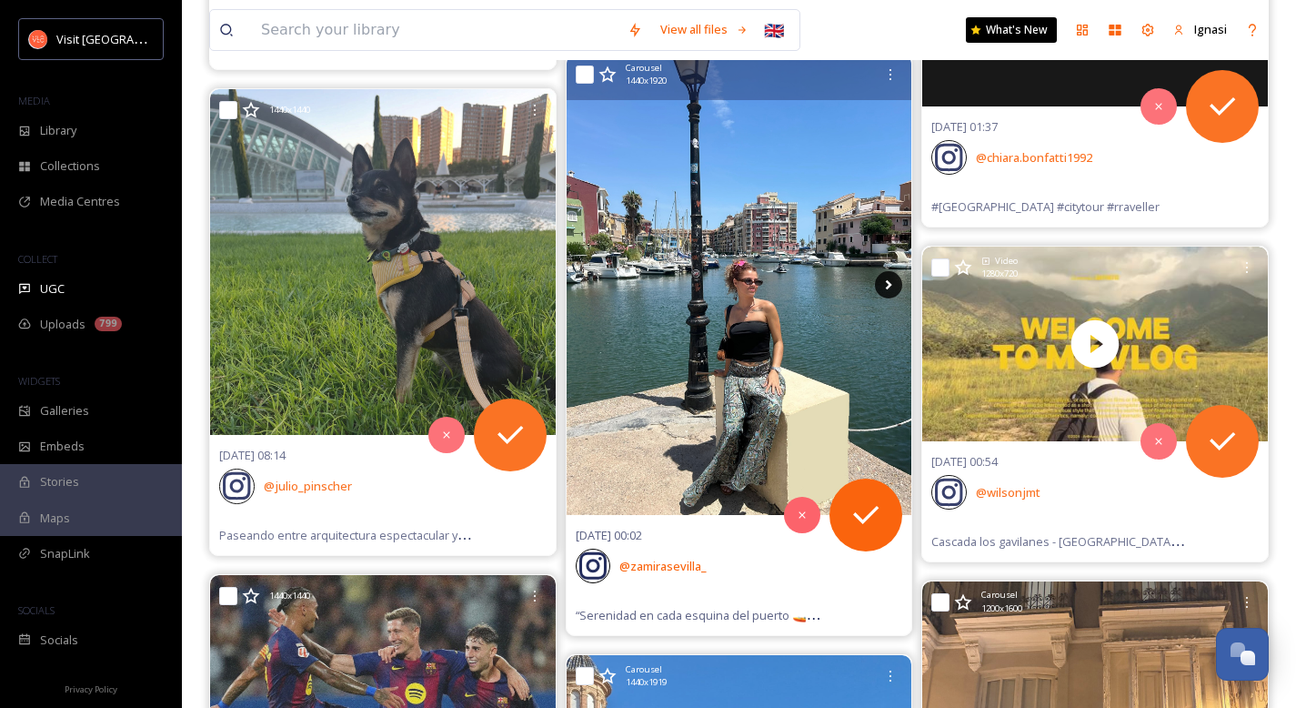
click at [890, 284] on icon at bounding box center [889, 284] width 6 height 10
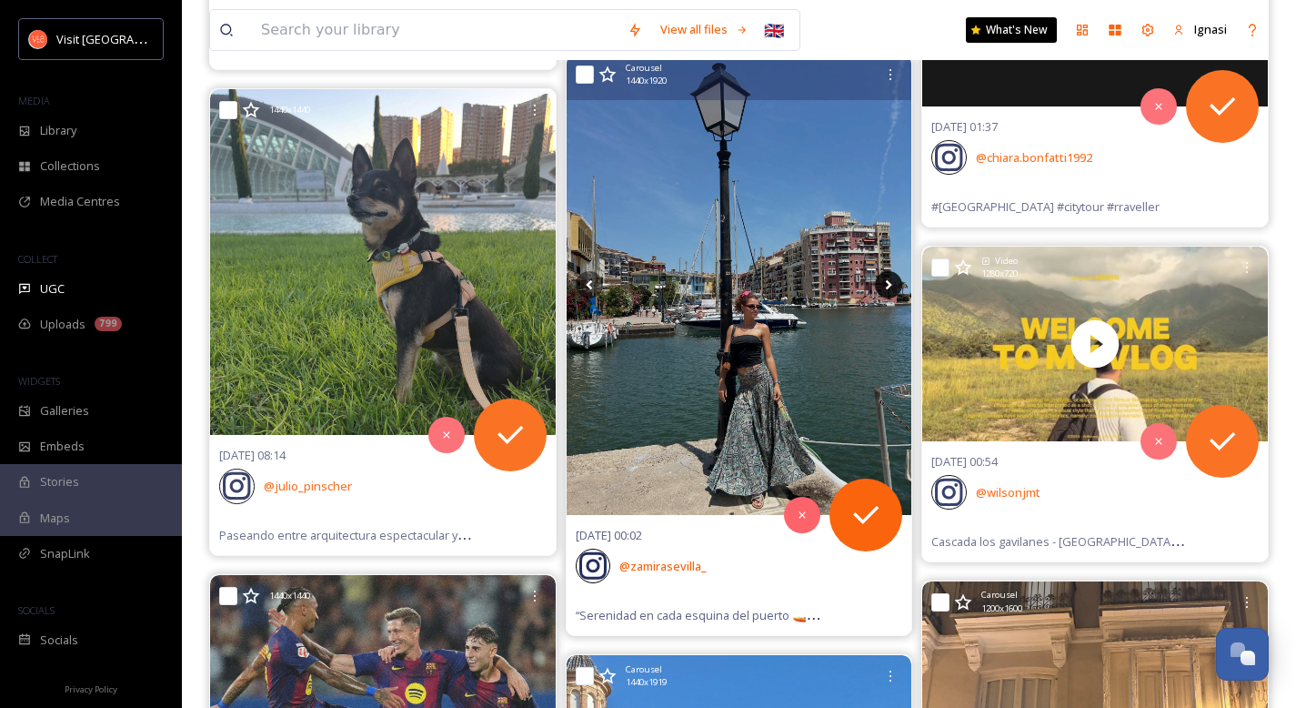
click at [890, 284] on icon at bounding box center [889, 284] width 6 height 10
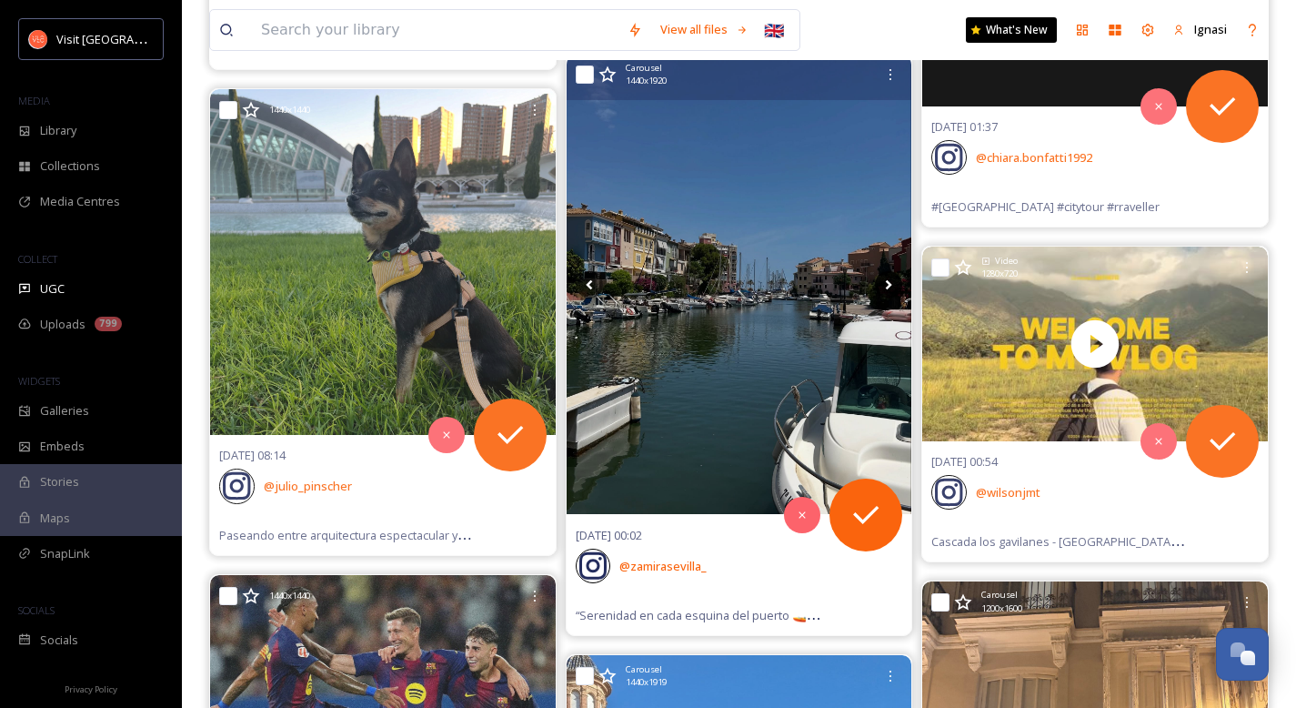
click at [890, 284] on icon at bounding box center [889, 284] width 6 height 10
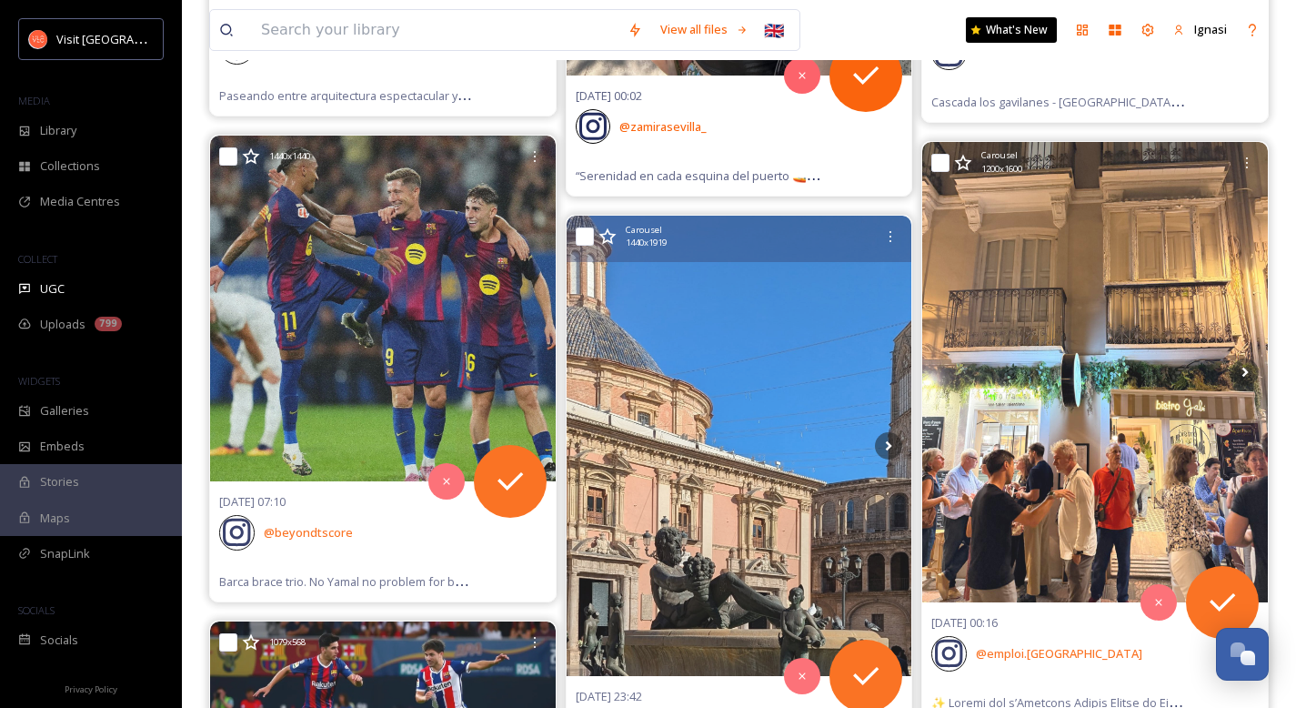
scroll to position [91811, 0]
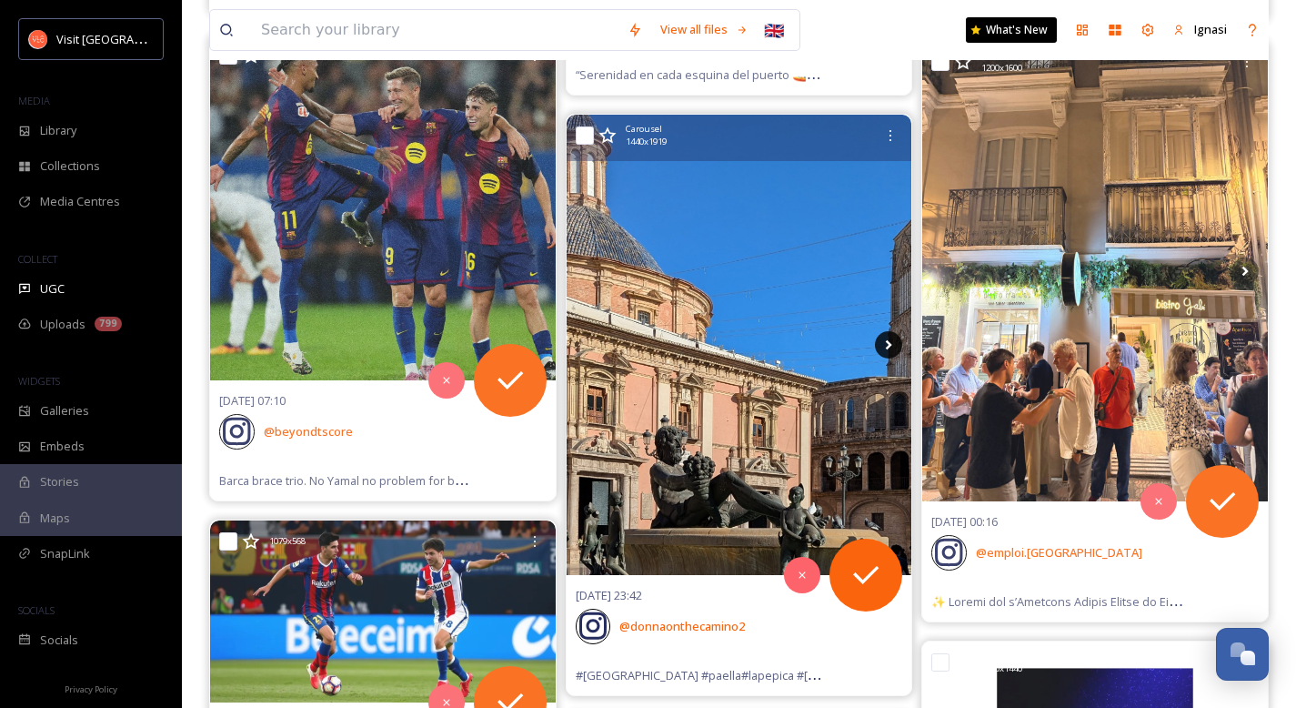
click at [879, 348] on icon at bounding box center [888, 344] width 27 height 27
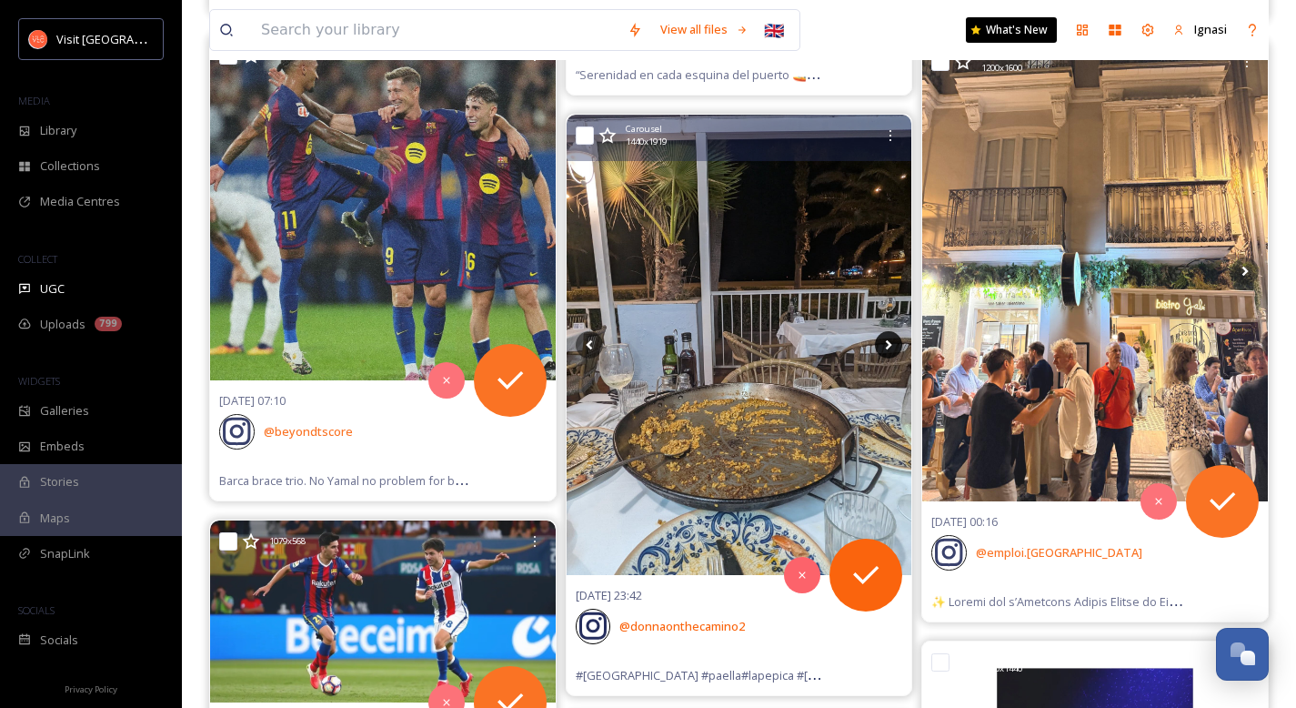
click at [879, 348] on icon at bounding box center [888, 344] width 27 height 27
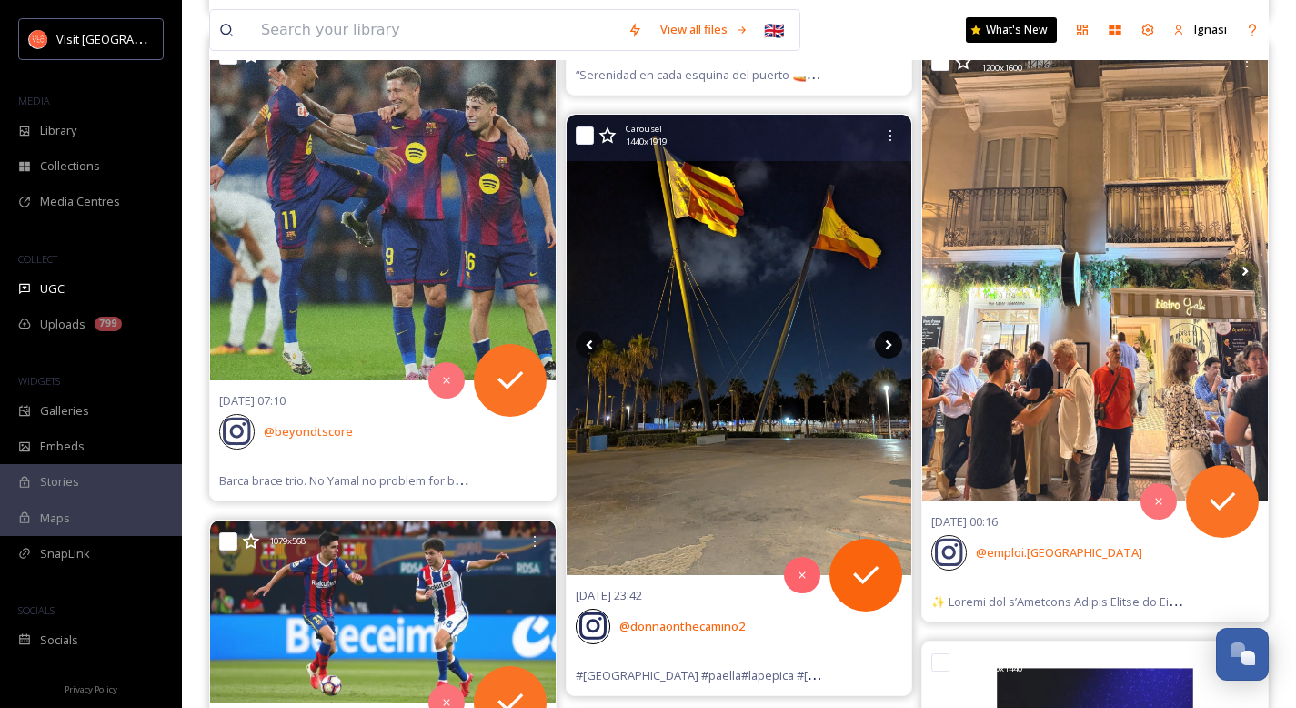
click at [879, 348] on icon at bounding box center [888, 344] width 27 height 27
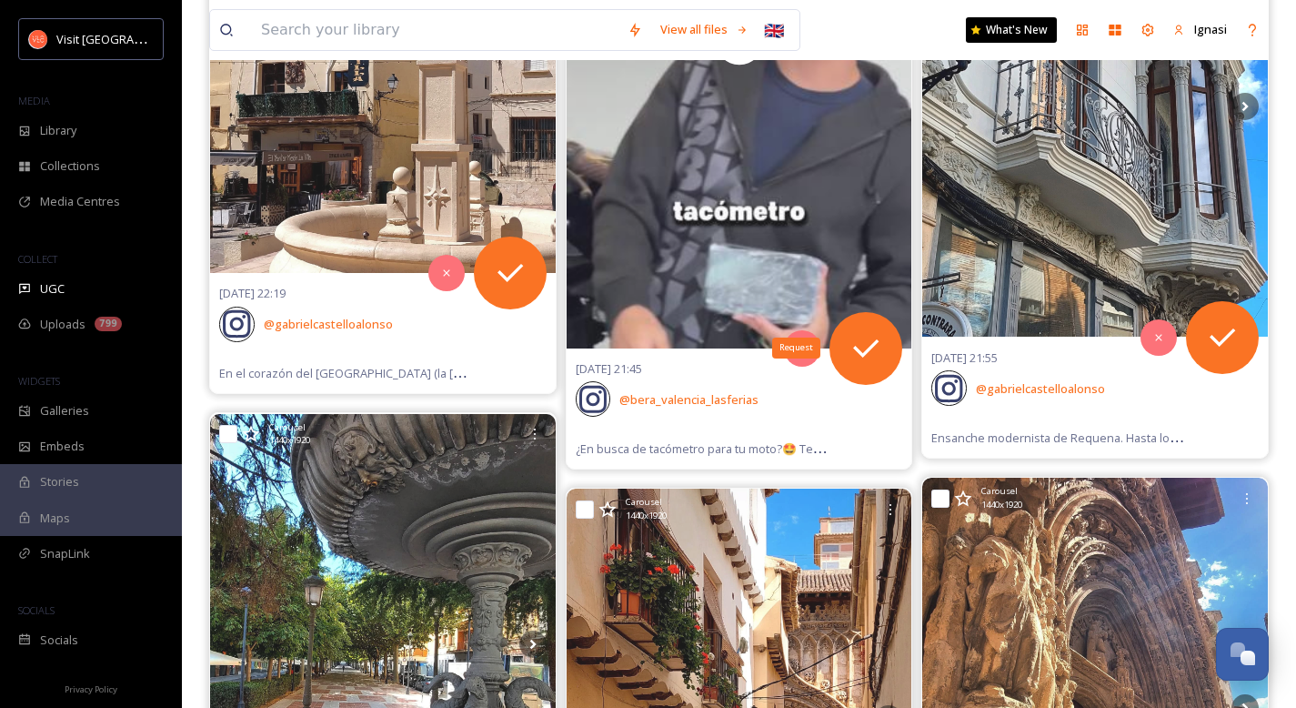
scroll to position [98166, 0]
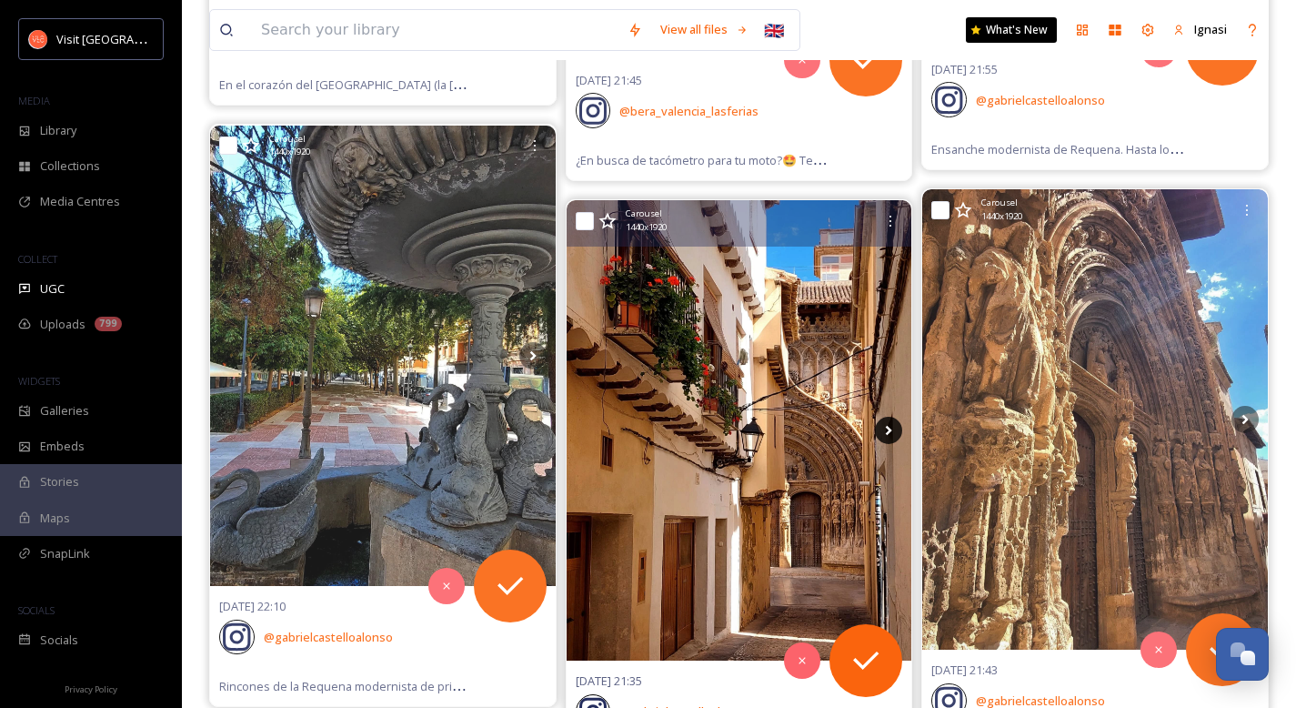
click at [891, 426] on icon at bounding box center [888, 430] width 27 height 27
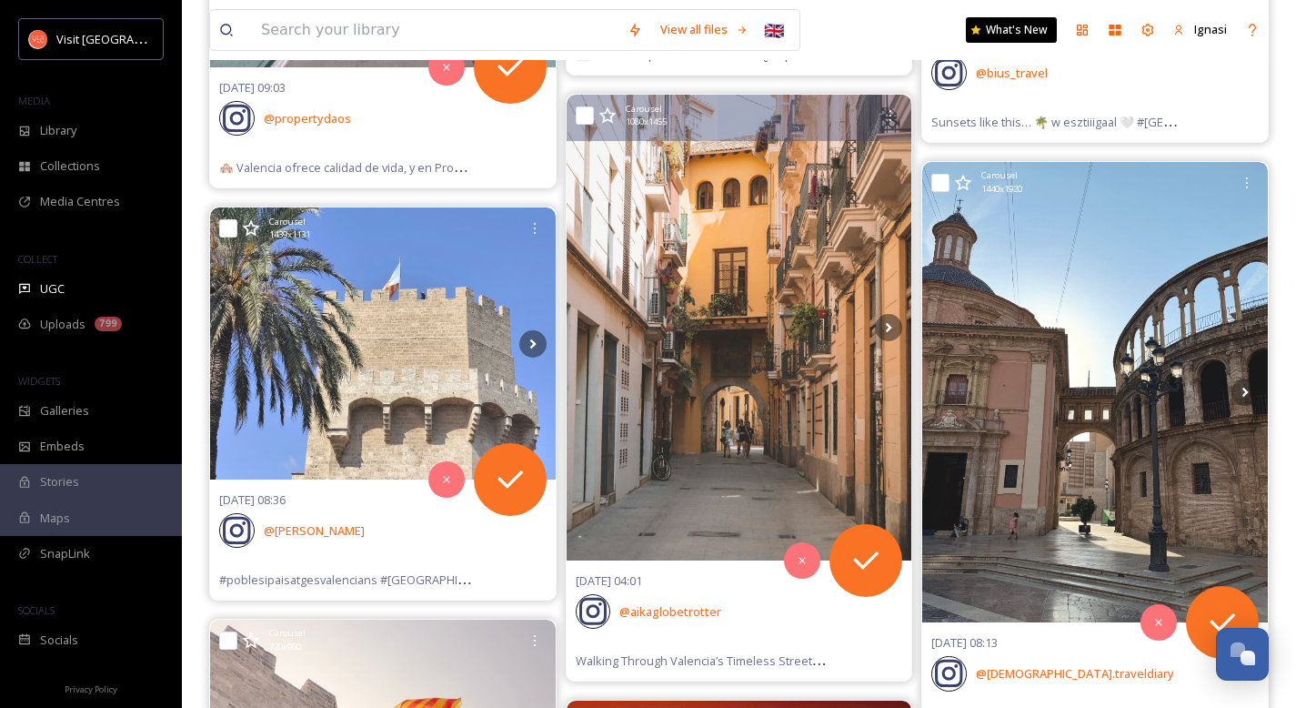
scroll to position [110935, 0]
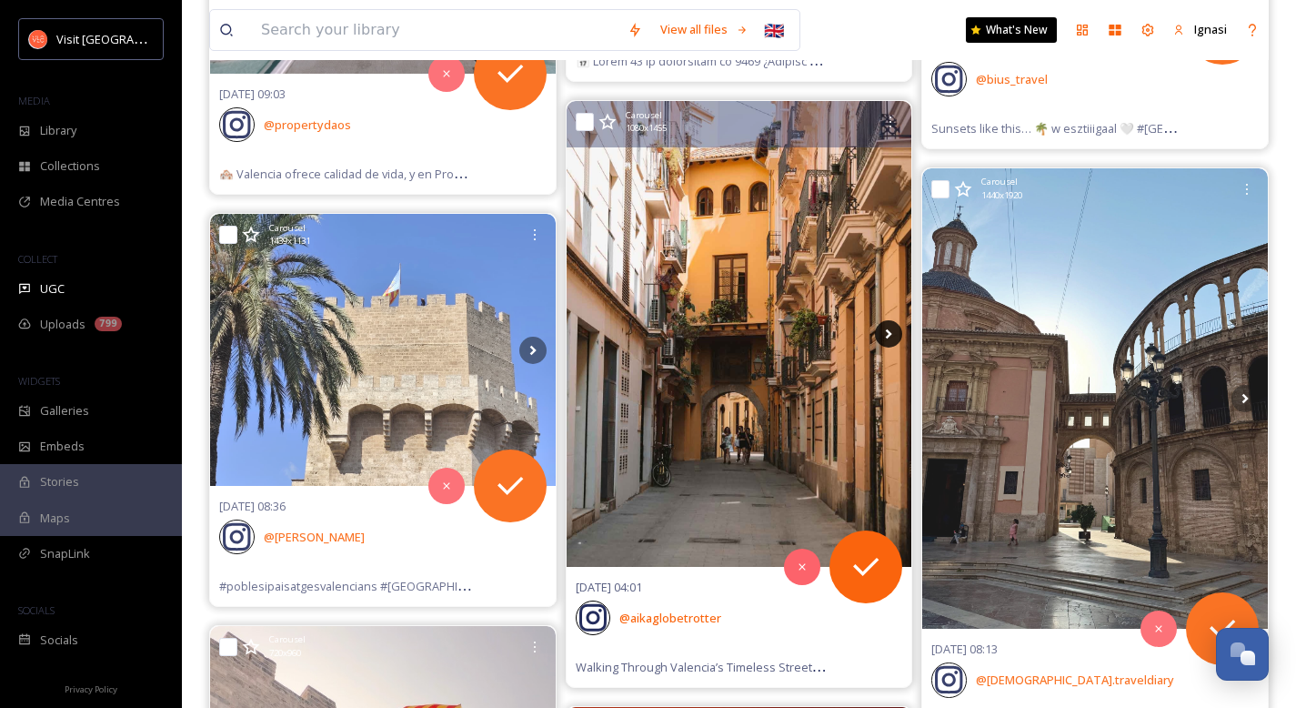
click at [894, 335] on icon at bounding box center [888, 333] width 27 height 27
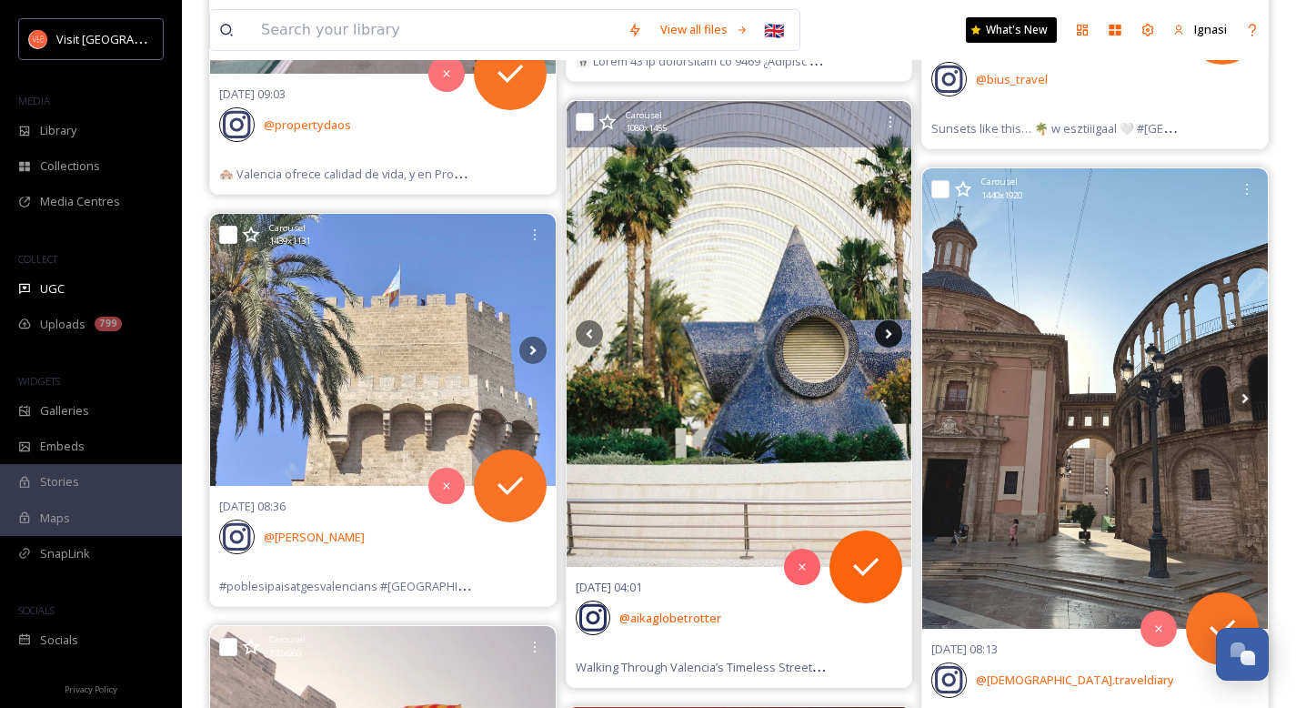
click at [894, 335] on icon at bounding box center [888, 333] width 27 height 27
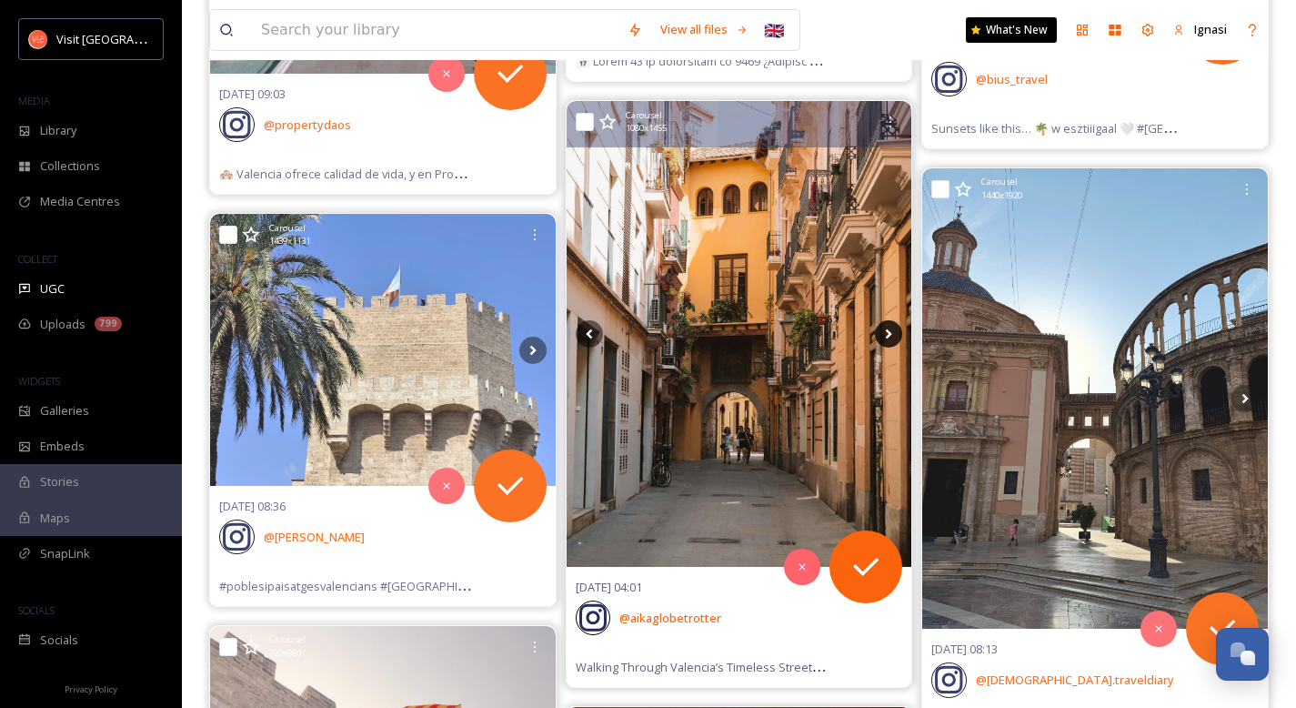
click at [894, 335] on icon at bounding box center [888, 333] width 27 height 27
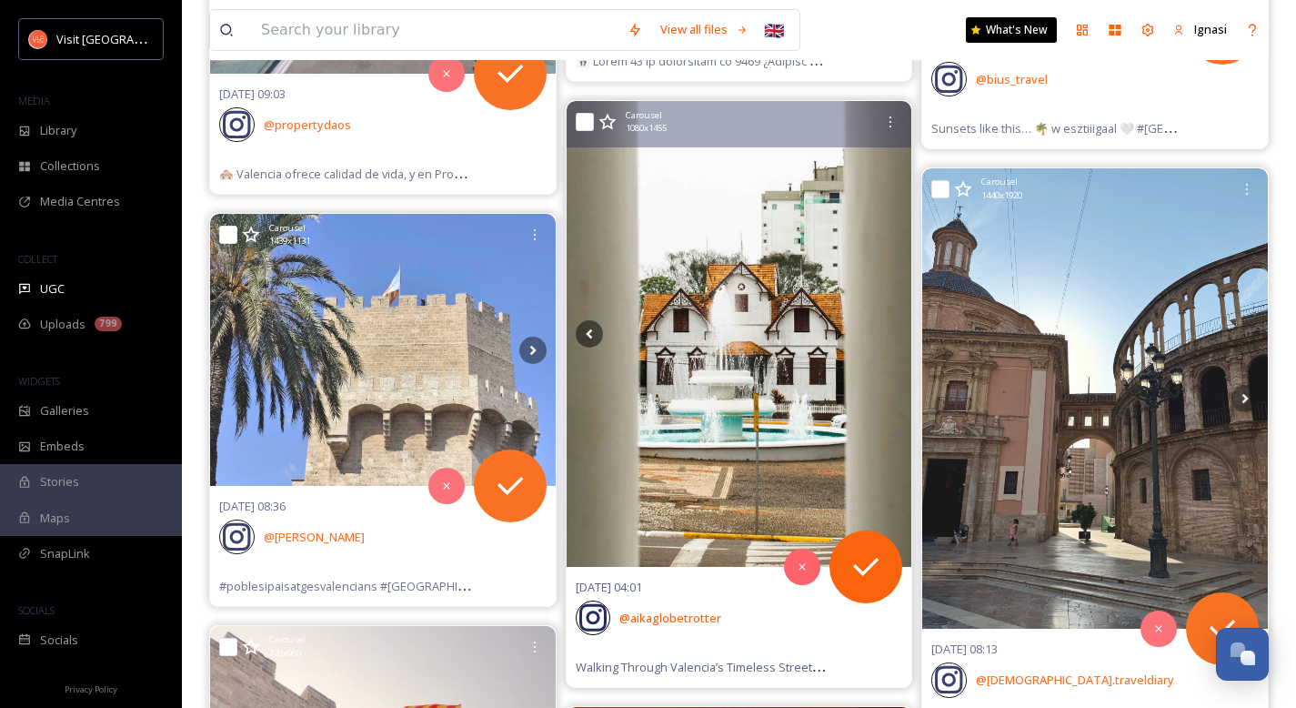
click at [750, 381] on img at bounding box center [740, 334] width 346 height 466
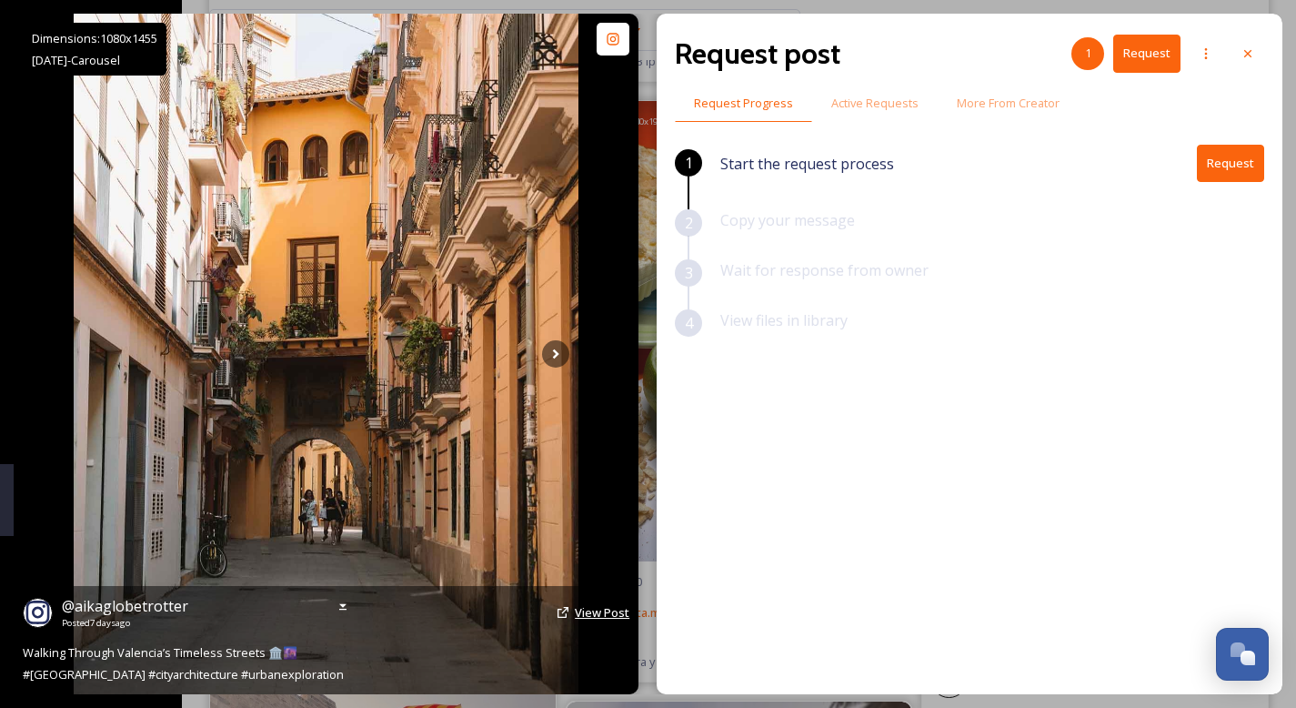
click at [586, 619] on span "View Post" at bounding box center [602, 612] width 55 height 16
click at [611, 614] on span "View Post" at bounding box center [602, 612] width 55 height 16
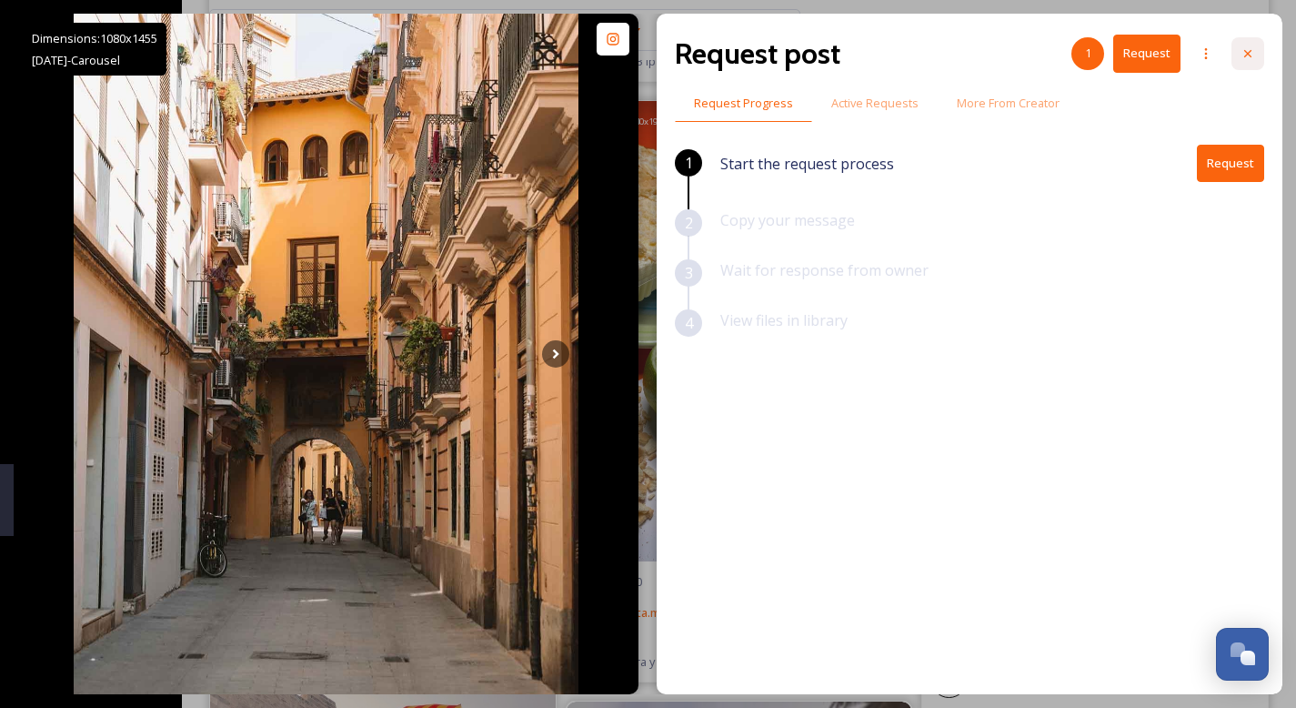
click at [1251, 55] on icon at bounding box center [1248, 53] width 15 height 15
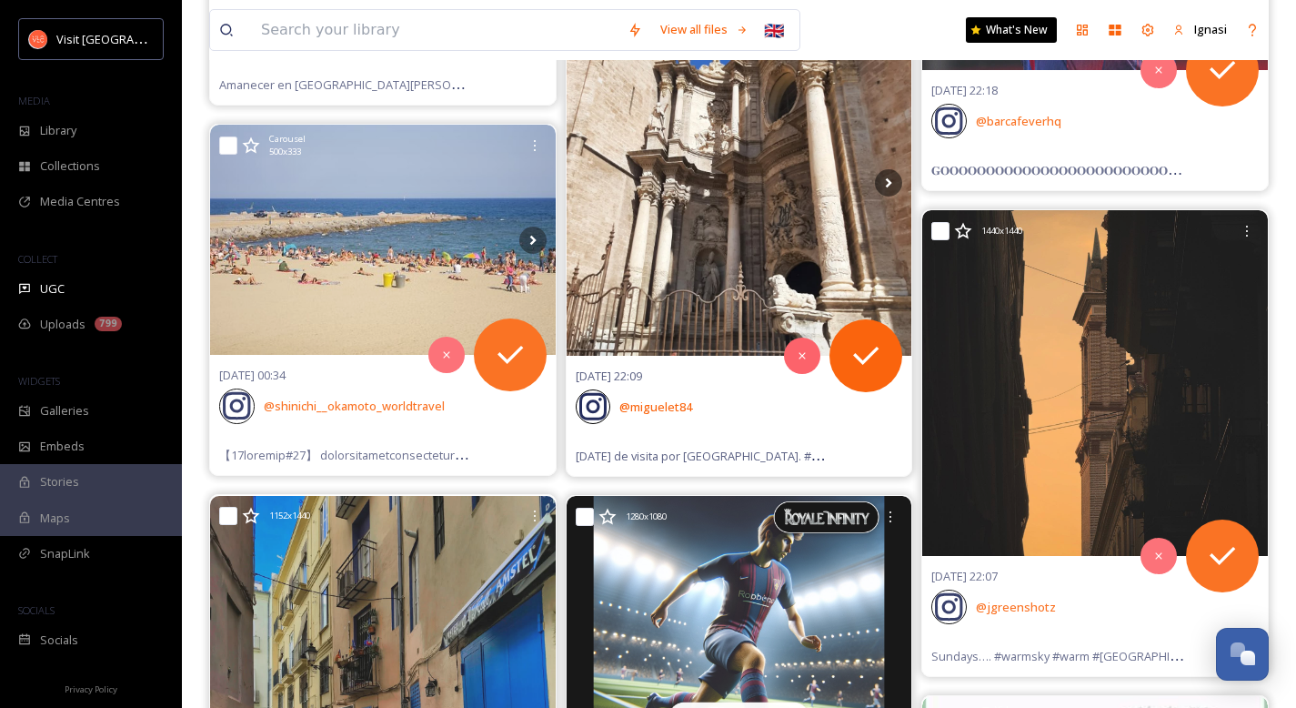
scroll to position [115582, 0]
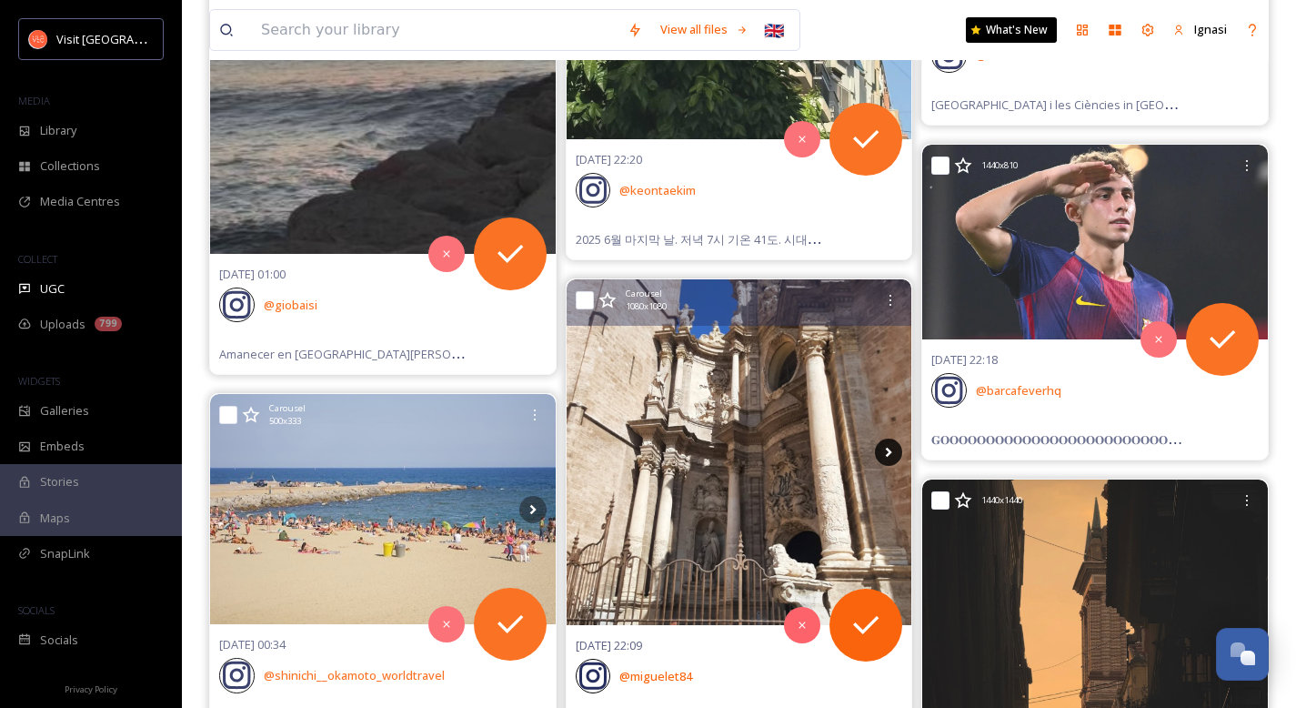
click at [888, 452] on icon at bounding box center [888, 451] width 27 height 27
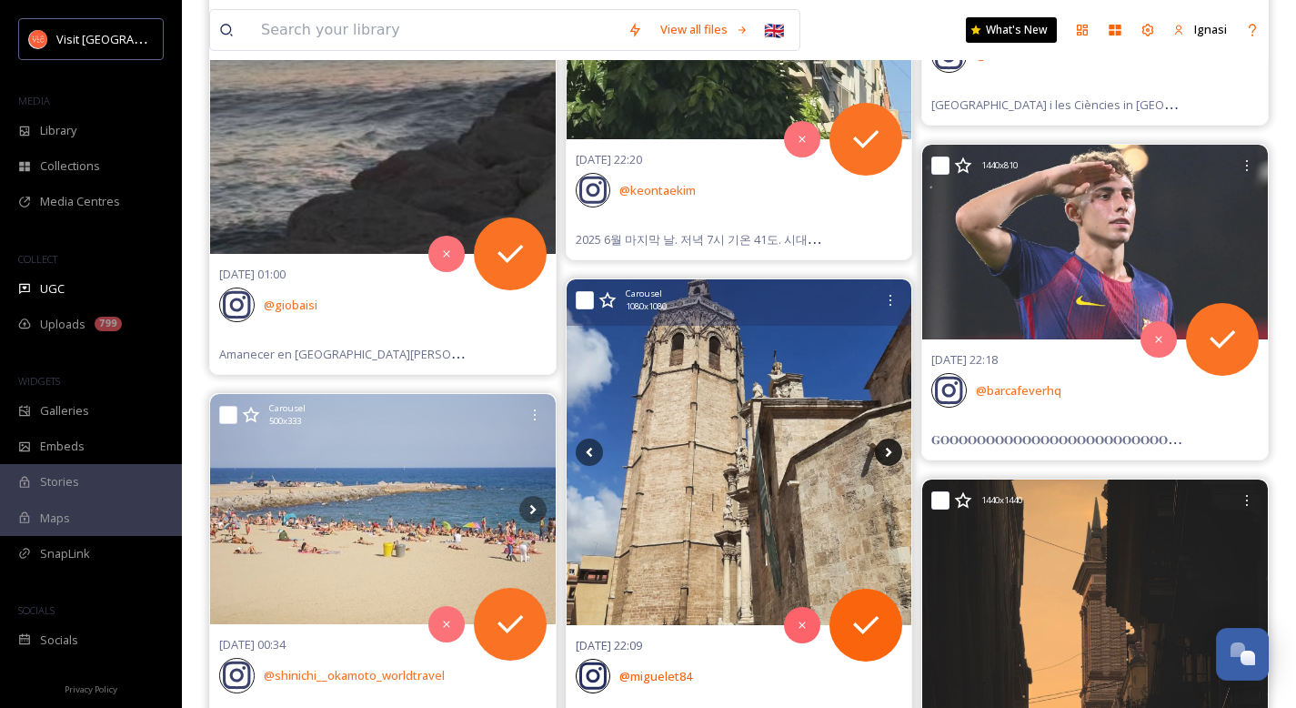
click at [888, 452] on icon at bounding box center [888, 451] width 27 height 27
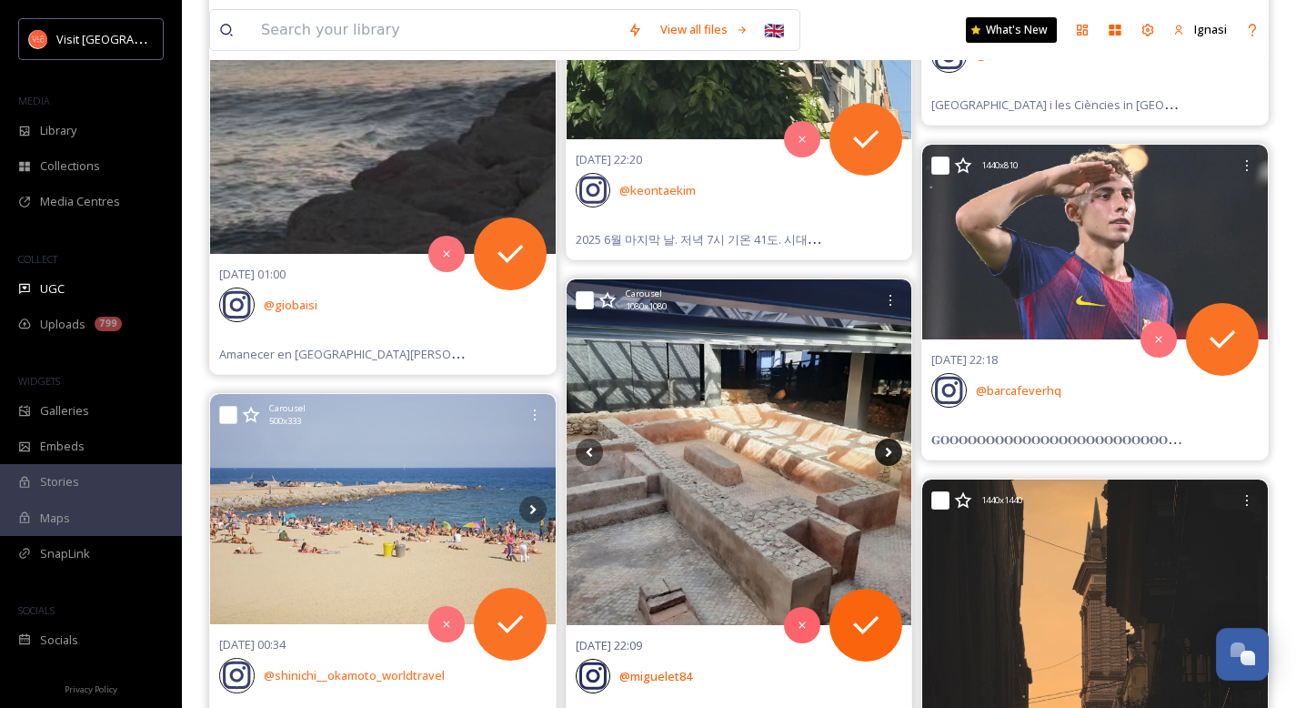
click at [888, 452] on icon at bounding box center [888, 451] width 27 height 27
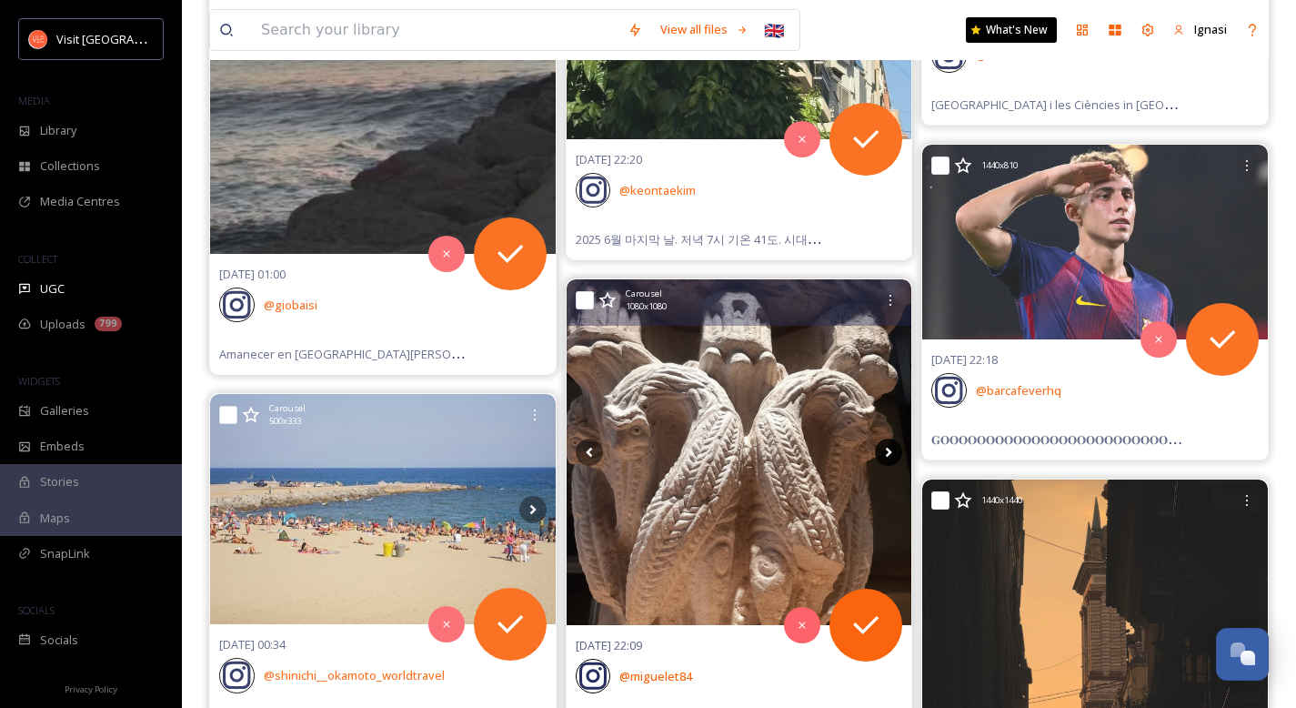
click at [888, 452] on icon at bounding box center [888, 451] width 27 height 27
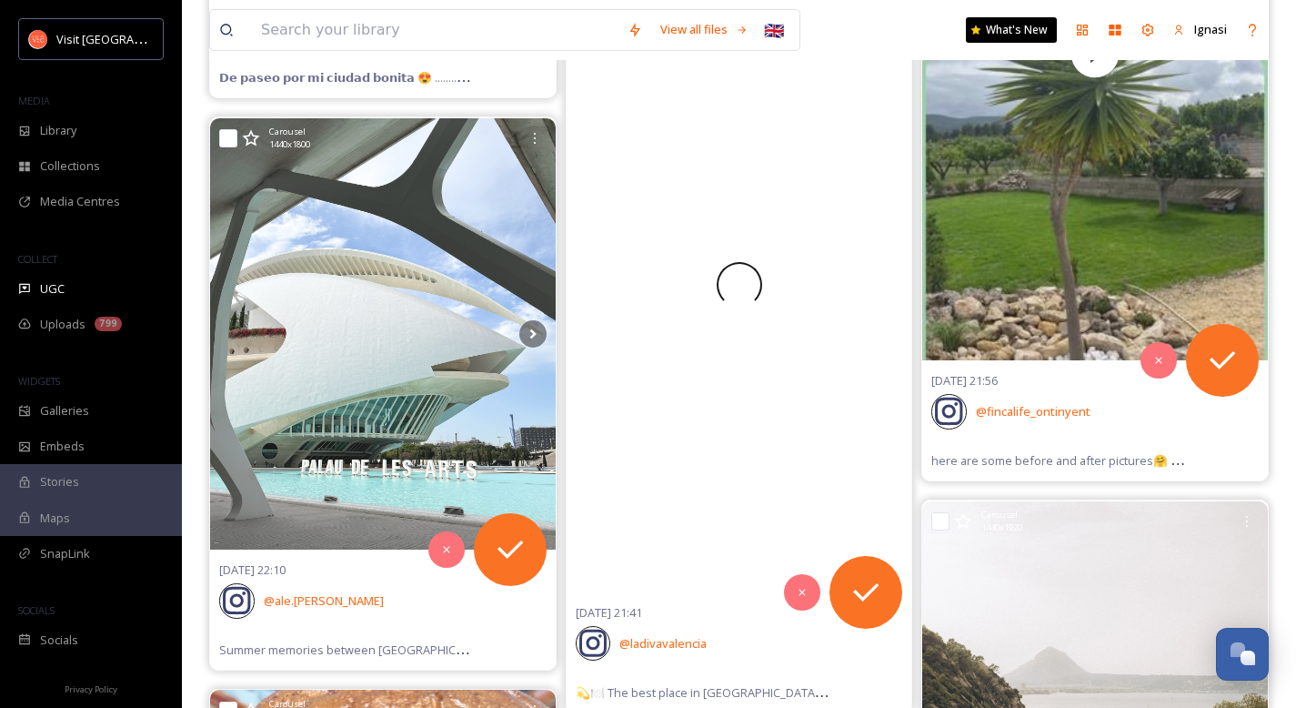
scroll to position [116832, 0]
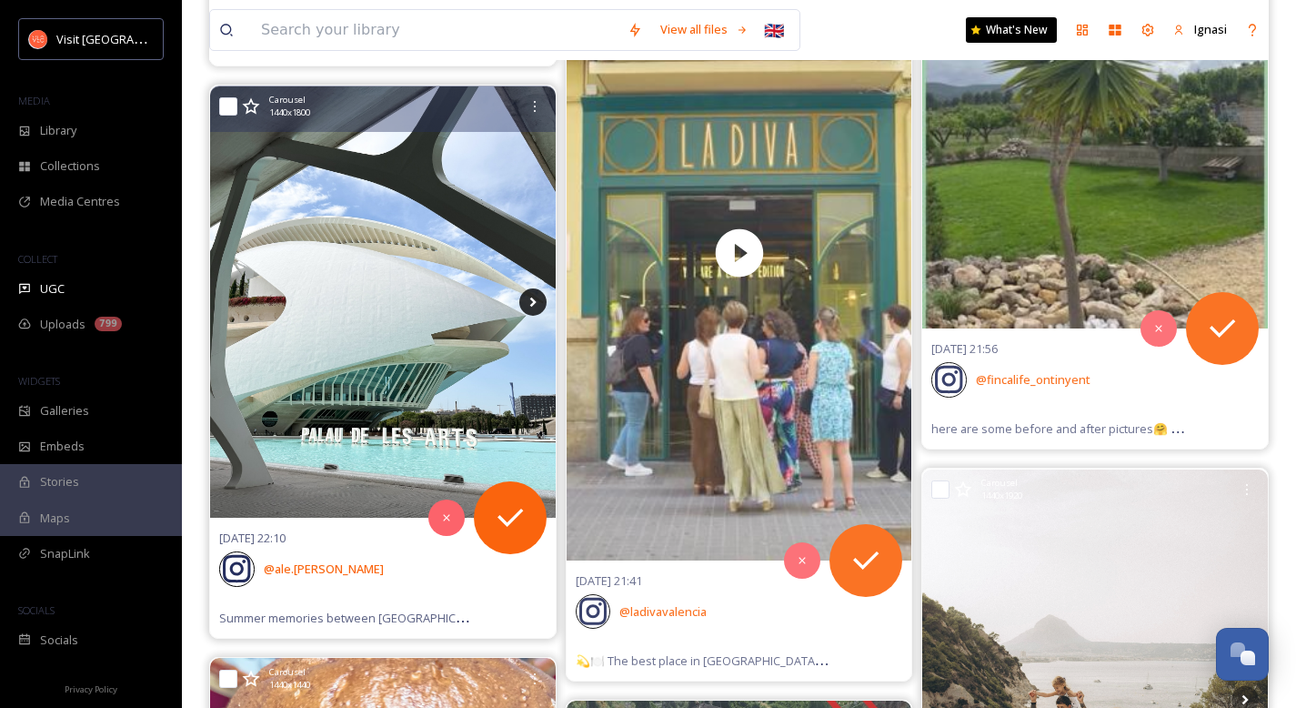
click at [532, 302] on icon at bounding box center [532, 301] width 6 height 10
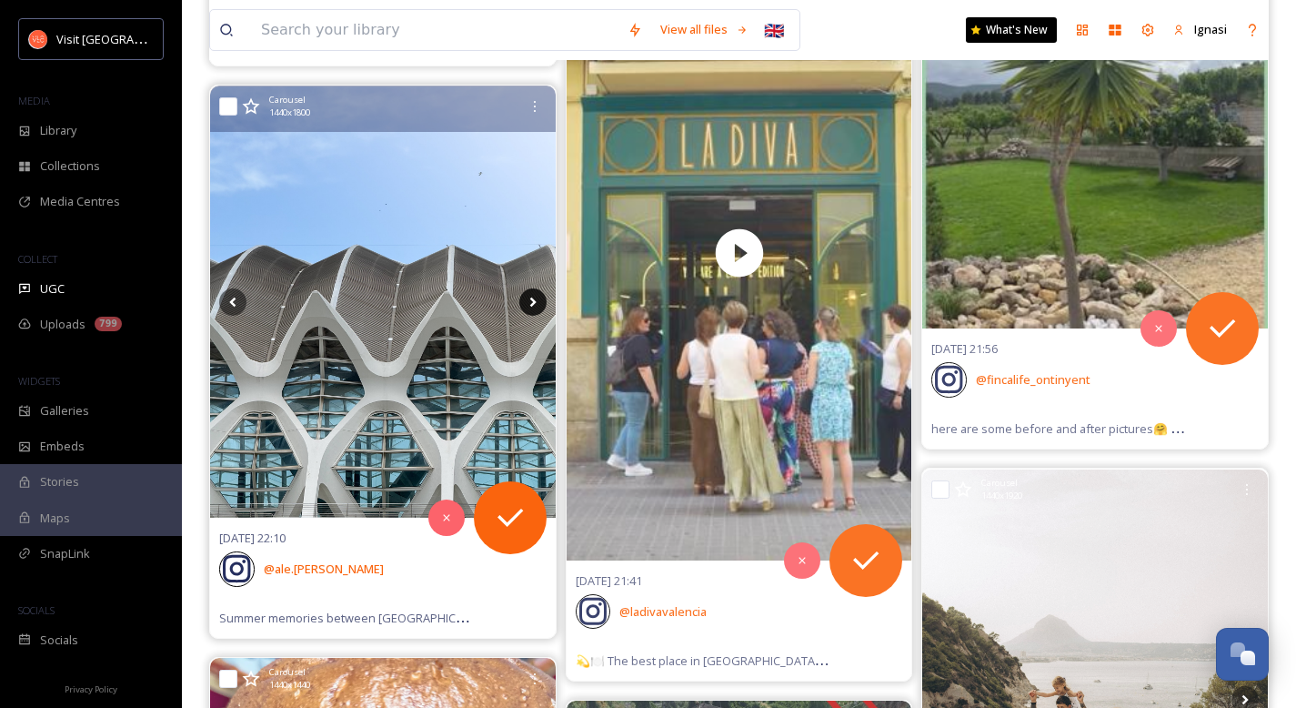
click at [532, 302] on icon at bounding box center [532, 301] width 6 height 10
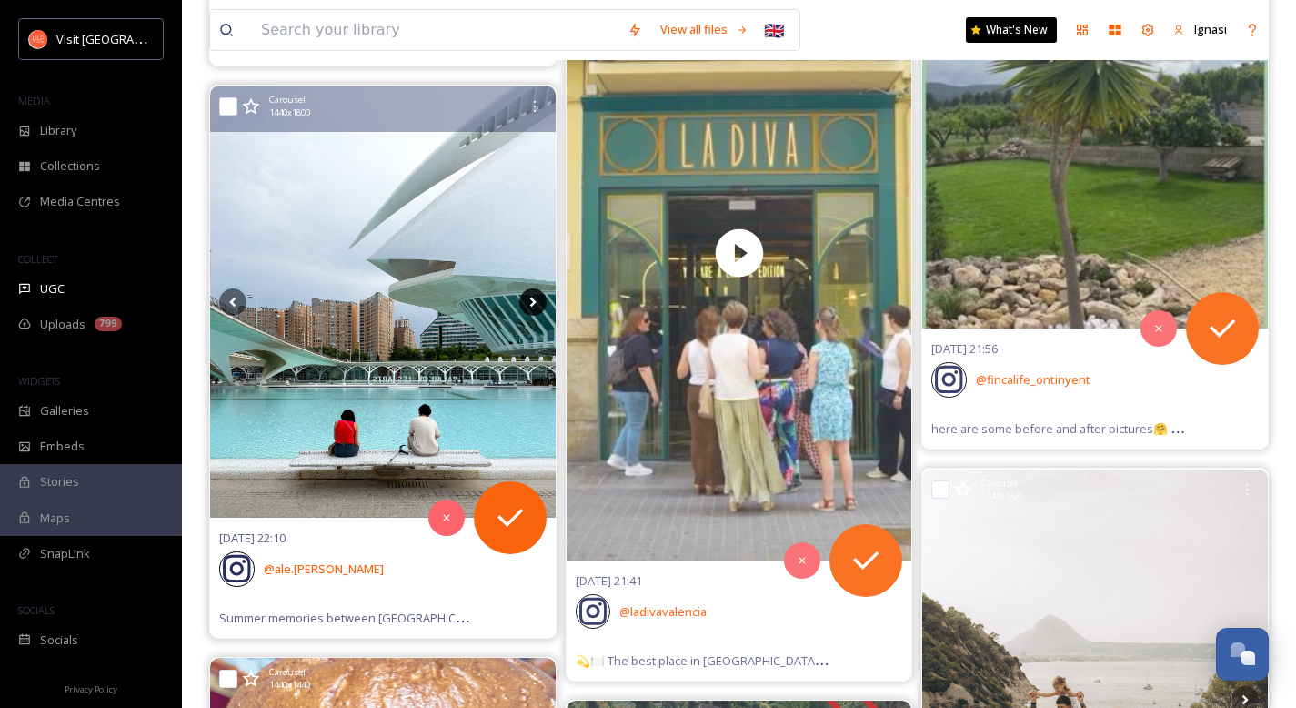
click at [532, 302] on icon at bounding box center [532, 301] width 6 height 10
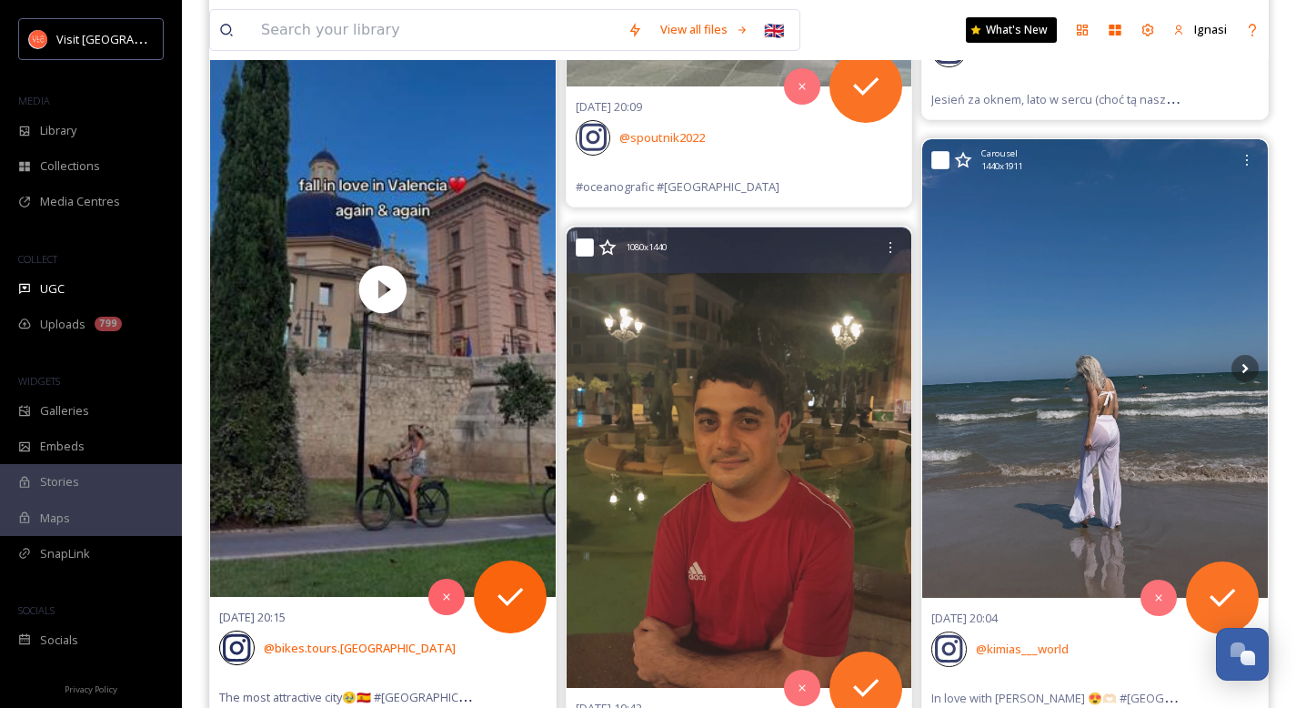
scroll to position [121031, 0]
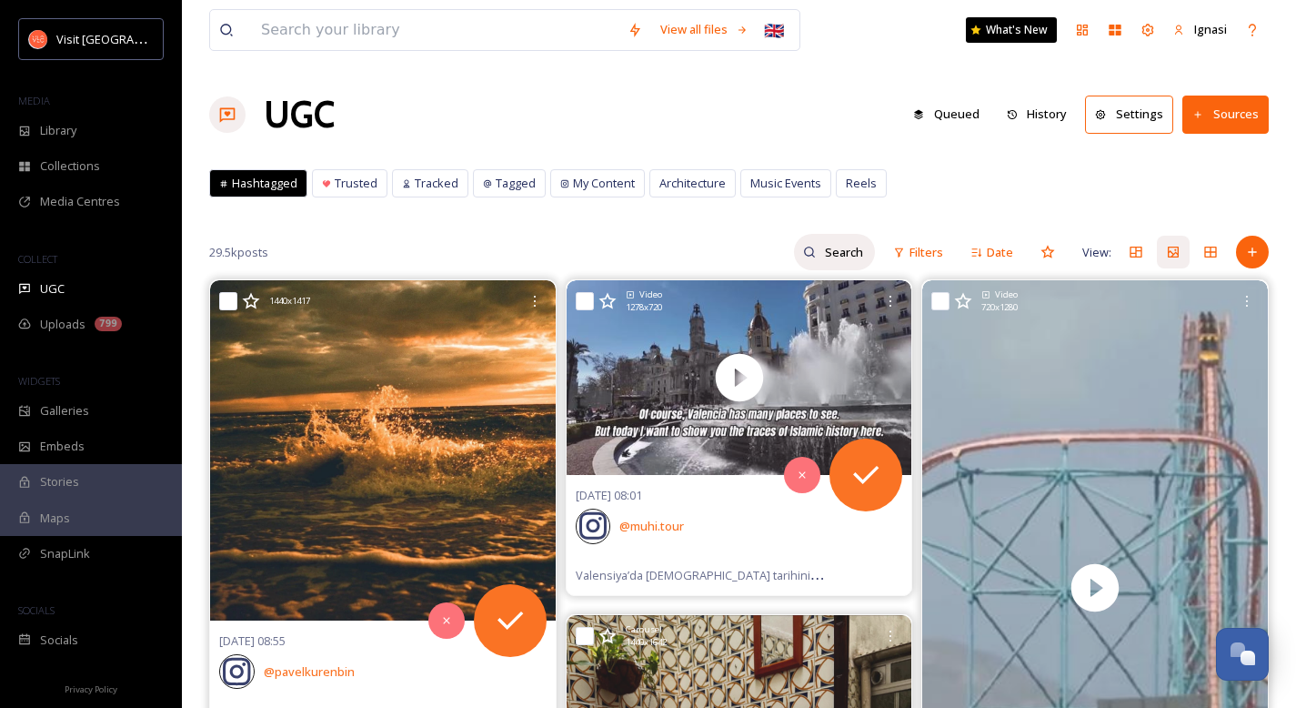
click at [834, 254] on input at bounding box center [845, 252] width 59 height 36
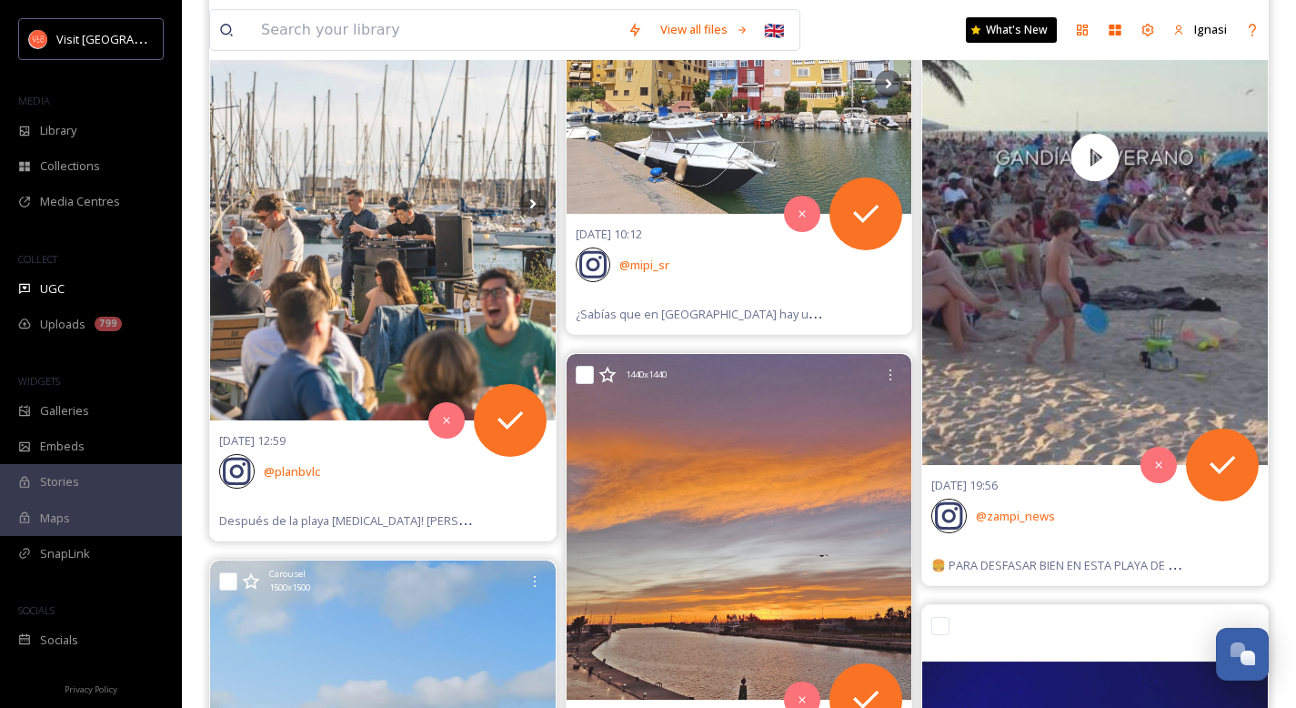
scroll to position [3006, 0]
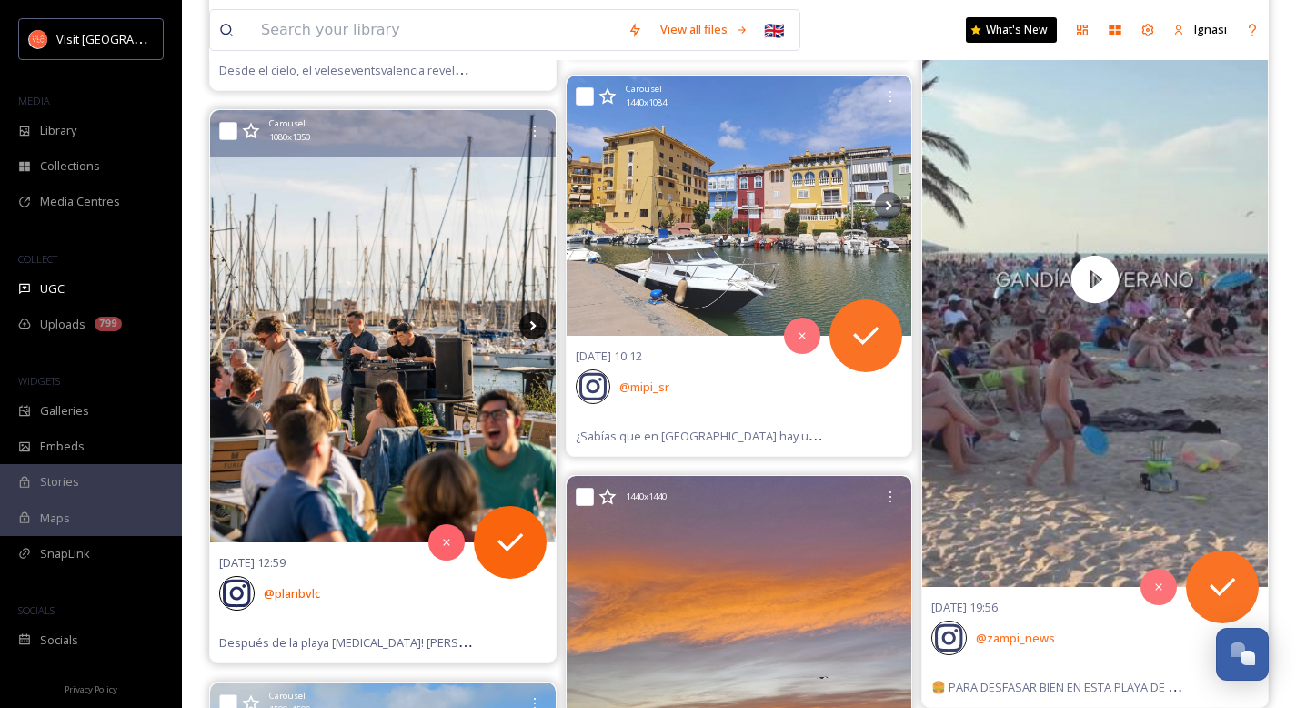
click at [530, 323] on icon at bounding box center [532, 326] width 6 height 10
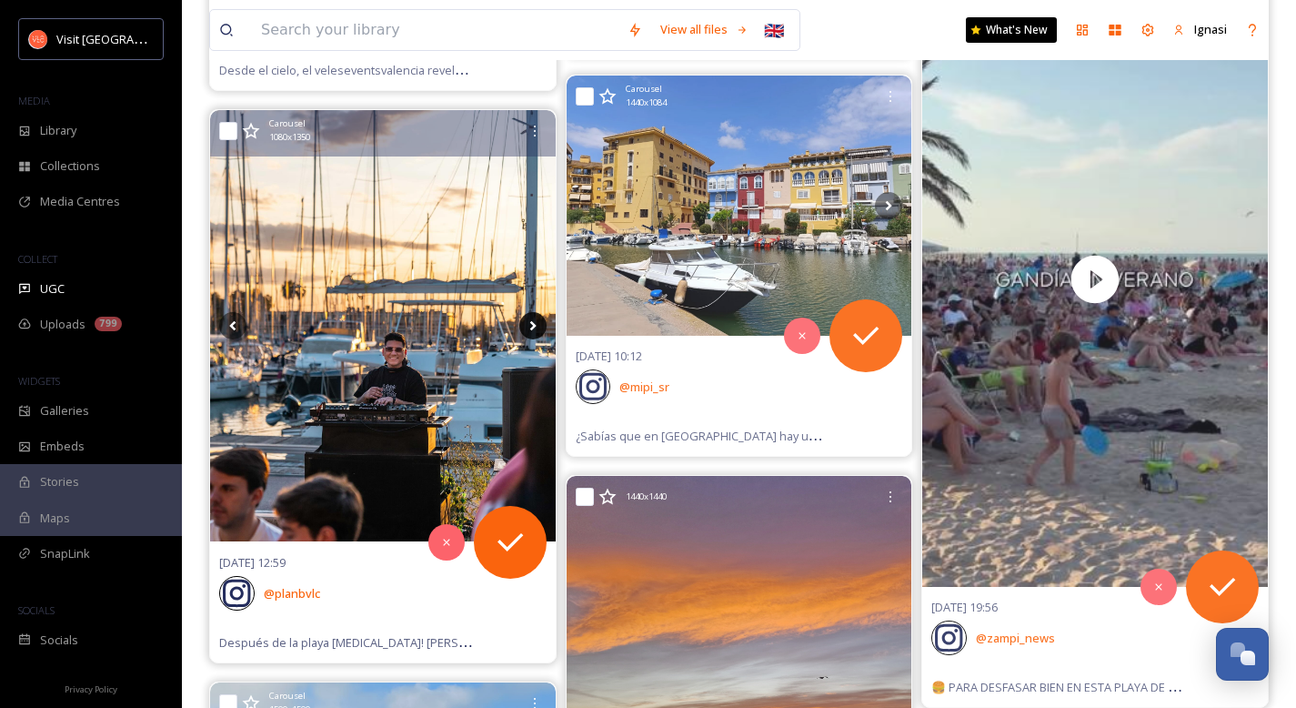
click at [530, 323] on icon at bounding box center [532, 326] width 6 height 10
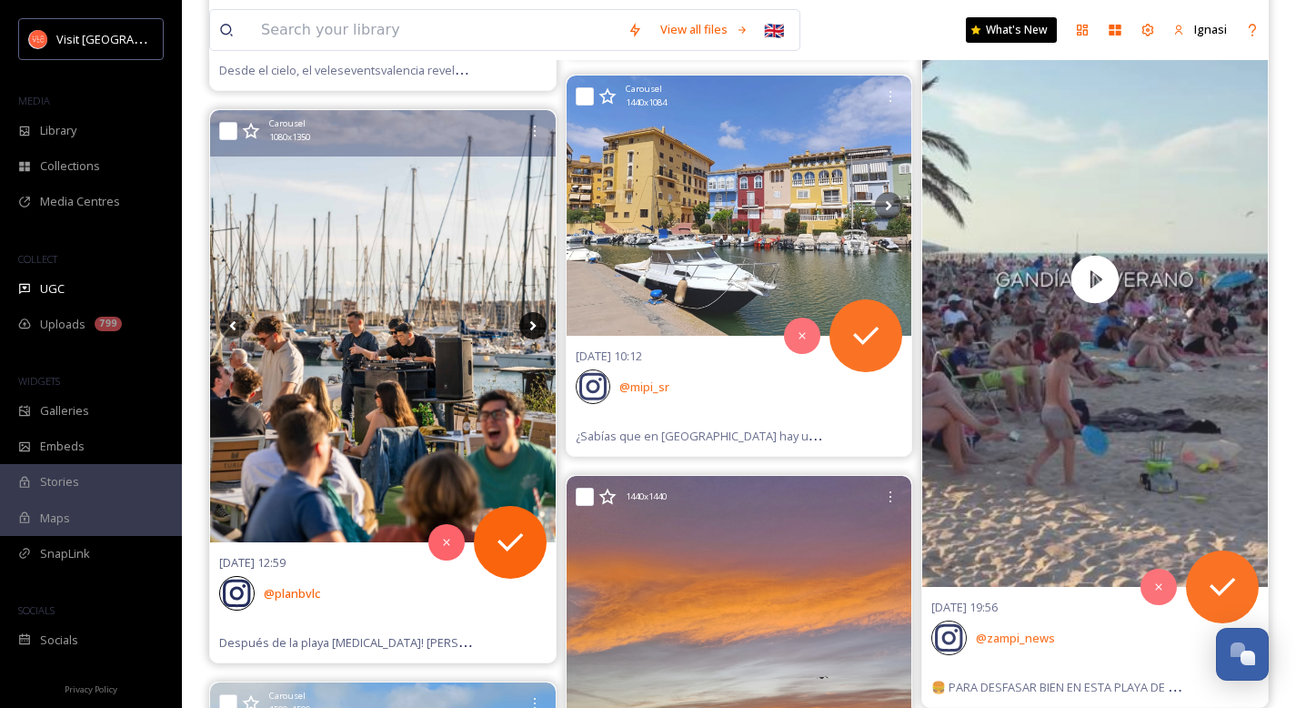
click at [530, 323] on icon at bounding box center [532, 326] width 6 height 10
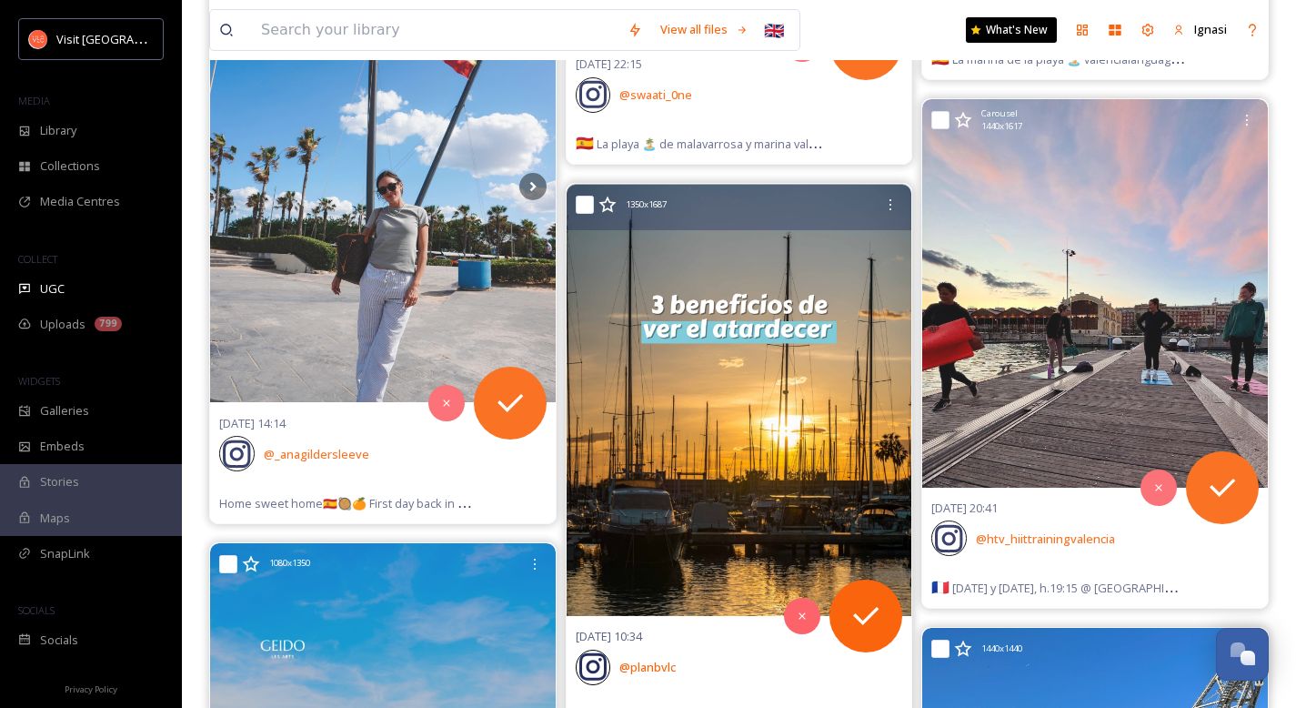
scroll to position [6584, 0]
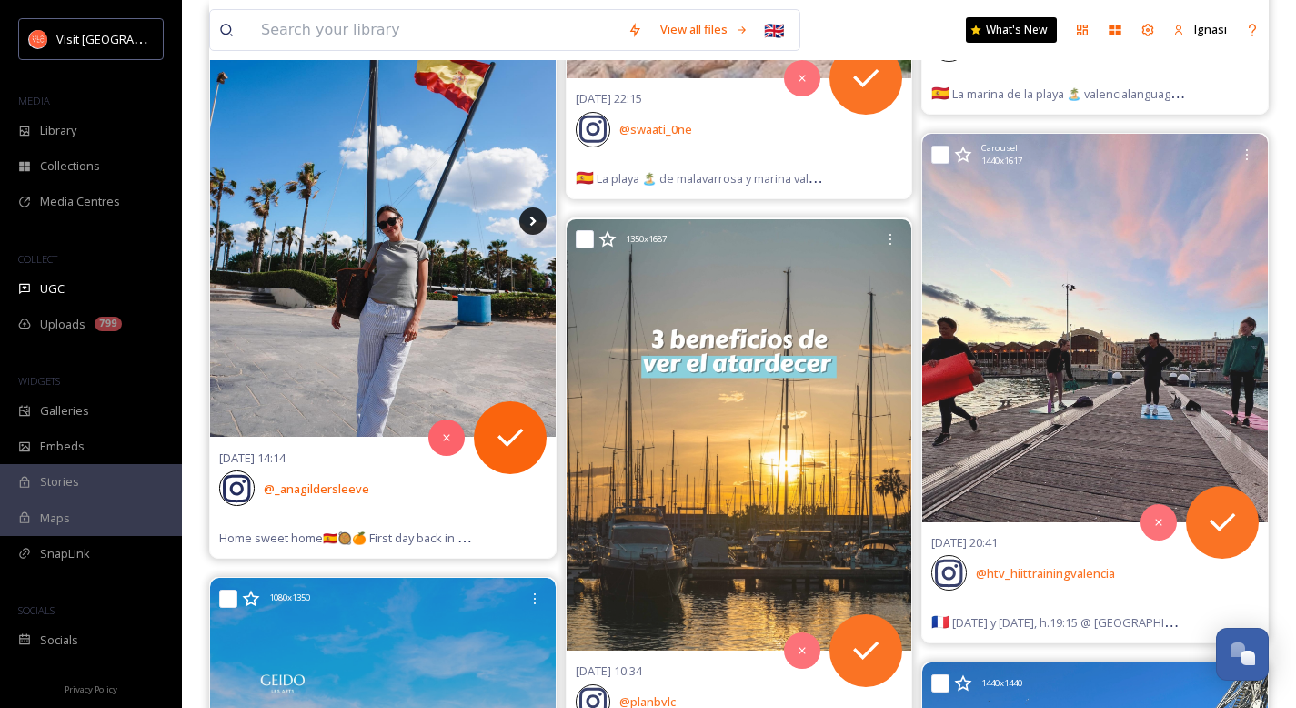
click at [534, 223] on icon at bounding box center [532, 220] width 27 height 27
click at [537, 216] on icon at bounding box center [532, 220] width 27 height 27
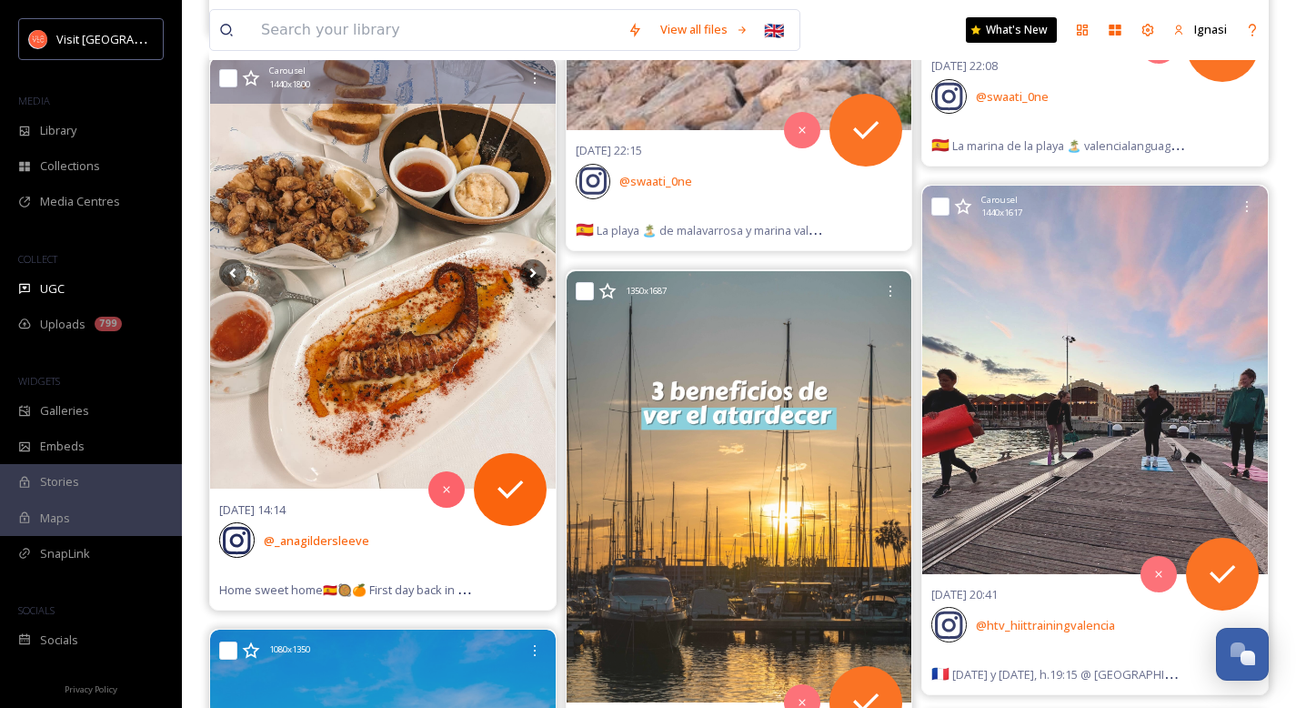
scroll to position [6450, 0]
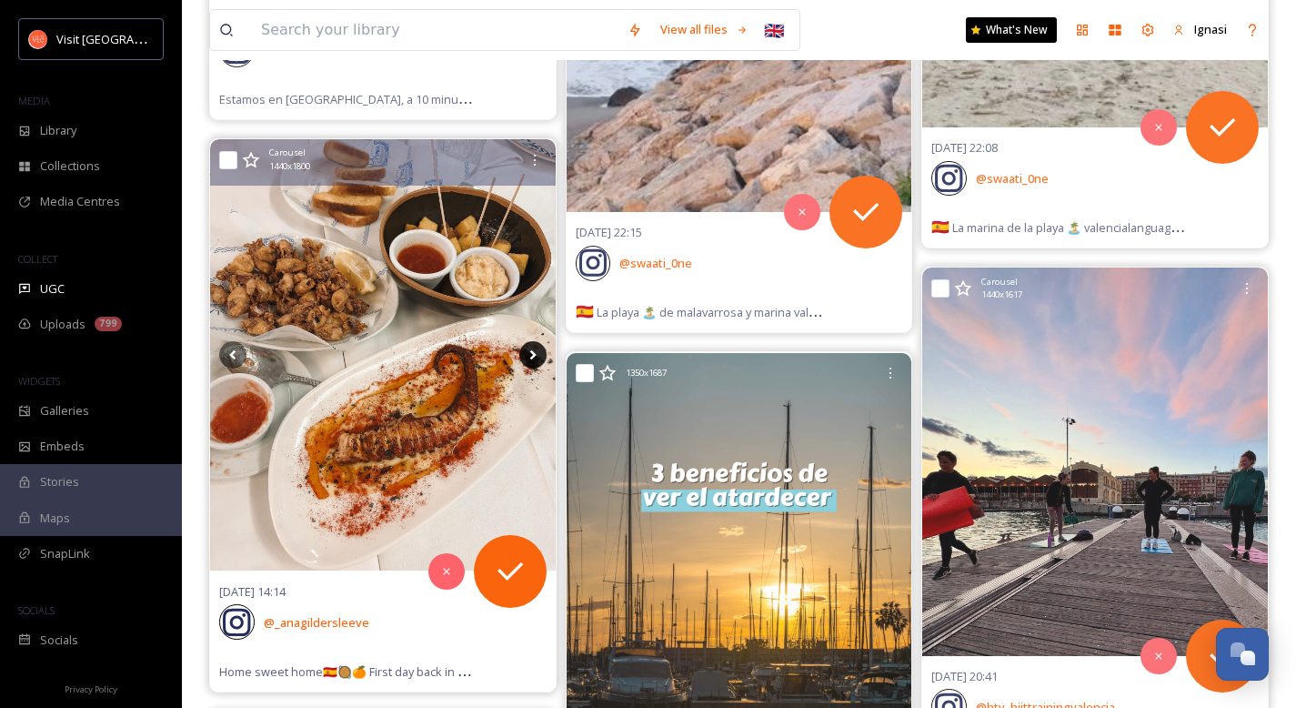
click at [530, 363] on icon at bounding box center [532, 354] width 27 height 27
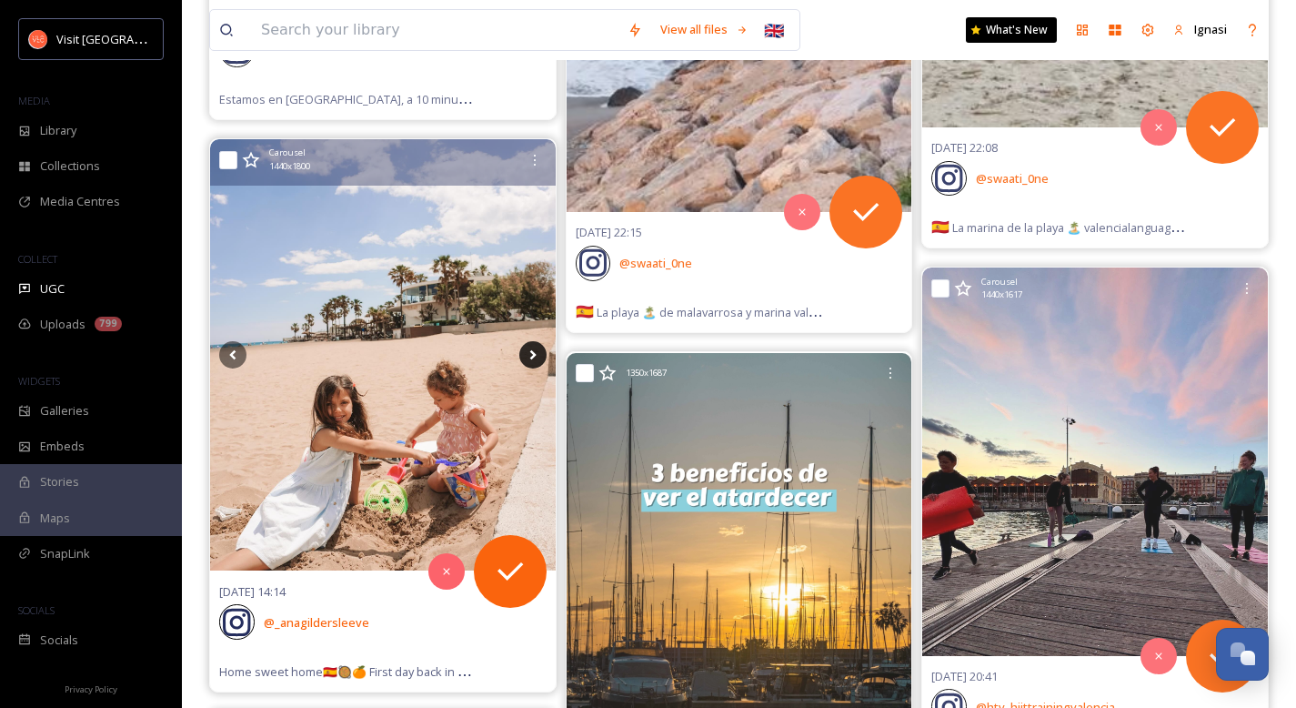
click at [529, 363] on icon at bounding box center [532, 354] width 27 height 27
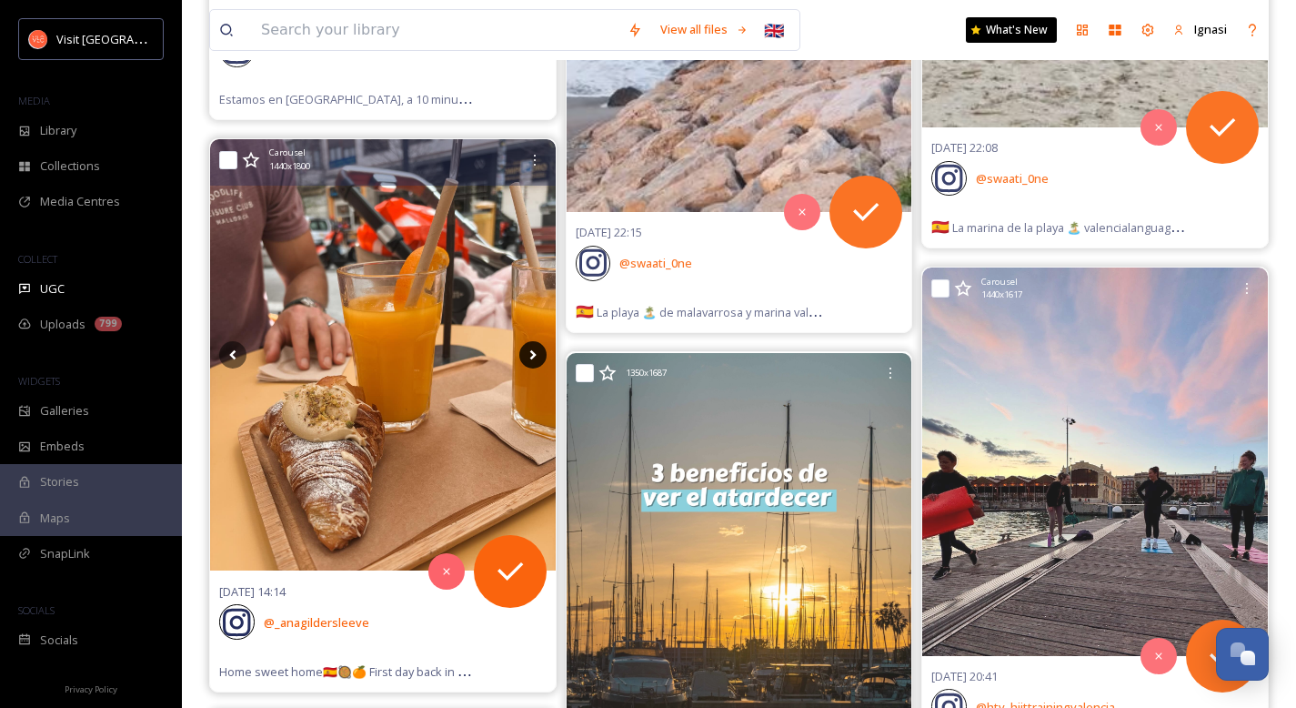
click at [529, 363] on icon at bounding box center [532, 354] width 27 height 27
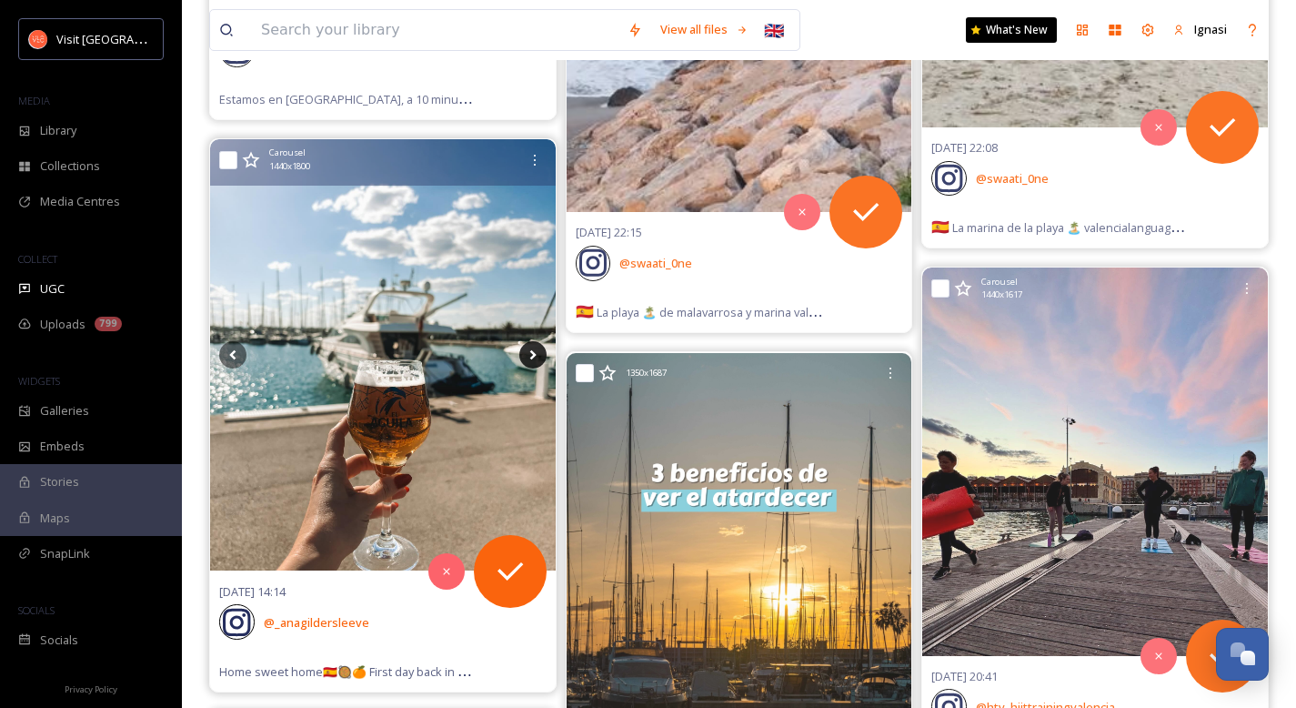
click at [529, 363] on icon at bounding box center [532, 354] width 27 height 27
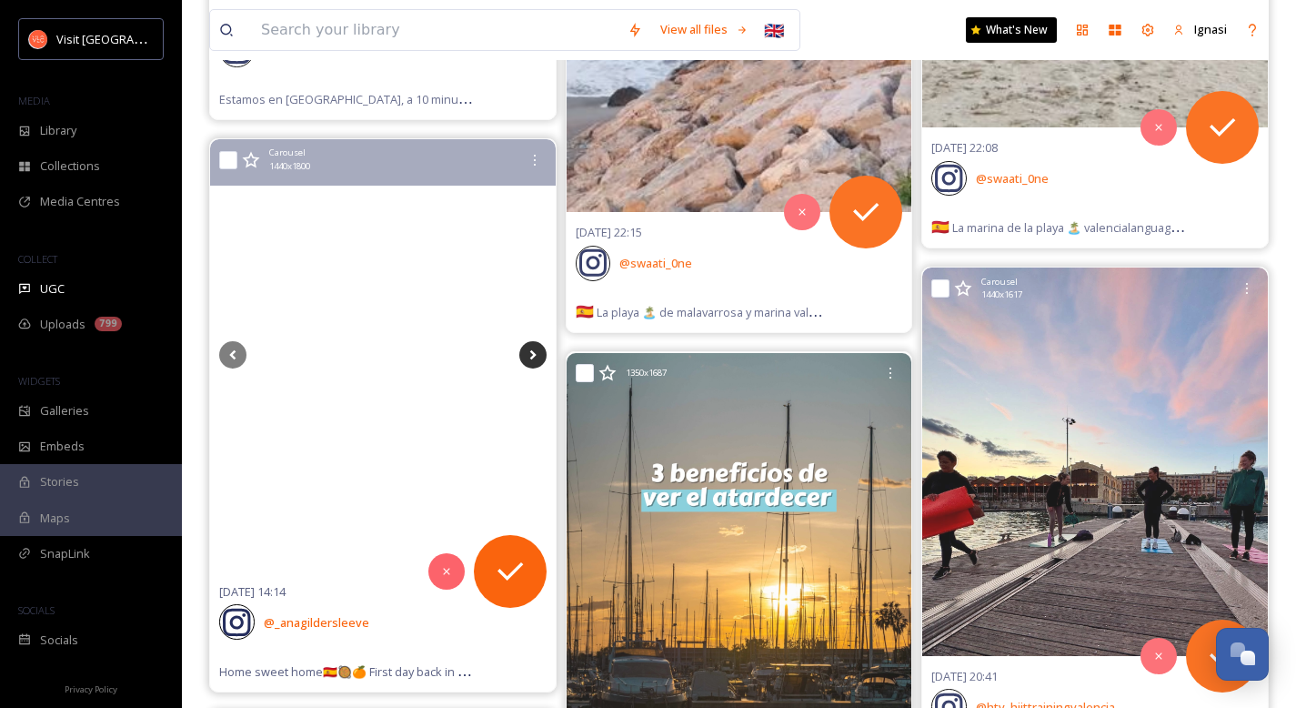
click at [529, 363] on icon at bounding box center [532, 354] width 27 height 27
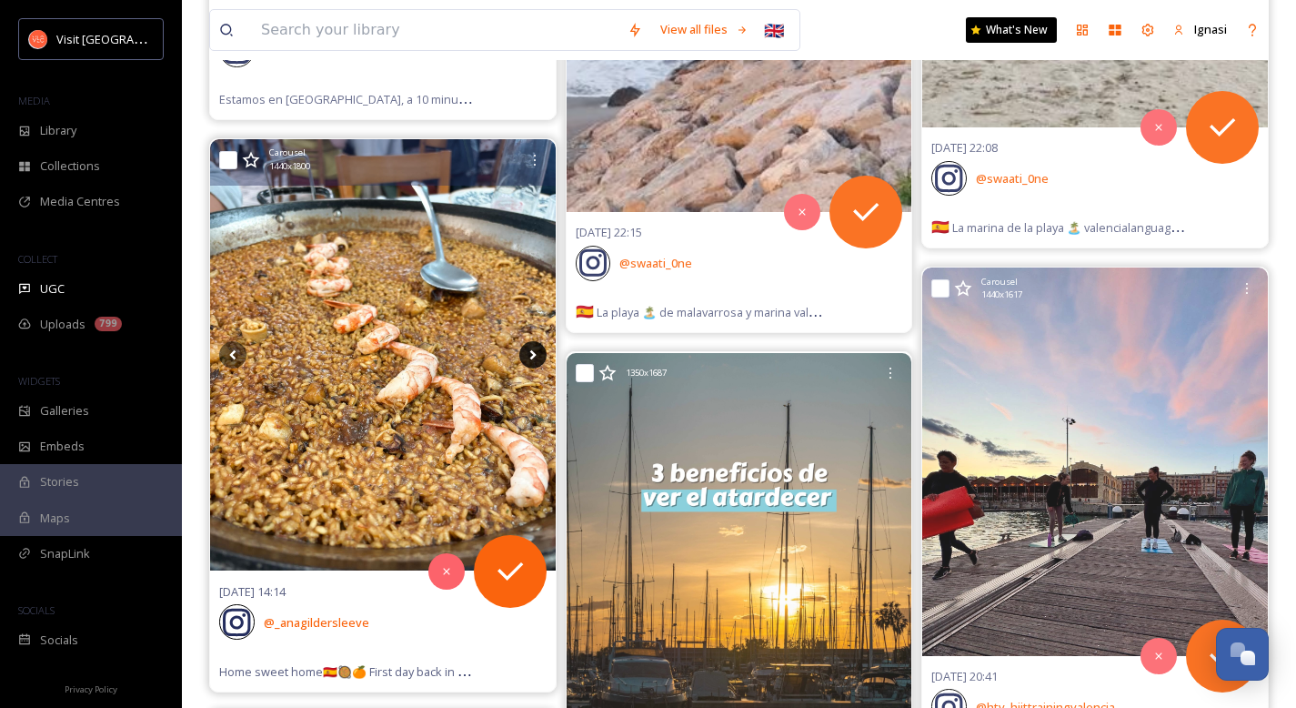
click at [529, 363] on icon at bounding box center [532, 354] width 27 height 27
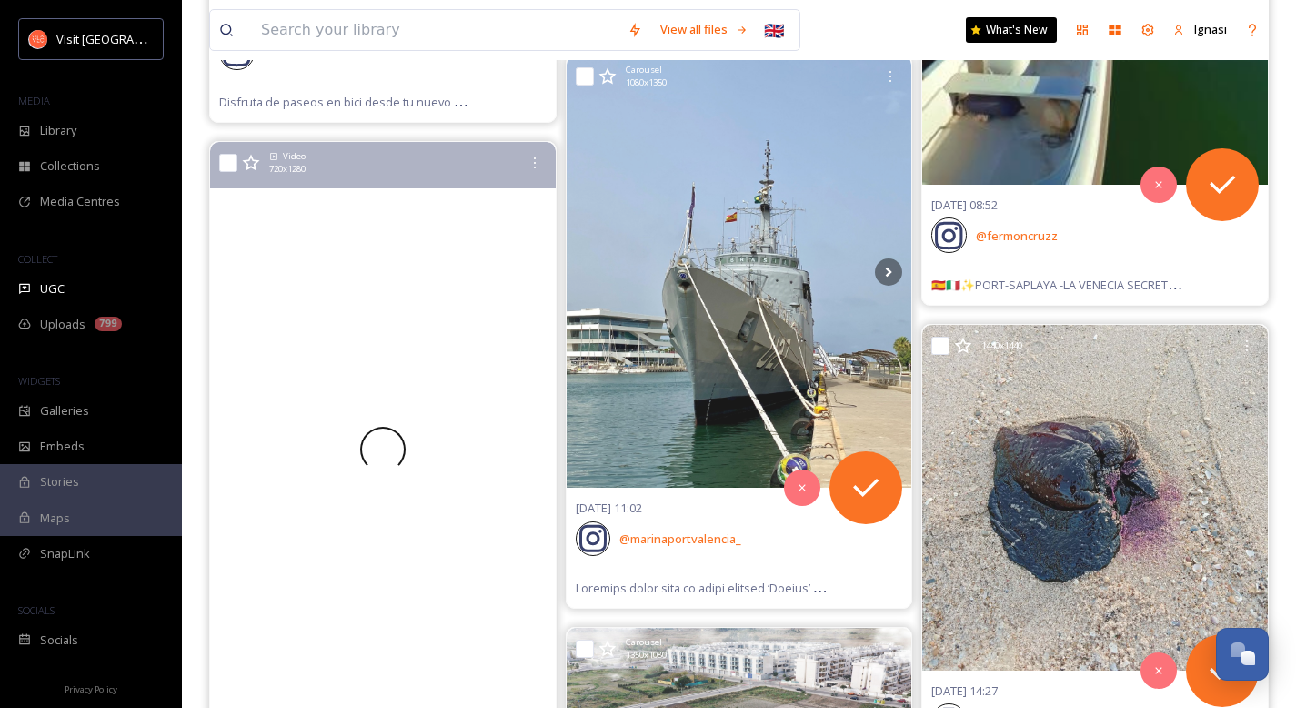
scroll to position [0, 0]
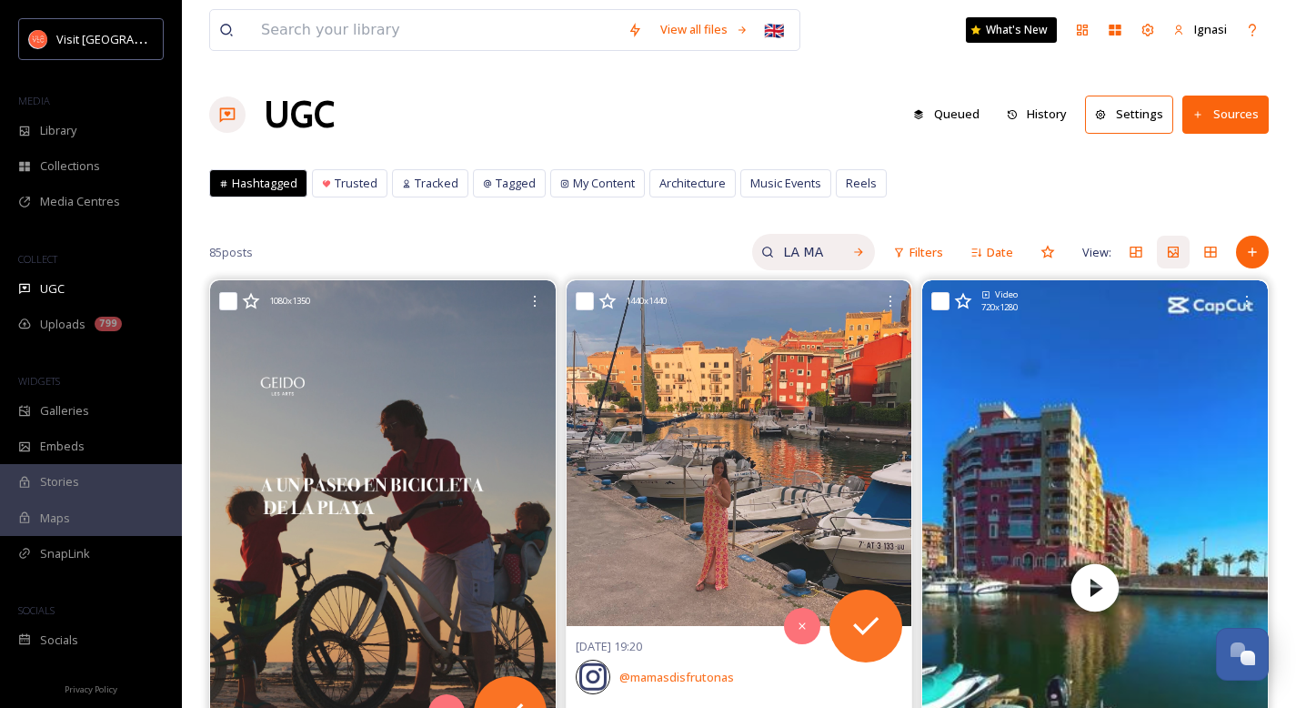
click at [799, 250] on input "LA MARINA" at bounding box center [803, 252] width 59 height 36
click at [799, 250] on input "LA MARINA" at bounding box center [765, 252] width 136 height 36
type input "L"
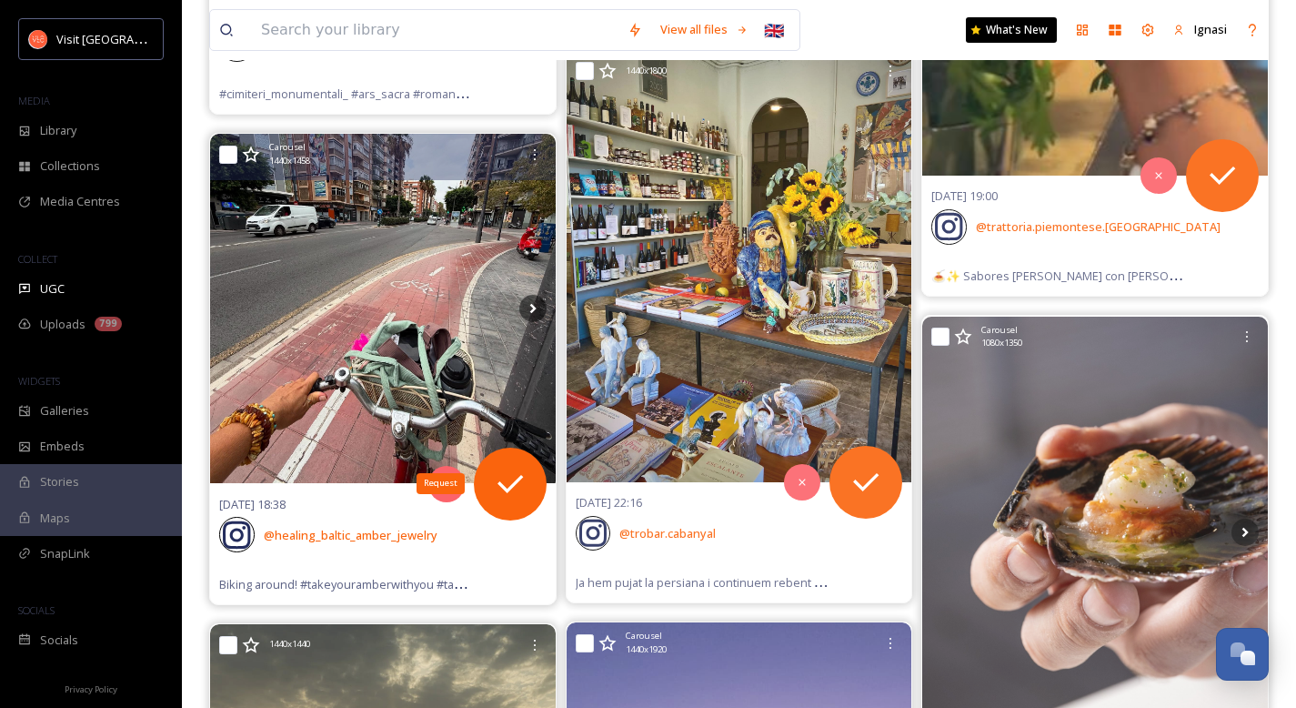
scroll to position [1307, 0]
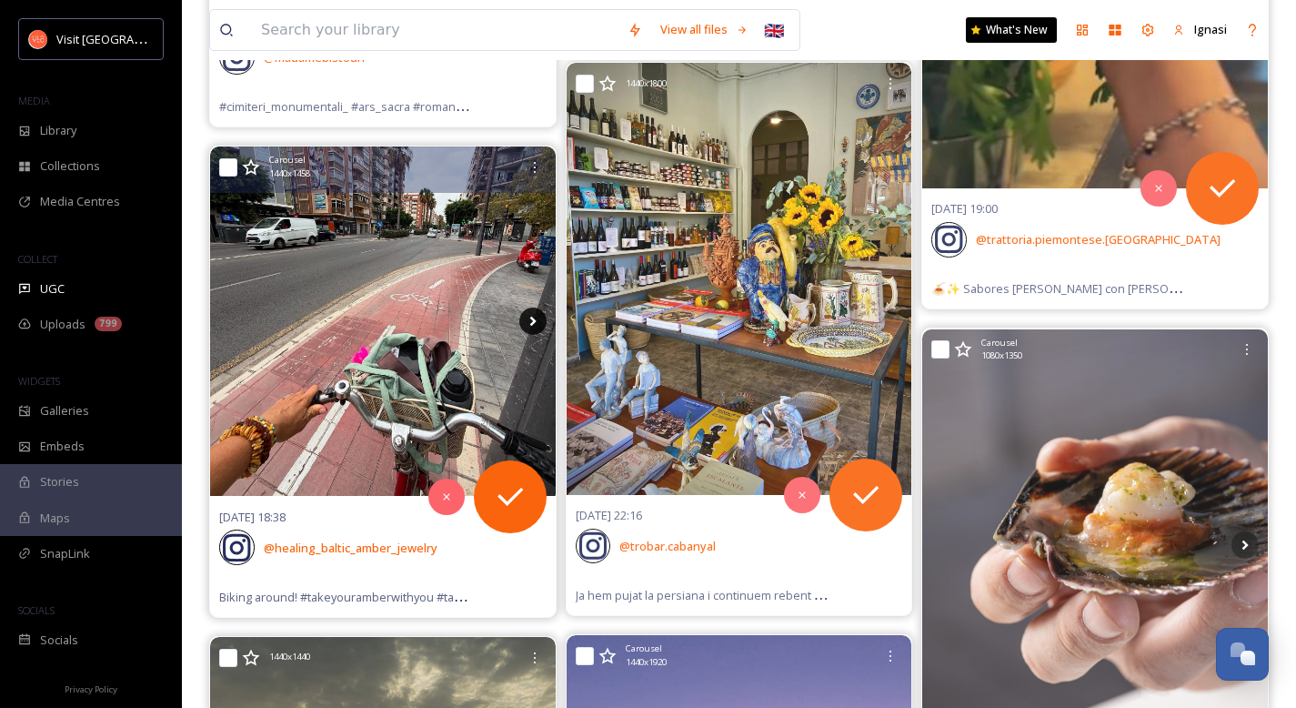
click at [536, 321] on icon at bounding box center [532, 320] width 27 height 27
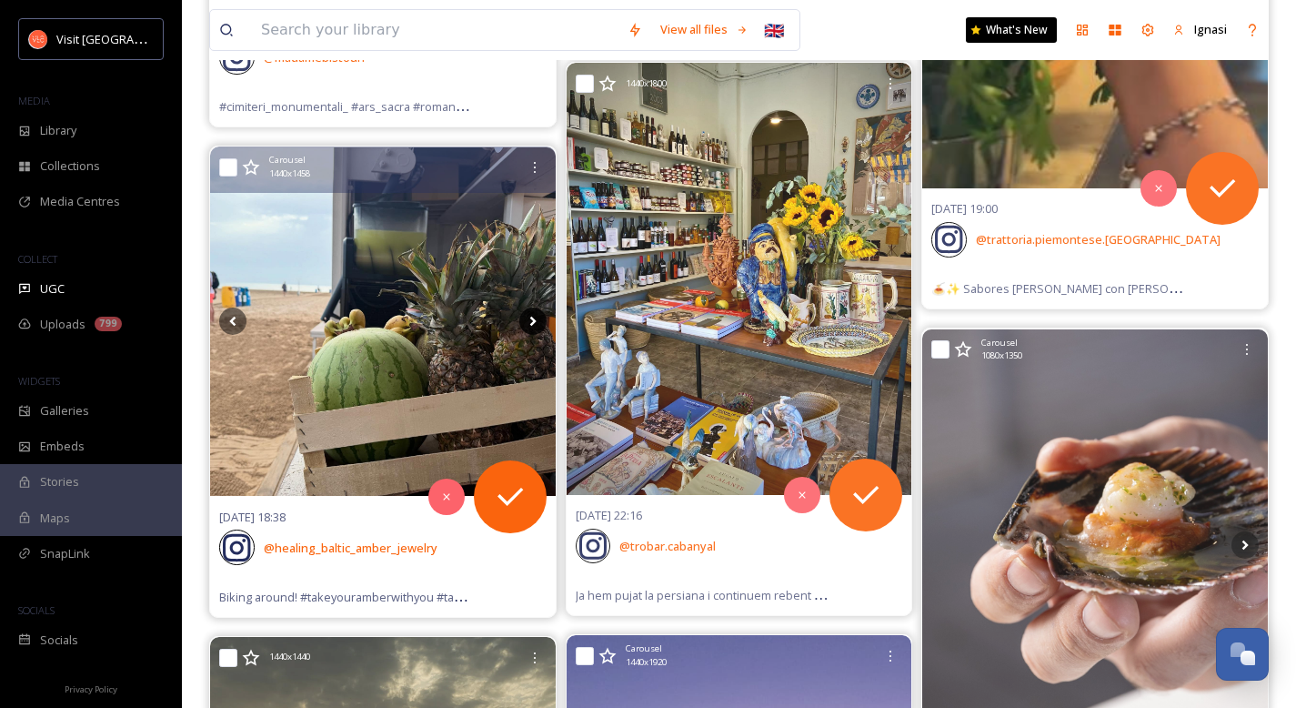
click at [536, 321] on icon at bounding box center [532, 320] width 27 height 27
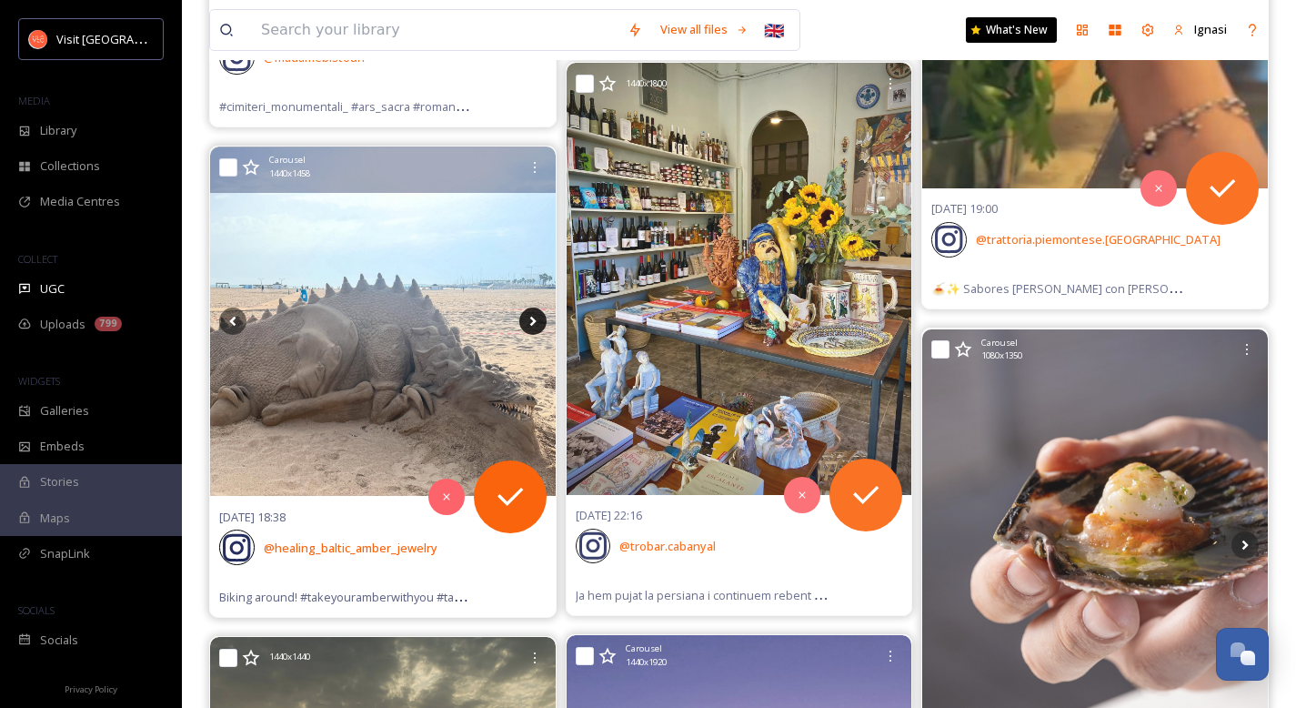
click at [536, 321] on icon at bounding box center [532, 320] width 27 height 27
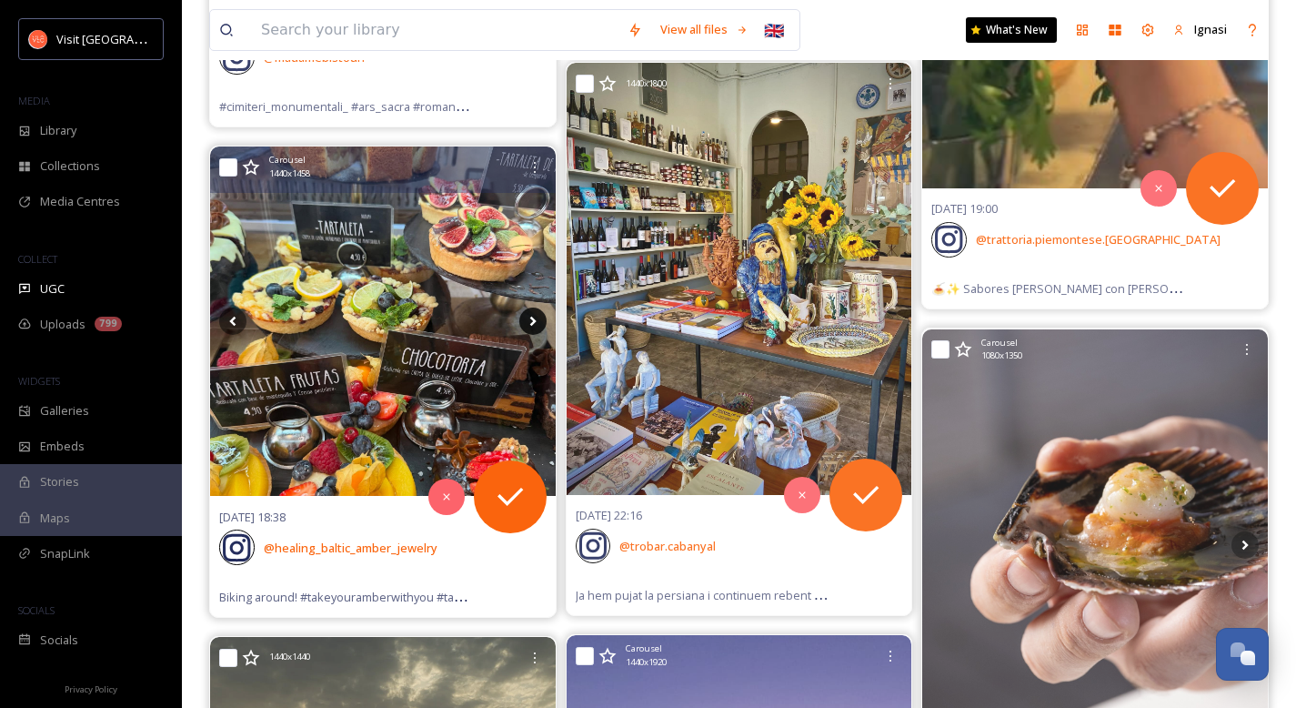
click at [536, 321] on icon at bounding box center [532, 320] width 27 height 27
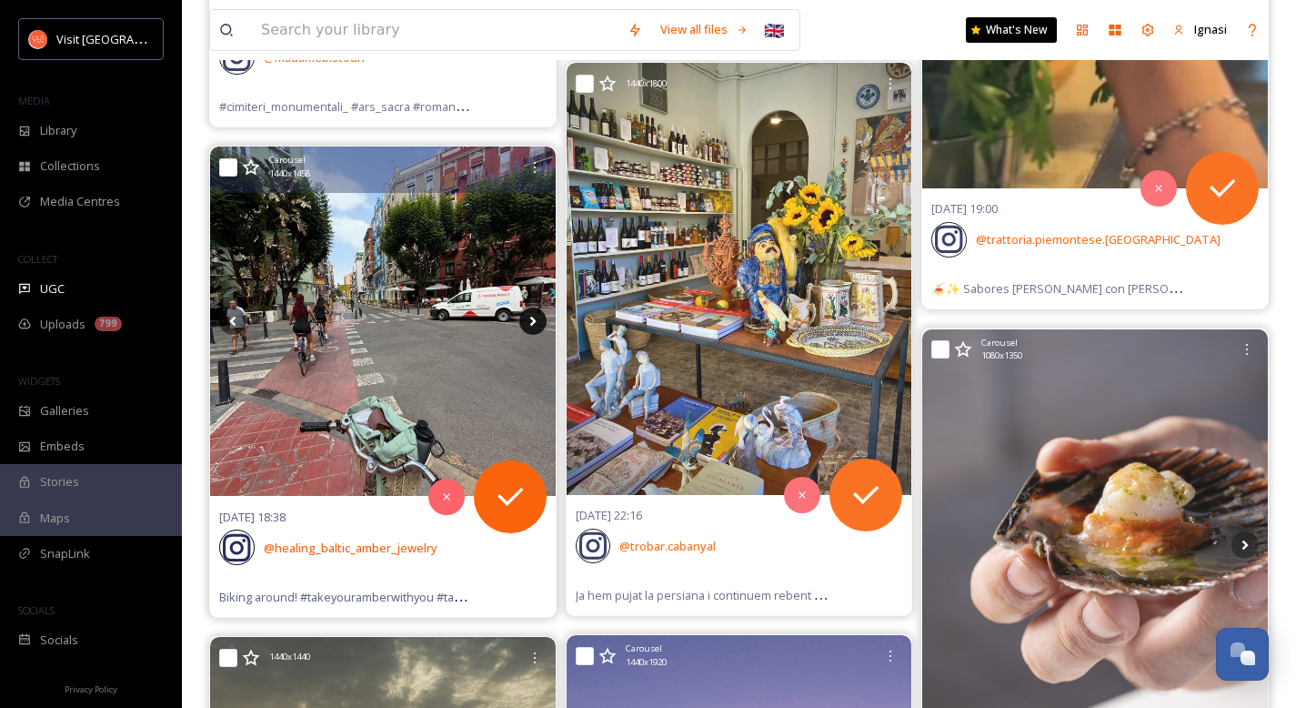
click at [536, 321] on icon at bounding box center [532, 320] width 27 height 27
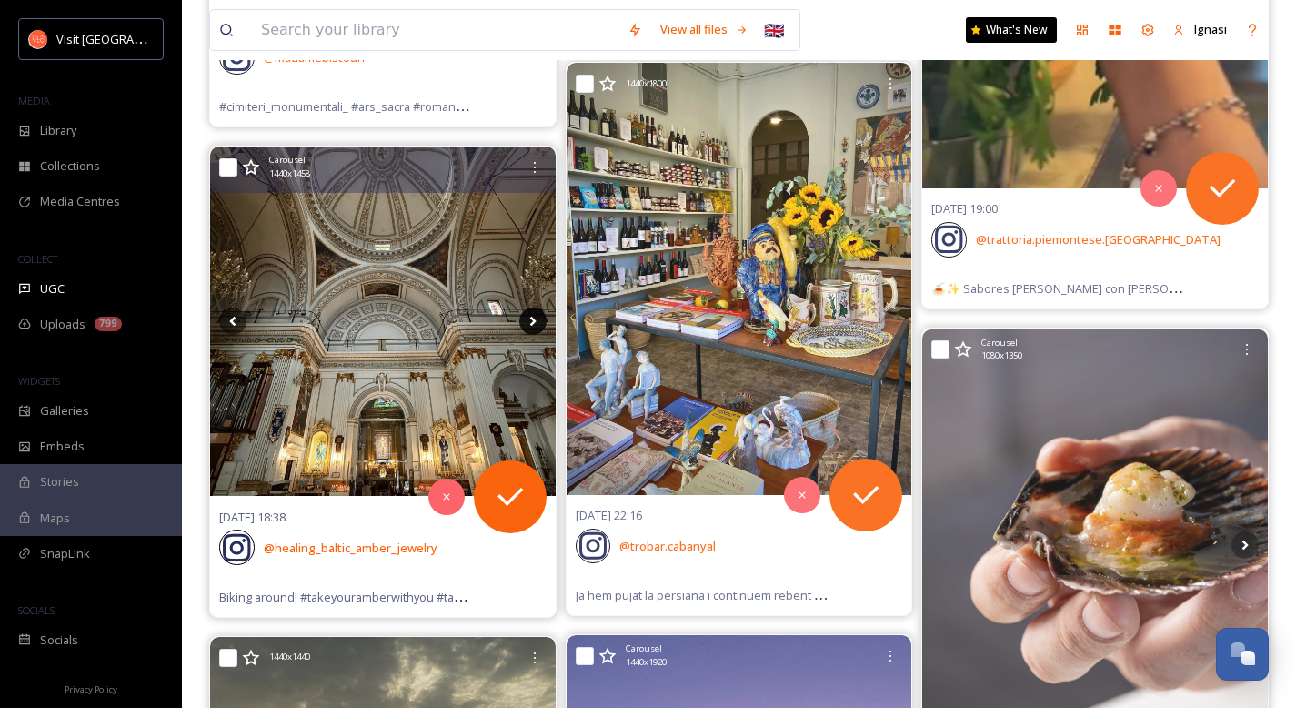
click at [536, 321] on icon at bounding box center [532, 320] width 27 height 27
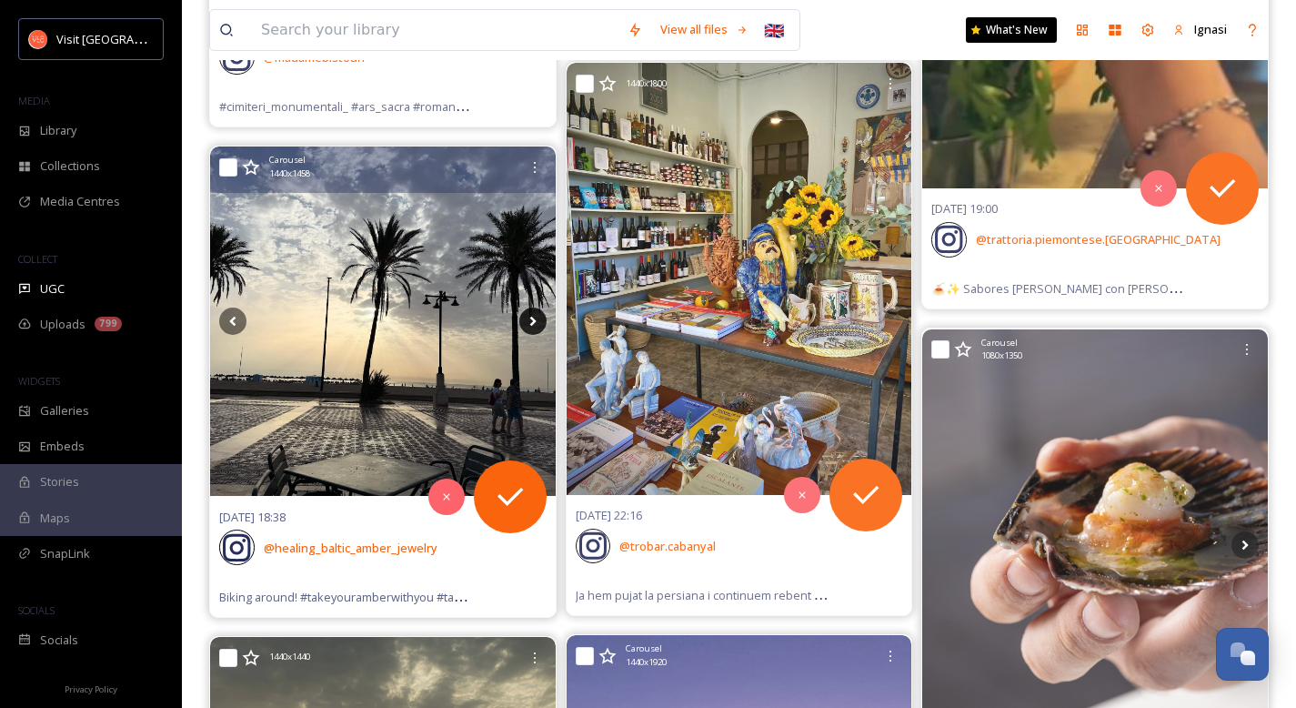
click at [536, 321] on icon at bounding box center [532, 320] width 27 height 27
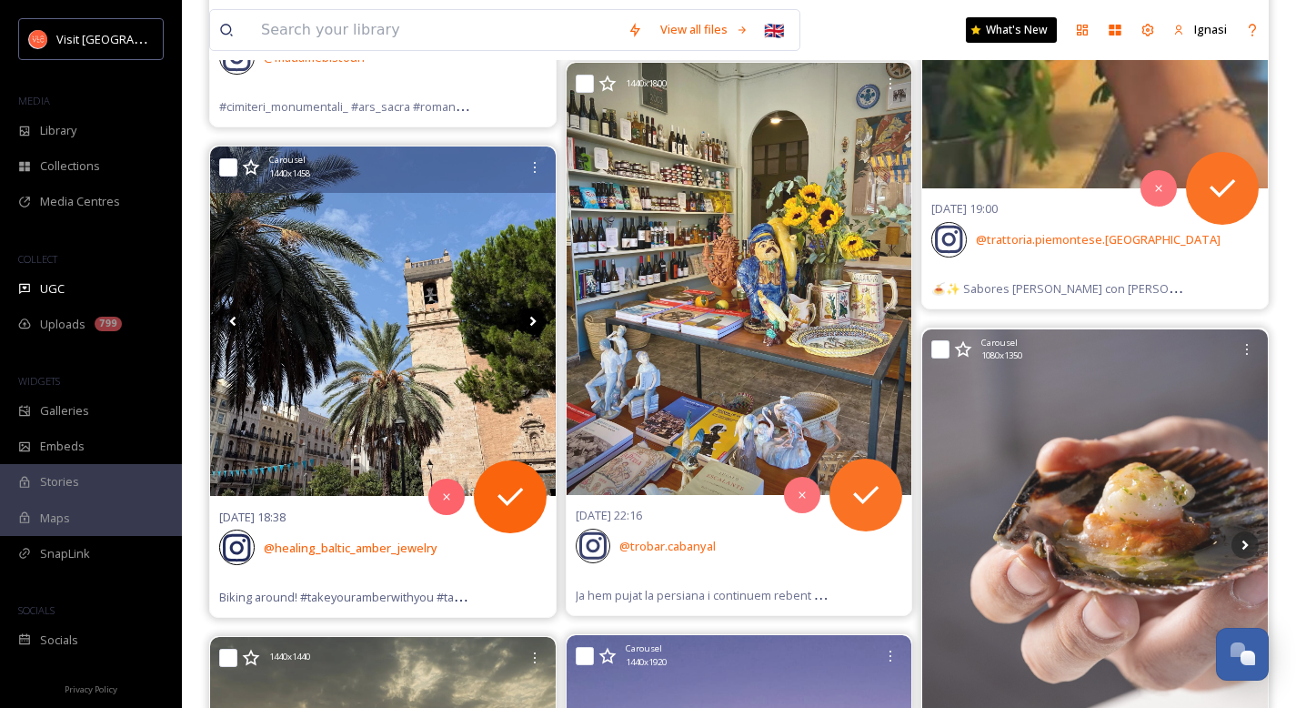
click at [536, 321] on icon at bounding box center [532, 320] width 27 height 27
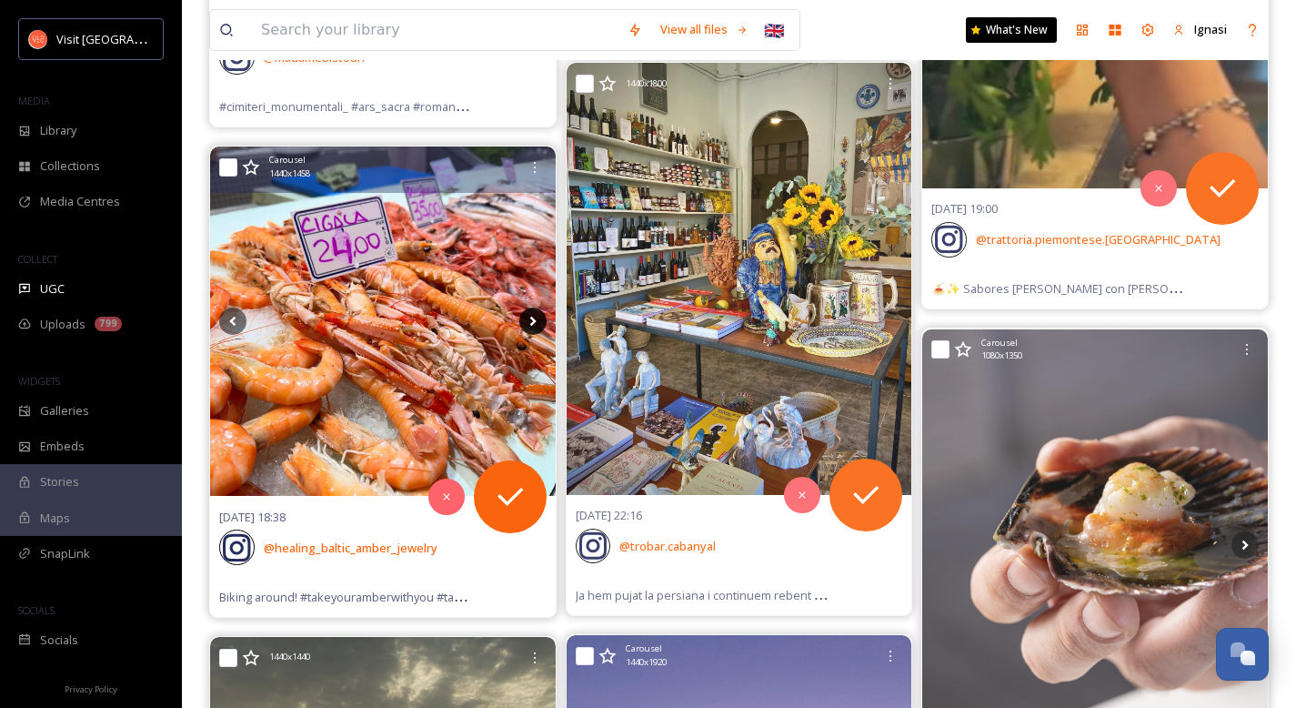
click at [536, 321] on icon at bounding box center [532, 320] width 27 height 27
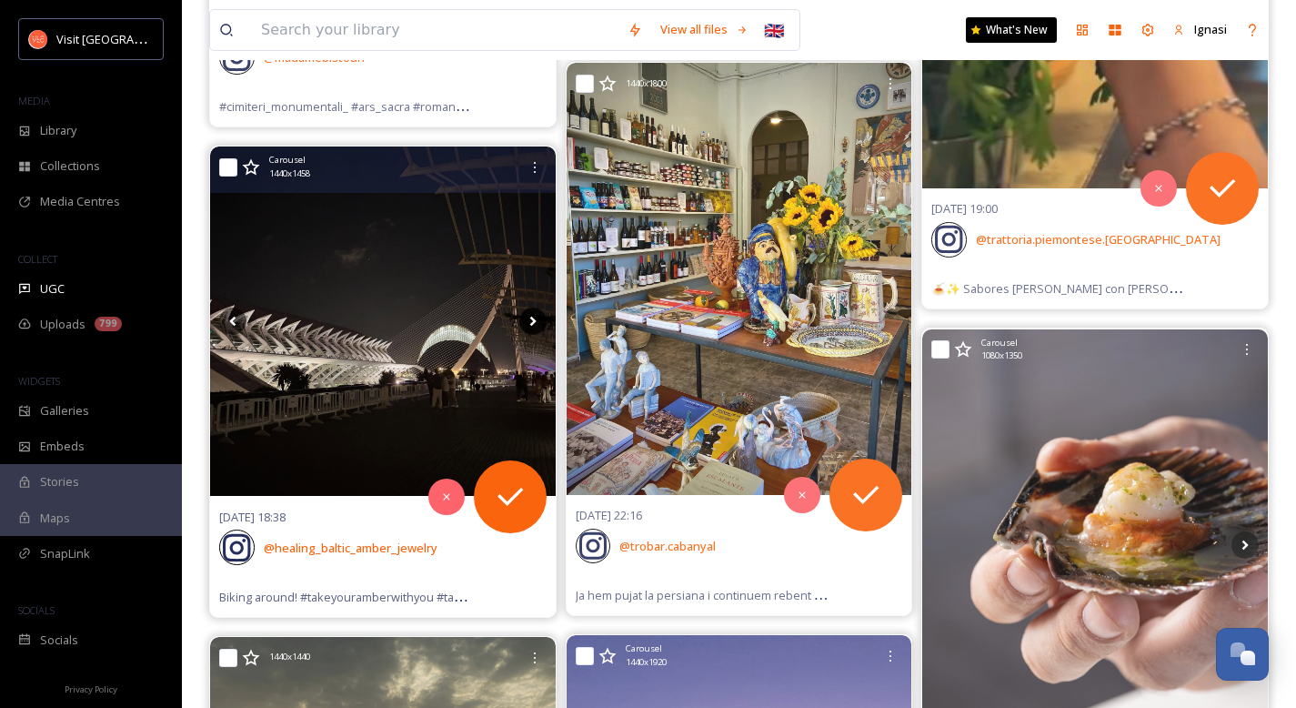
click at [536, 321] on icon at bounding box center [532, 320] width 27 height 27
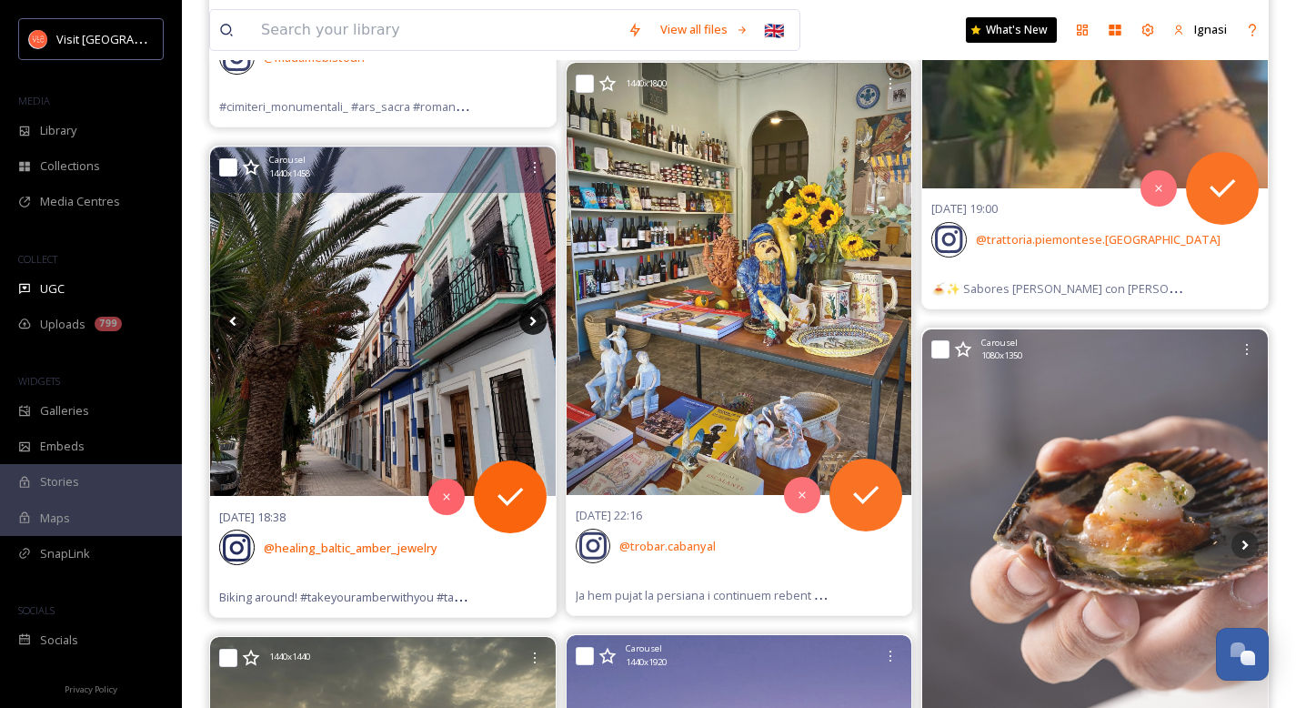
click at [536, 321] on icon at bounding box center [532, 320] width 27 height 27
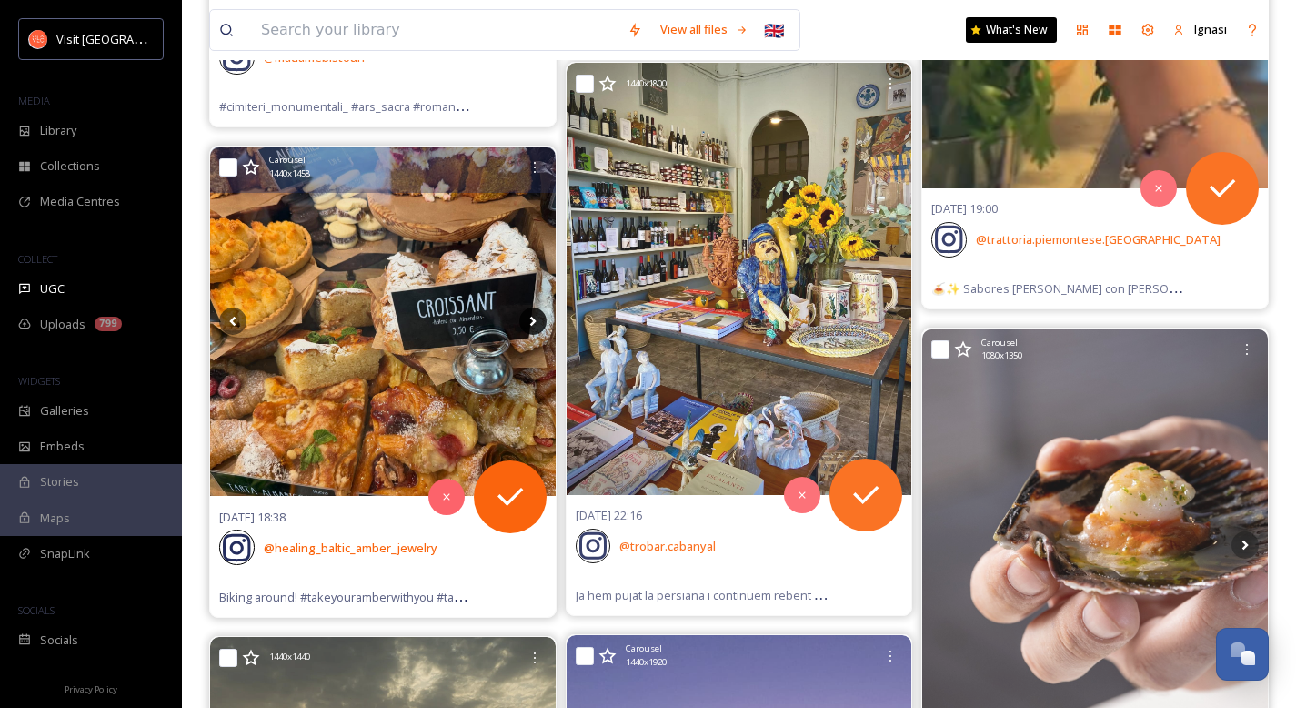
click at [536, 321] on icon at bounding box center [532, 320] width 27 height 27
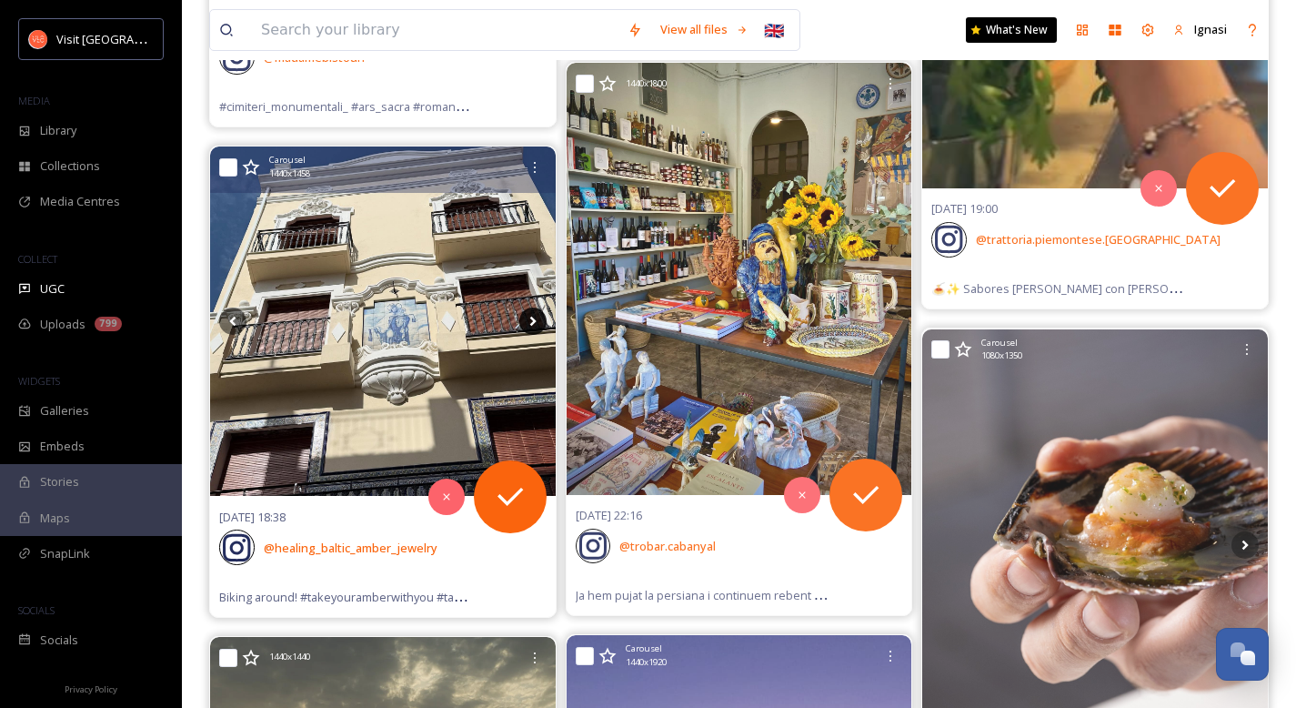
click at [536, 321] on icon at bounding box center [532, 320] width 27 height 27
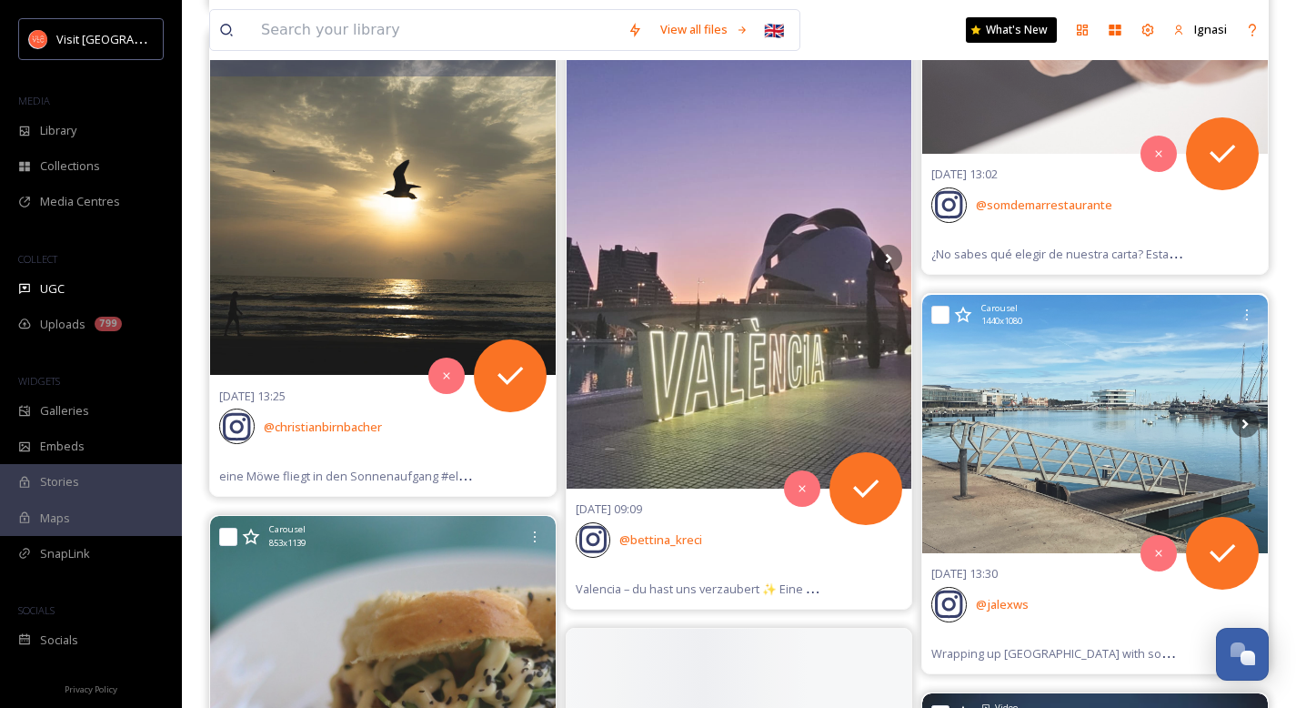
scroll to position [1928, 0]
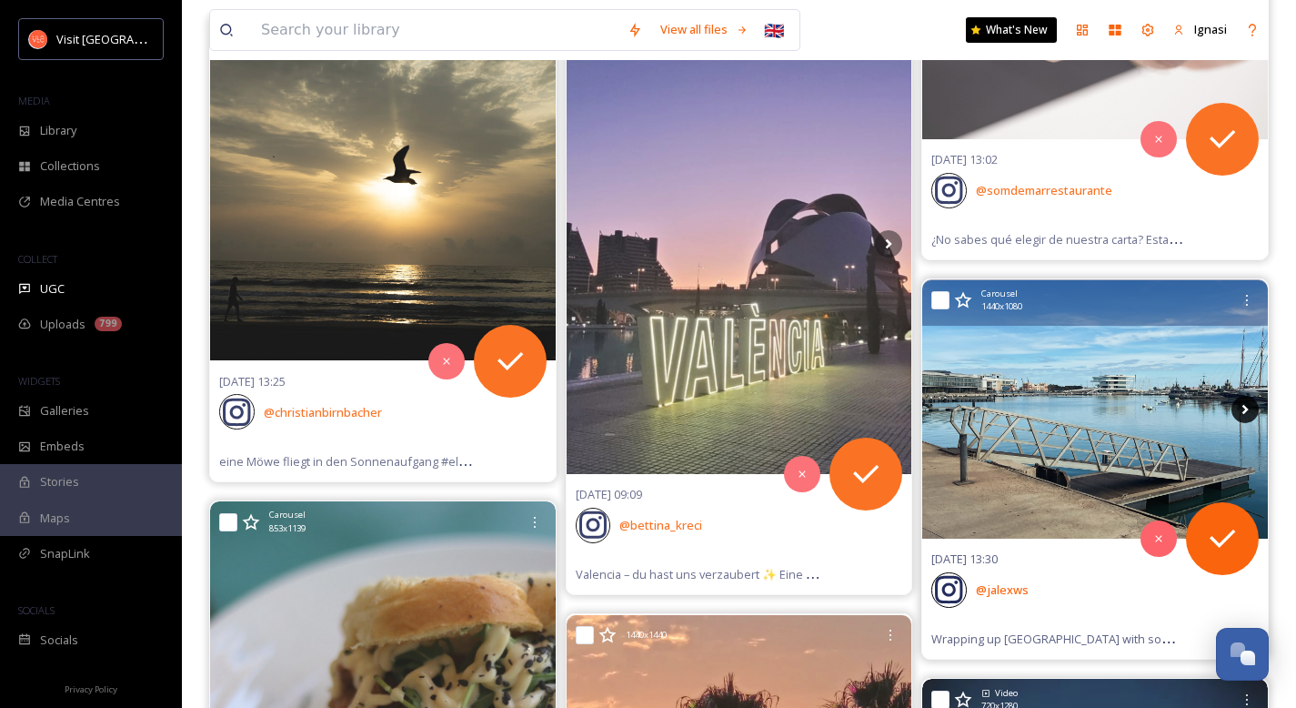
click at [1237, 413] on icon at bounding box center [1244, 409] width 27 height 27
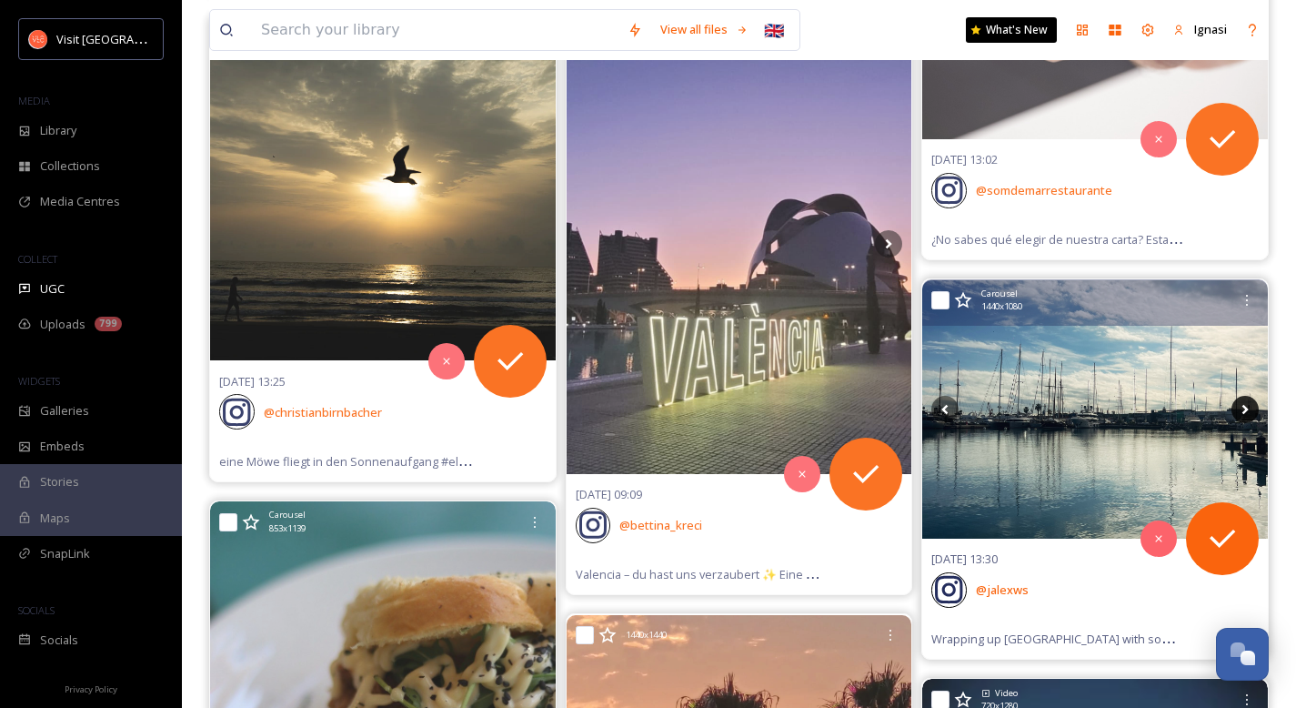
click at [1241, 410] on icon at bounding box center [1244, 409] width 27 height 27
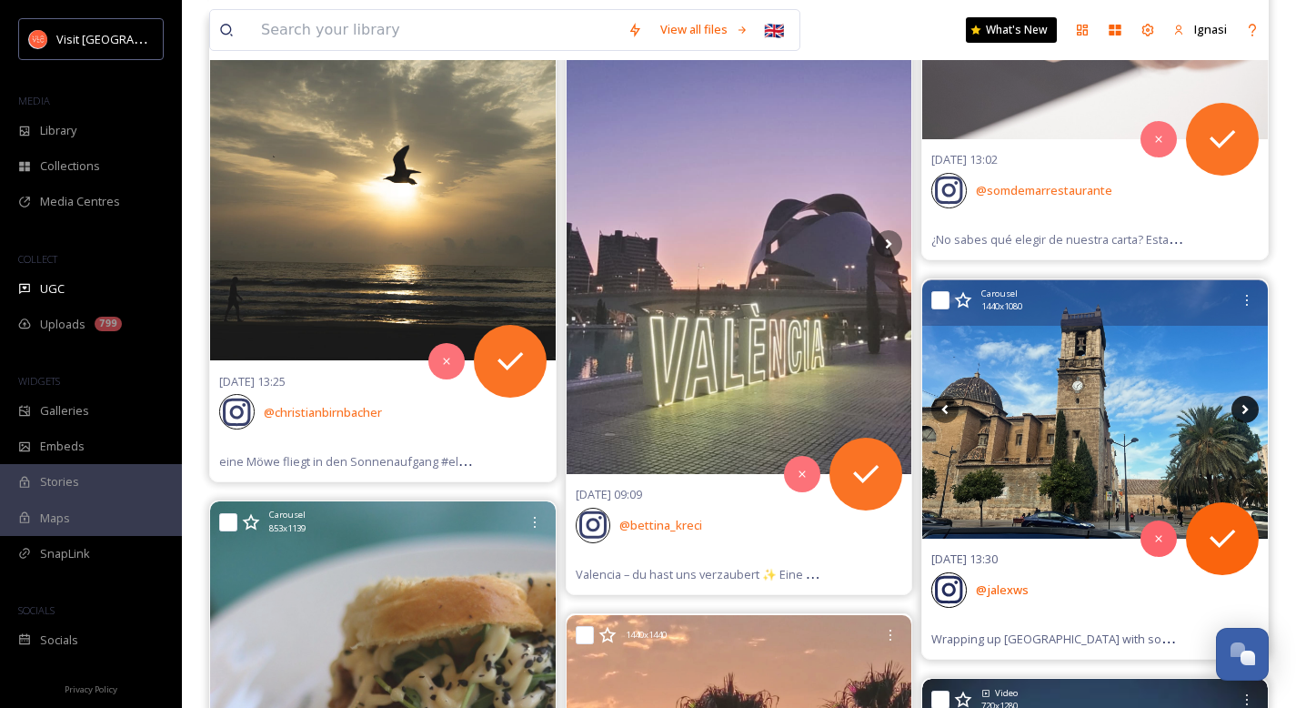
click at [1241, 410] on icon at bounding box center [1244, 409] width 27 height 27
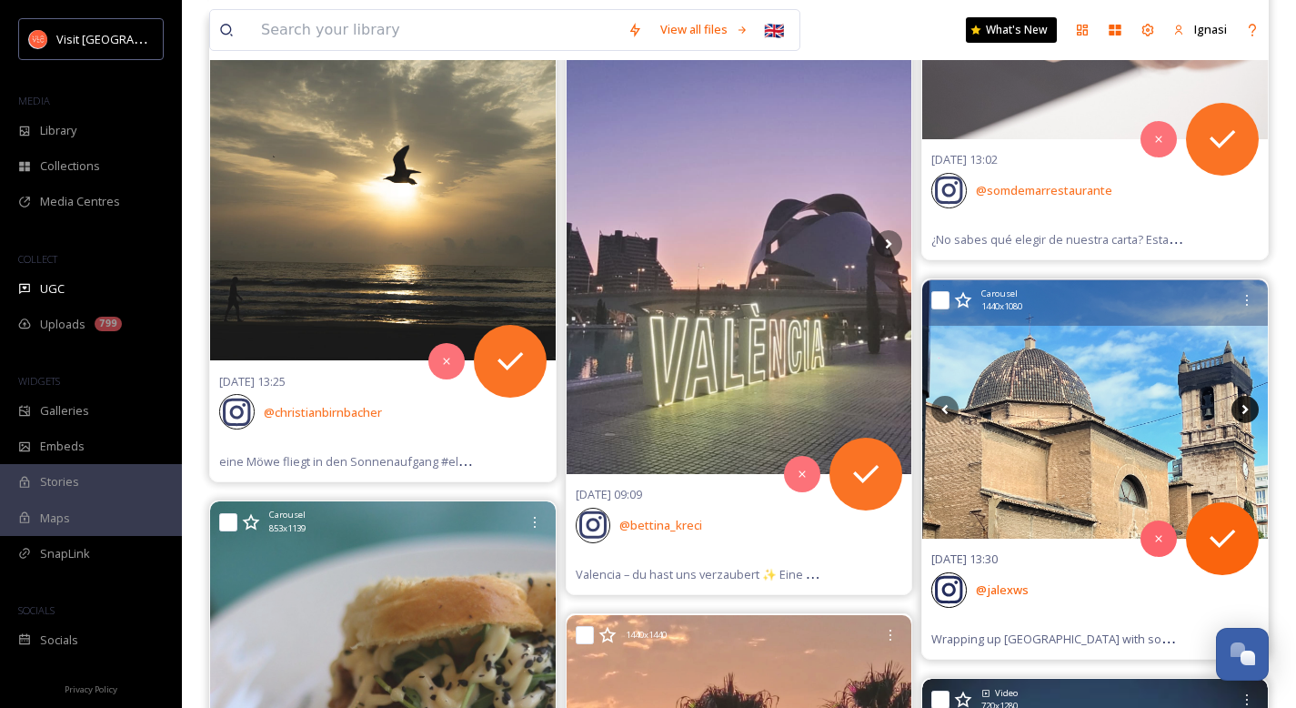
click at [1241, 410] on icon at bounding box center [1244, 409] width 27 height 27
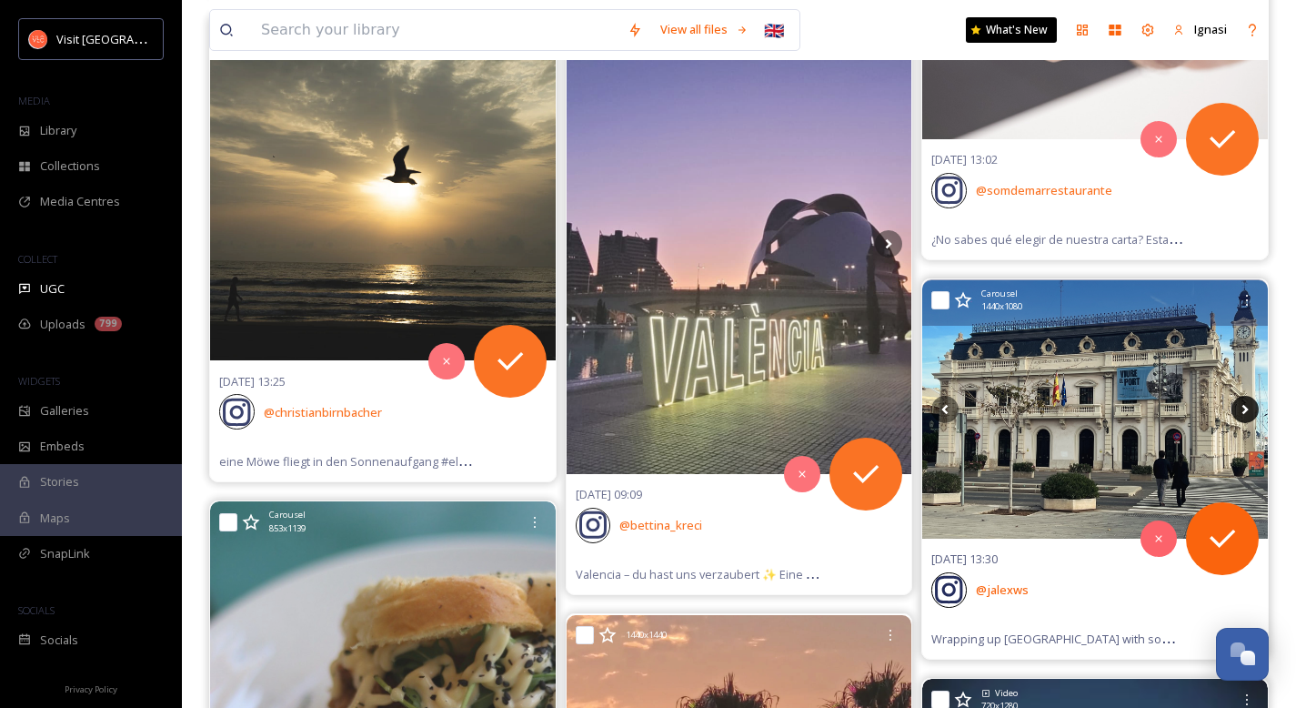
click at [1241, 410] on icon at bounding box center [1244, 409] width 27 height 27
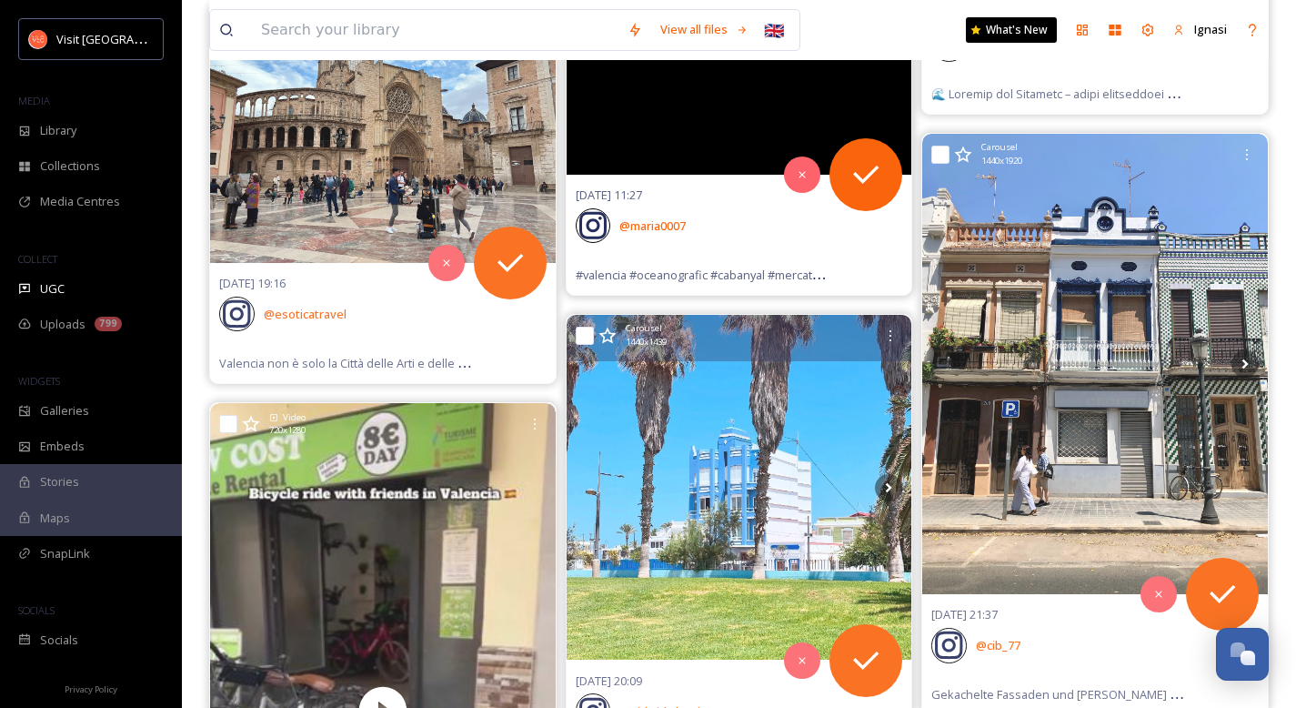
scroll to position [5919, 0]
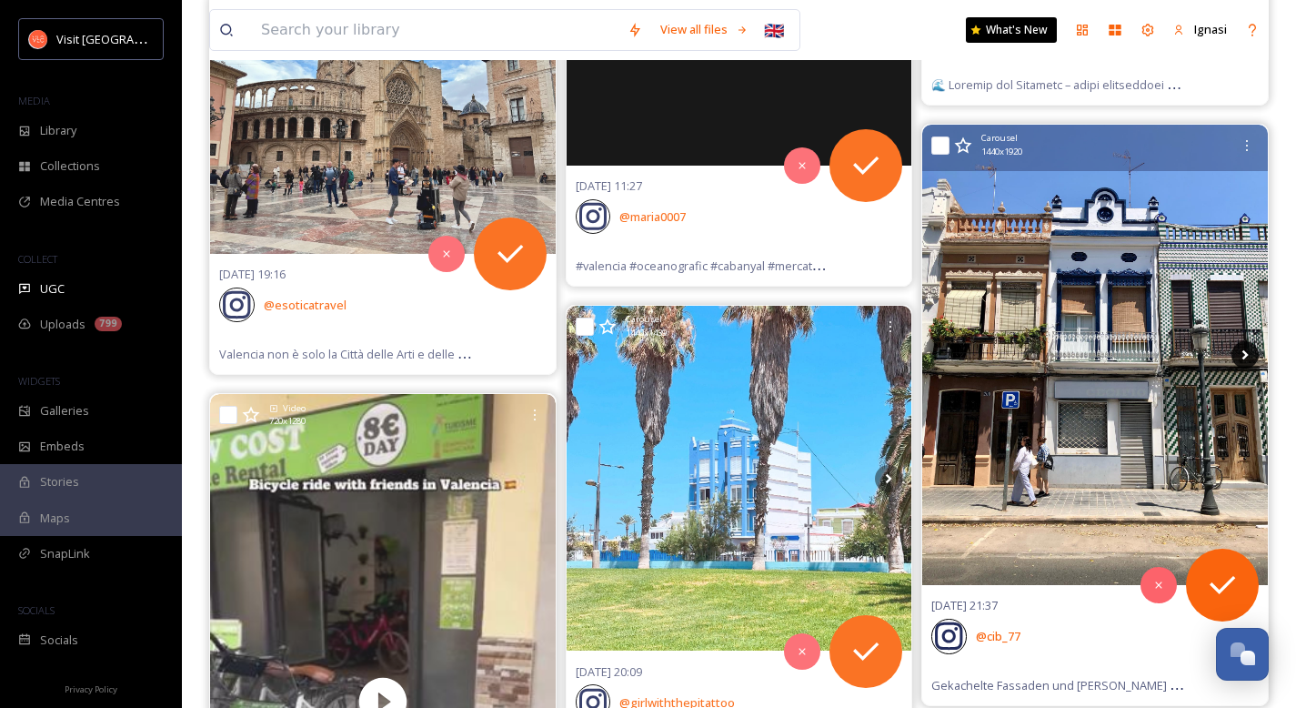
click at [1249, 353] on icon at bounding box center [1244, 354] width 27 height 27
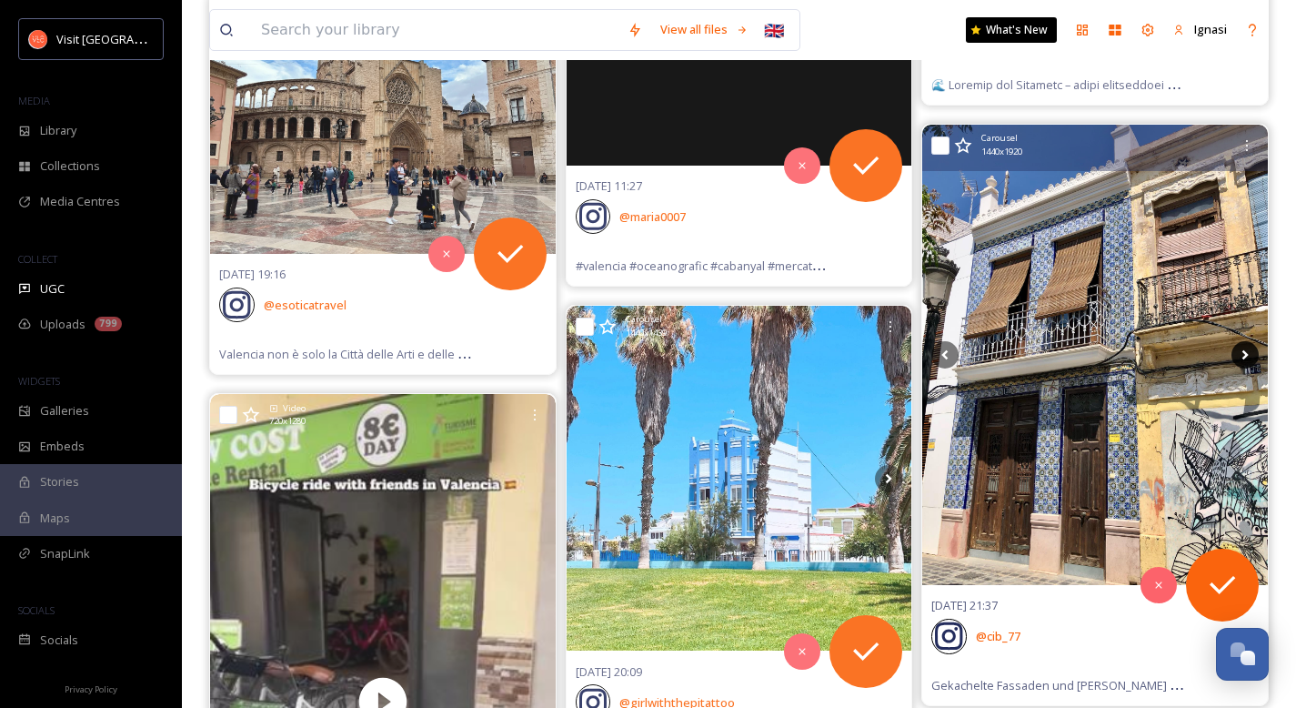
click at [1249, 353] on icon at bounding box center [1244, 354] width 27 height 27
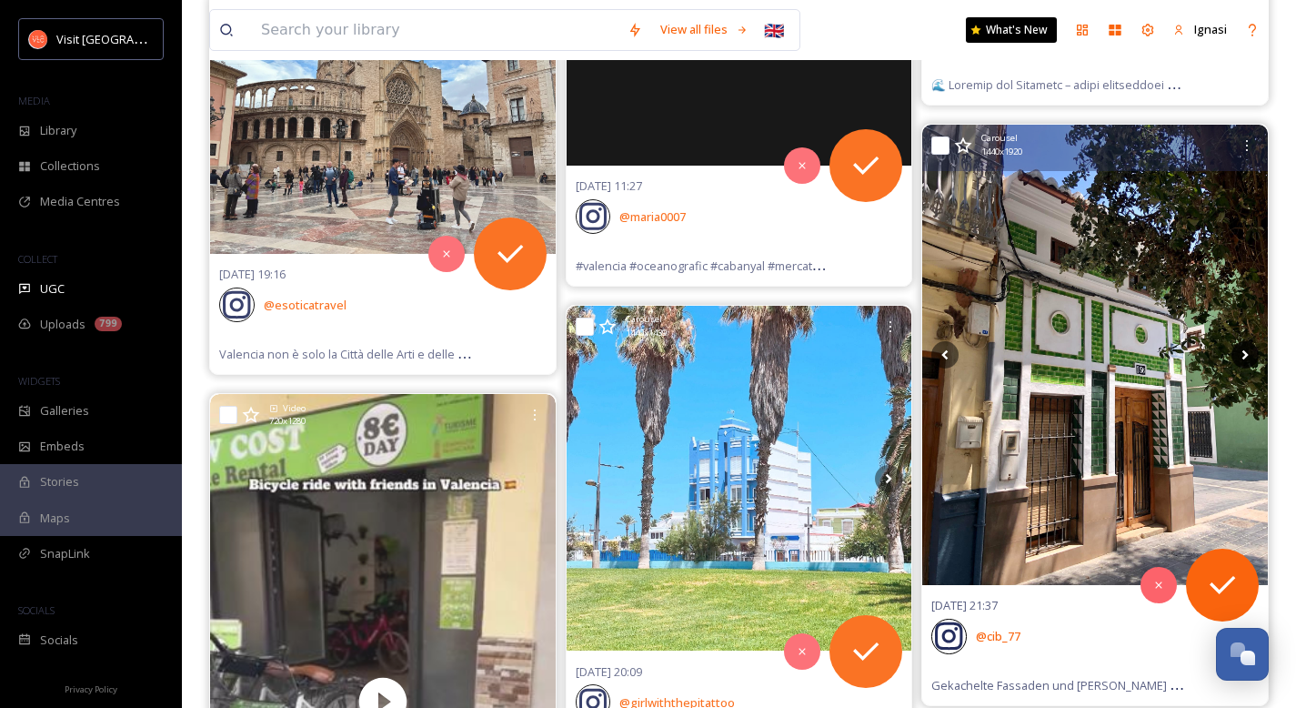
click at [1249, 353] on icon at bounding box center [1244, 354] width 27 height 27
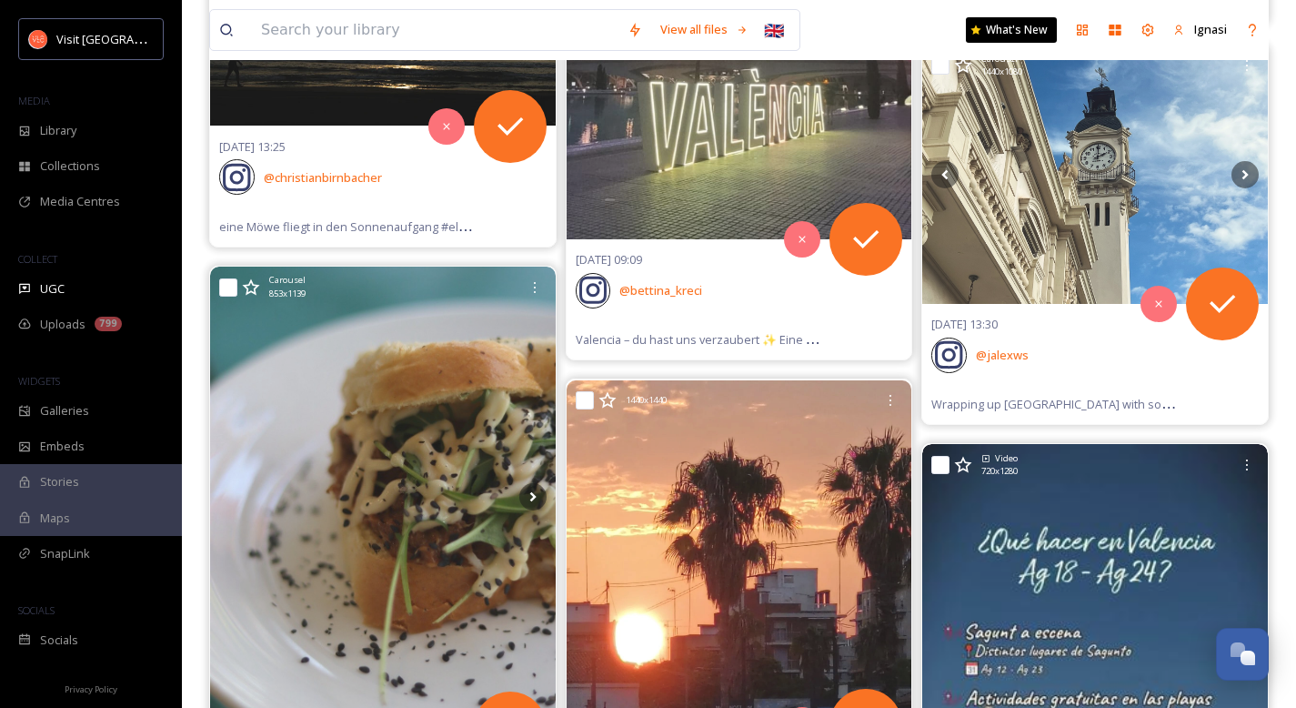
scroll to position [0, 0]
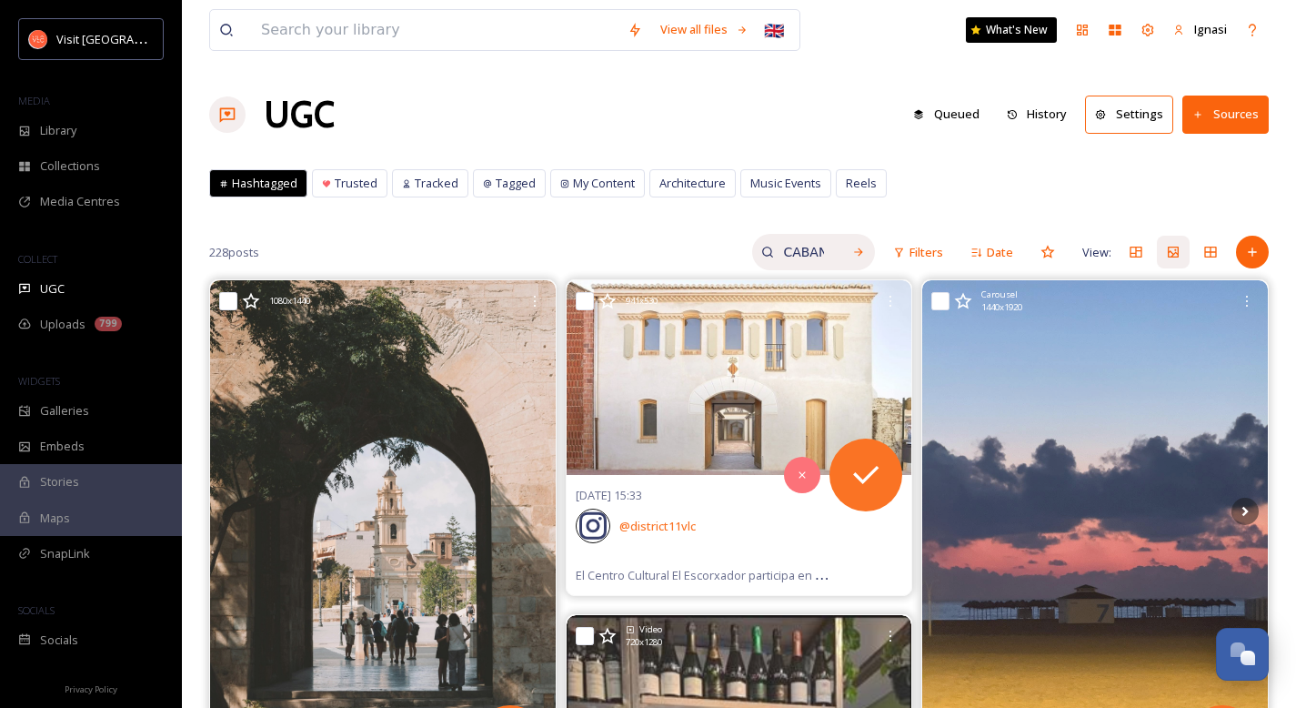
click at [803, 258] on input "CABANYAL" at bounding box center [803, 252] width 59 height 36
click at [803, 258] on input "CABANYAL" at bounding box center [765, 252] width 136 height 36
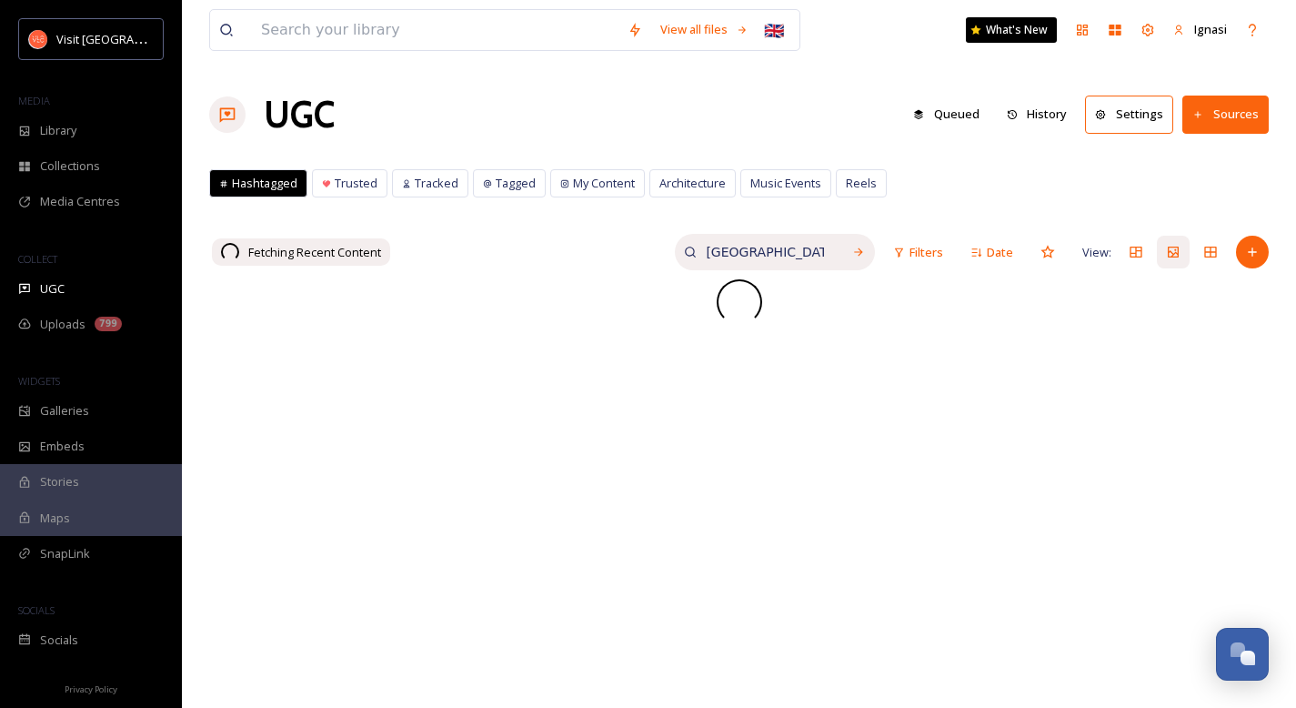
type input "jardin del turia"
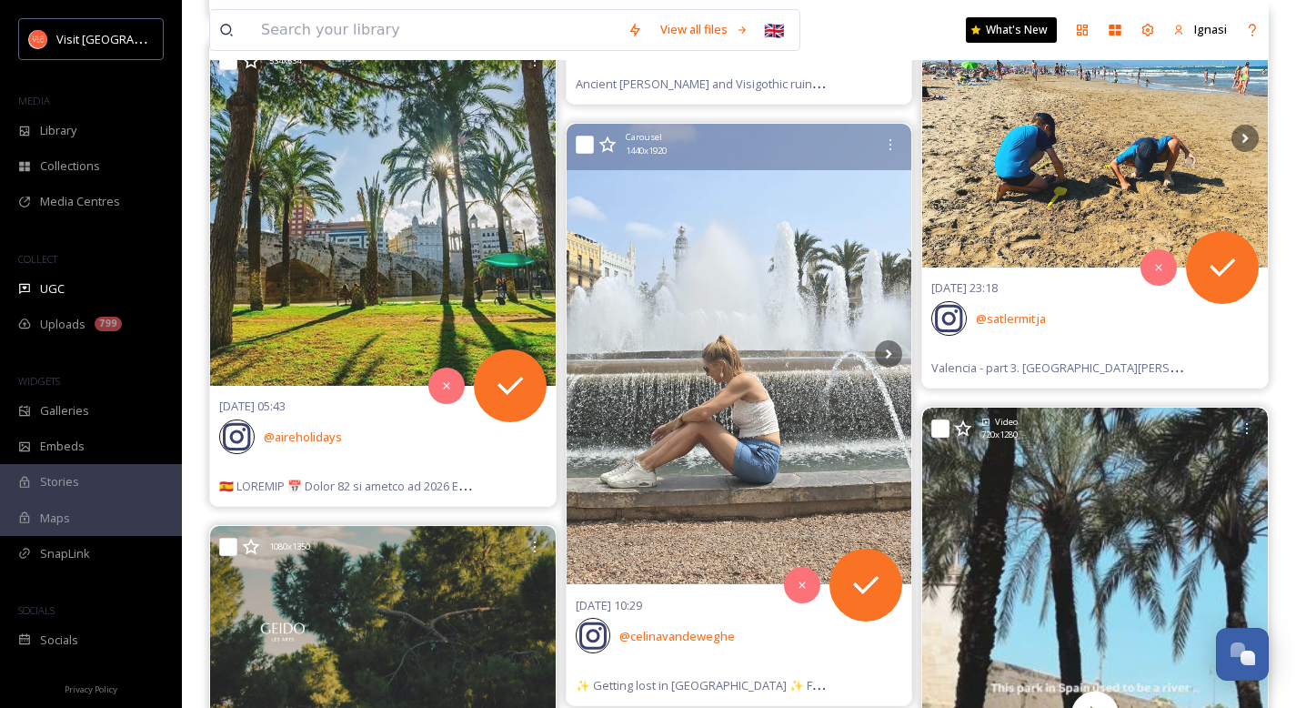
scroll to position [1343, 0]
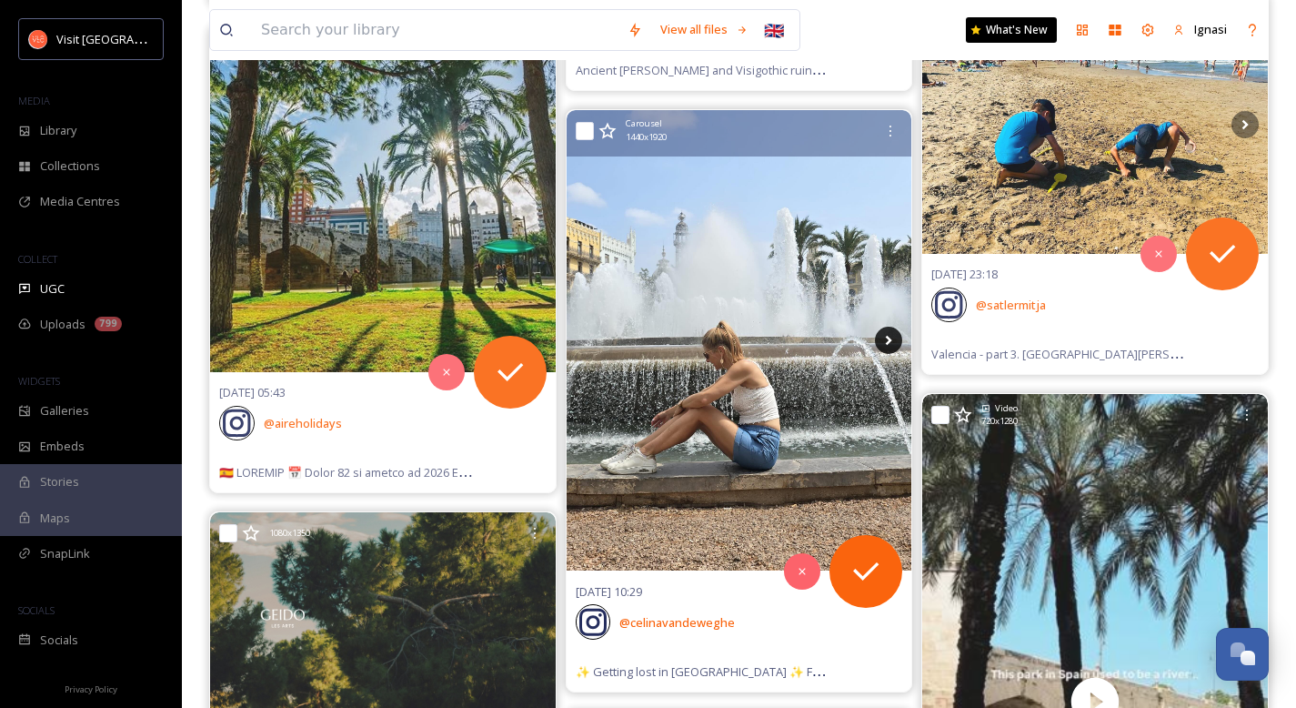
click at [891, 350] on icon at bounding box center [888, 339] width 27 height 27
click at [888, 344] on icon at bounding box center [889, 341] width 6 height 10
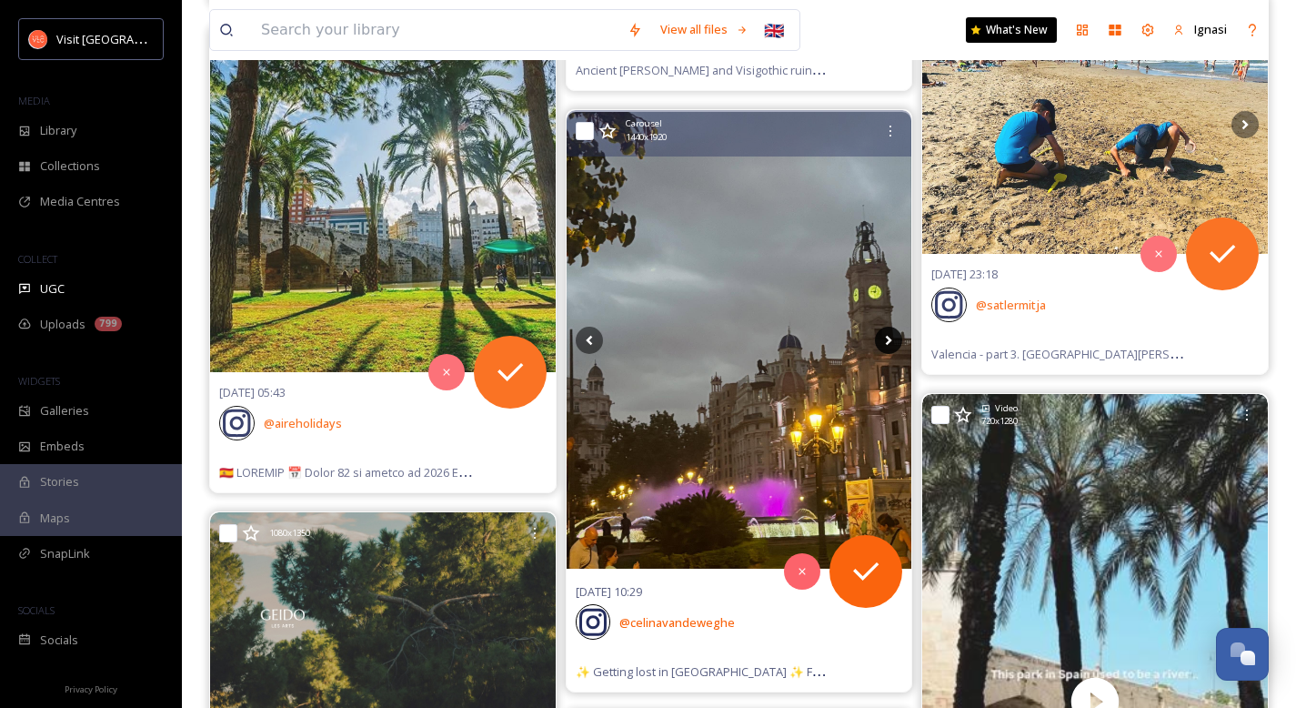
click at [887, 340] on icon at bounding box center [888, 339] width 27 height 27
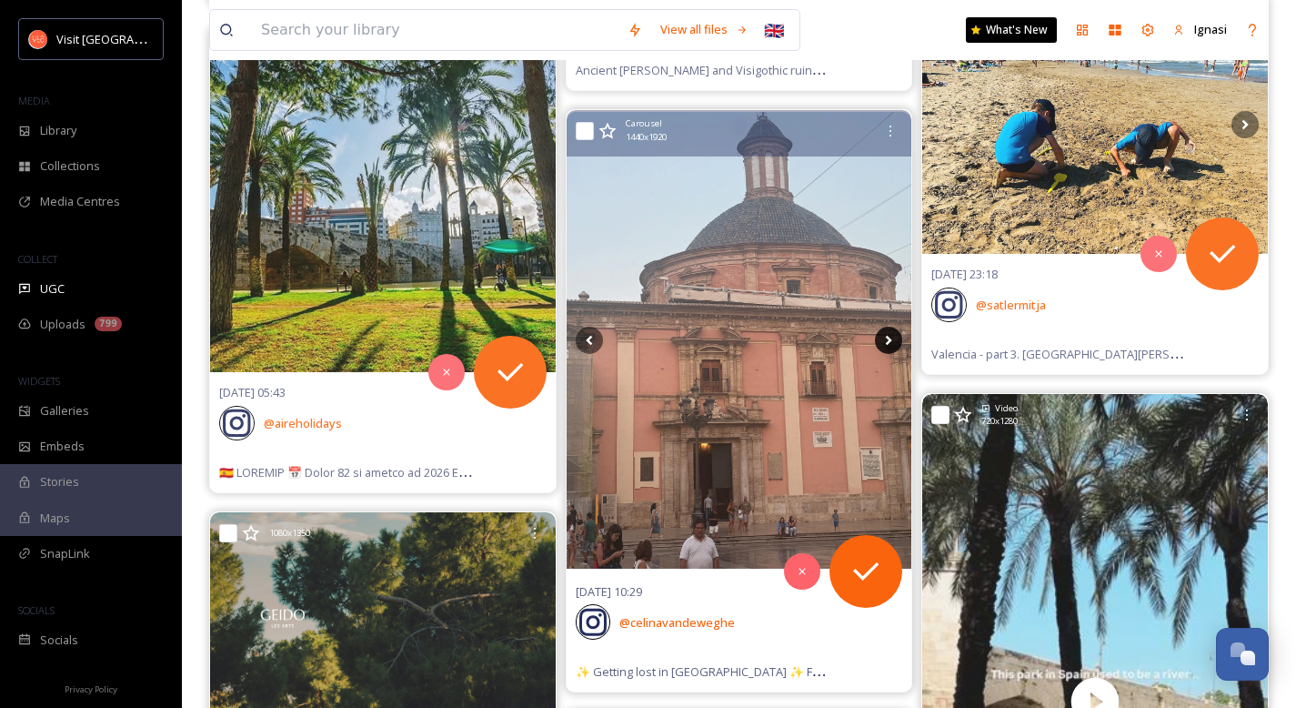
click at [887, 345] on icon at bounding box center [888, 339] width 27 height 27
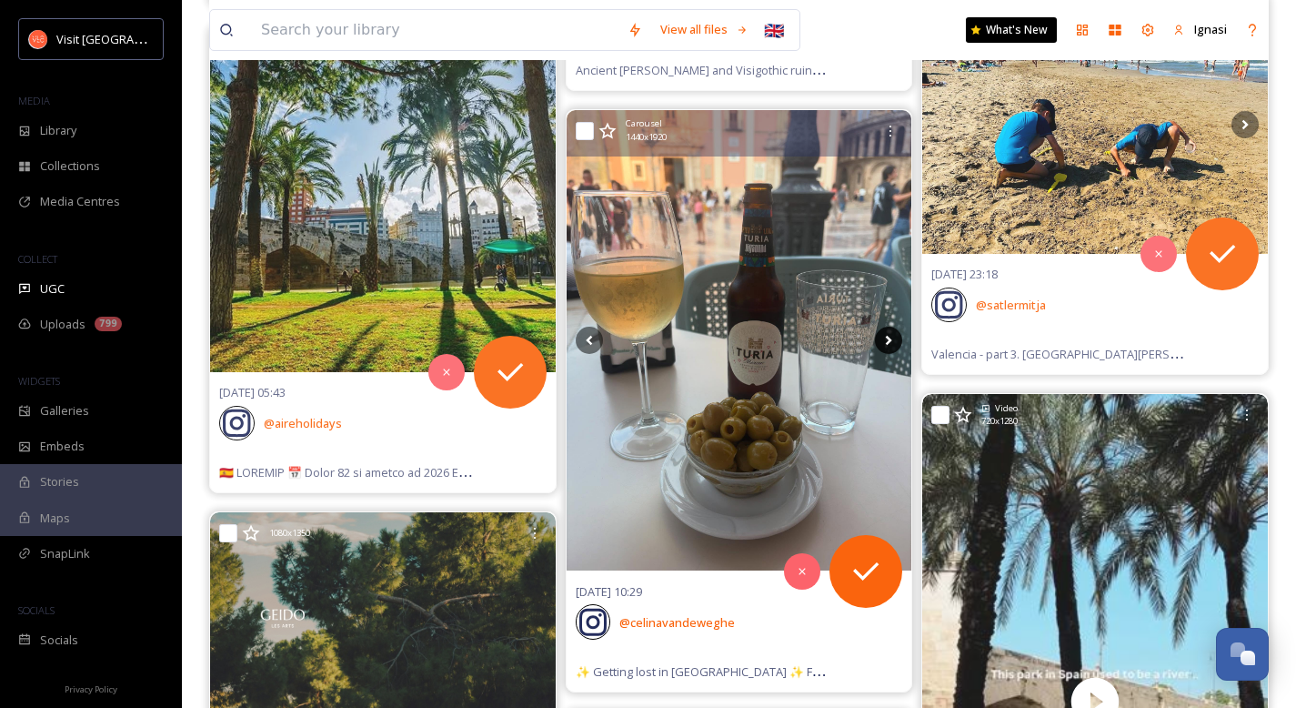
click at [887, 345] on icon at bounding box center [888, 339] width 27 height 27
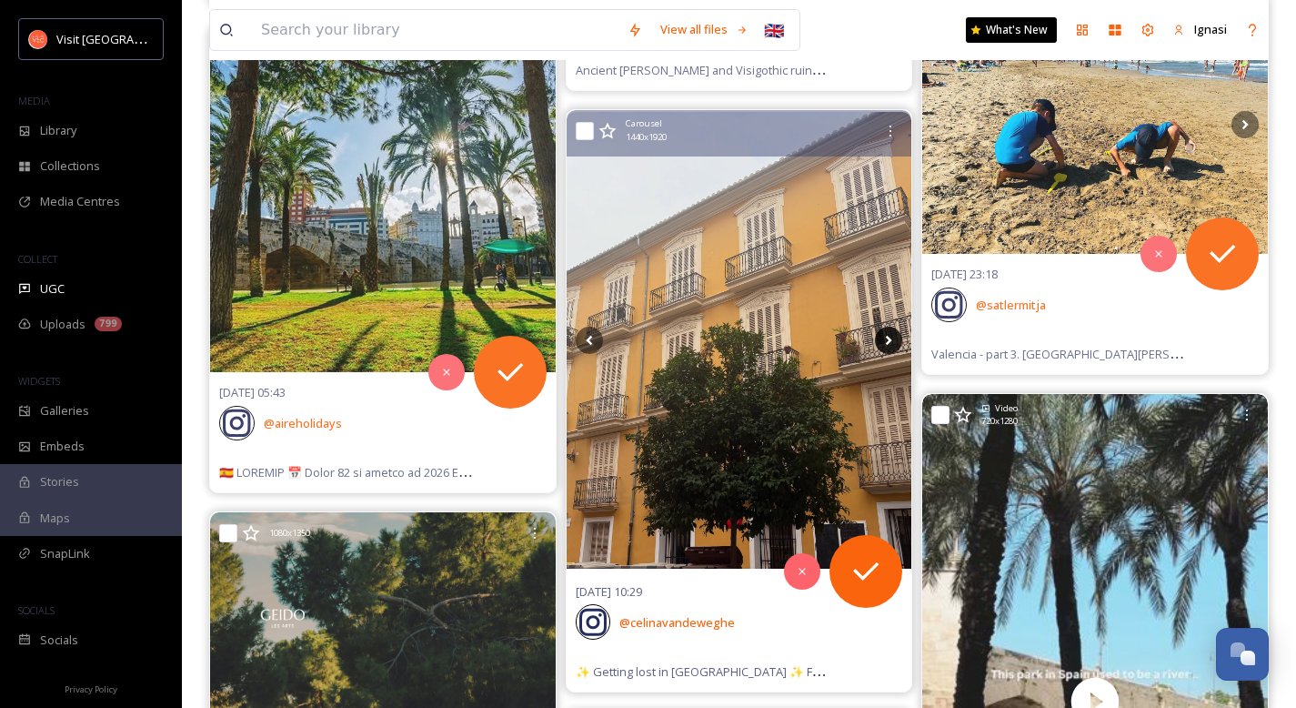
click at [887, 345] on icon at bounding box center [888, 339] width 27 height 27
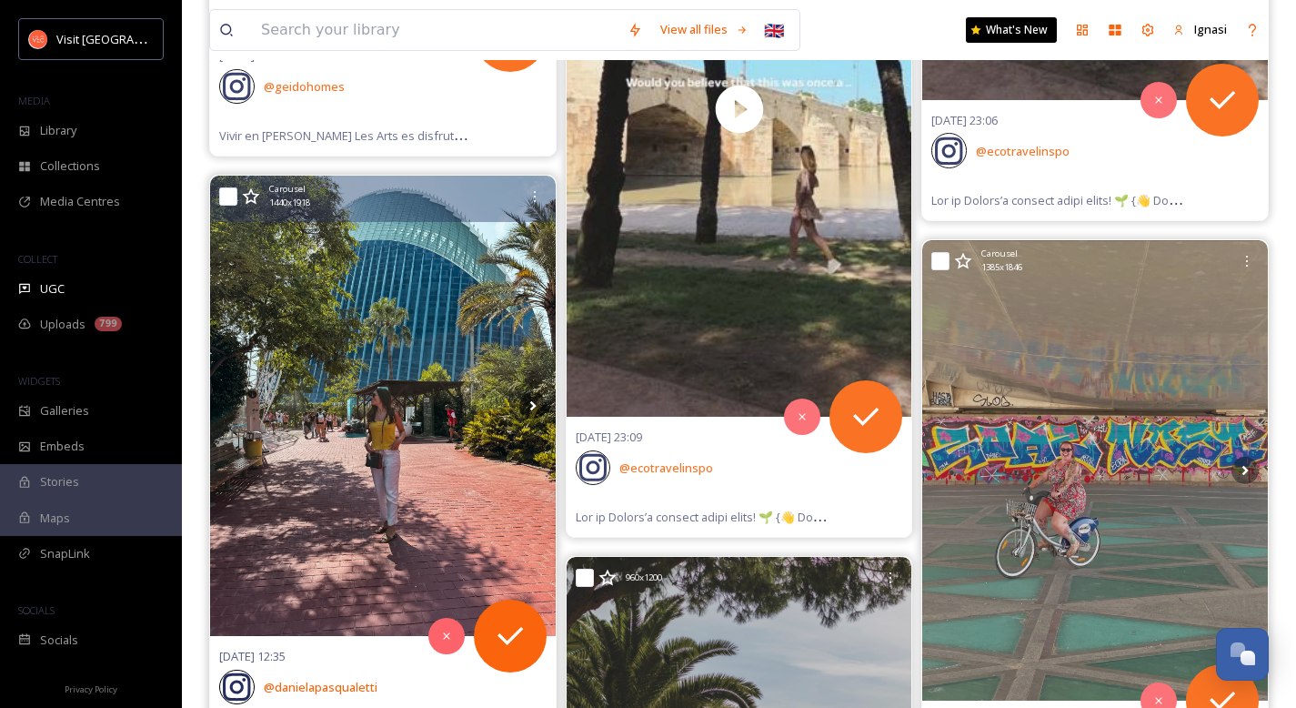
scroll to position [2243, 0]
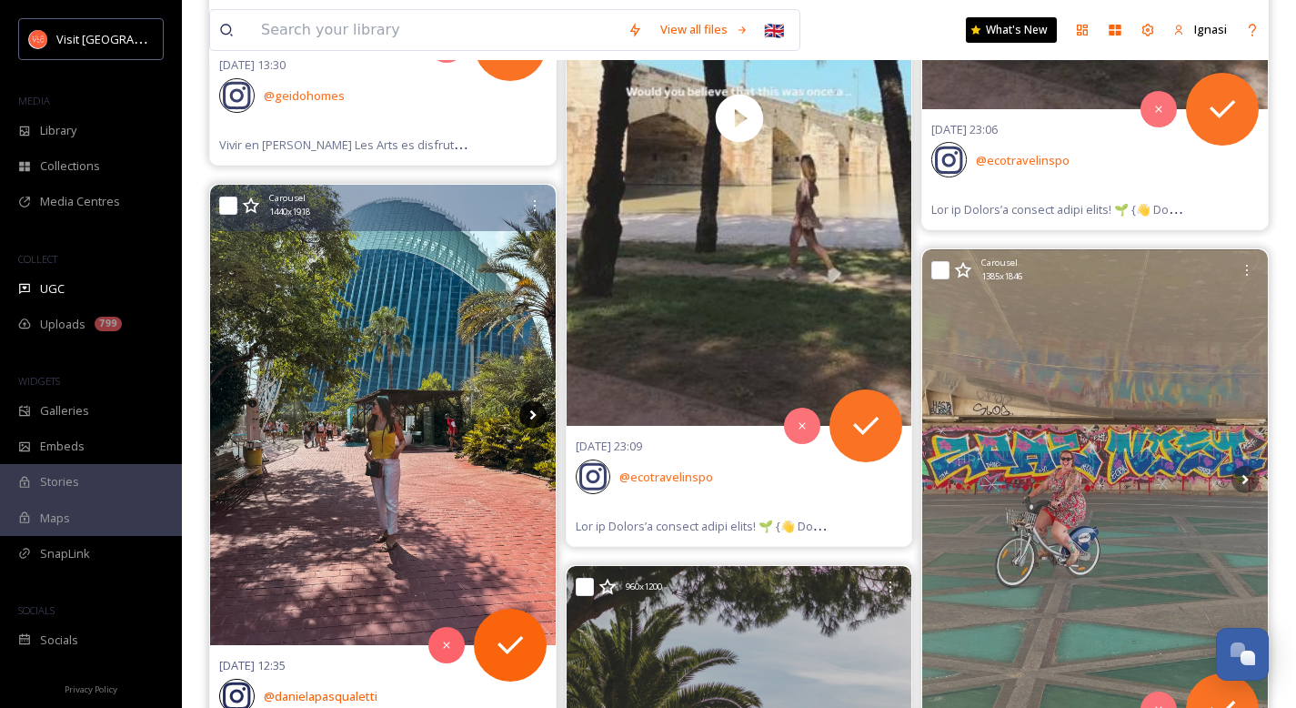
click at [527, 416] on icon at bounding box center [532, 414] width 27 height 27
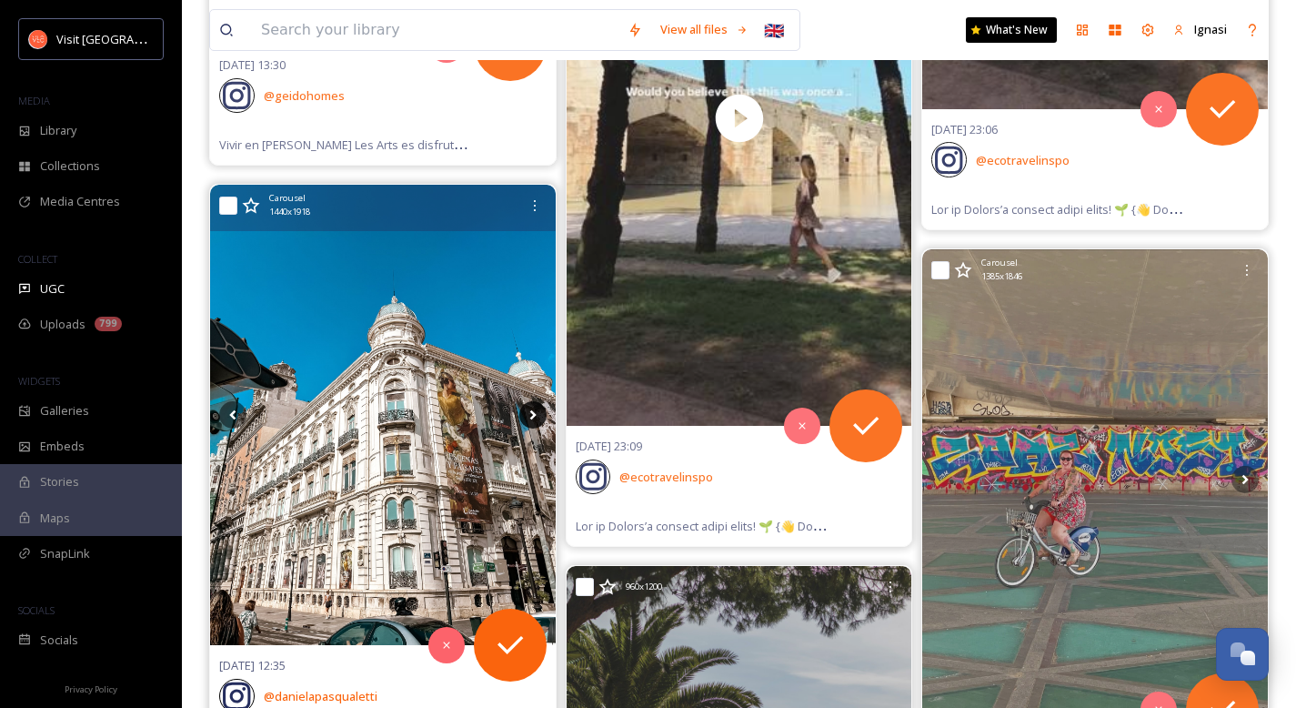
click at [529, 418] on icon at bounding box center [532, 414] width 27 height 27
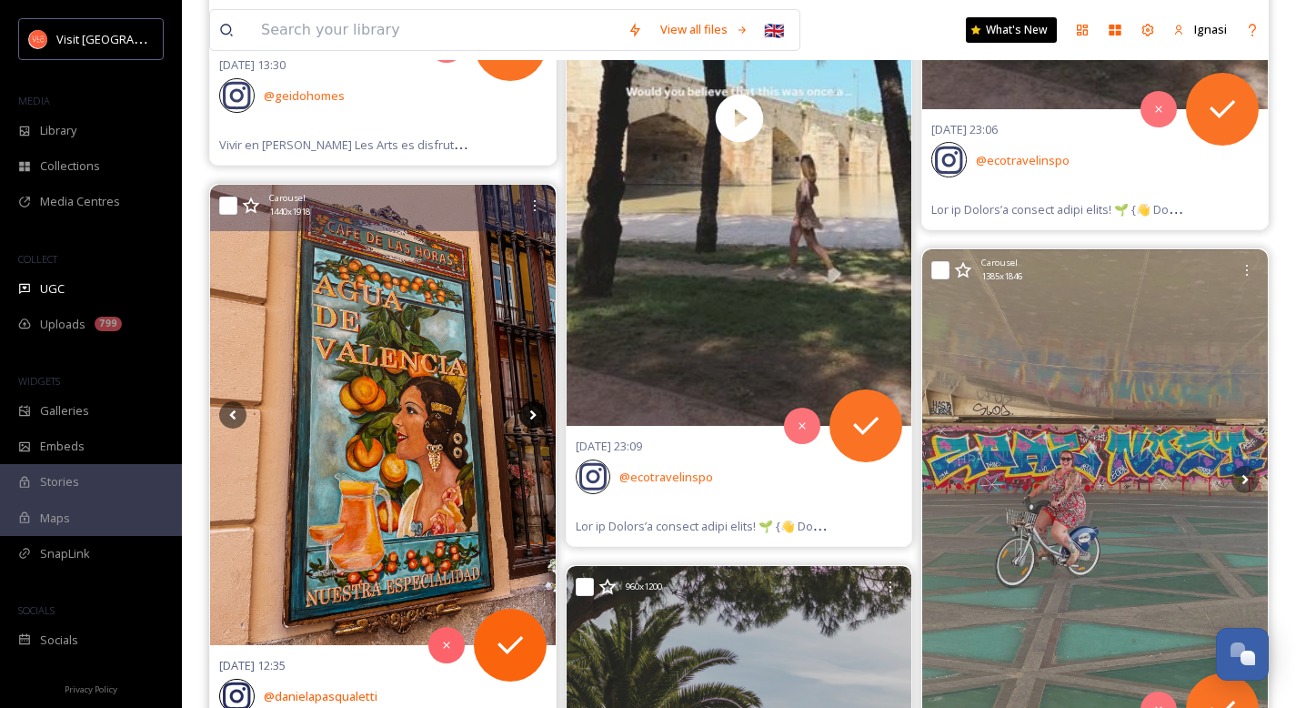
click at [529, 418] on icon at bounding box center [532, 414] width 27 height 27
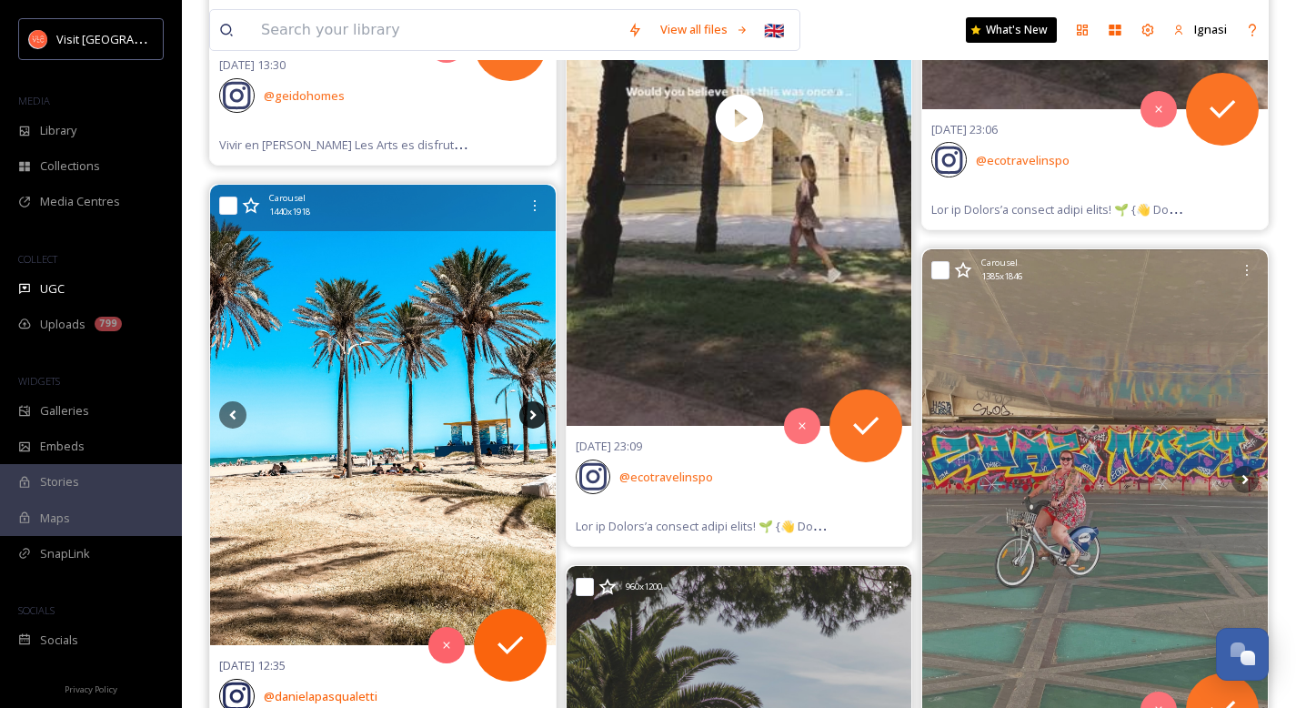
click at [529, 418] on icon at bounding box center [532, 414] width 27 height 27
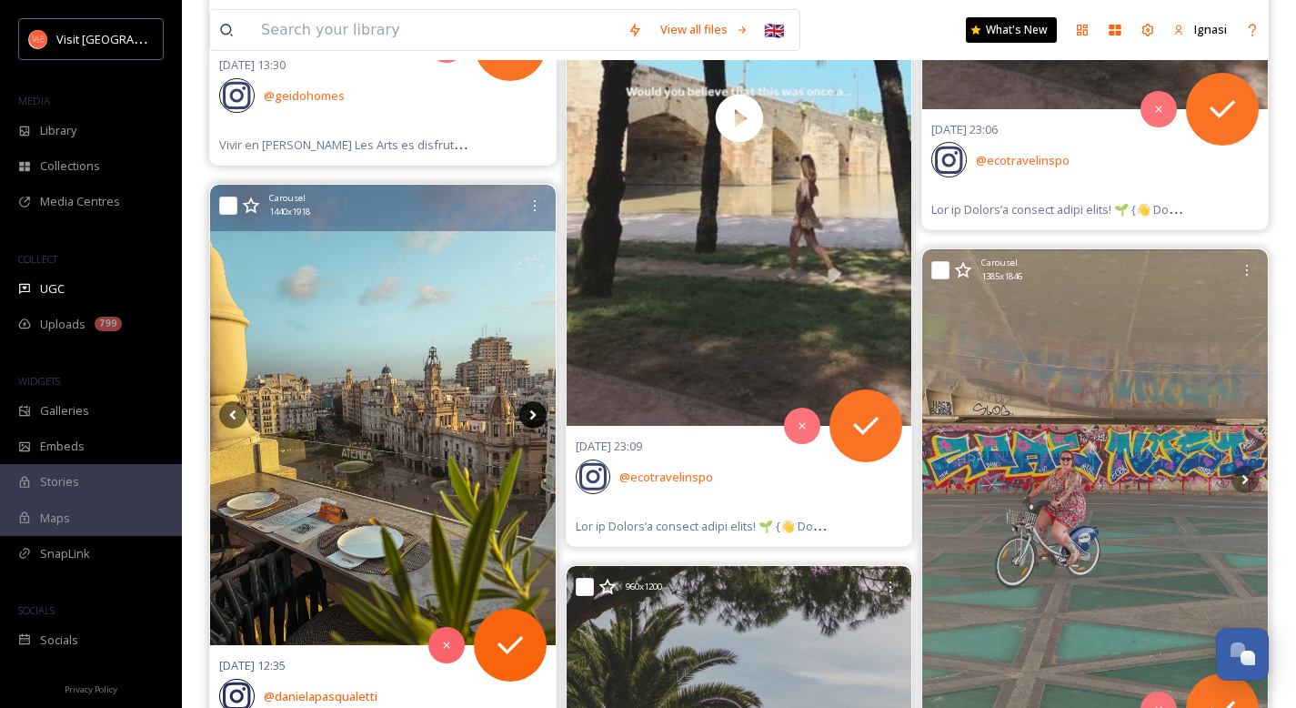
click at [529, 418] on icon at bounding box center [532, 414] width 27 height 27
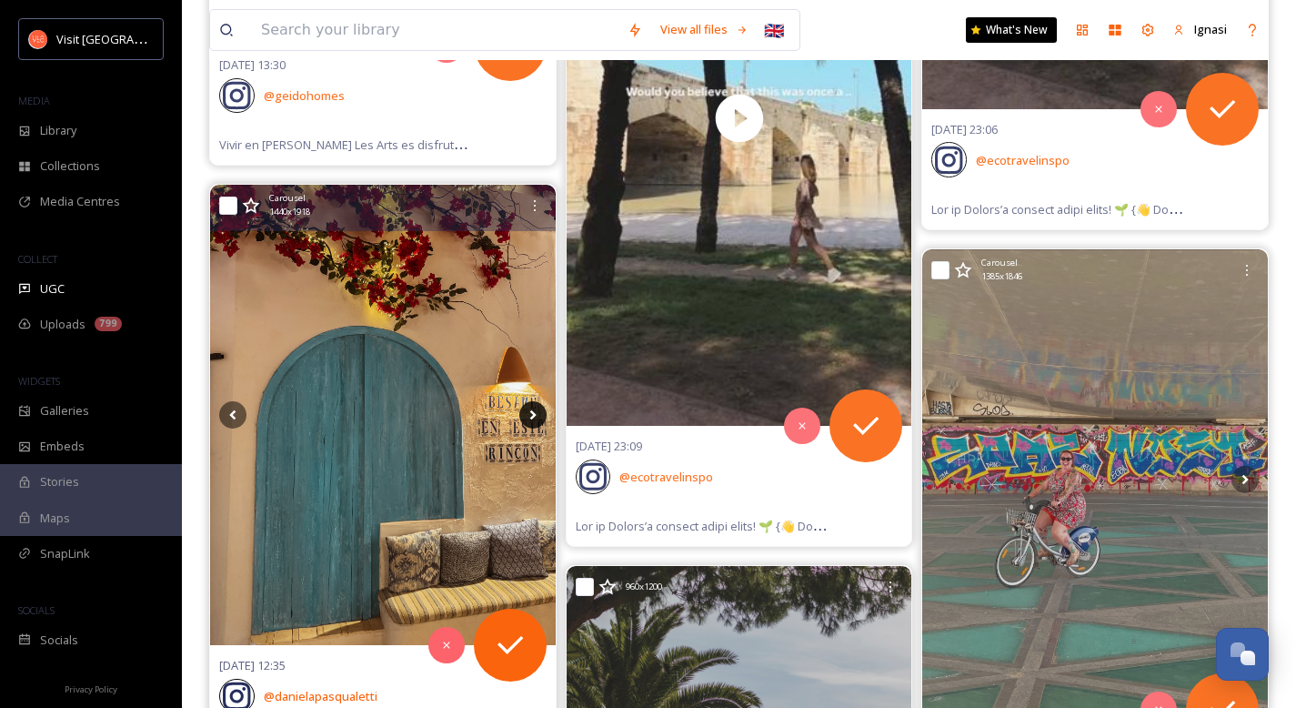
click at [529, 418] on icon at bounding box center [532, 414] width 27 height 27
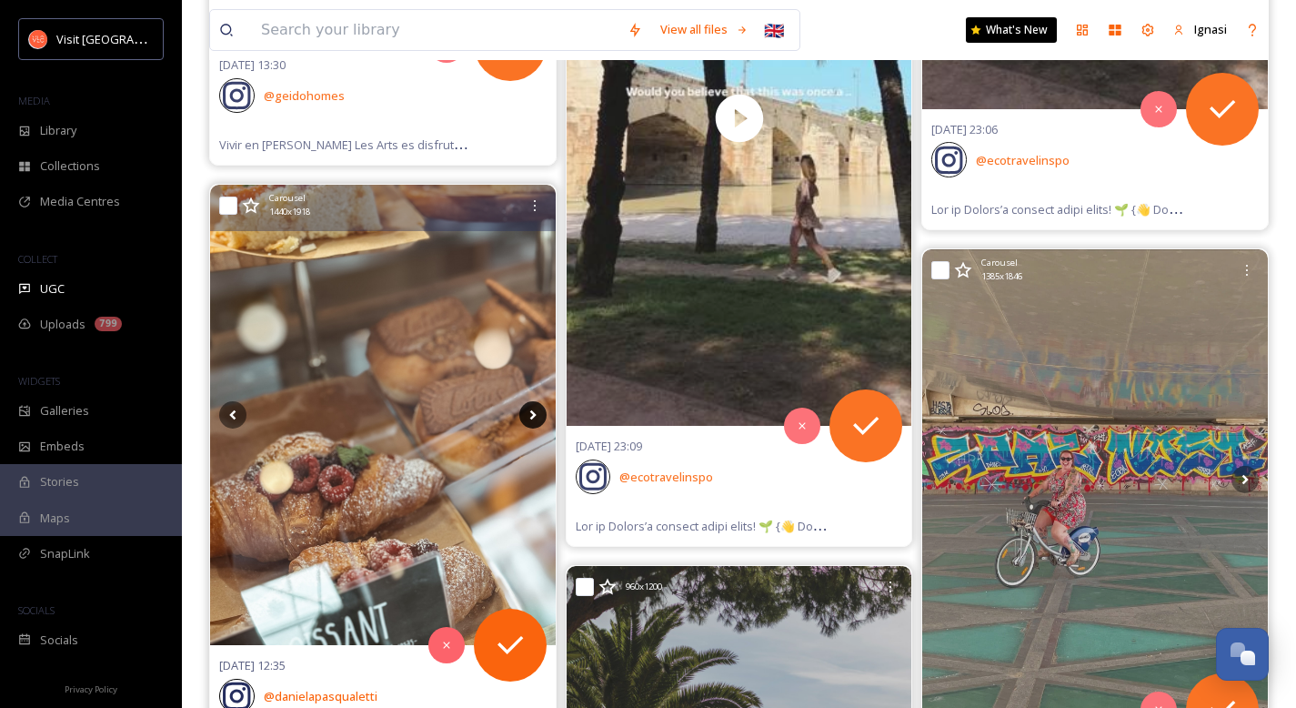
click at [530, 418] on icon at bounding box center [532, 415] width 6 height 10
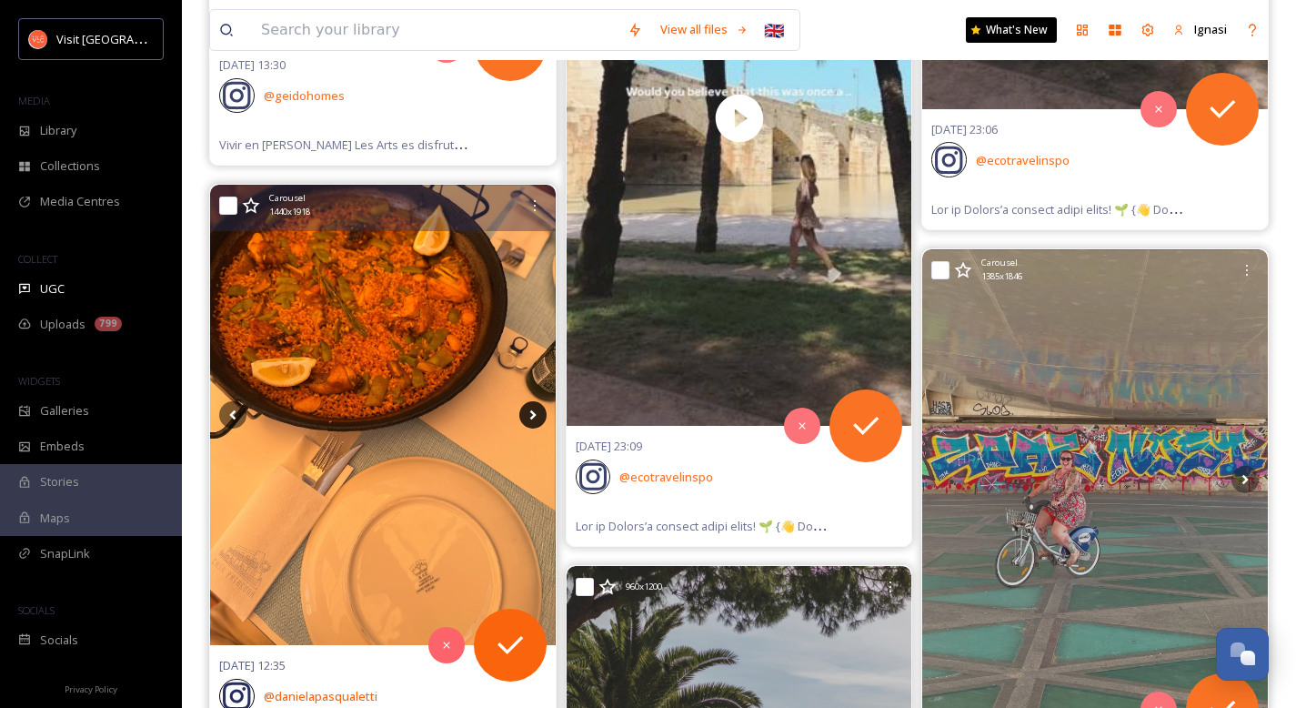
click at [530, 418] on icon at bounding box center [532, 415] width 6 height 10
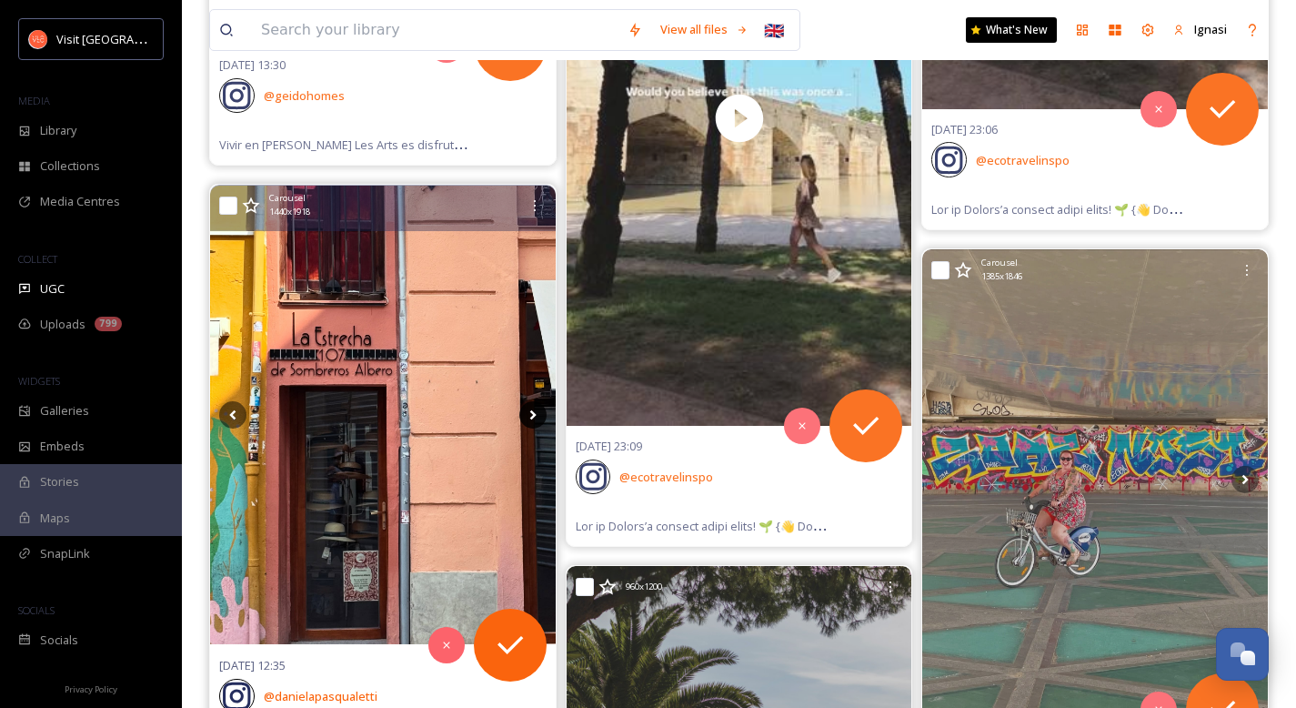
click at [530, 418] on icon at bounding box center [532, 415] width 6 height 10
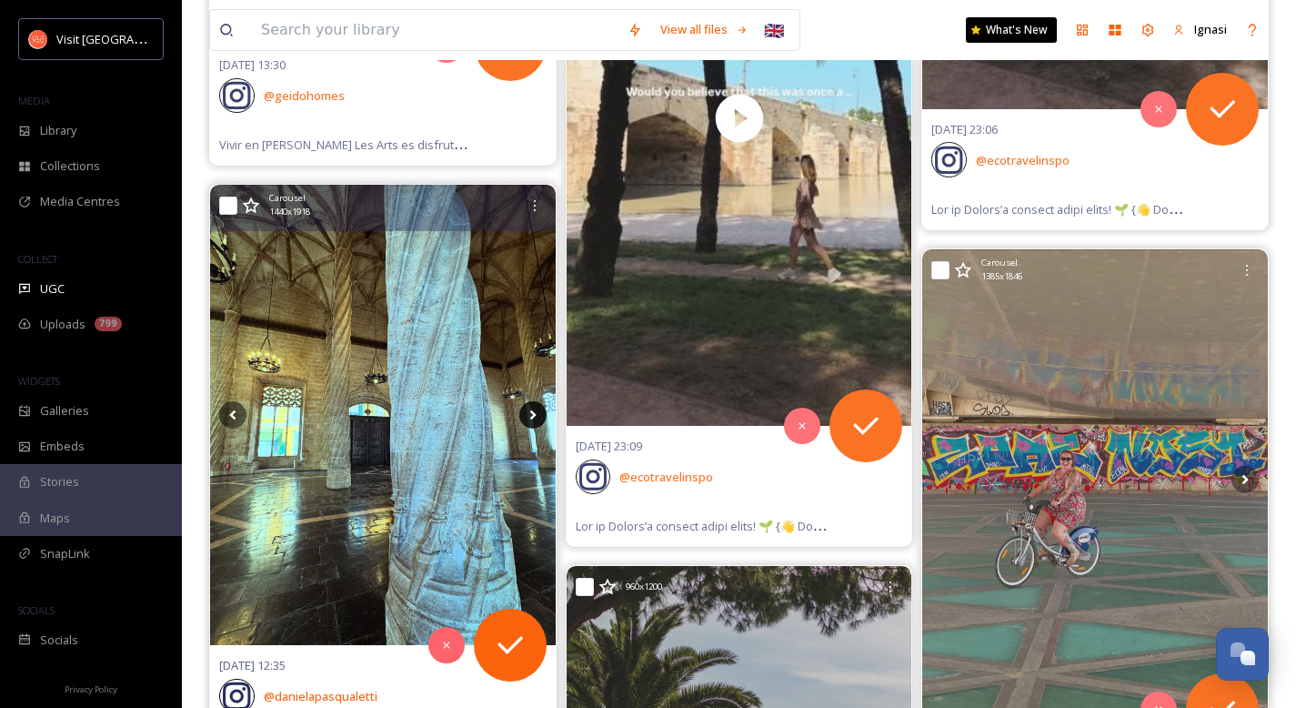
click at [530, 418] on icon at bounding box center [532, 415] width 6 height 10
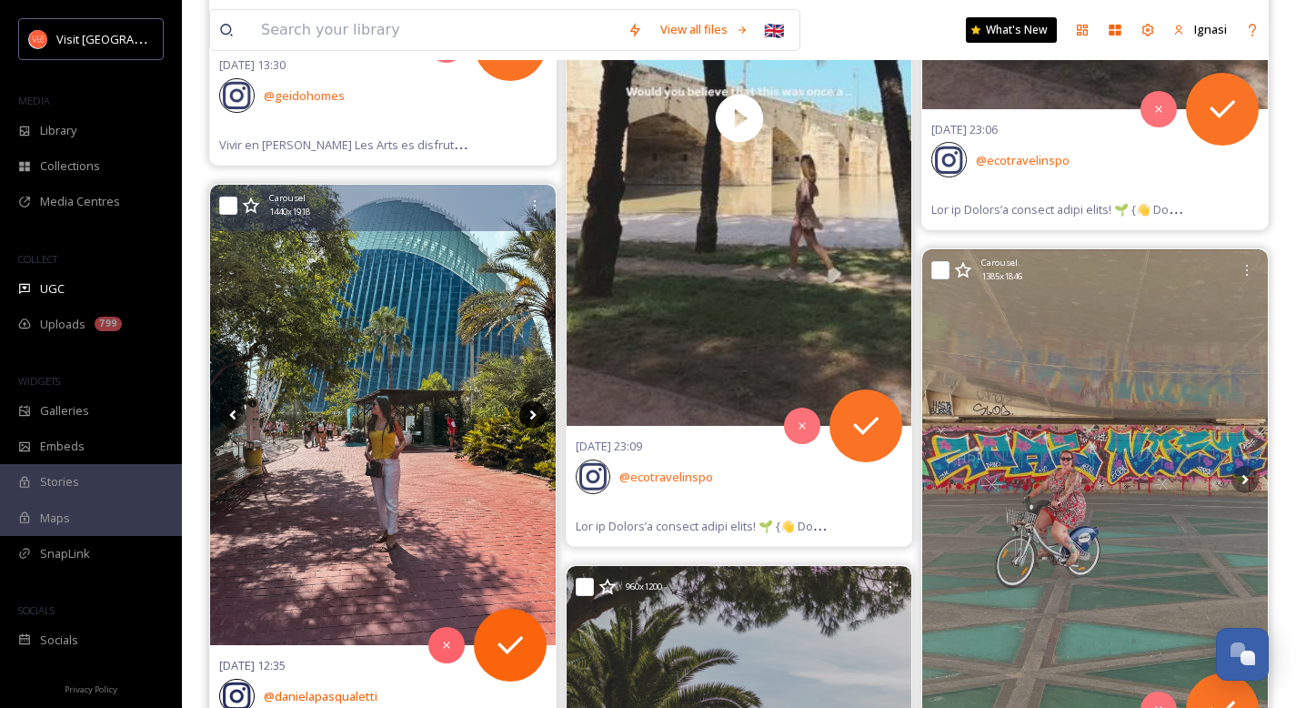
click at [530, 418] on icon at bounding box center [532, 415] width 6 height 10
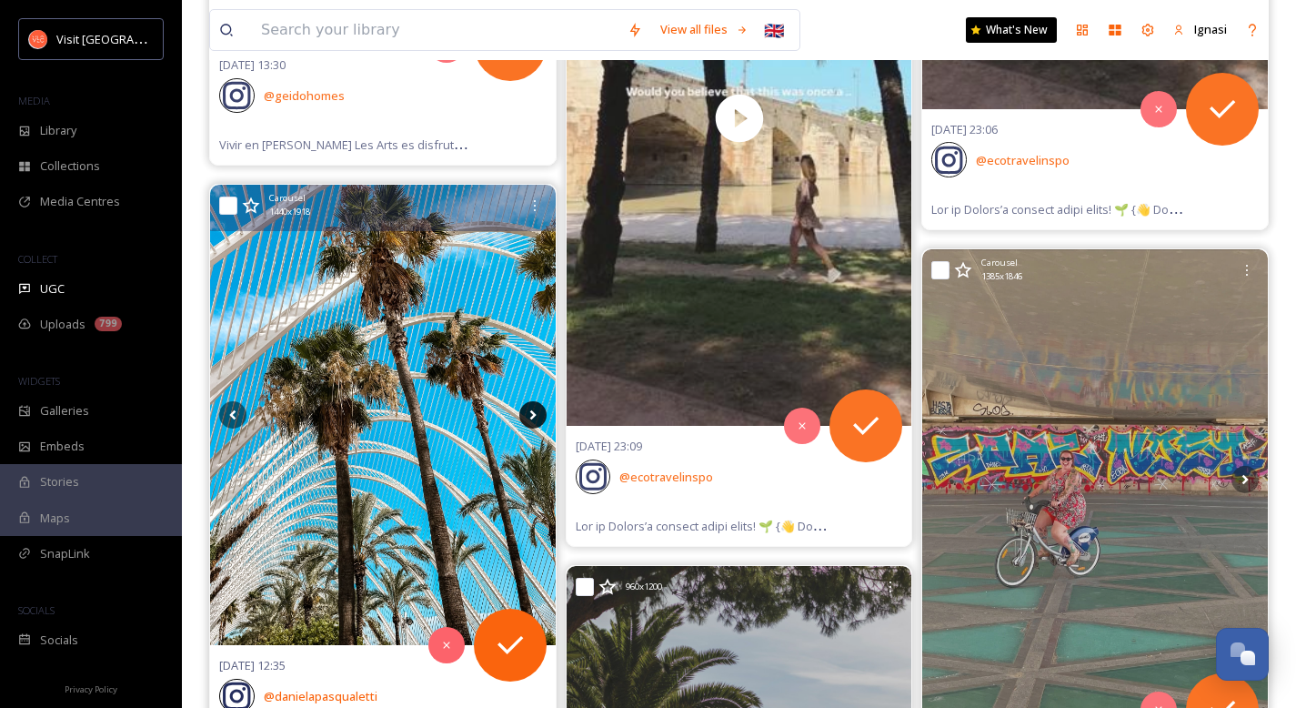
click at [530, 418] on icon at bounding box center [532, 415] width 6 height 10
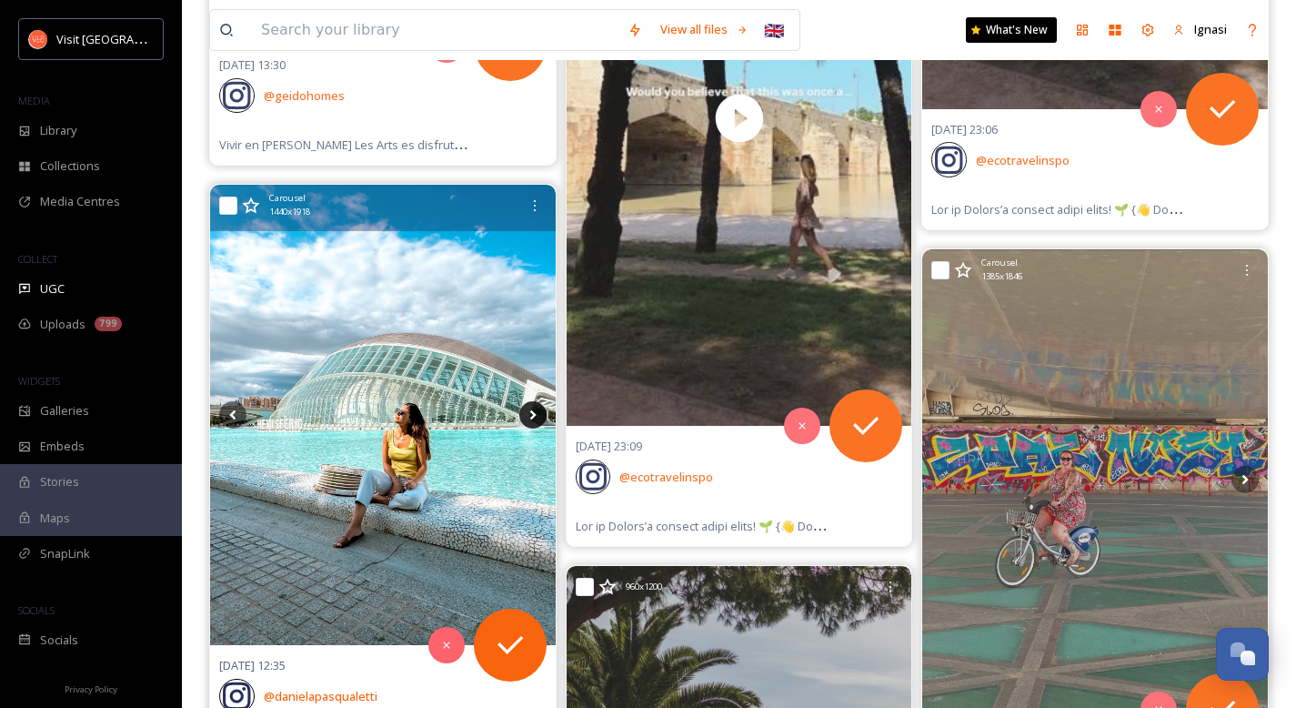
click at [530, 418] on icon at bounding box center [532, 415] width 6 height 10
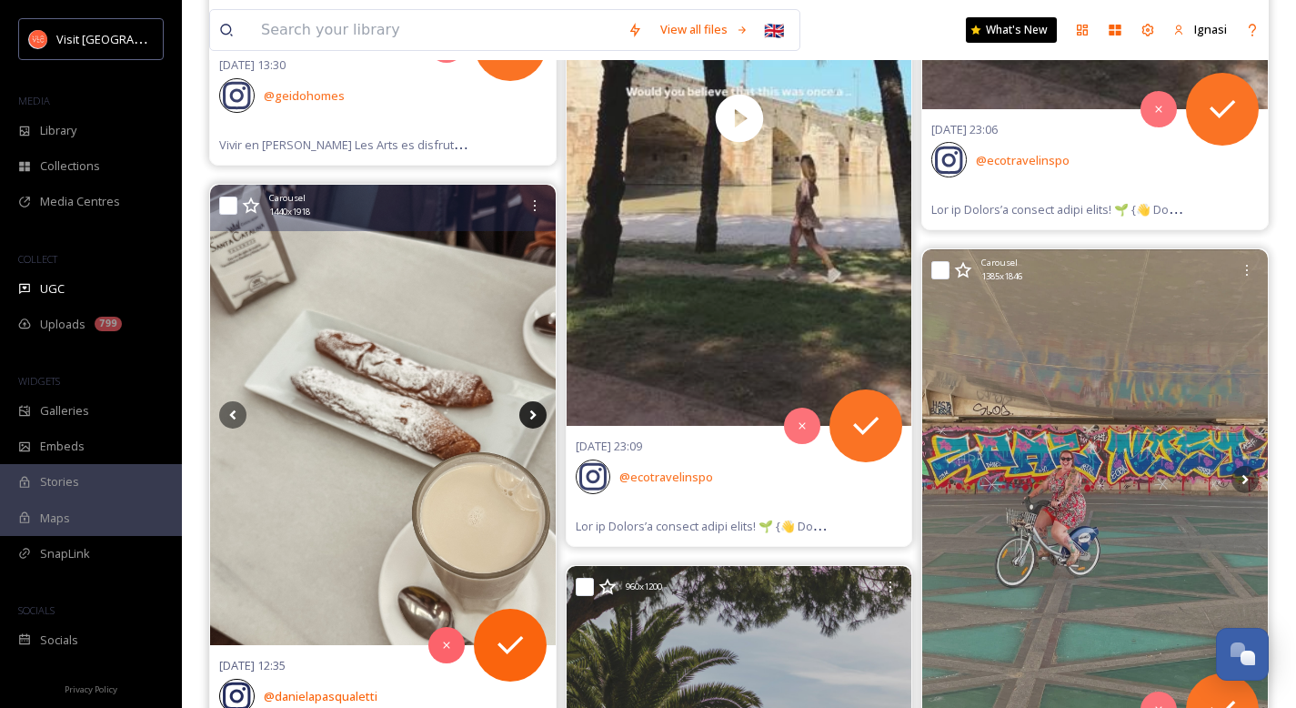
click at [530, 418] on icon at bounding box center [532, 415] width 6 height 10
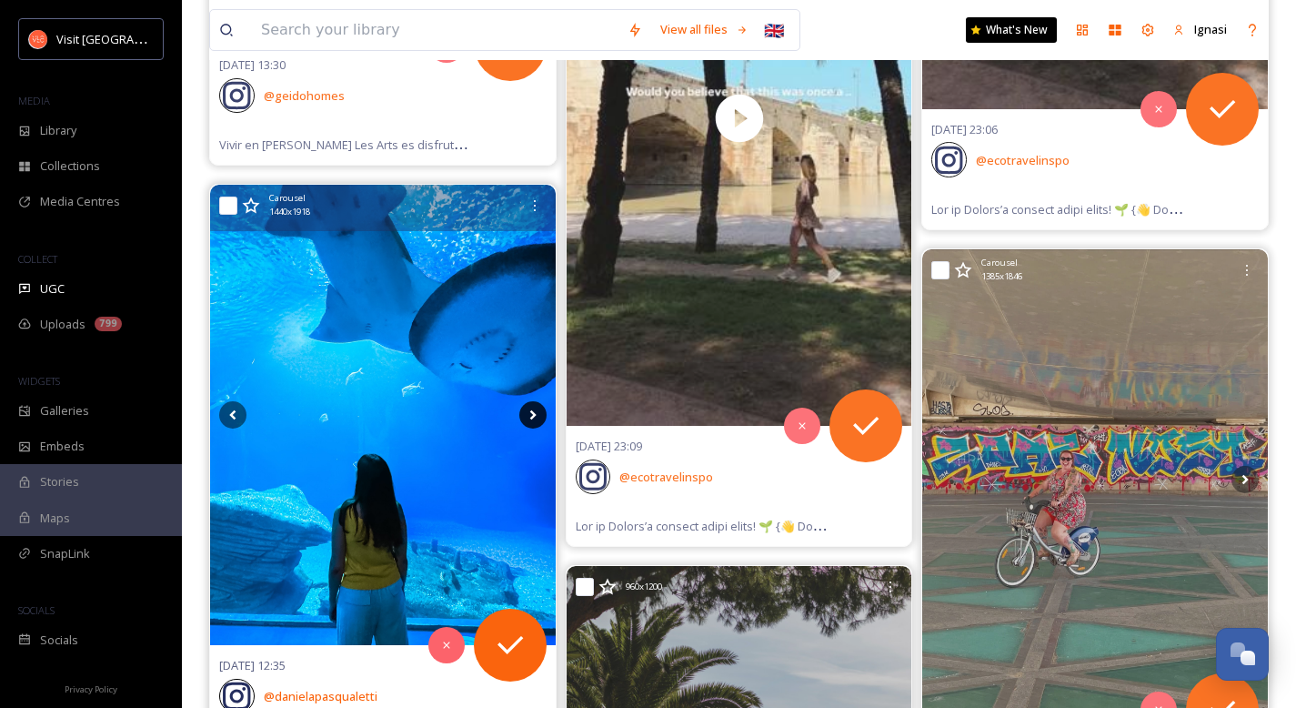
click at [530, 418] on icon at bounding box center [532, 415] width 6 height 10
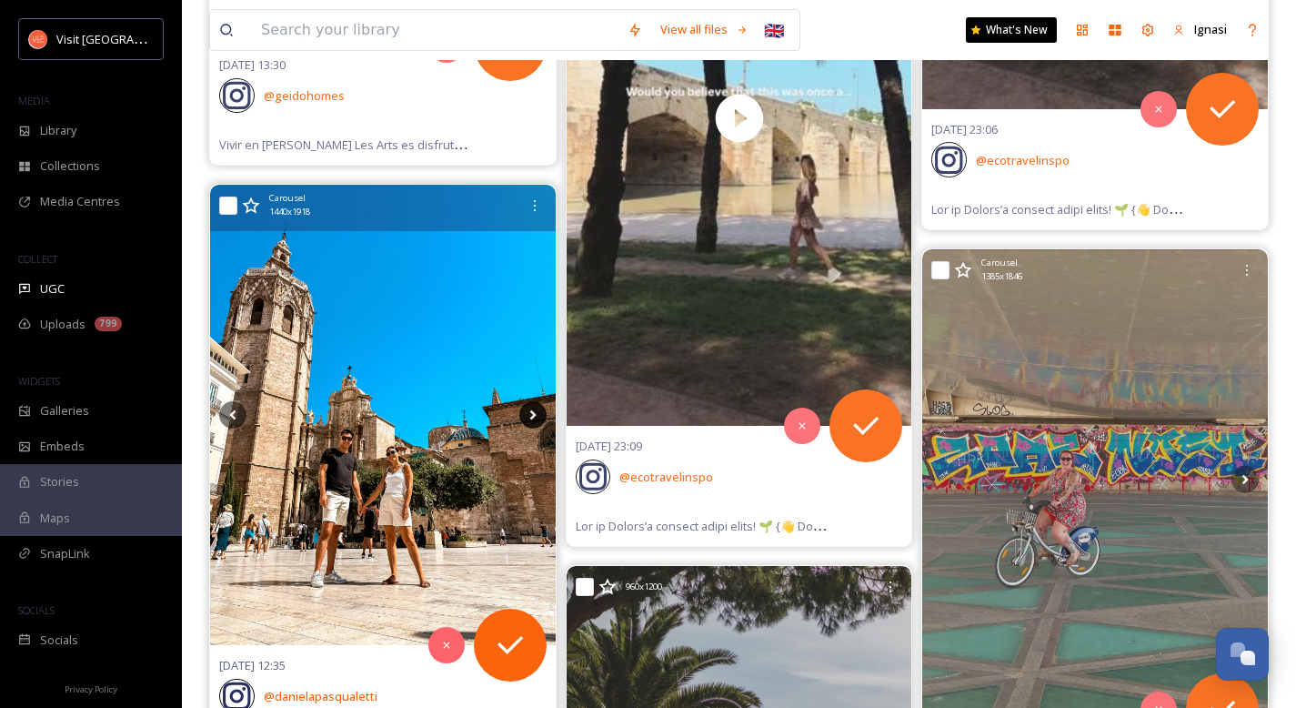
click at [530, 418] on icon at bounding box center [532, 415] width 6 height 10
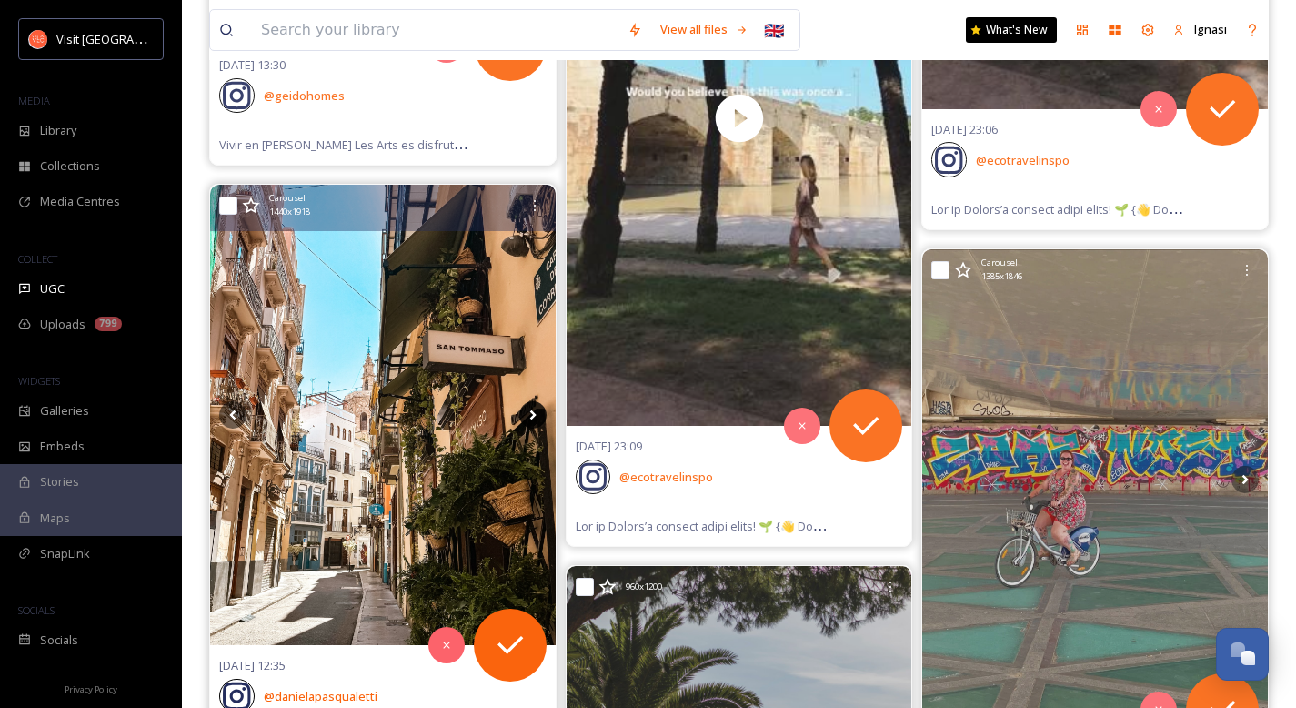
click at [530, 418] on icon at bounding box center [532, 415] width 6 height 10
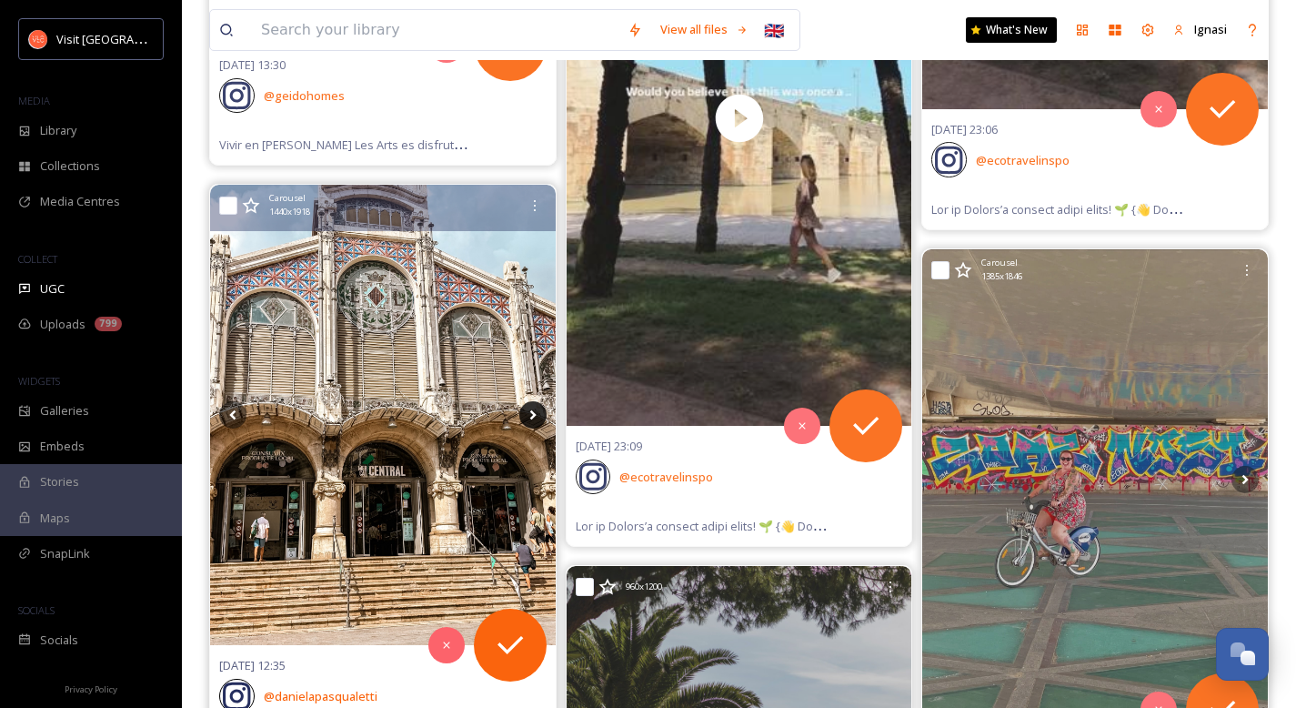
click at [530, 418] on icon at bounding box center [532, 415] width 6 height 10
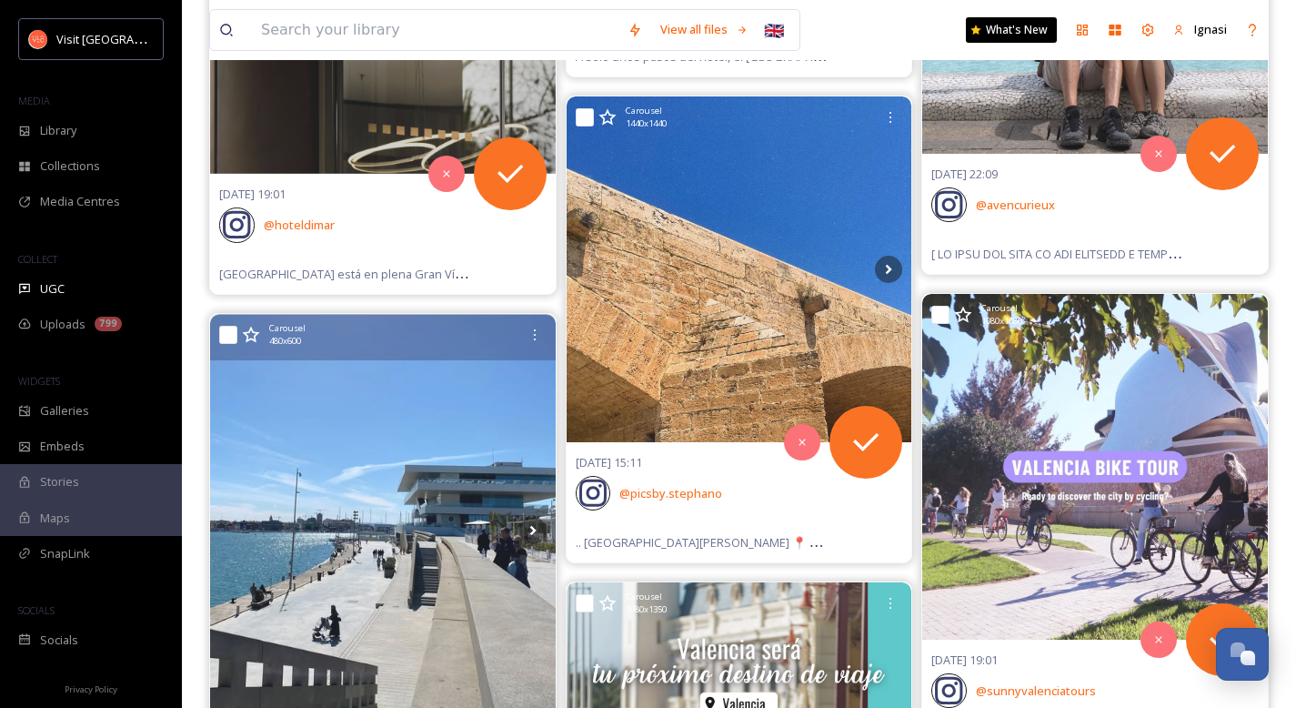
scroll to position [3285, 0]
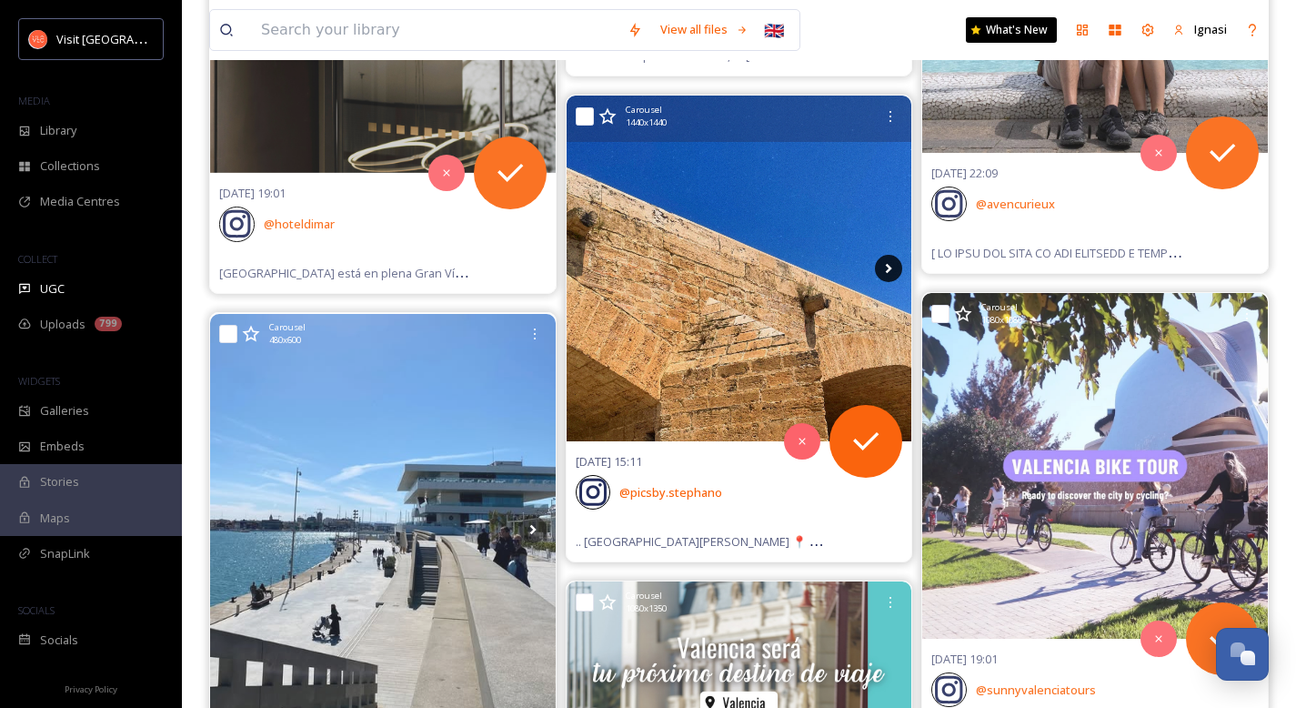
click at [886, 270] on icon at bounding box center [888, 268] width 27 height 27
click at [889, 270] on icon at bounding box center [889, 269] width 6 height 10
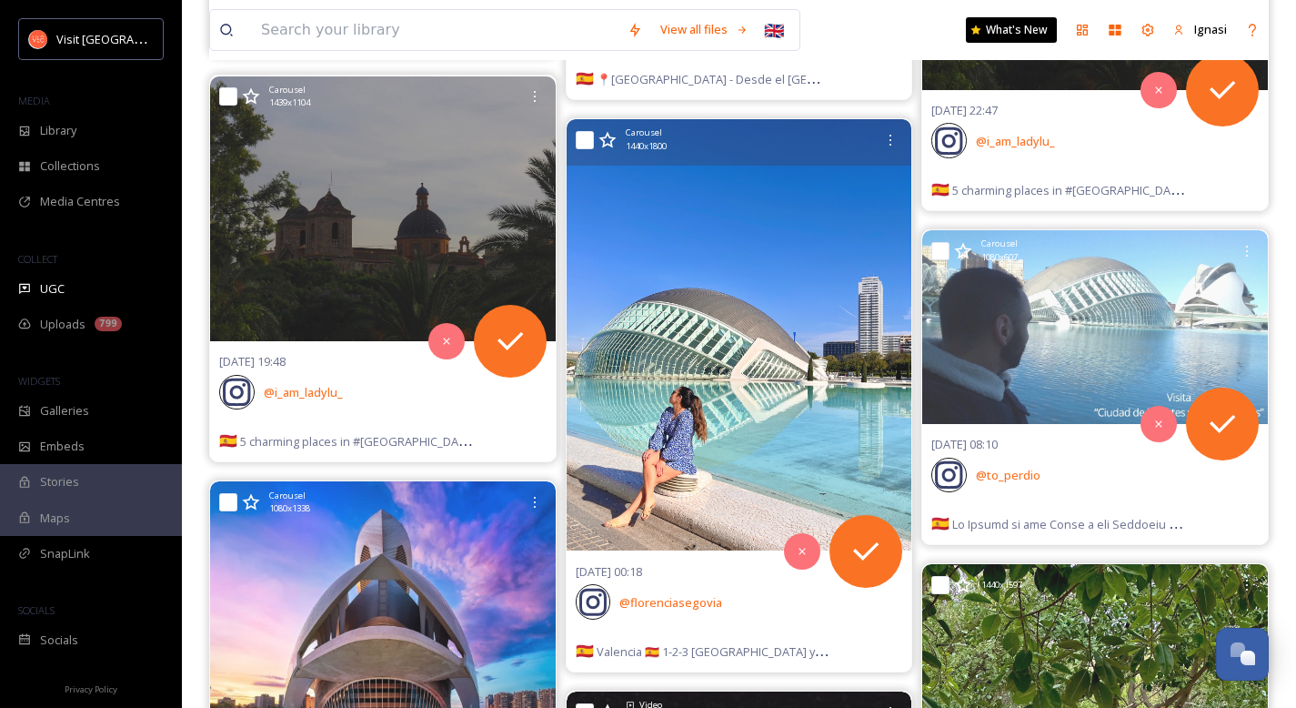
scroll to position [7181, 0]
